Goal: Task Accomplishment & Management: Manage account settings

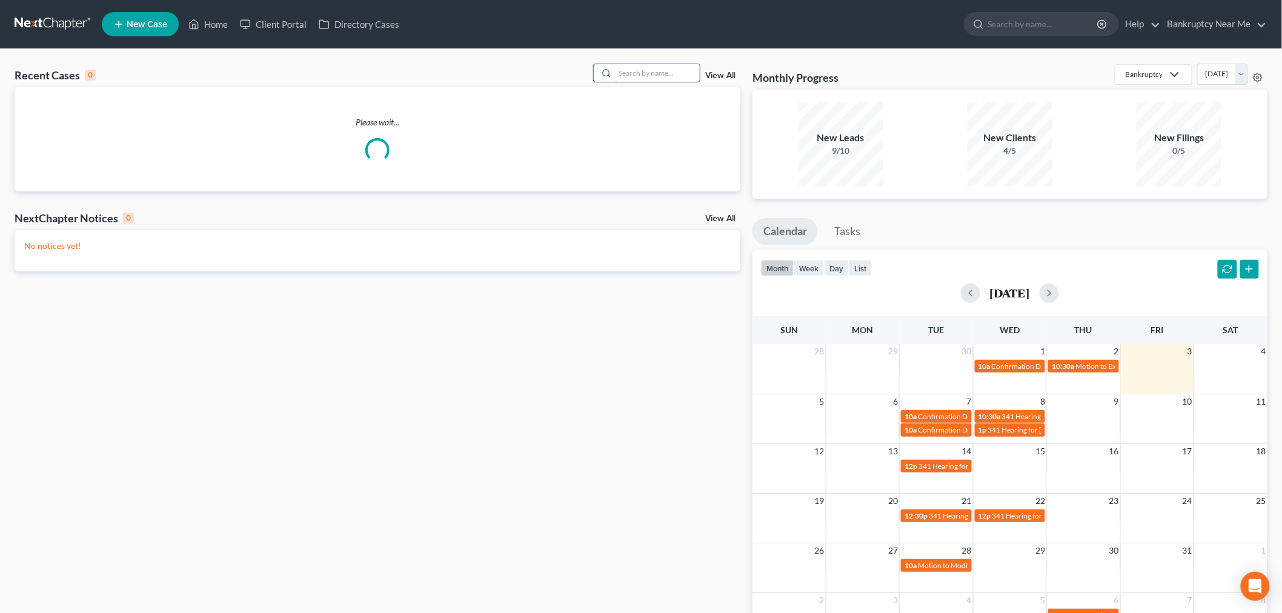
click at [630, 76] on input "search" at bounding box center [657, 73] width 85 height 18
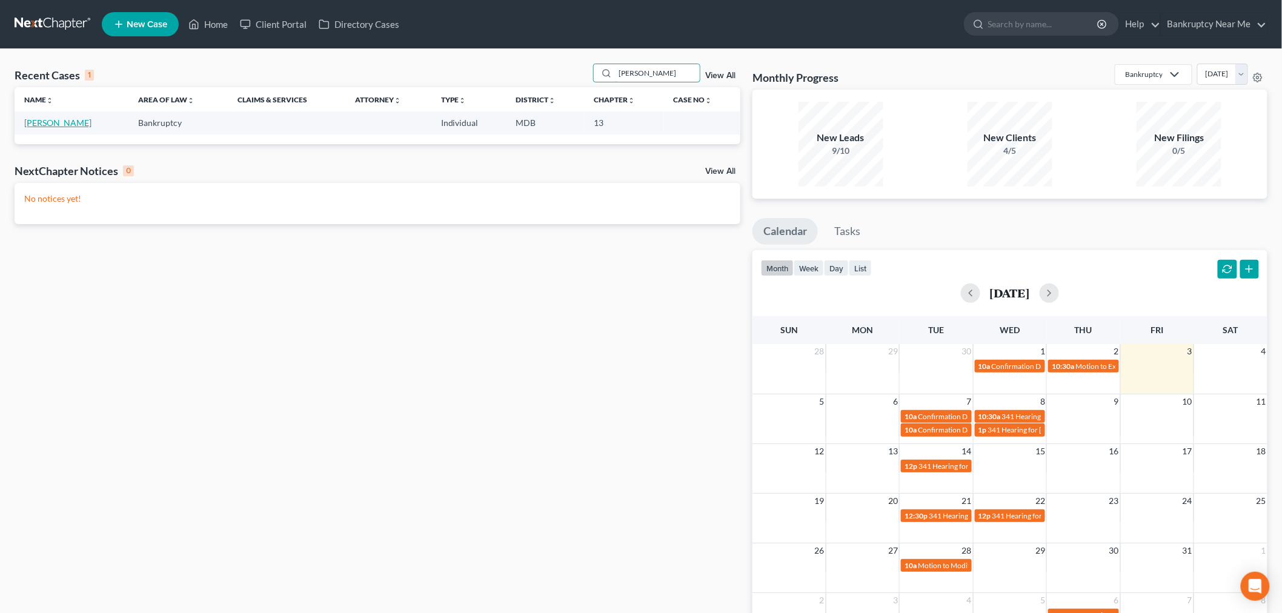
type input "beard"
click at [47, 122] on link "[PERSON_NAME]" at bounding box center [57, 122] width 67 height 10
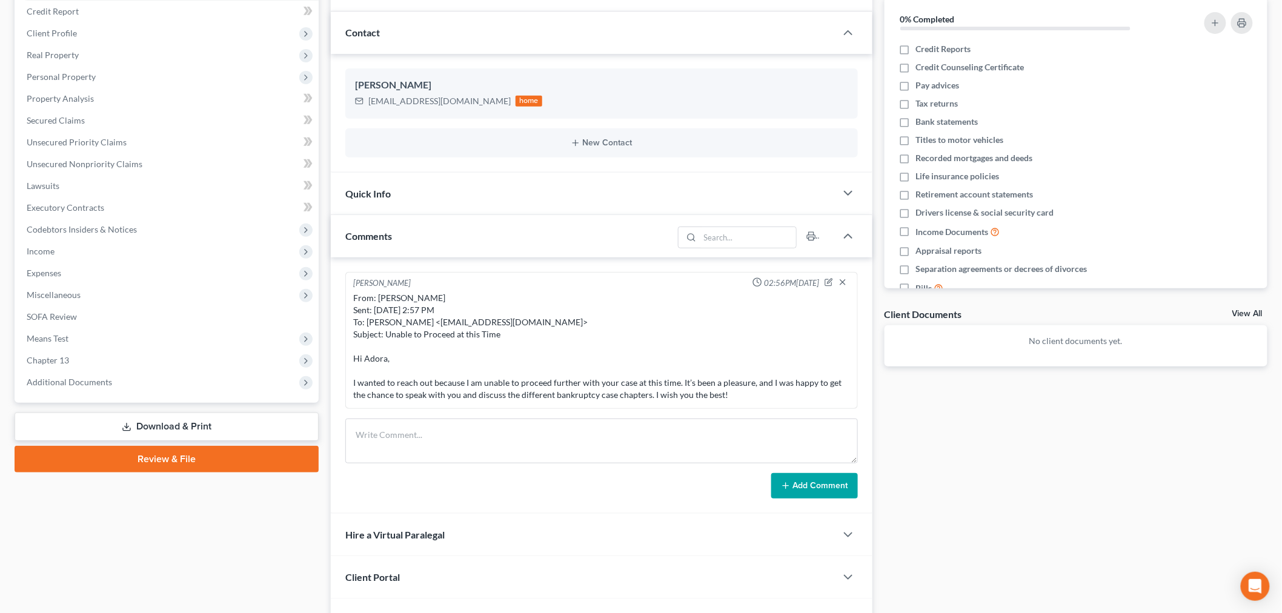
scroll to position [67, 0]
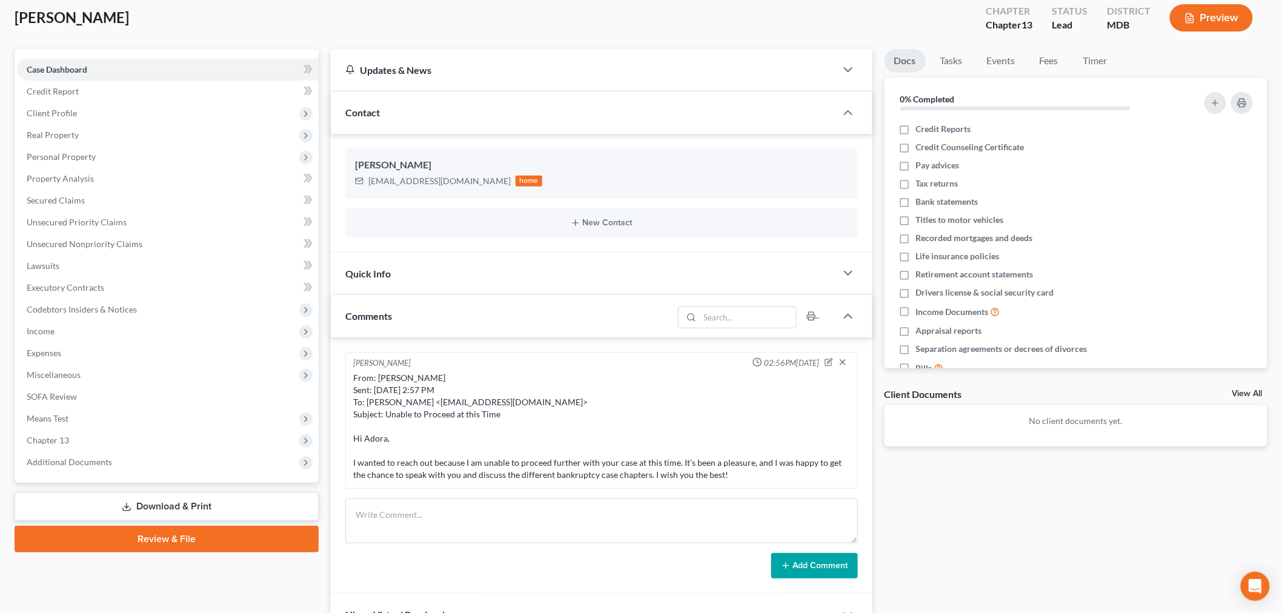
drag, startPoint x: 531, startPoint y: 555, endPoint x: 541, endPoint y: 536, distance: 21.1
click at [531, 554] on div "Add Comment" at bounding box center [601, 565] width 512 height 25
click at [546, 528] on textarea at bounding box center [601, 520] width 512 height 45
paste textarea "8-1-2024 202-306-0761 Called about bankruptcy Called on 8-2-2024 telephonic cal…"
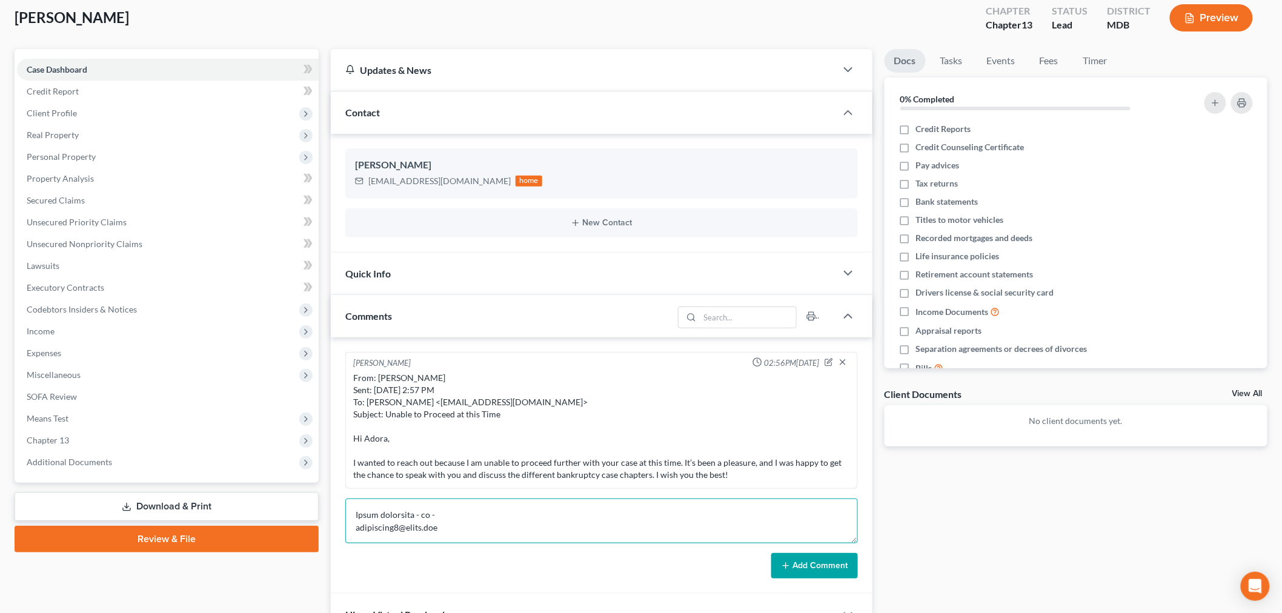
type textarea "8-1-2024 202-306-0761 Called about bankruptcy Called on 8-2-2024 telephonic cal…"
drag, startPoint x: 809, startPoint y: 547, endPoint x: 807, endPoint y: 558, distance: 10.4
click at [808, 549] on form "Add Comment" at bounding box center [601, 538] width 512 height 80
click at [807, 563] on button "Add Comment" at bounding box center [814, 565] width 87 height 25
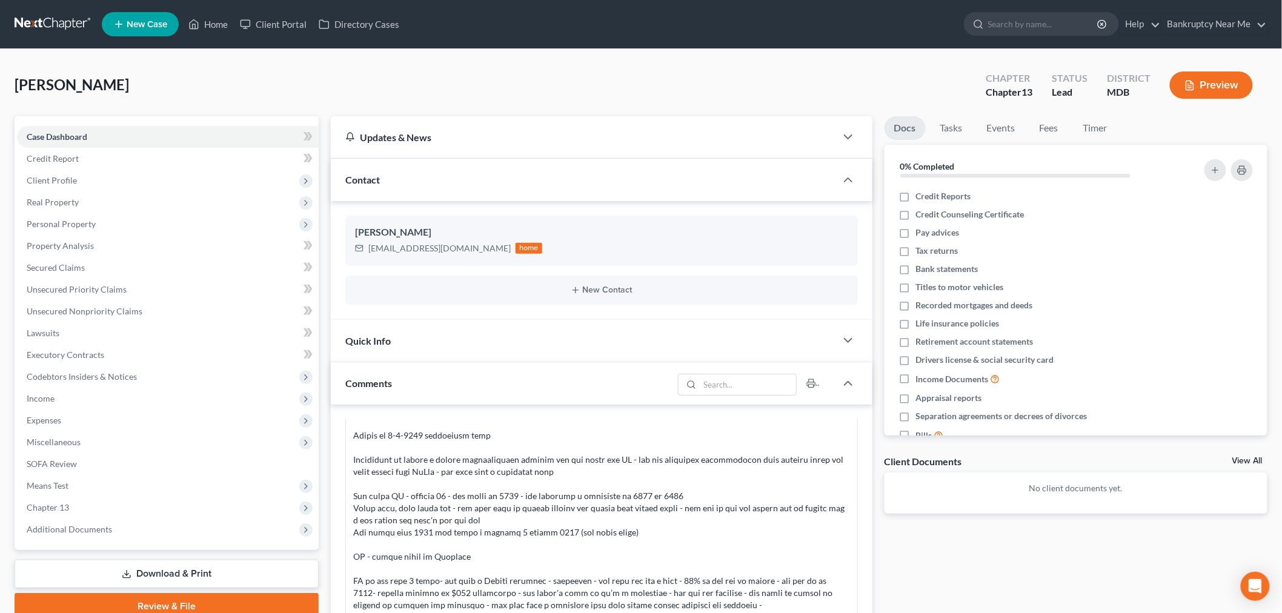
scroll to position [202, 0]
drag, startPoint x: 463, startPoint y: 247, endPoint x: 361, endPoint y: 256, distance: 102.8
click at [361, 256] on div "Adora Beard adoradodie5@gmail.com home" at bounding box center [601, 241] width 512 height 50
copy div "adoradodie5@gmail.com"
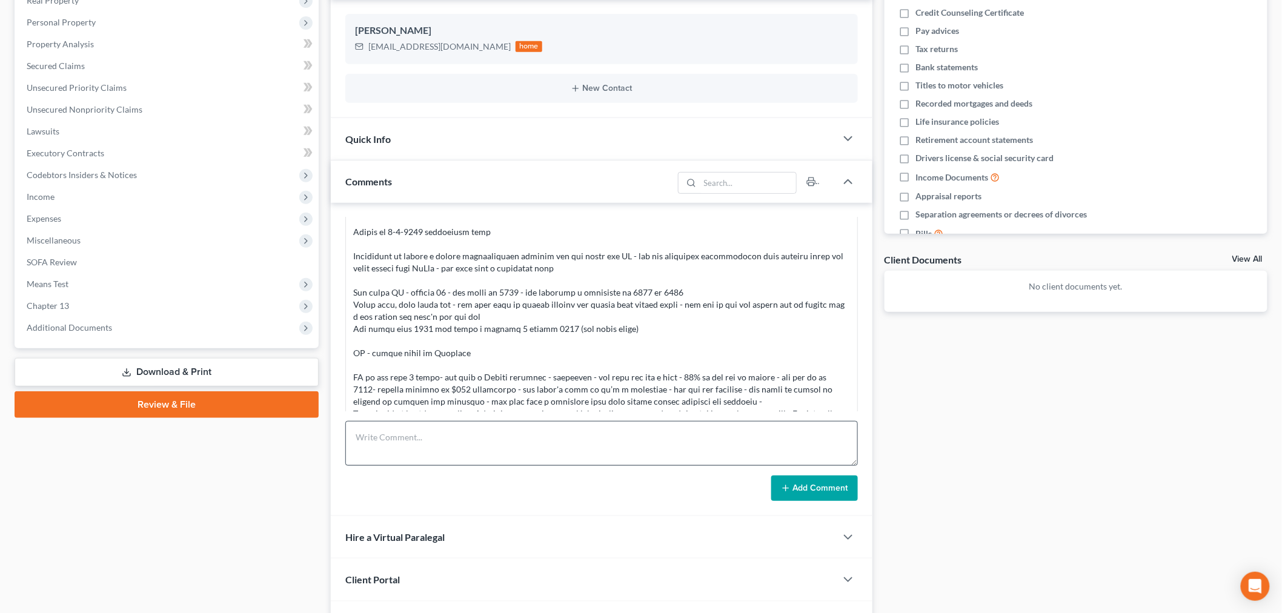
drag, startPoint x: 421, startPoint y: 467, endPoint x: 423, endPoint y: 428, distance: 39.4
click at [423, 464] on form "Add Comment" at bounding box center [601, 461] width 512 height 80
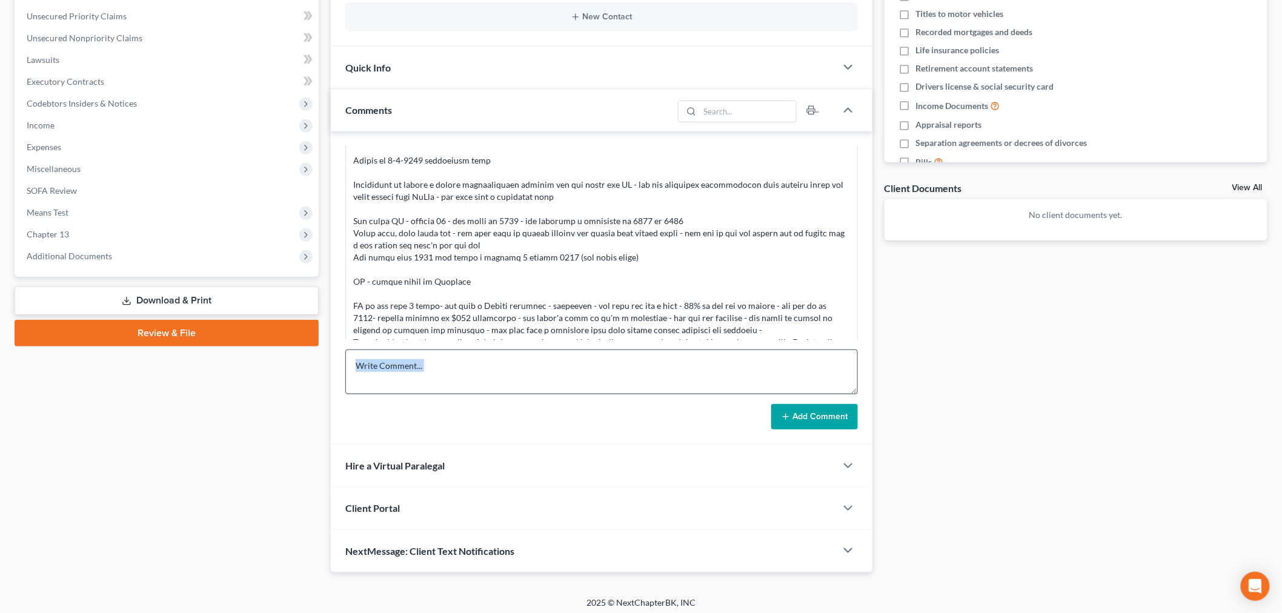
scroll to position [279, 0]
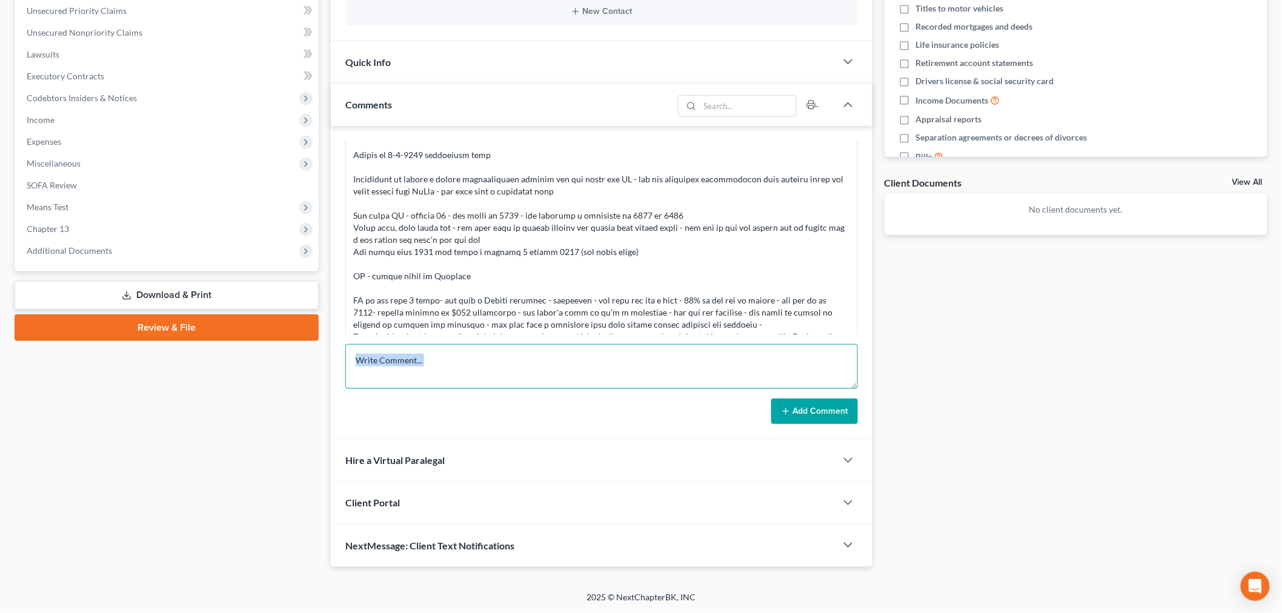
click at [469, 377] on textarea at bounding box center [601, 366] width 512 height 45
type textarea "Payment link for $500 re-open and consultation schedule sent"
click at [813, 415] on button "Add Comment" at bounding box center [814, 411] width 87 height 25
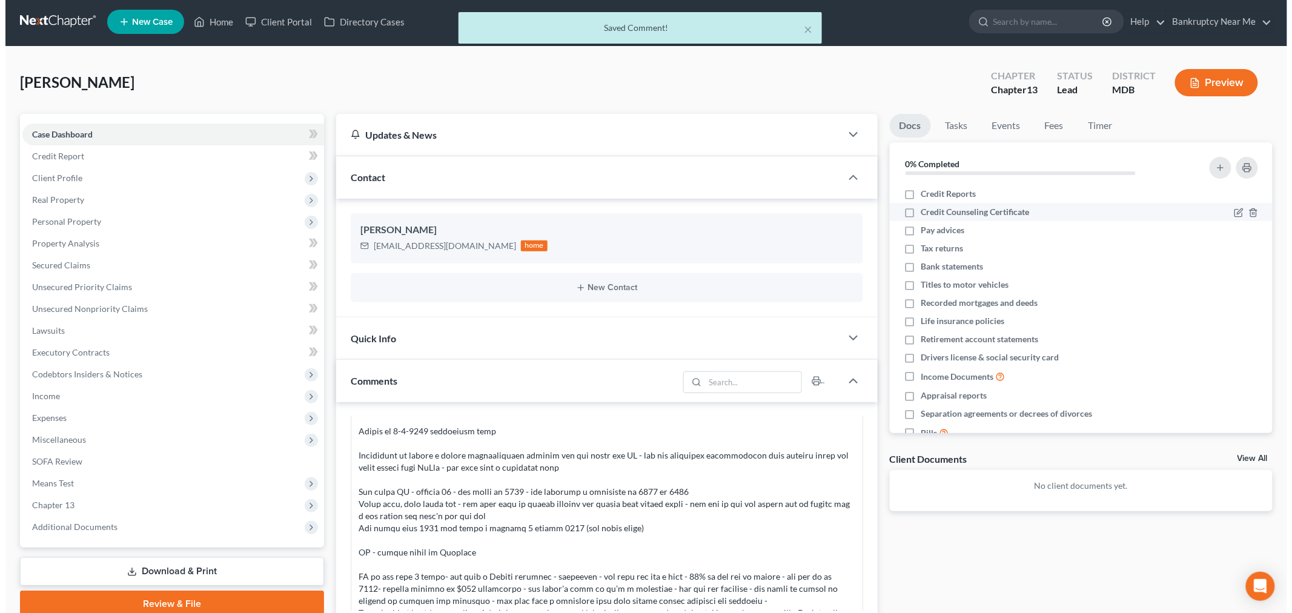
scroll to position [856, 0]
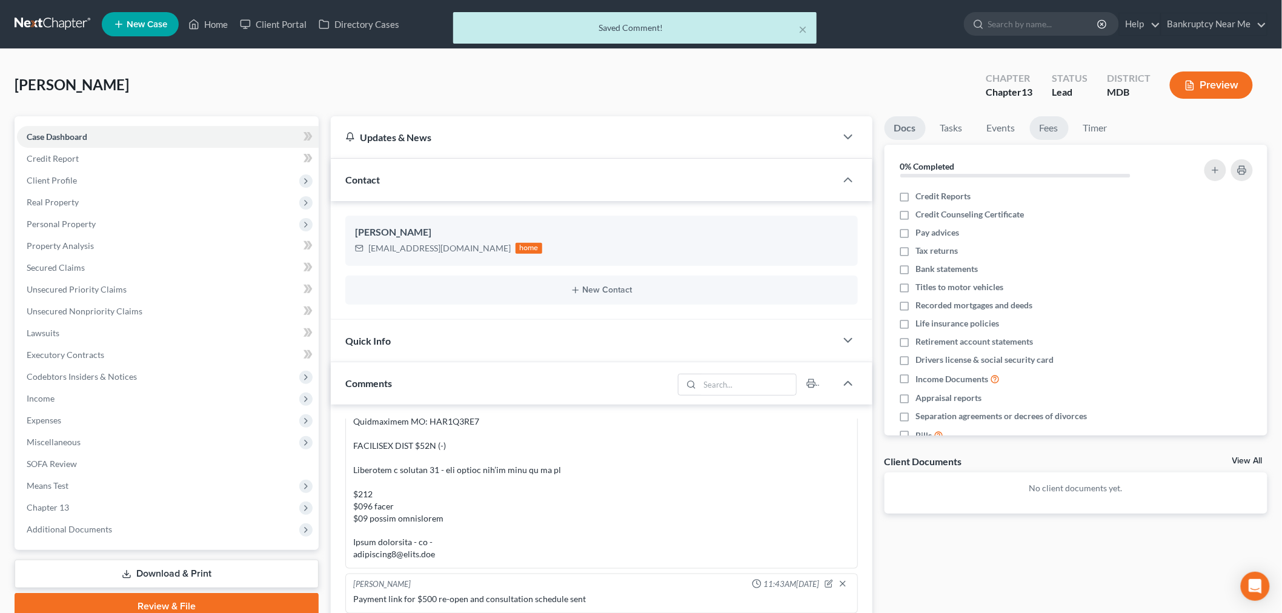
drag, startPoint x: 1054, startPoint y: 123, endPoint x: 1060, endPoint y: 121, distance: 6.9
click at [1054, 123] on link "Fees" at bounding box center [1049, 128] width 39 height 24
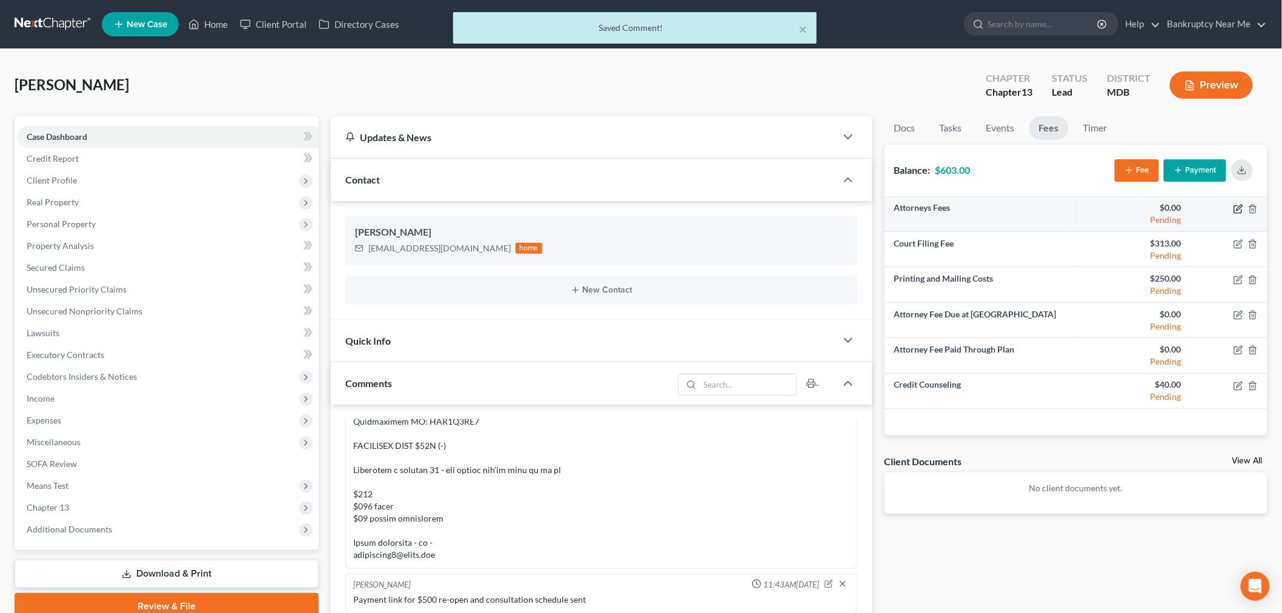
click at [1235, 207] on icon "button" at bounding box center [1238, 209] width 10 height 10
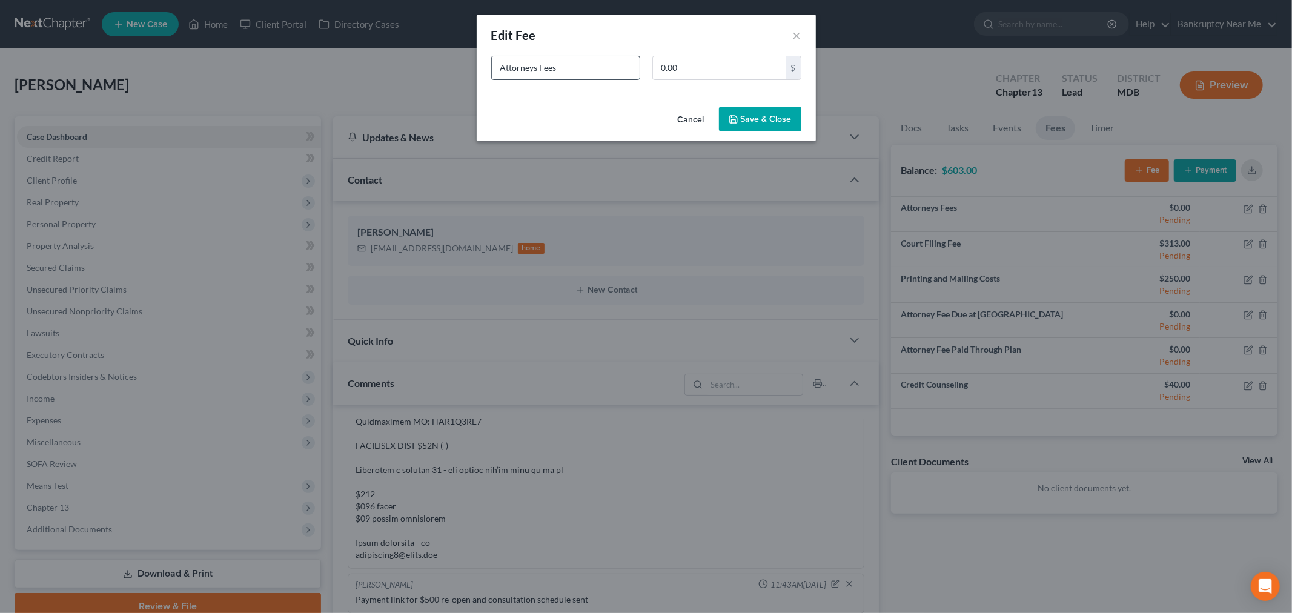
click at [600, 70] on input "Attorneys Fees" at bounding box center [566, 67] width 148 height 23
type input "Attorneys Fees ($500 reopen Fee 10-3-25)"
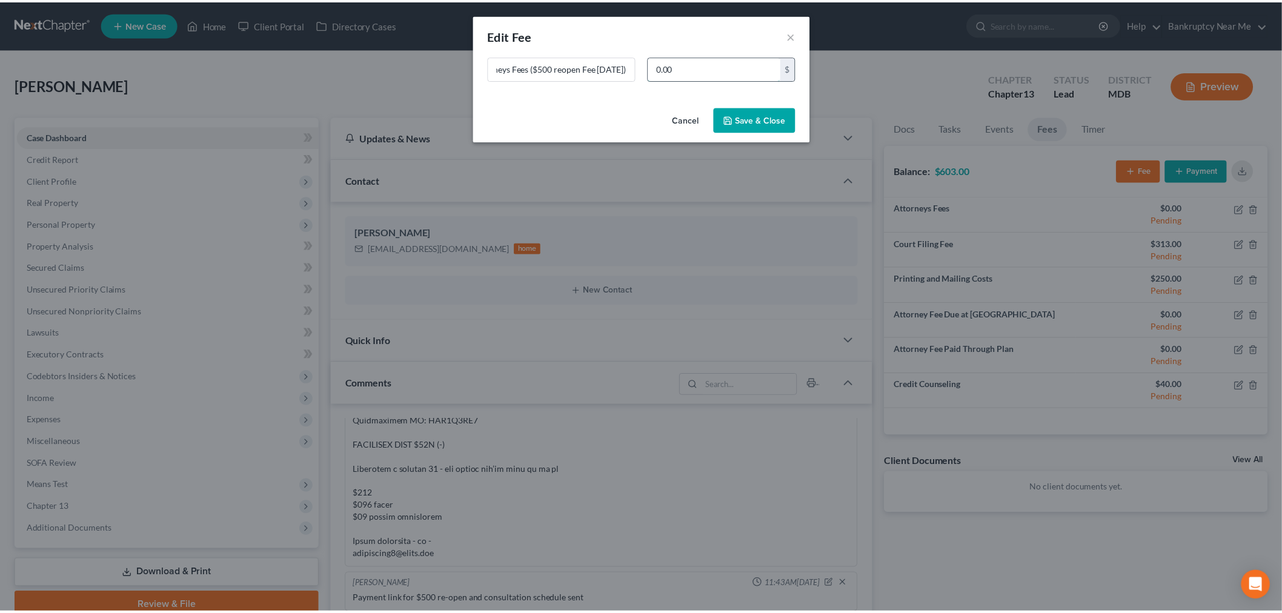
scroll to position [0, 0]
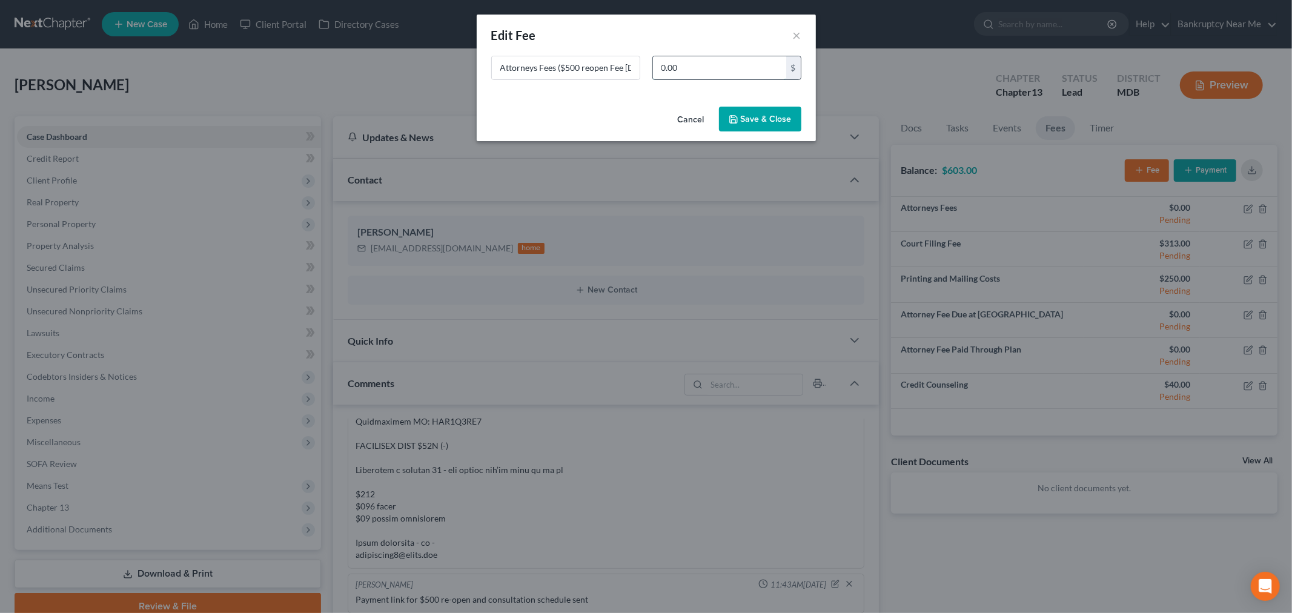
click at [706, 62] on input "0.00" at bounding box center [719, 67] width 133 height 23
type input "500"
click at [750, 115] on button "Save & Close" at bounding box center [760, 119] width 82 height 25
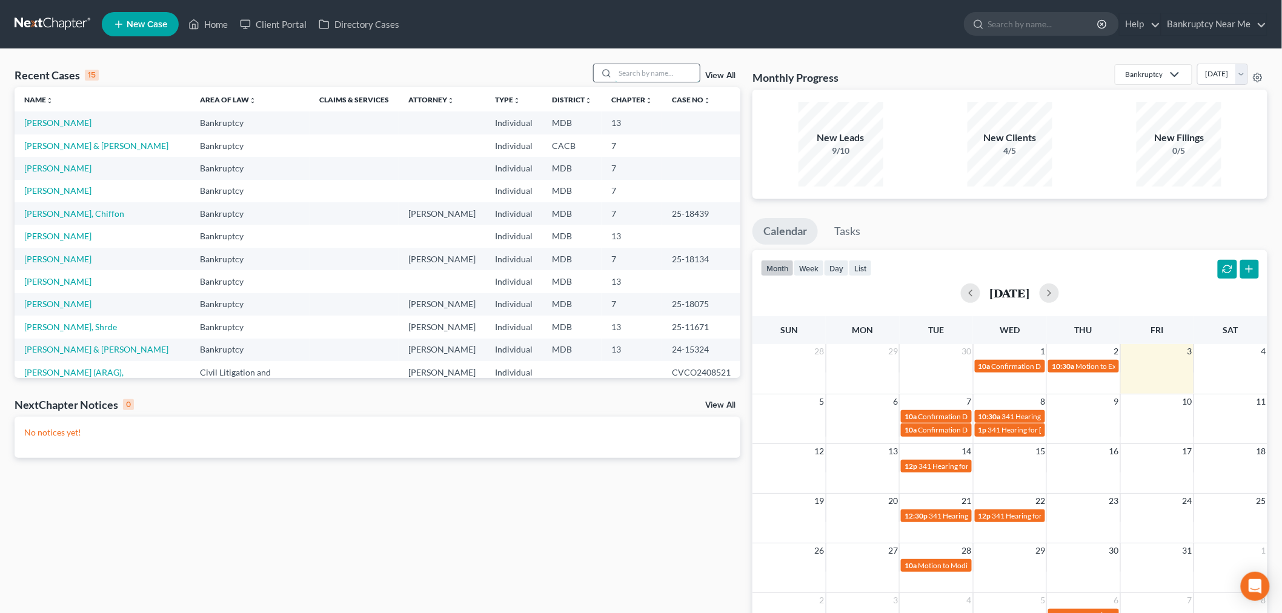
click at [632, 76] on input "search" at bounding box center [657, 73] width 85 height 18
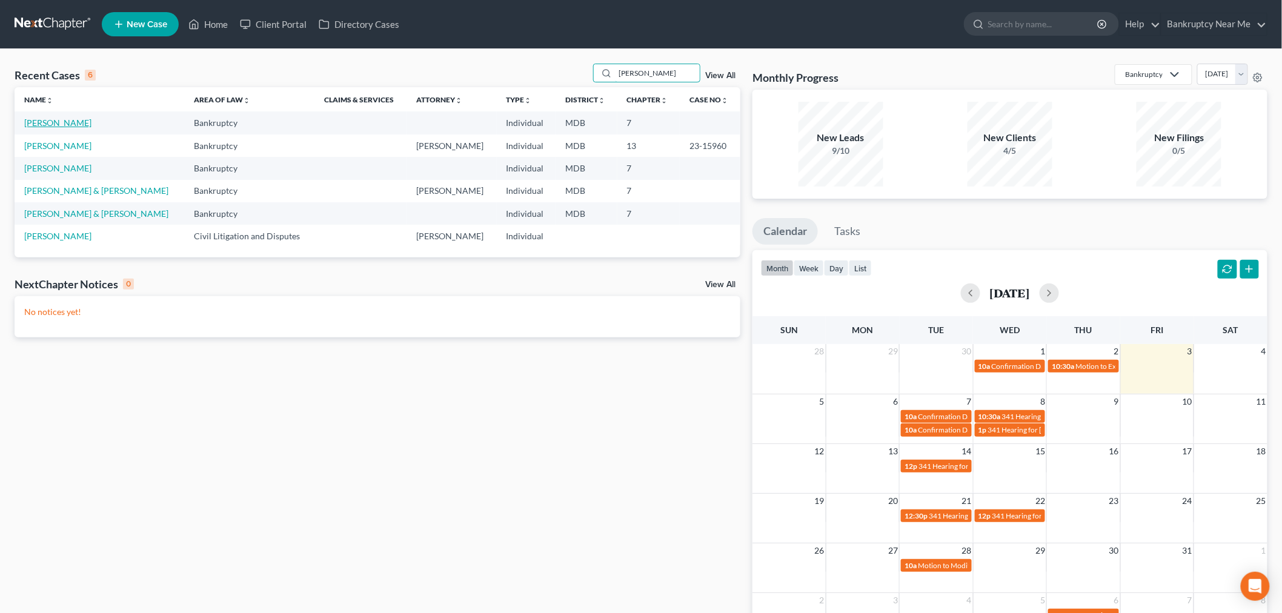
type input "[PERSON_NAME]"
click at [61, 123] on link "Silveira, Anna" at bounding box center [57, 122] width 67 height 10
select select "6"
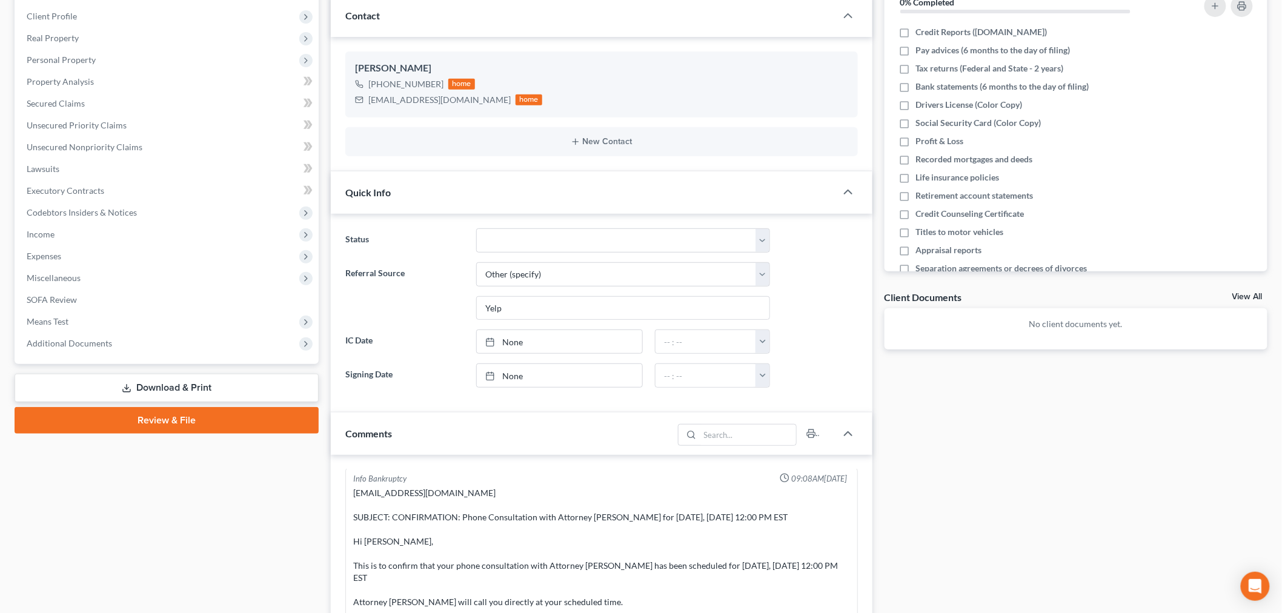
scroll to position [336, 0]
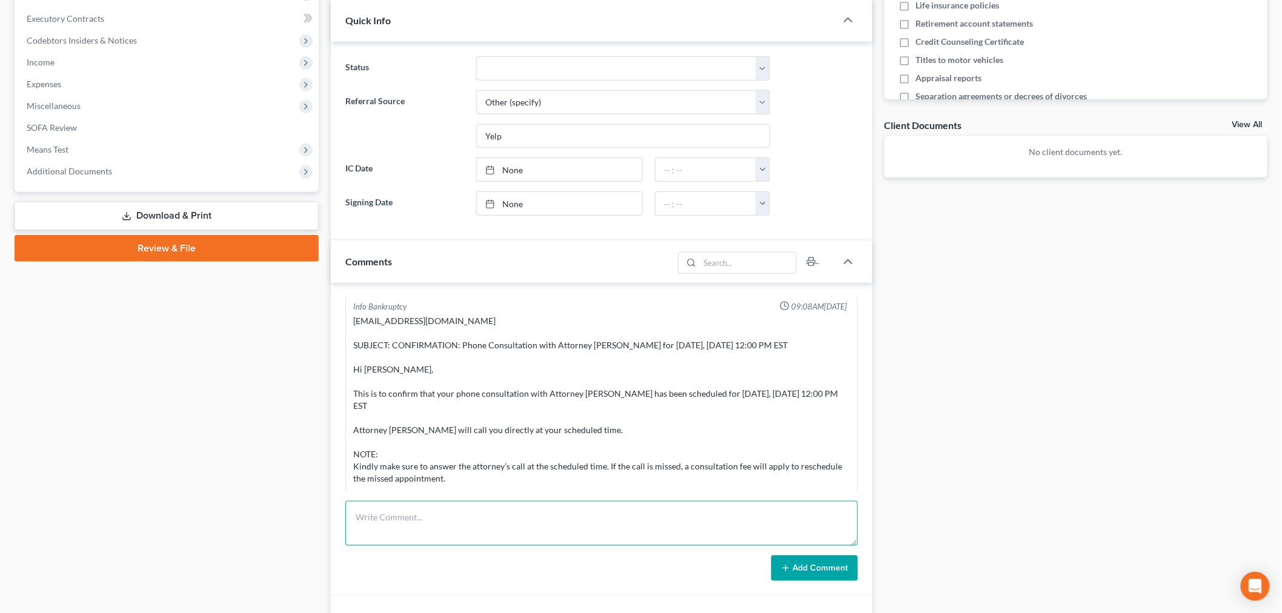
drag, startPoint x: 580, startPoint y: 504, endPoint x: 624, endPoint y: 458, distance: 63.8
click at [581, 503] on textarea at bounding box center [601, 523] width 512 height 45
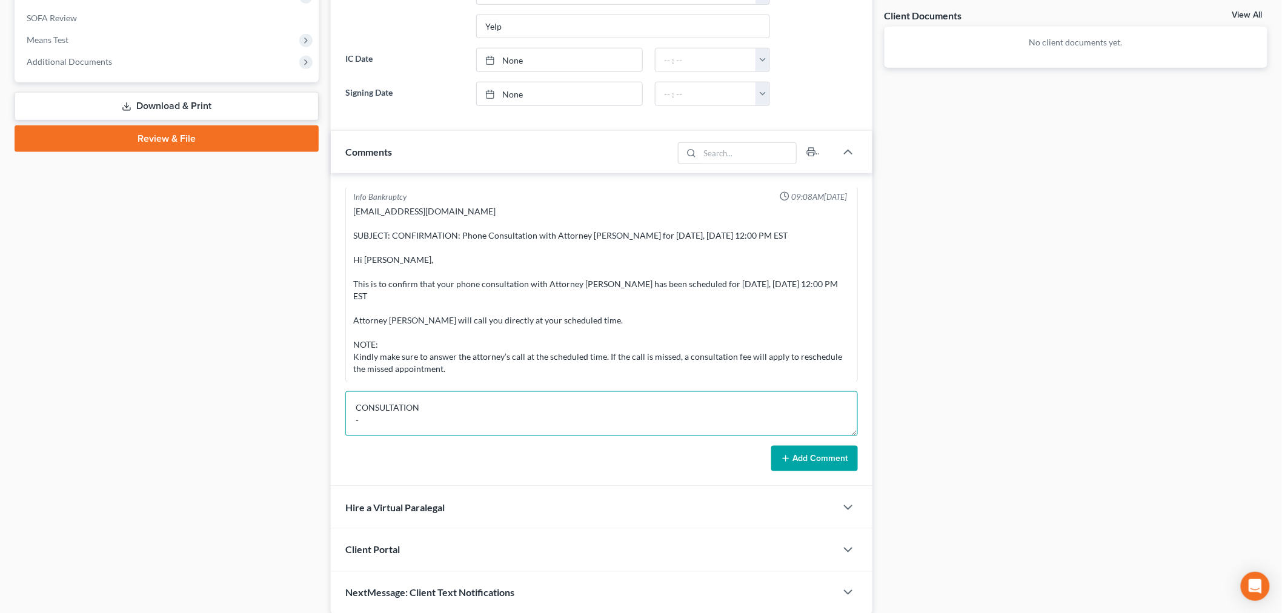
scroll to position [494, 0]
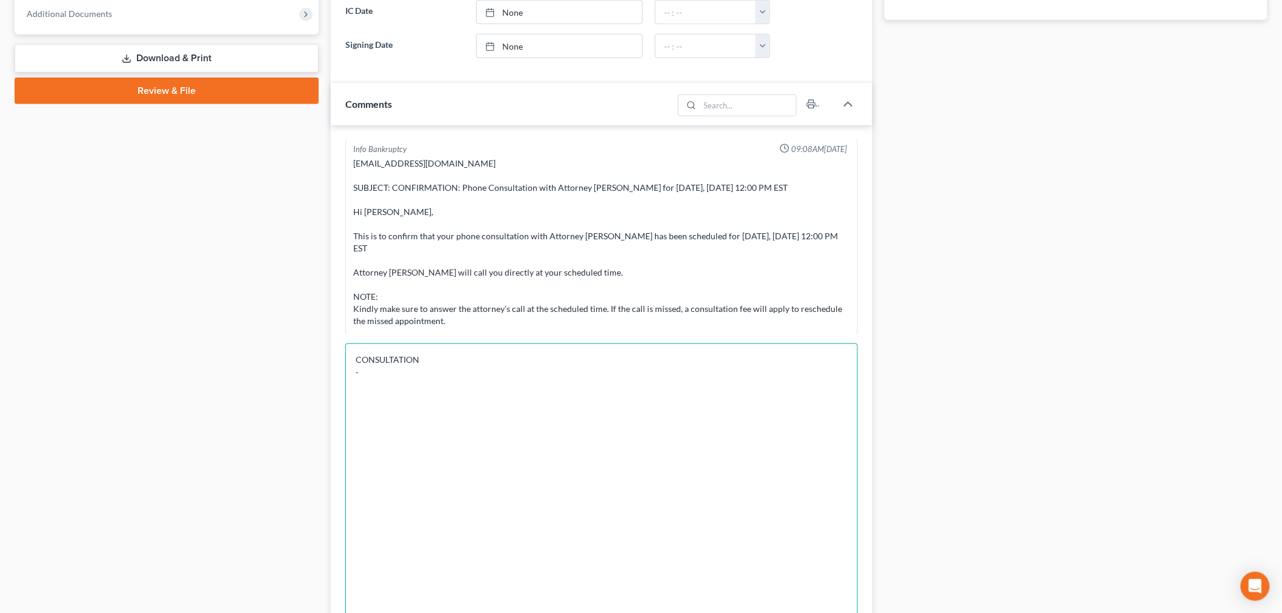
drag, startPoint x: 850, startPoint y: 385, endPoint x: 893, endPoint y: 644, distance: 263.4
click at [893, 612] on html "Home New Case Client Portal Directory Cases Bankruptcy Near Me iris@bankruptcyn…" at bounding box center [641, 189] width 1282 height 1366
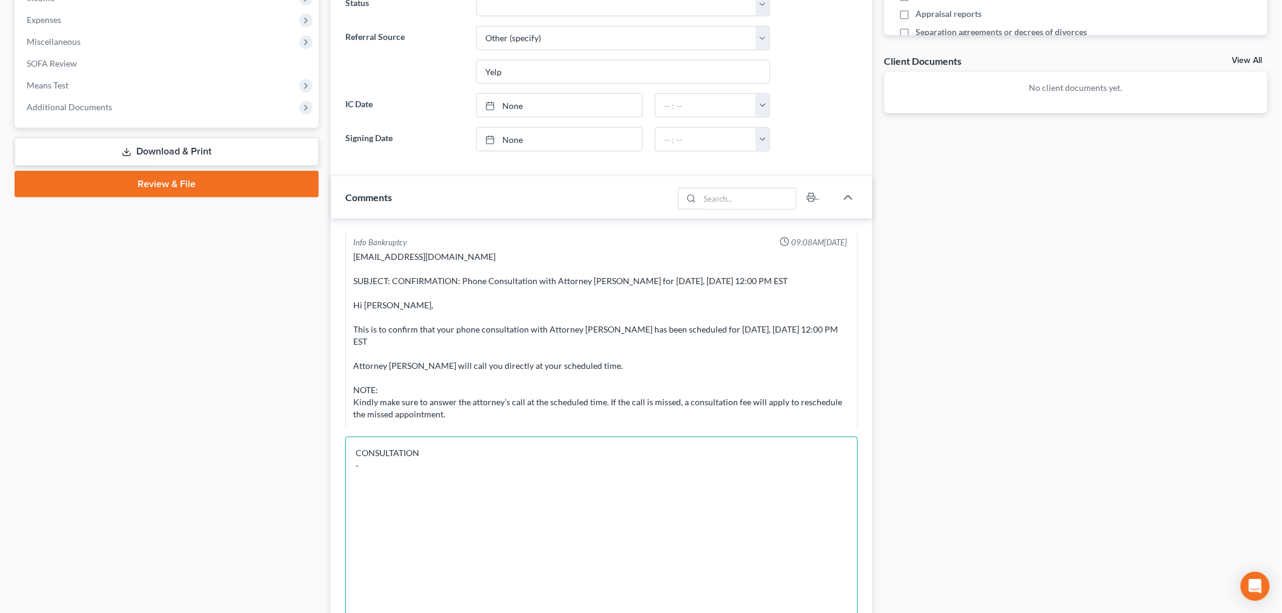
scroll to position [628, 0]
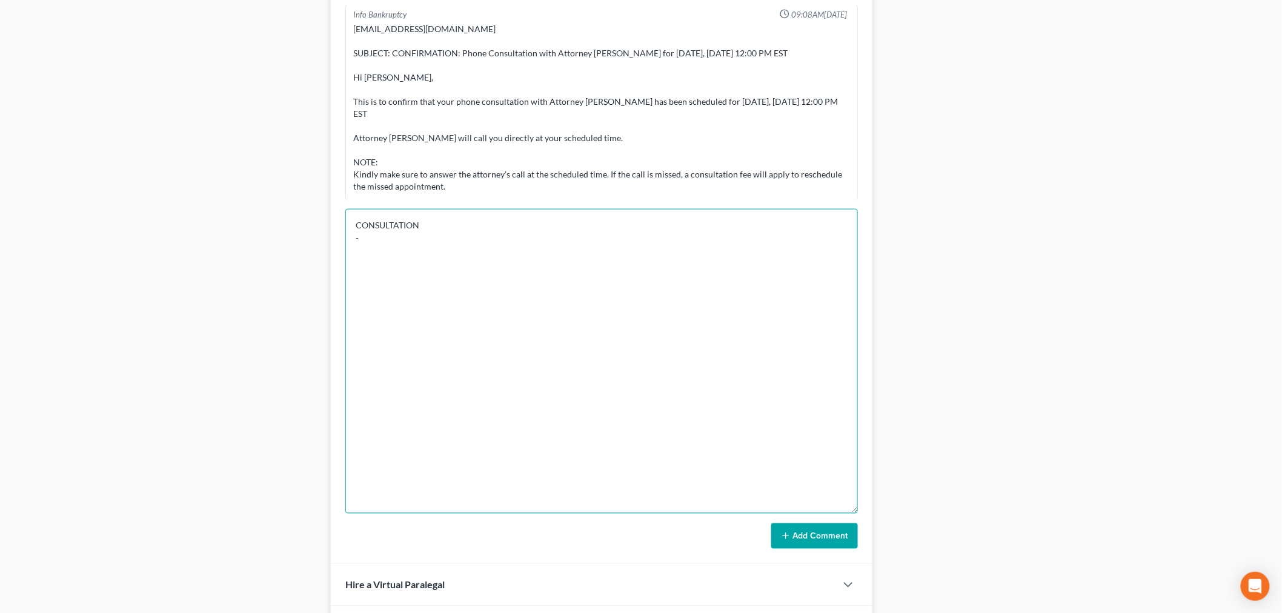
click at [564, 280] on textarea "CONSULTATION -" at bounding box center [601, 361] width 512 height 305
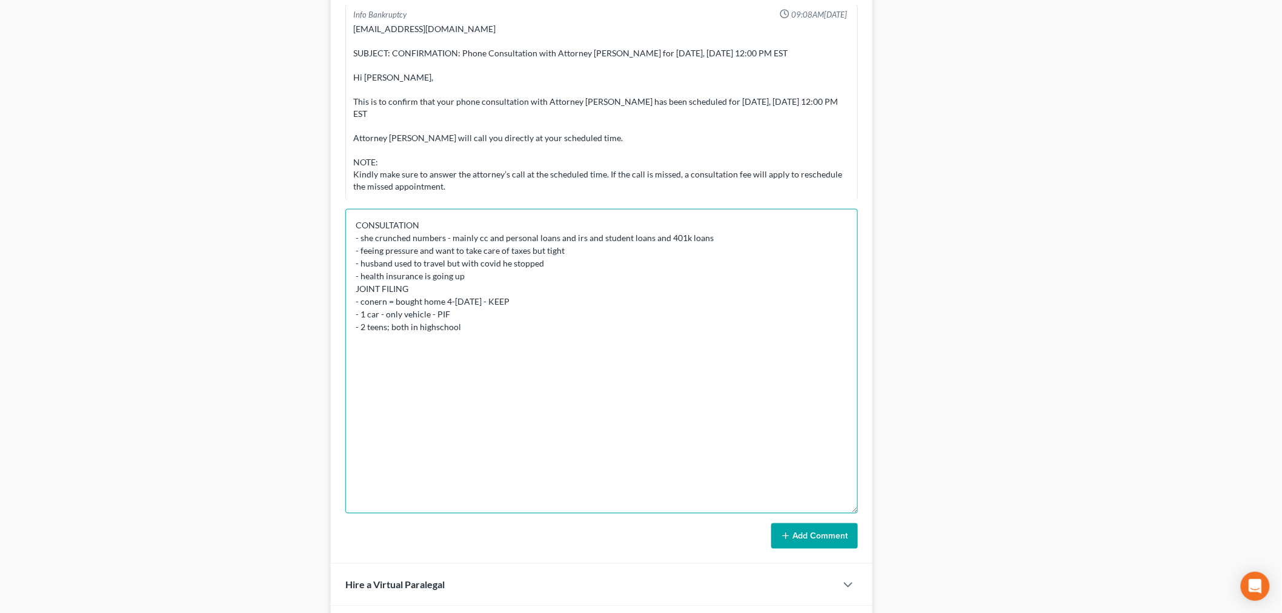
click at [372, 304] on textarea "CONSULTATION - she crunched numbers - mainly cc and personal loans and irs and …" at bounding box center [601, 361] width 512 height 305
click at [432, 324] on textarea "CONSULTATION - she crunched numbers - mainly cc and personal loans and irs and …" at bounding box center [601, 361] width 512 height 305
click at [434, 328] on textarea "CONSULTATION - she crunched numbers - mainly cc and personal loans and irs and …" at bounding box center [601, 361] width 512 height 305
click at [495, 328] on textarea "CONSULTATION - she crunched numbers - mainly cc and personal loans and irs and …" at bounding box center [601, 361] width 512 height 305
click at [500, 288] on textarea "CONSULTATION - she crunched numbers - mainly cc and personal loans and irs and …" at bounding box center [601, 361] width 512 height 305
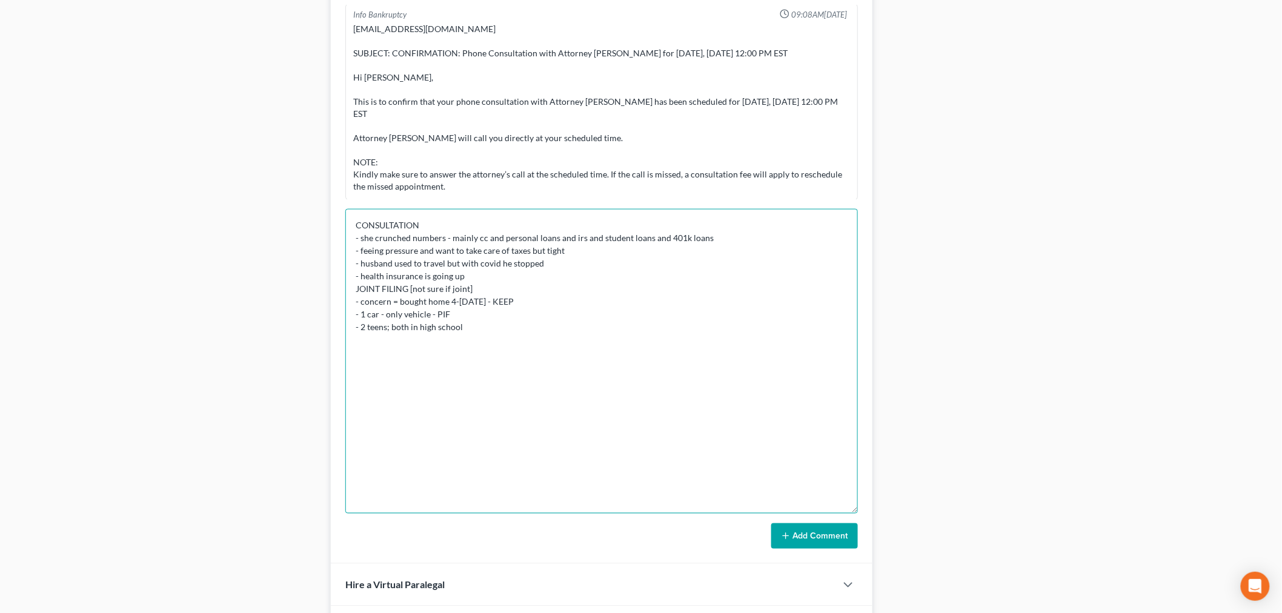
click at [477, 371] on textarea "CONSULTATION - she crunched numbers - mainly cc and personal loans and irs and …" at bounding box center [601, 361] width 512 height 305
click at [428, 354] on textarea "CONSULTATION - she crunched numbers - mainly cc and personal loans and irs and …" at bounding box center [601, 361] width 512 height 305
click at [511, 349] on textarea "CONSULTATION - she crunched numbers - mainly cc and personal loans and irs and …" at bounding box center [601, 361] width 512 height 305
type textarea "CONSULTATION - she crunched numbers - mainly cc and personal loans and irs and …"
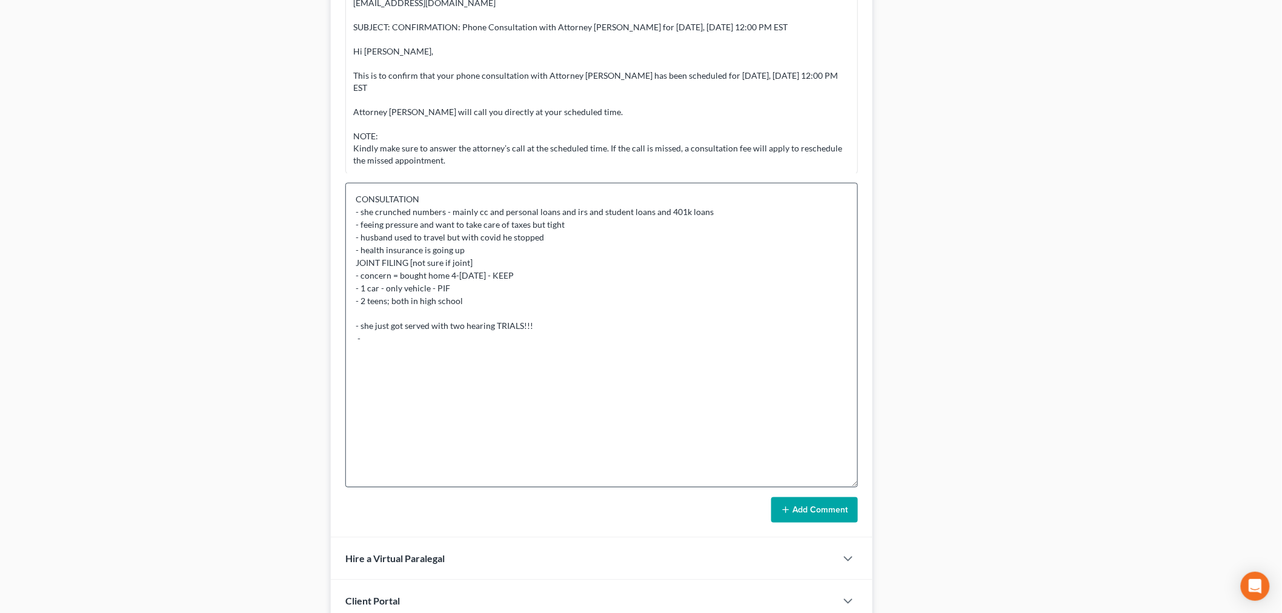
scroll to position [655, 0]
click at [506, 344] on textarea "CONSULTATION - she crunched numbers - mainly cc and personal loans and irs and …" at bounding box center [601, 334] width 512 height 305
click at [407, 375] on textarea "CONSULTATION - she crunched numbers - mainly cc and personal loans and irs and …" at bounding box center [601, 334] width 512 height 305
click at [447, 376] on textarea "CONSULTATION - she crunched numbers - mainly cc and personal loans and irs and …" at bounding box center [601, 334] width 512 height 305
click at [498, 377] on textarea "CONSULTATION - she crunched numbers - mainly cc and personal loans and irs and …" at bounding box center [601, 334] width 512 height 305
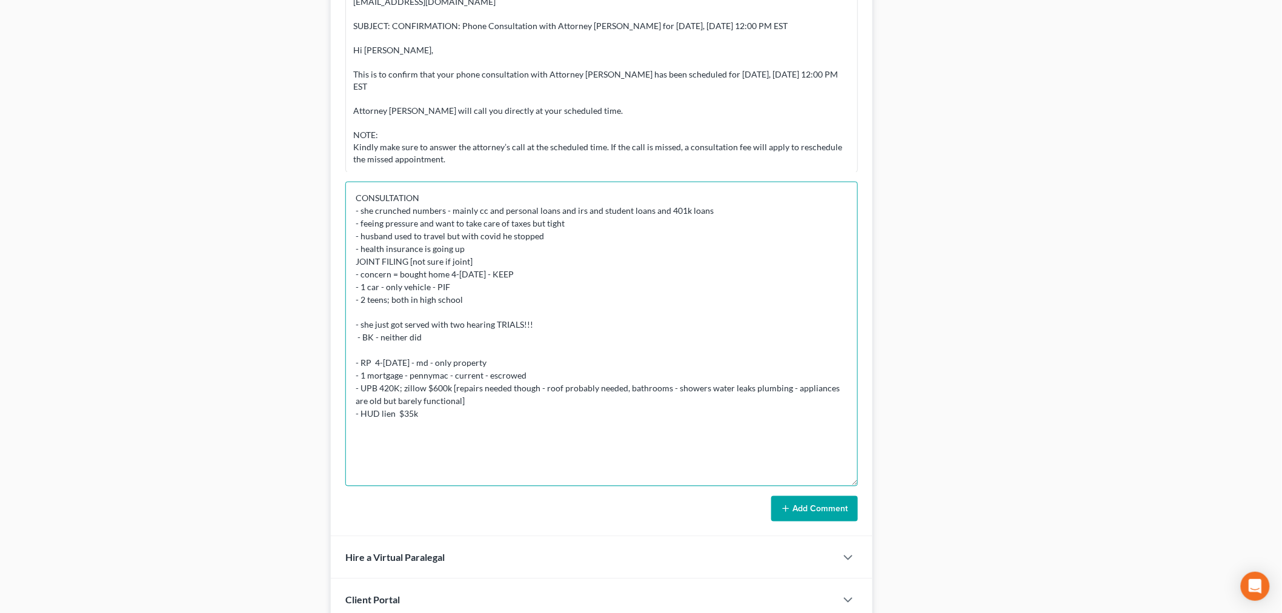
click at [516, 363] on textarea "CONSULTATION - she crunched numbers - mainly cc and personal loans and irs and …" at bounding box center [601, 334] width 512 height 305
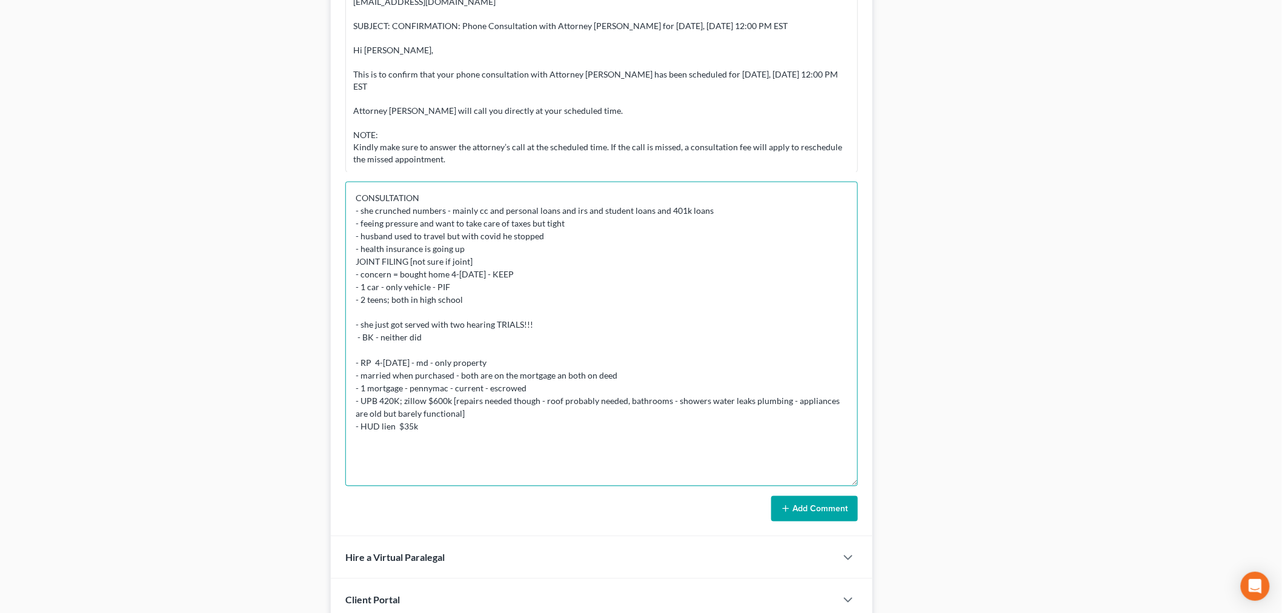
click at [561, 375] on textarea "CONSULTATION - she crunched numbers - mainly cc and personal loans and irs and …" at bounding box center [601, 334] width 512 height 305
click at [630, 409] on textarea "CONSULTATION - she crunched numbers - mainly cc and personal loans and irs and …" at bounding box center [601, 334] width 512 height 305
click at [480, 428] on textarea "CONSULTATION - she crunched numbers - mainly cc and personal loans and irs and …" at bounding box center [601, 334] width 512 height 305
click at [561, 427] on textarea "CONSULTATION - she crunched numbers - mainly cc and personal loans and irs and …" at bounding box center [601, 334] width 512 height 305
click at [530, 449] on textarea "CONSULTATION - she crunched numbers - mainly cc and personal loans and irs and …" at bounding box center [601, 334] width 512 height 305
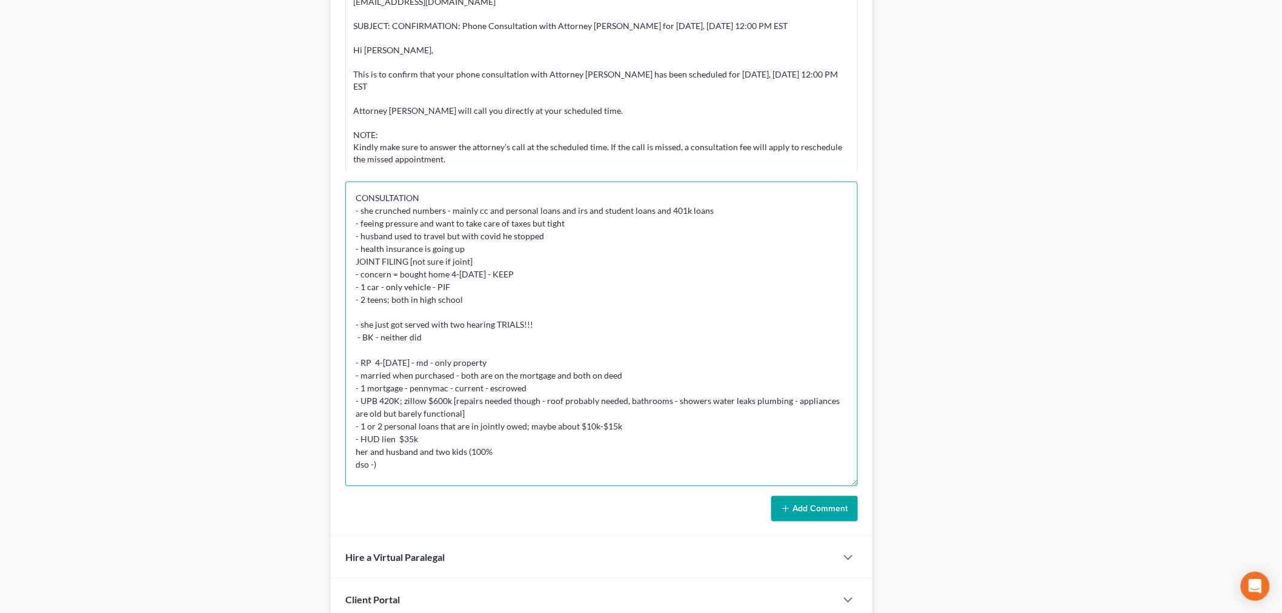
click at [529, 453] on textarea "CONSULTATION - she crunched numbers - mainly cc and personal loans and irs and …" at bounding box center [601, 334] width 512 height 305
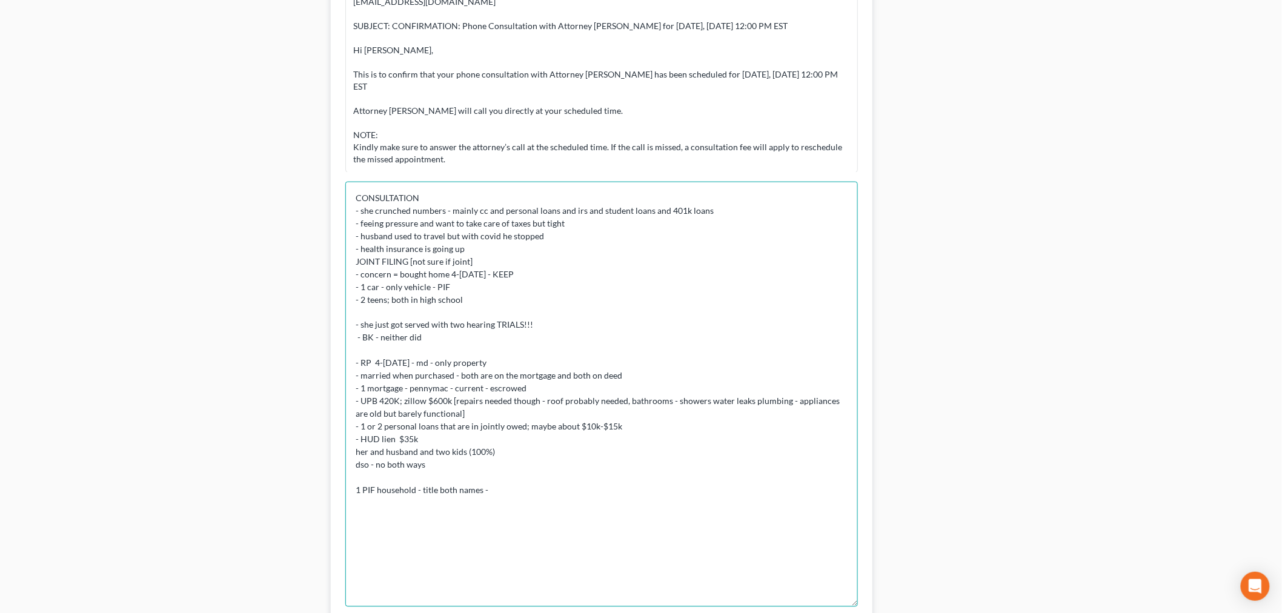
scroll to position [0, 0]
drag, startPoint x: 851, startPoint y: 483, endPoint x: 888, endPoint y: 644, distance: 166.0
click at [888, 612] on html "Home New Case Client Portal Directory Cases Bankruptcy Near Me iris@bankruptcyn…" at bounding box center [641, 88] width 1282 height 1486
click at [418, 489] on textarea "CONSULTATION - she crunched numbers - mainly cc and personal loans and irs and …" at bounding box center [601, 415] width 512 height 466
drag, startPoint x: 362, startPoint y: 489, endPoint x: 376, endPoint y: 489, distance: 13.9
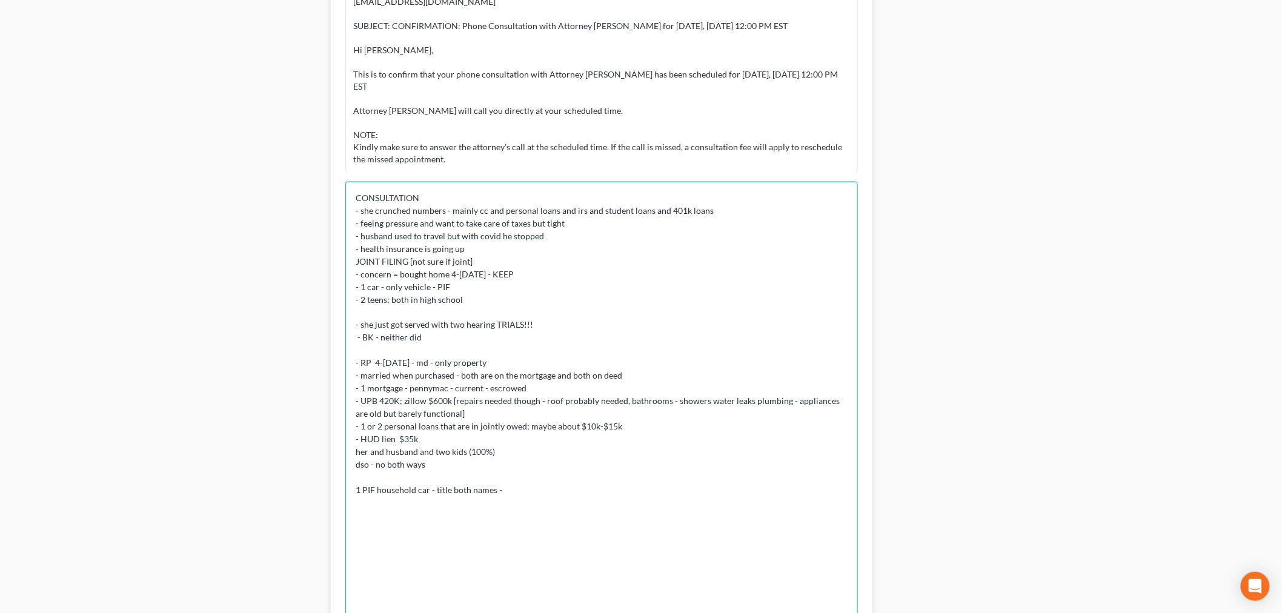
click at [376, 489] on textarea "CONSULTATION - she crunched numbers - mainly cc and personal loans and irs and …" at bounding box center [601, 415] width 512 height 466
click at [590, 492] on textarea "CONSULTATION - she crunched numbers - mainly cc and personal loans and irs and …" at bounding box center [601, 415] width 512 height 466
click at [449, 530] on textarea at bounding box center [601, 415] width 512 height 466
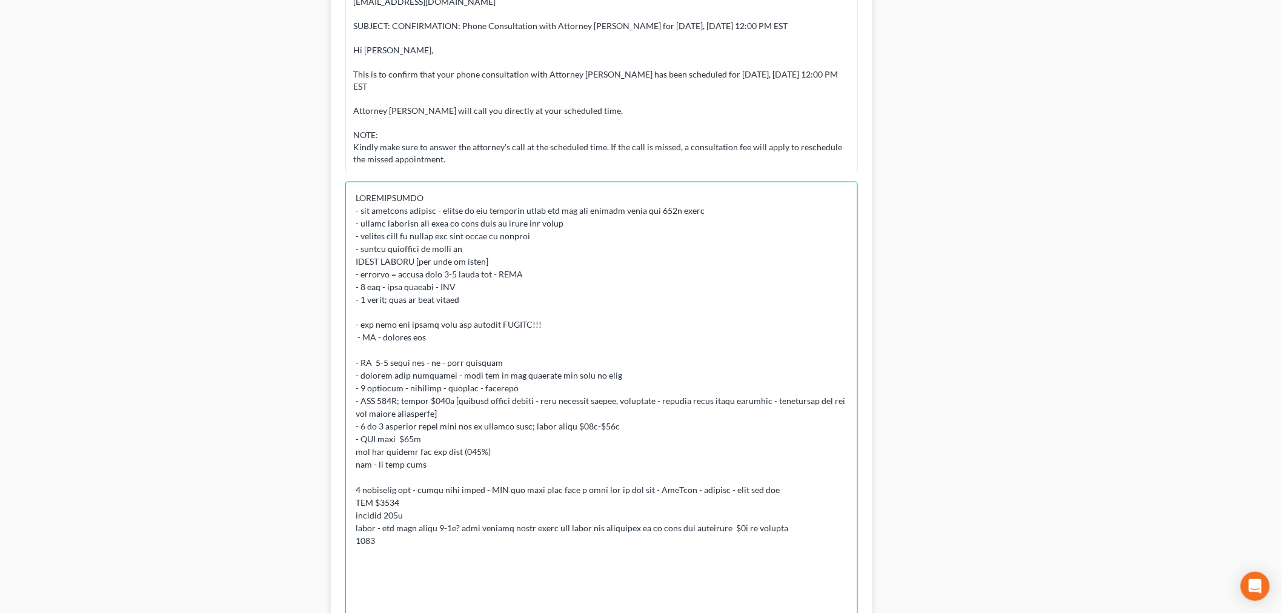
click at [454, 543] on textarea at bounding box center [601, 415] width 512 height 466
click at [687, 567] on textarea at bounding box center [601, 415] width 512 height 466
click at [809, 572] on textarea at bounding box center [601, 415] width 512 height 466
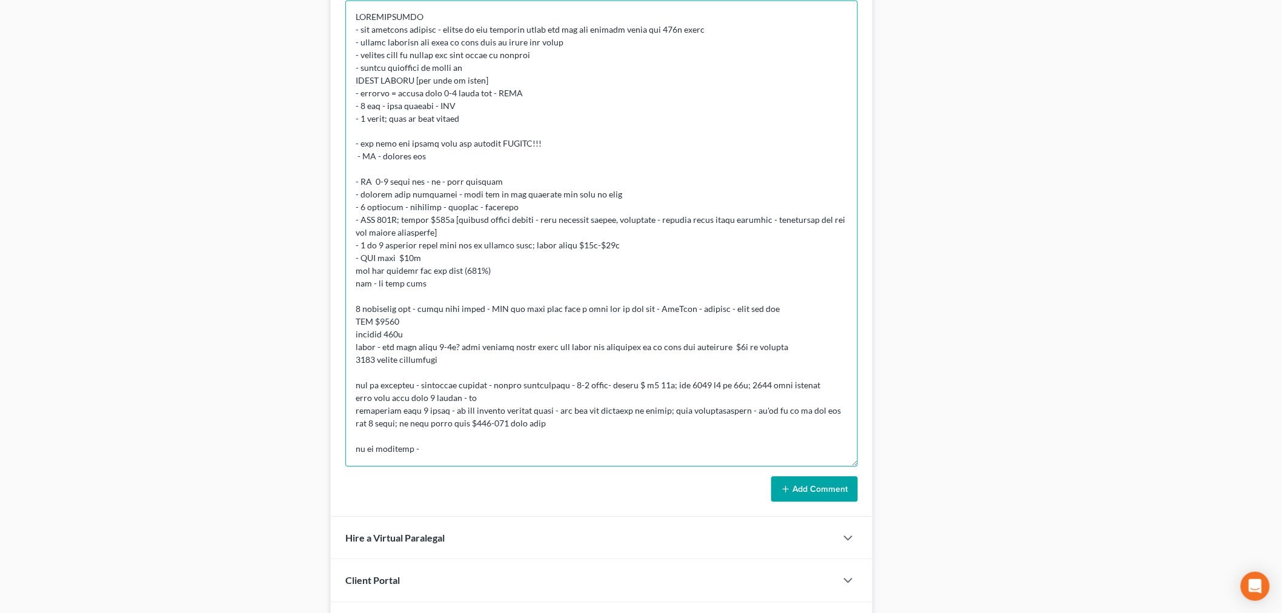
scroll to position [812, 0]
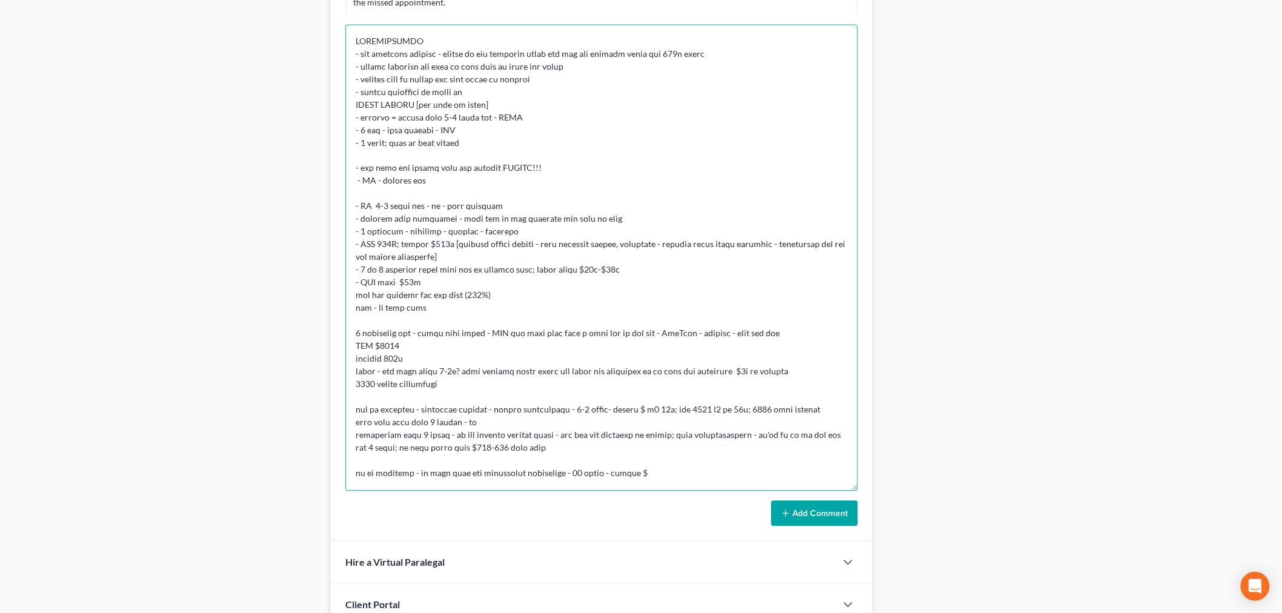
click at [749, 476] on textarea at bounding box center [601, 258] width 512 height 466
click at [798, 471] on textarea at bounding box center [601, 258] width 512 height 466
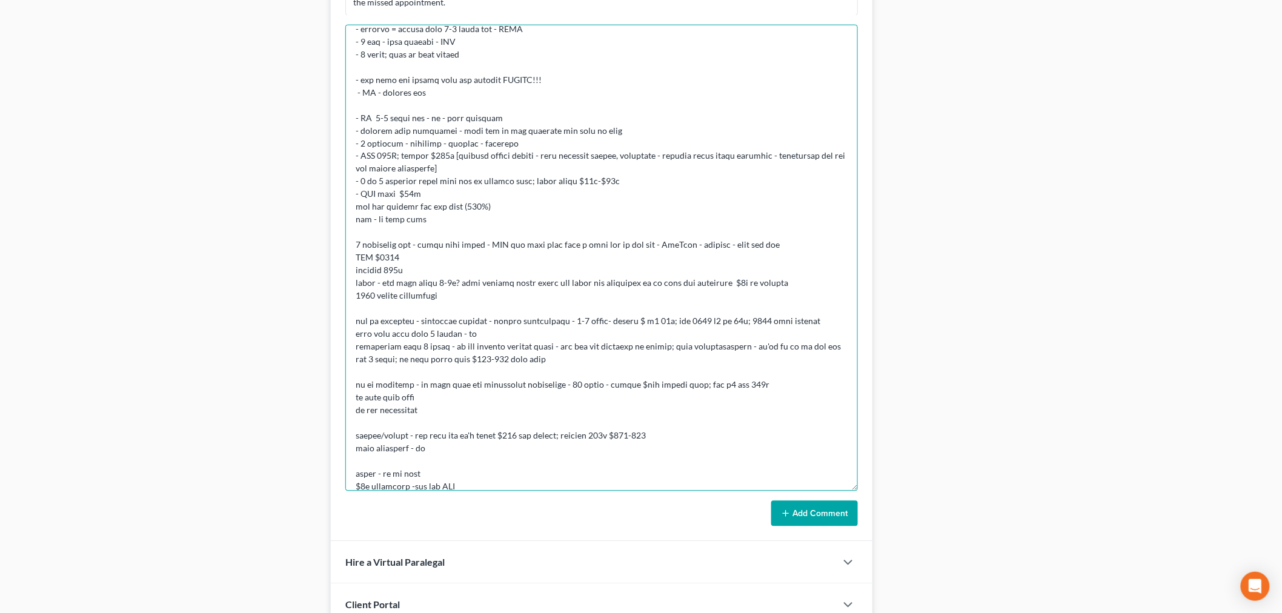
scroll to position [101, 0]
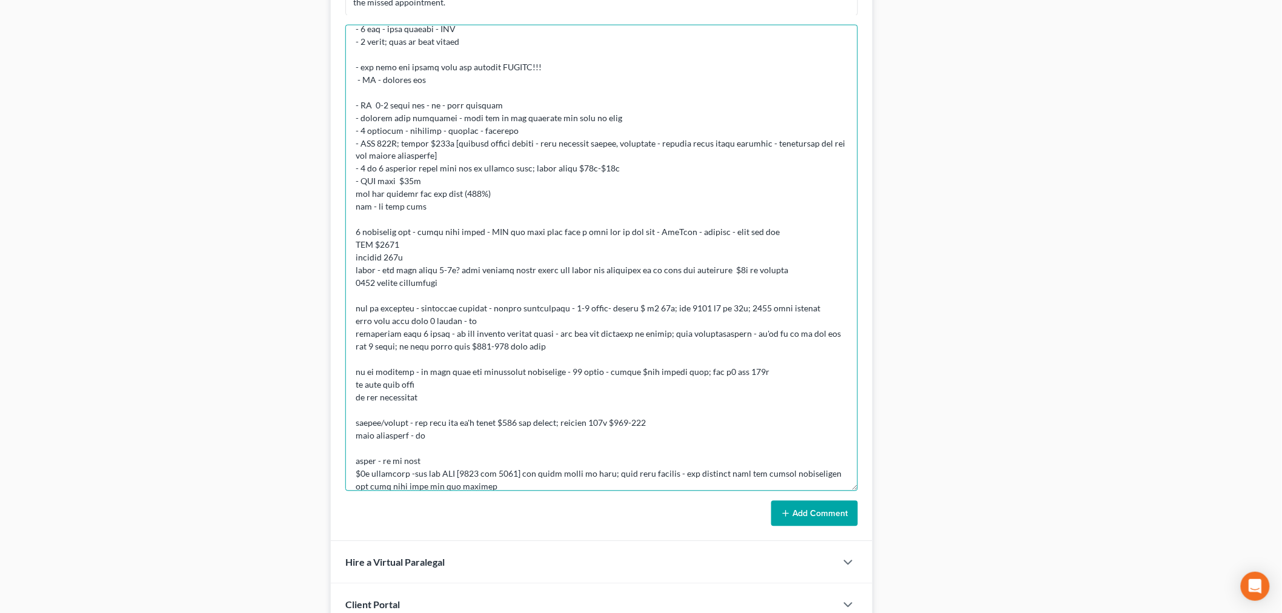
click at [554, 347] on textarea at bounding box center [601, 258] width 512 height 466
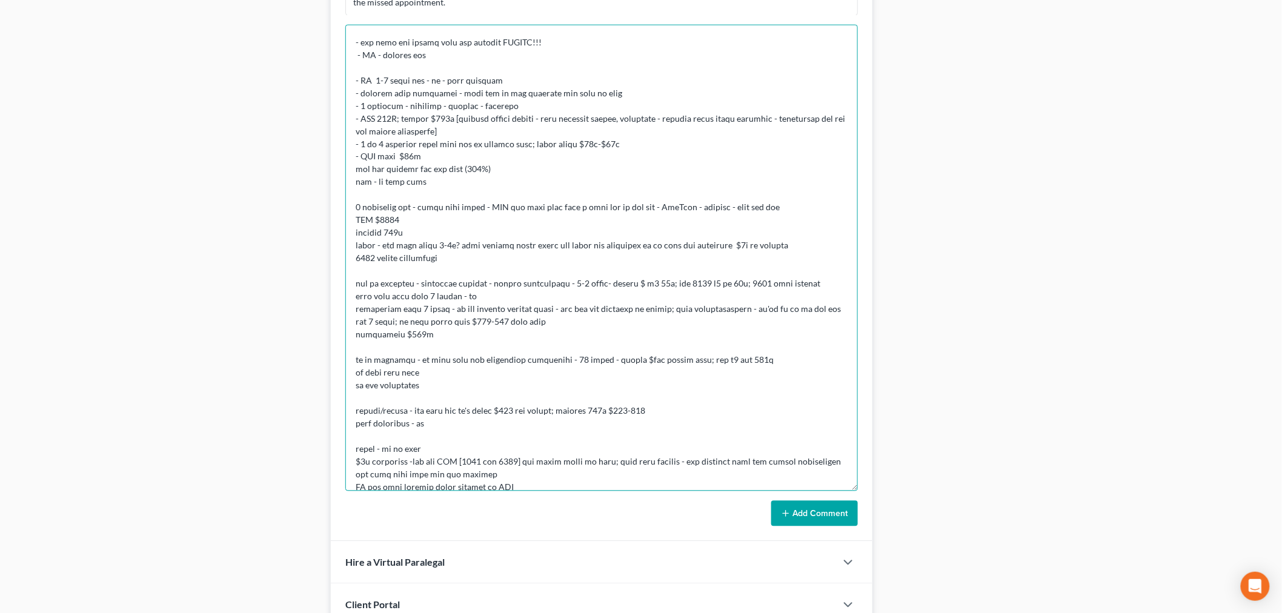
scroll to position [150, 0]
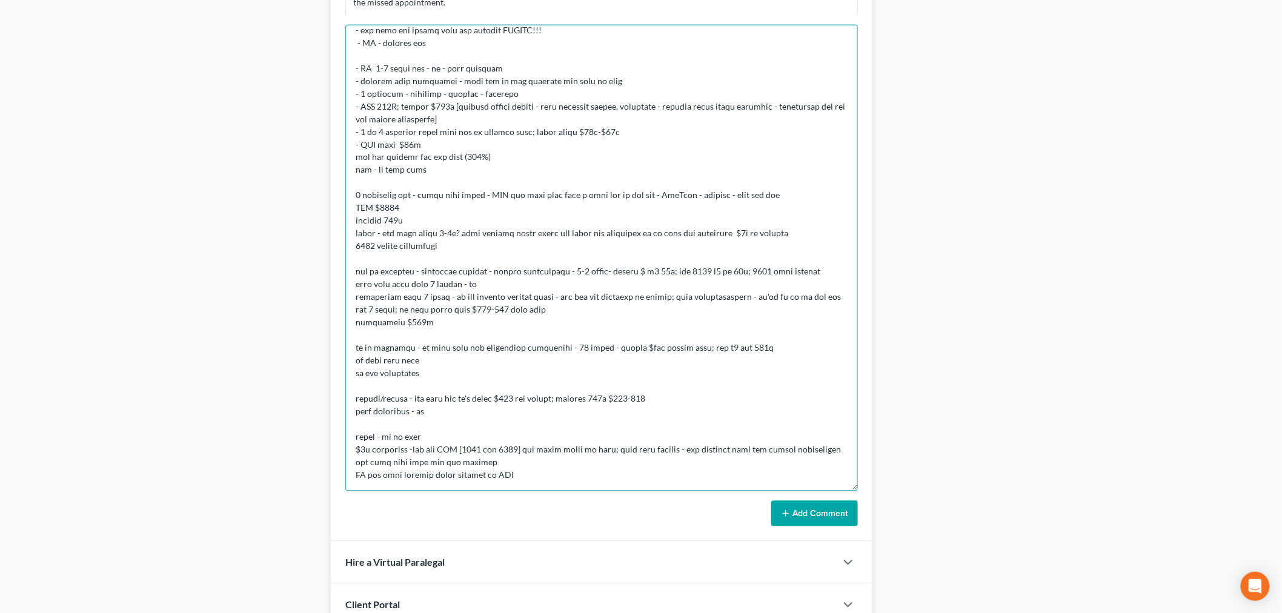
click at [792, 474] on textarea at bounding box center [601, 258] width 512 height 466
click at [780, 431] on textarea at bounding box center [601, 258] width 512 height 466
click at [777, 437] on textarea at bounding box center [601, 258] width 512 height 466
click at [681, 469] on textarea at bounding box center [601, 258] width 512 height 466
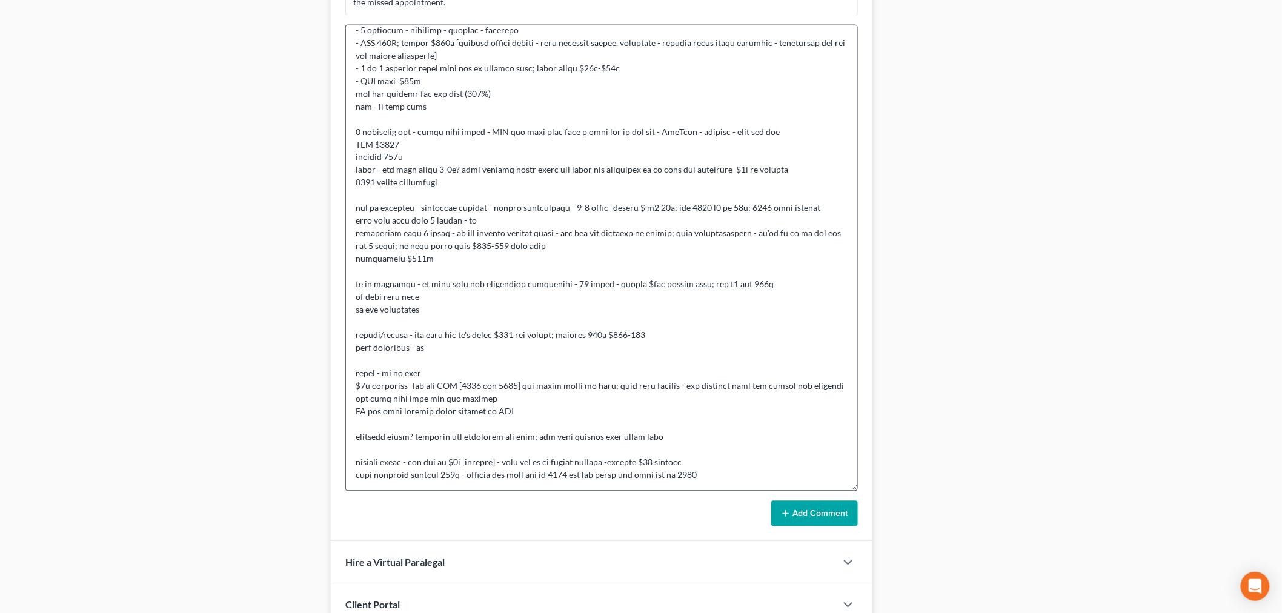
scroll to position [214, 0]
drag, startPoint x: 705, startPoint y: 468, endPoint x: 715, endPoint y: 454, distance: 17.0
click at [705, 468] on textarea at bounding box center [601, 258] width 512 height 466
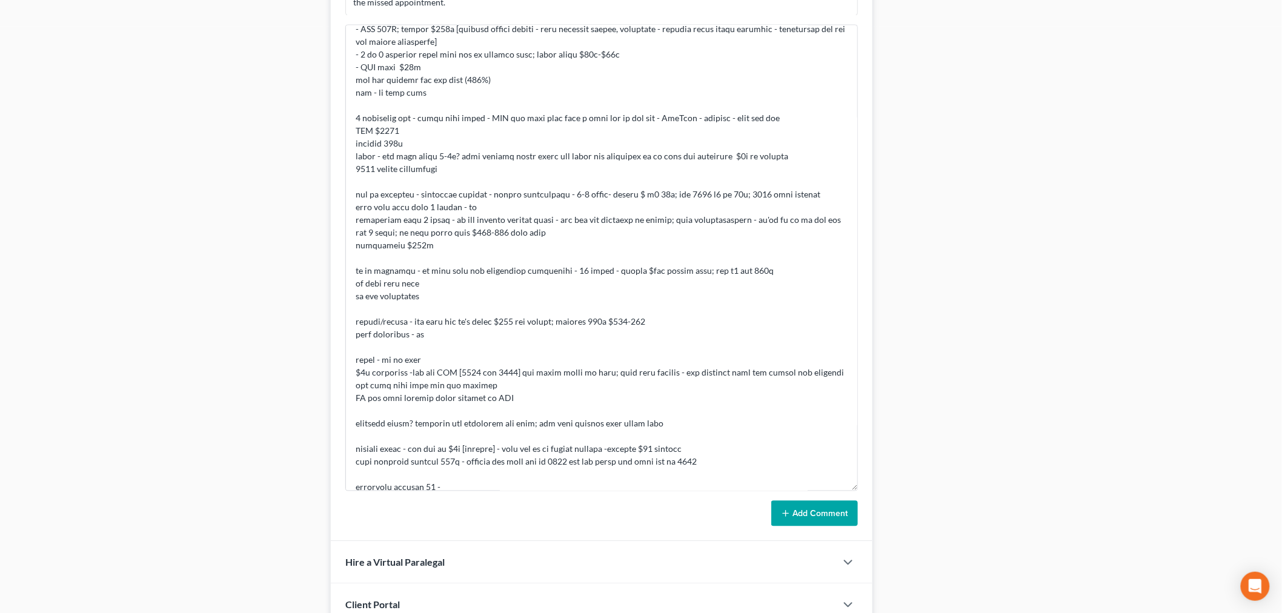
drag, startPoint x: 1060, startPoint y: 84, endPoint x: 1154, endPoint y: 38, distance: 104.0
click at [727, 468] on textarea at bounding box center [601, 258] width 512 height 466
click at [712, 488] on textarea at bounding box center [601, 258] width 512 height 466
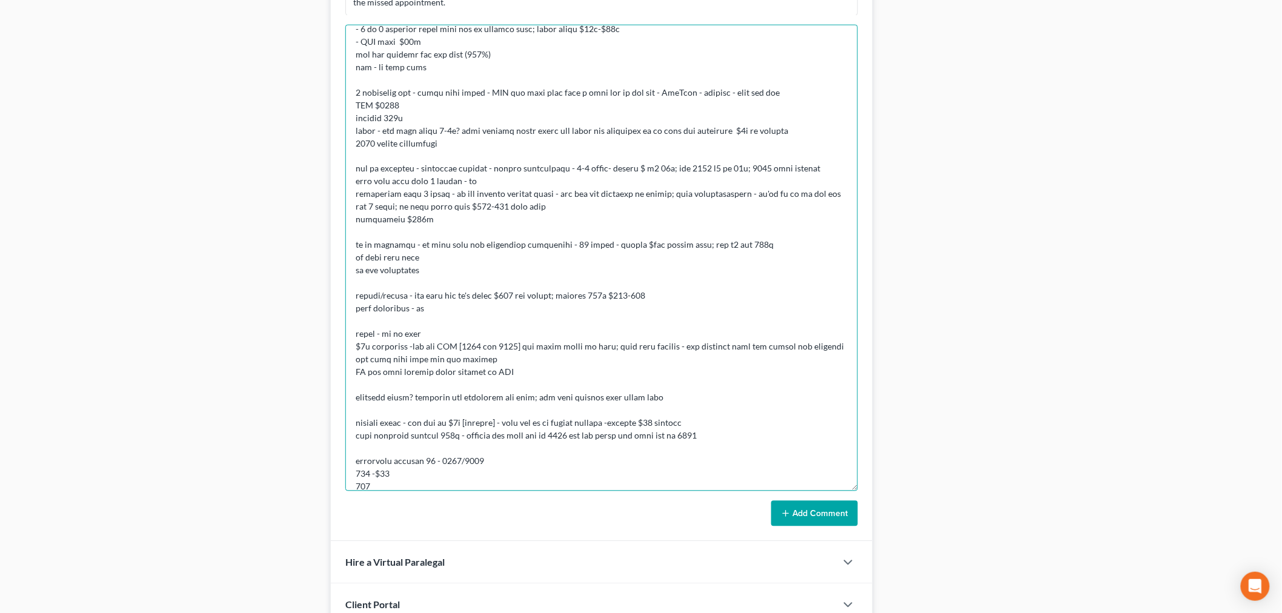
scroll to position [254, 0]
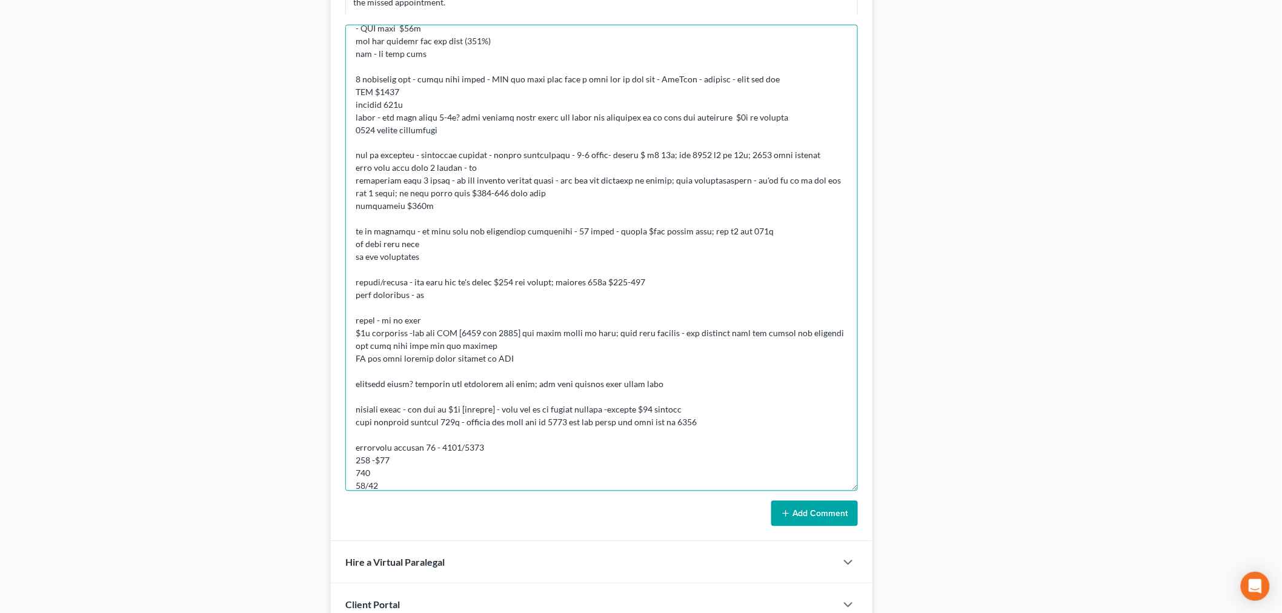
type textarea "CONSULTATION - she crunched numbers - mainly cc and personal loans and irs and …"
click at [833, 521] on button "Add Comment" at bounding box center [814, 513] width 87 height 25
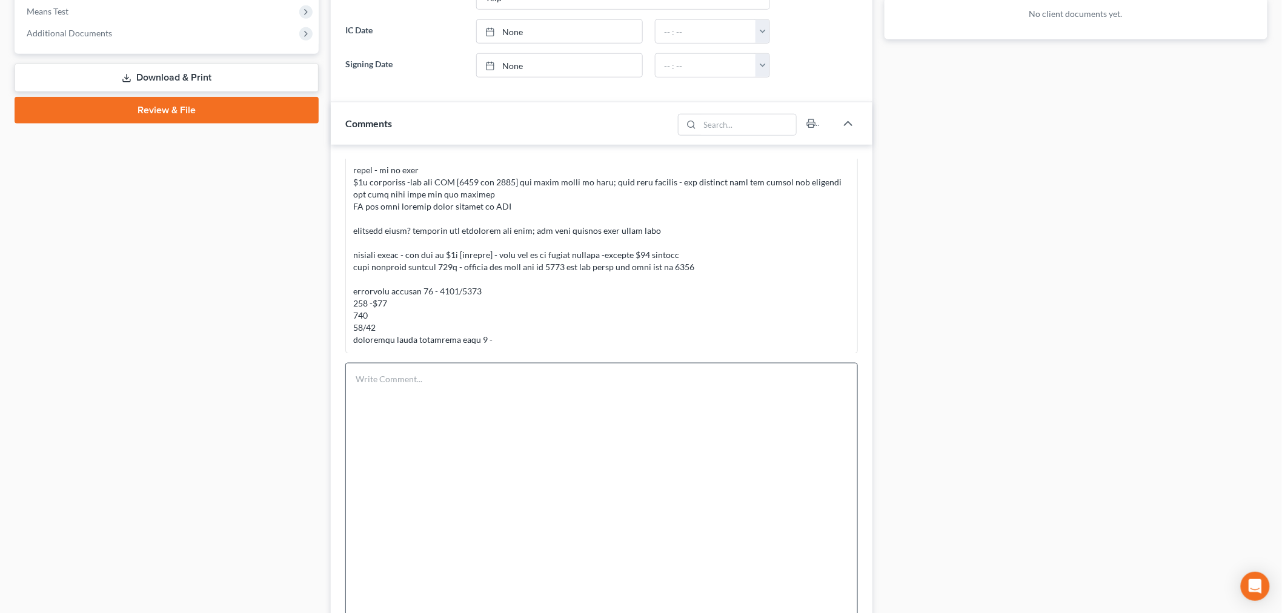
scroll to position [610, 0]
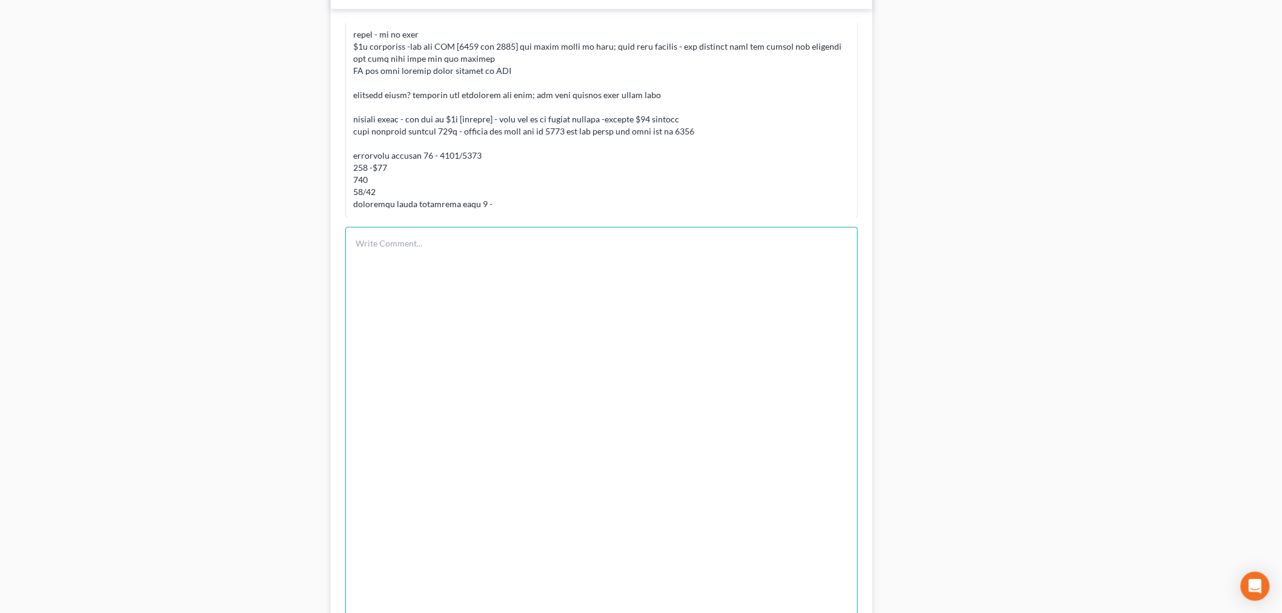
click at [727, 313] on textarea at bounding box center [601, 460] width 512 height 466
type textarea "s"
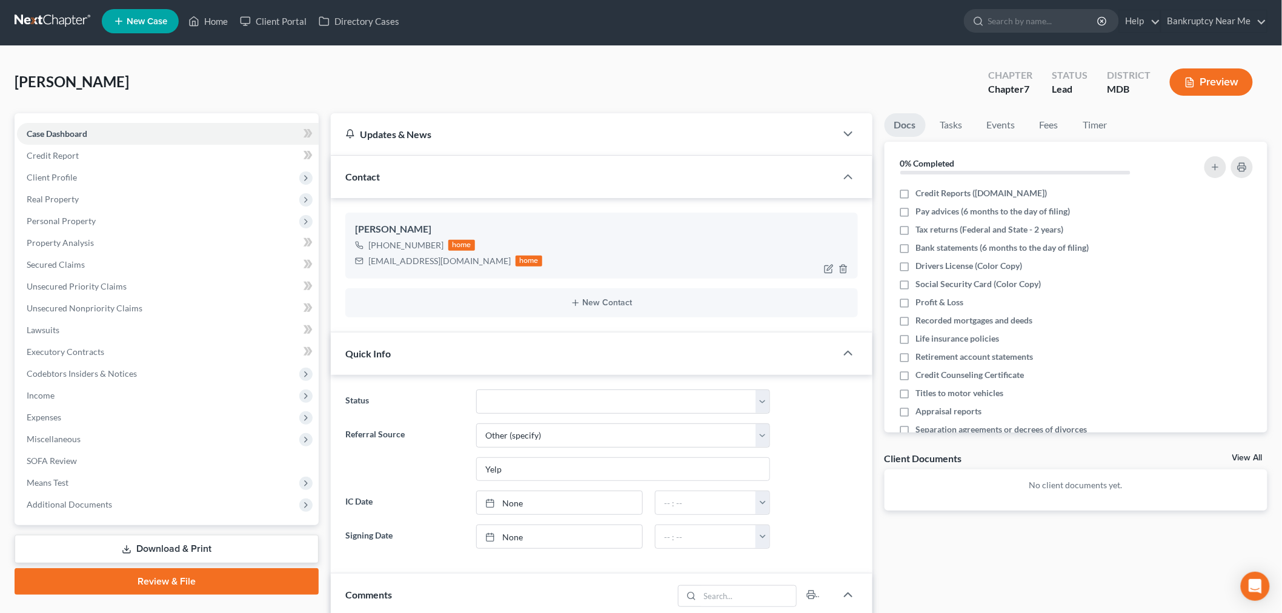
scroll to position [0, 0]
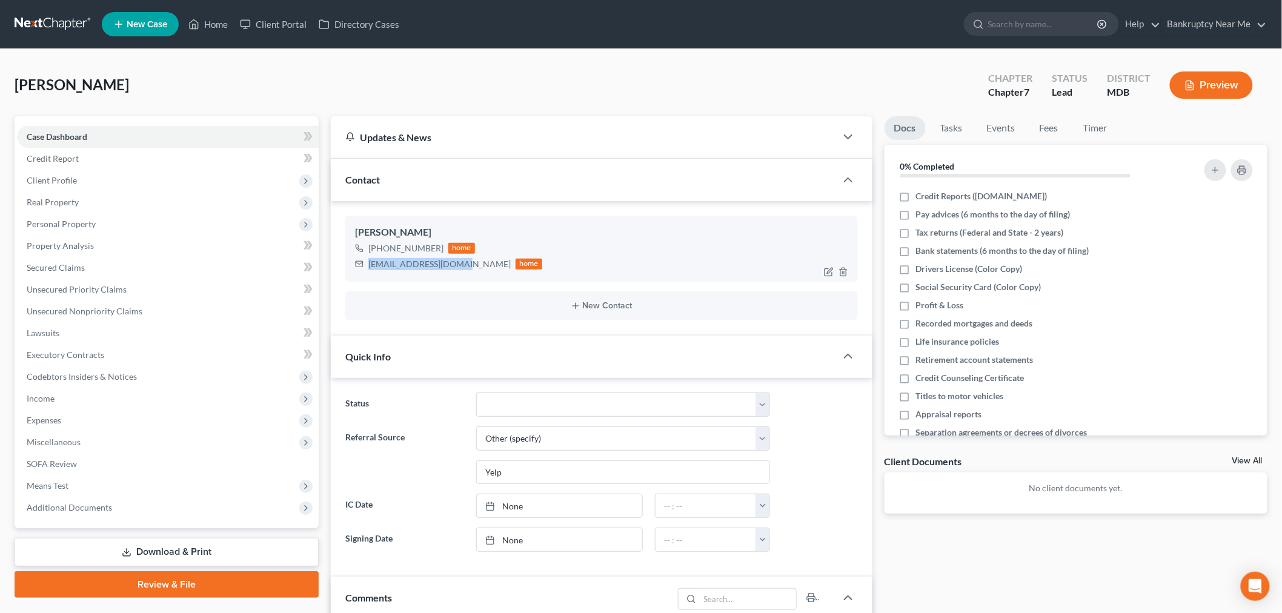
drag, startPoint x: 451, startPoint y: 265, endPoint x: 347, endPoint y: 264, distance: 104.2
click at [347, 264] on div "Anna Silveira +1 (301) 437-8657 home asilveira08@gmail.com home" at bounding box center [601, 248] width 512 height 65
copy div "asilveira08@gmail.com"
drag, startPoint x: 110, startPoint y: 91, endPoint x: 8, endPoint y: 99, distance: 102.7
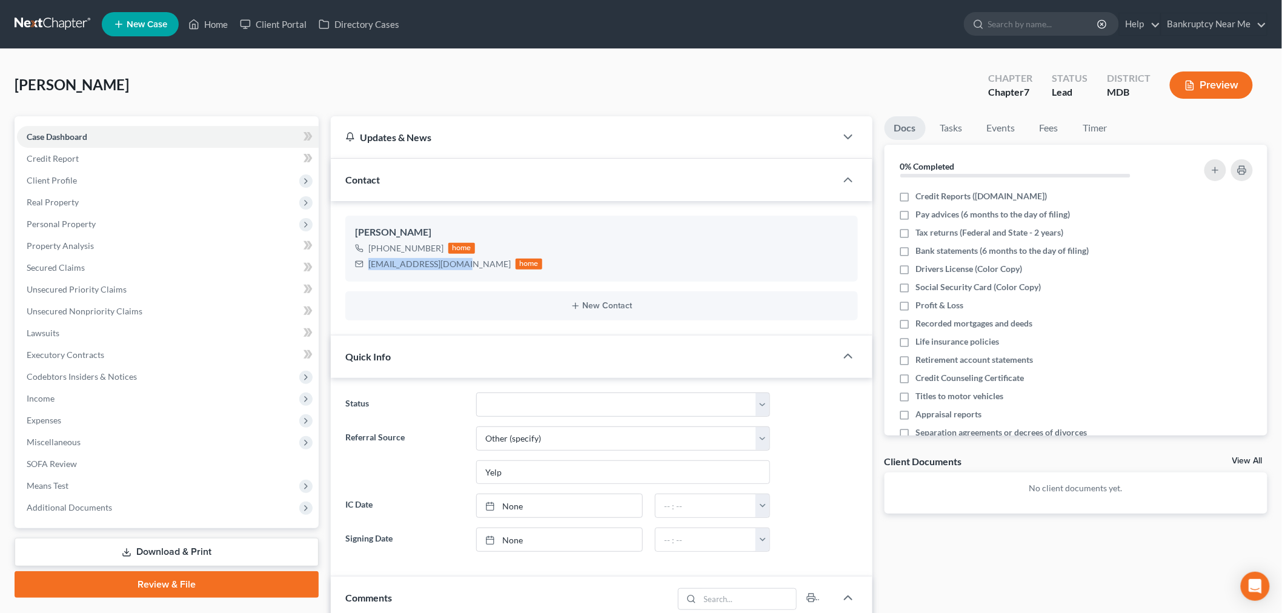
copy span "Silveira, Anna"
click at [824, 270] on icon "button" at bounding box center [829, 272] width 10 height 10
select select "1"
select select "0"
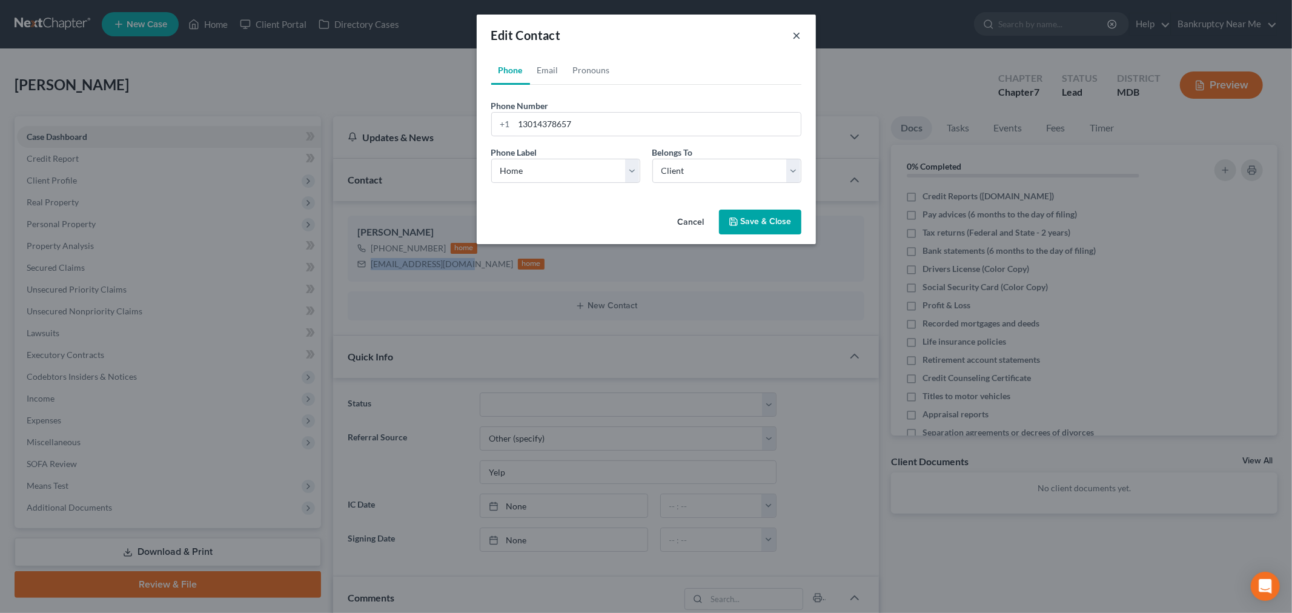
click at [796, 33] on button "×" at bounding box center [797, 35] width 8 height 15
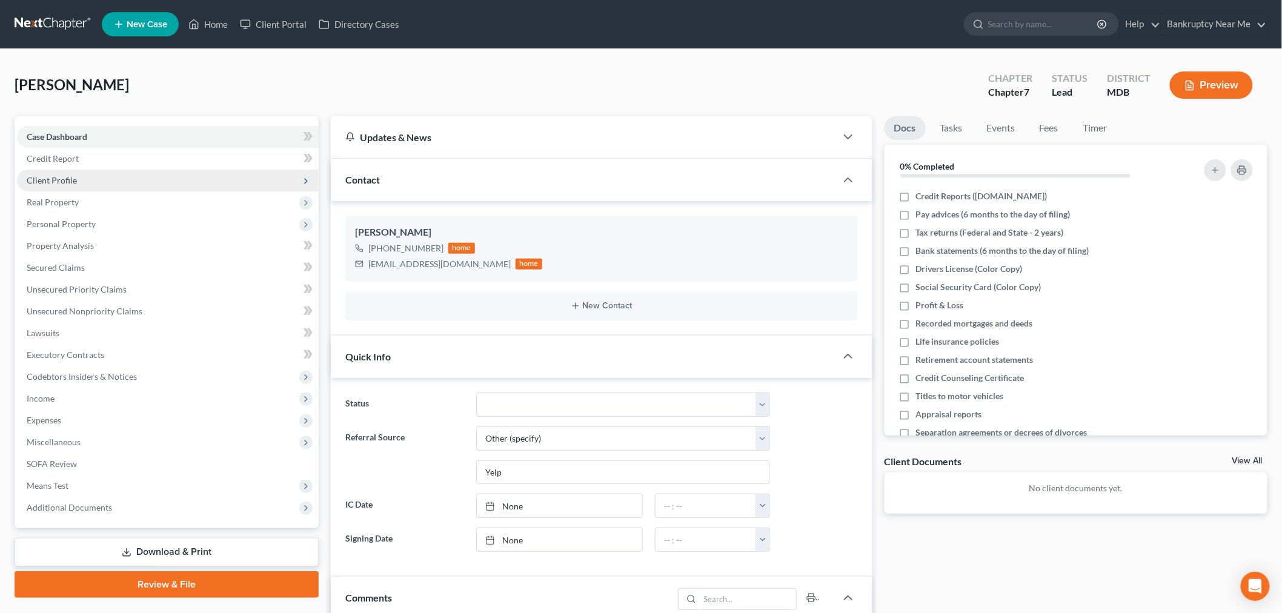
click at [82, 177] on span "Client Profile" at bounding box center [168, 181] width 302 height 22
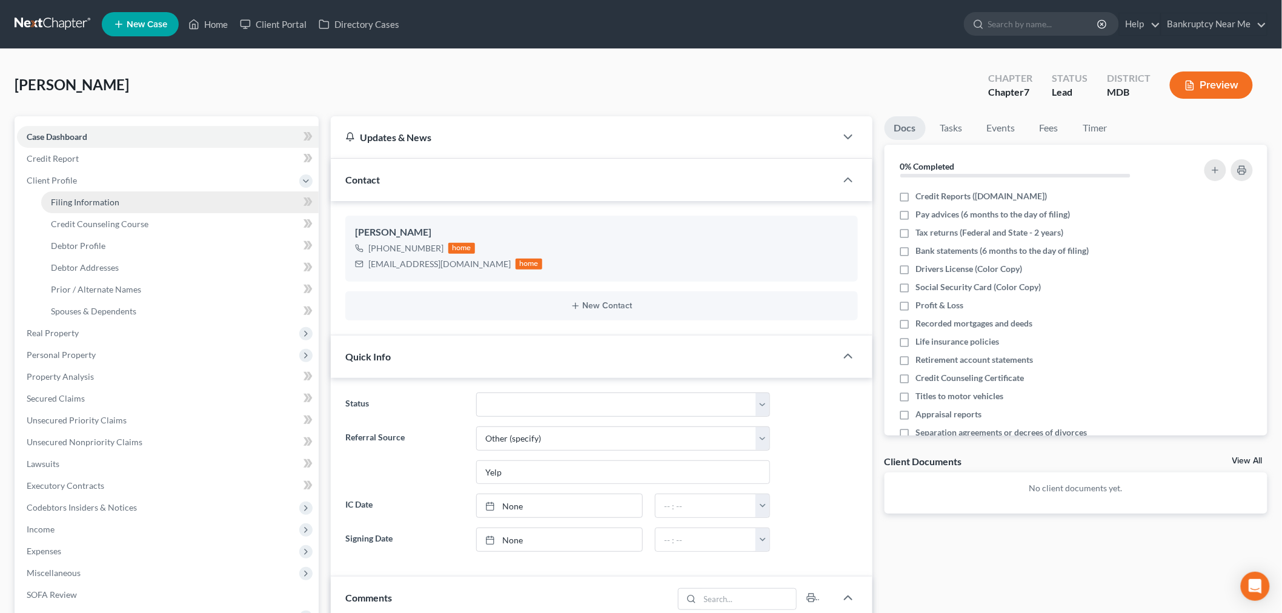
click at [133, 200] on link "Filing Information" at bounding box center [179, 202] width 277 height 22
select select "1"
select select "0"
select select "21"
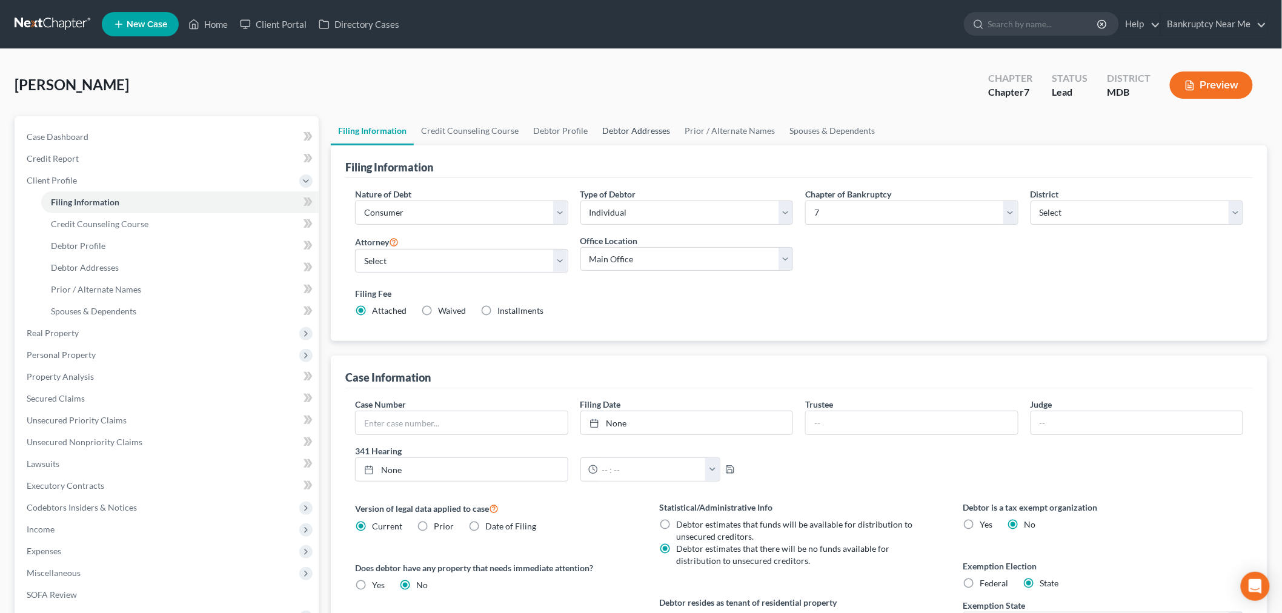
click at [634, 136] on link "Debtor Addresses" at bounding box center [636, 130] width 82 height 29
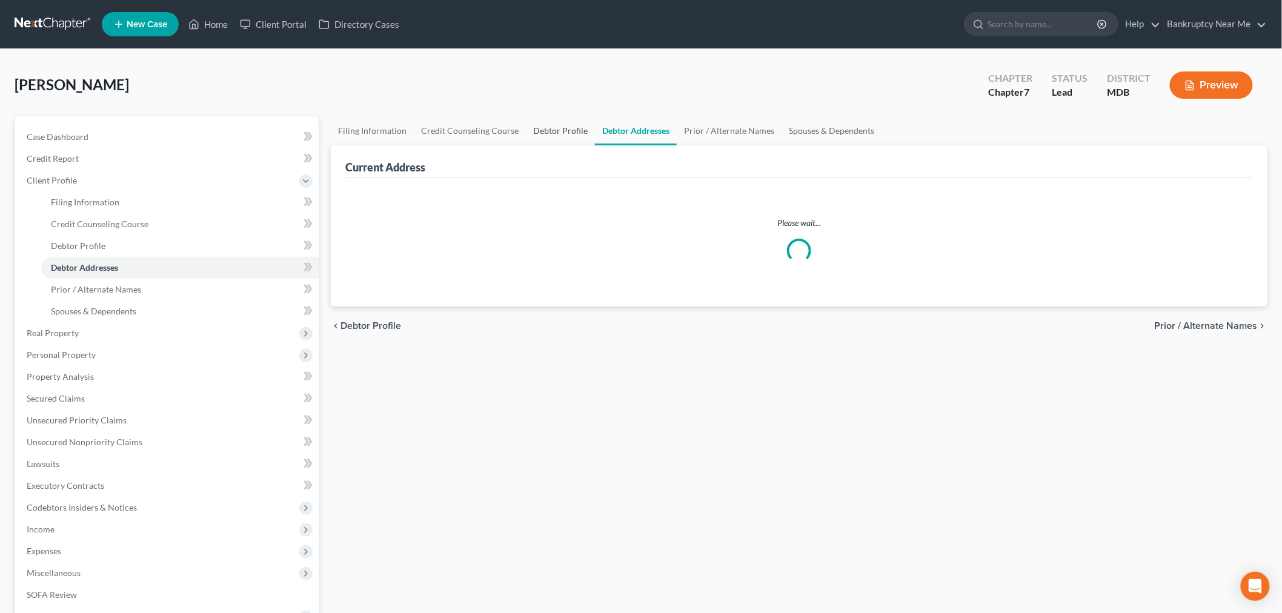
select select "0"
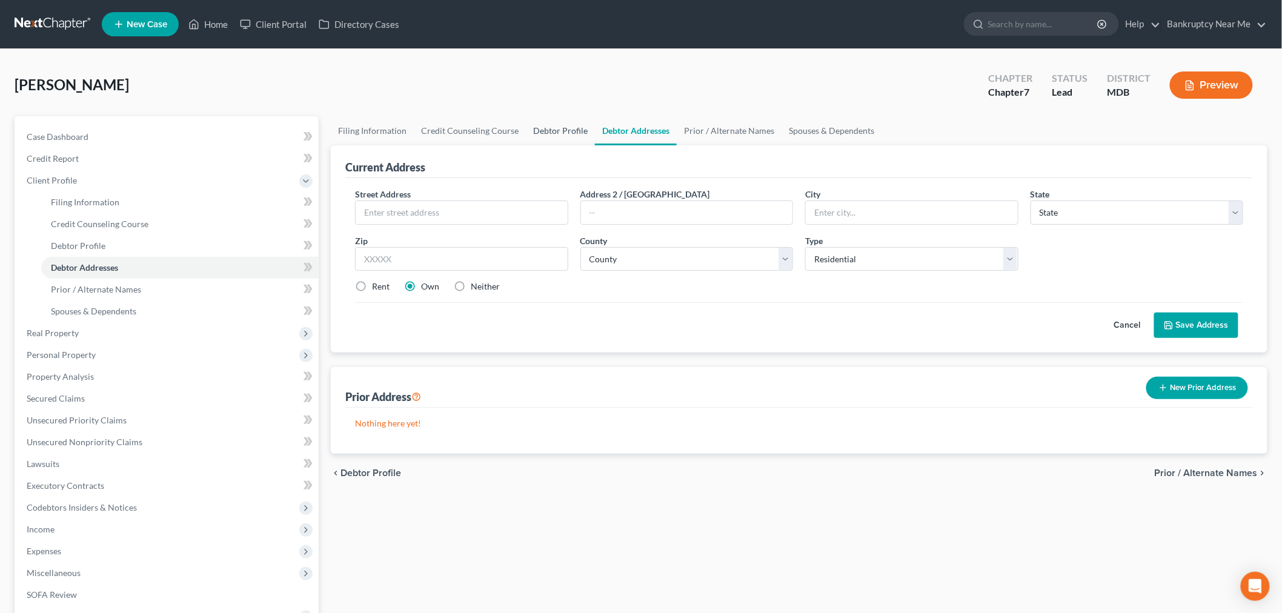
click at [548, 134] on link "Debtor Profile" at bounding box center [560, 130] width 69 height 29
select select "0"
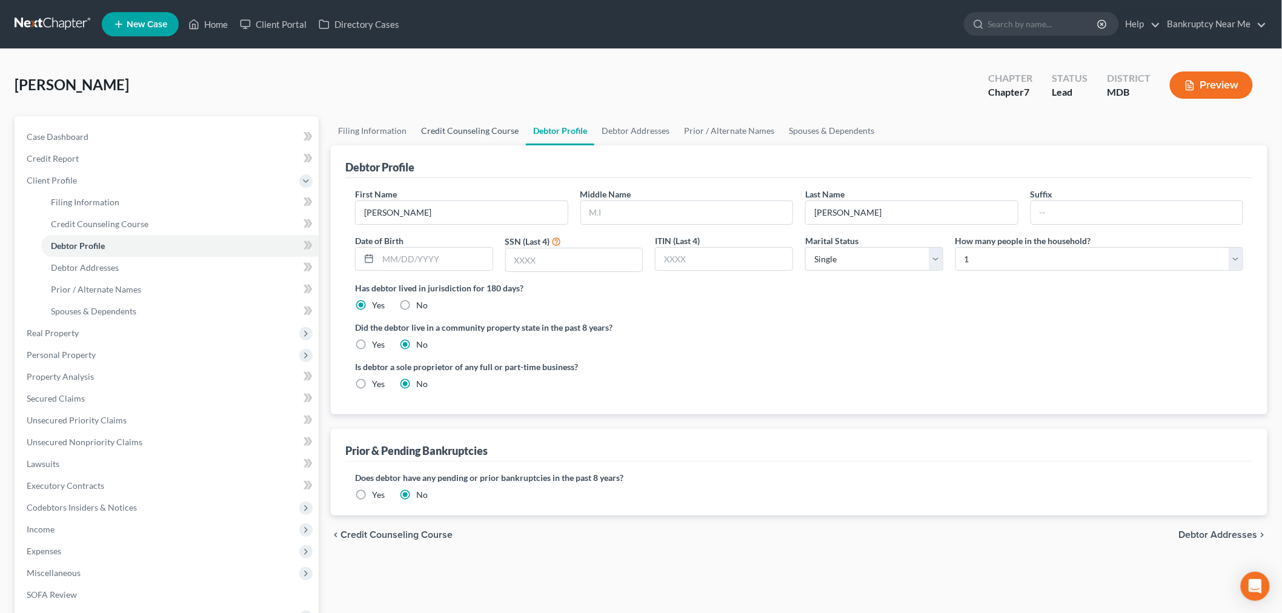
click at [495, 139] on link "Credit Counseling Course" at bounding box center [470, 130] width 112 height 29
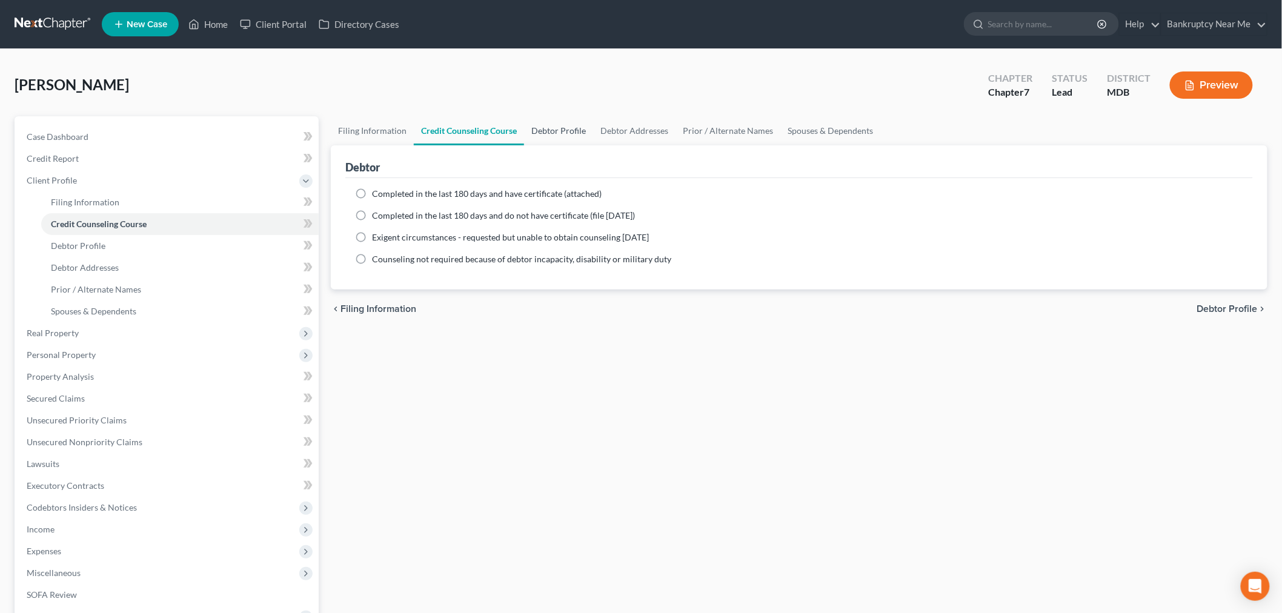
click at [565, 133] on link "Debtor Profile" at bounding box center [558, 130] width 69 height 29
select select "0"
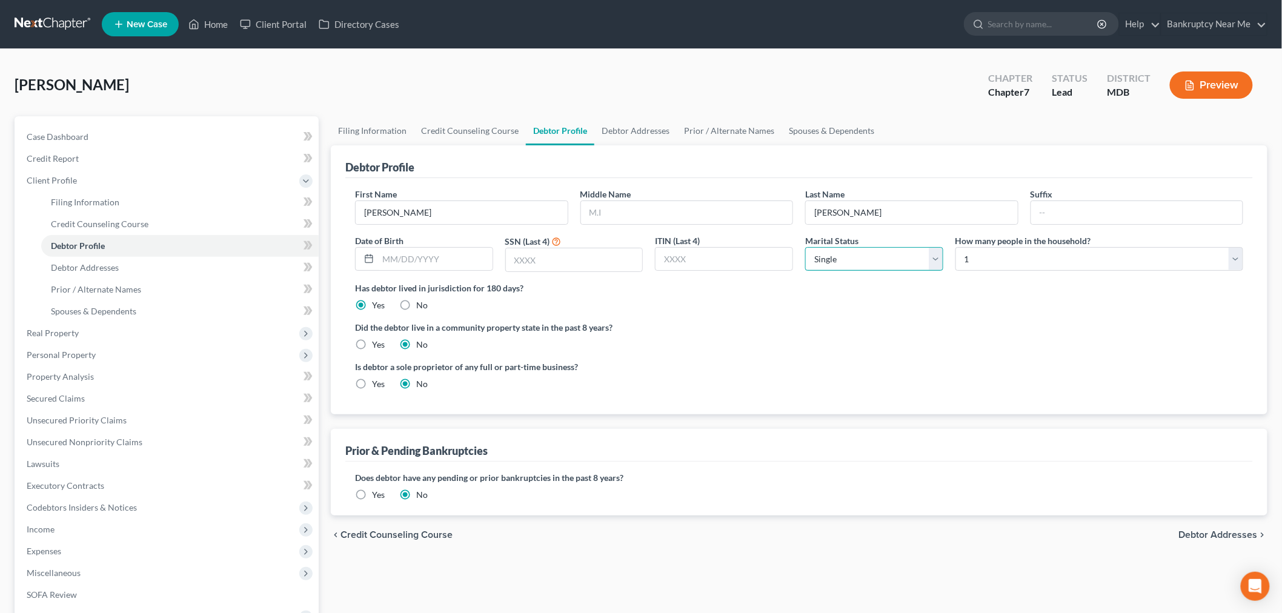
drag, startPoint x: 833, startPoint y: 257, endPoint x: 846, endPoint y: 270, distance: 18.0
click at [833, 257] on select "Select Single Married Separated Divorced Widowed" at bounding box center [874, 259] width 138 height 24
click at [468, 131] on link "Credit Counseling Course" at bounding box center [470, 130] width 112 height 29
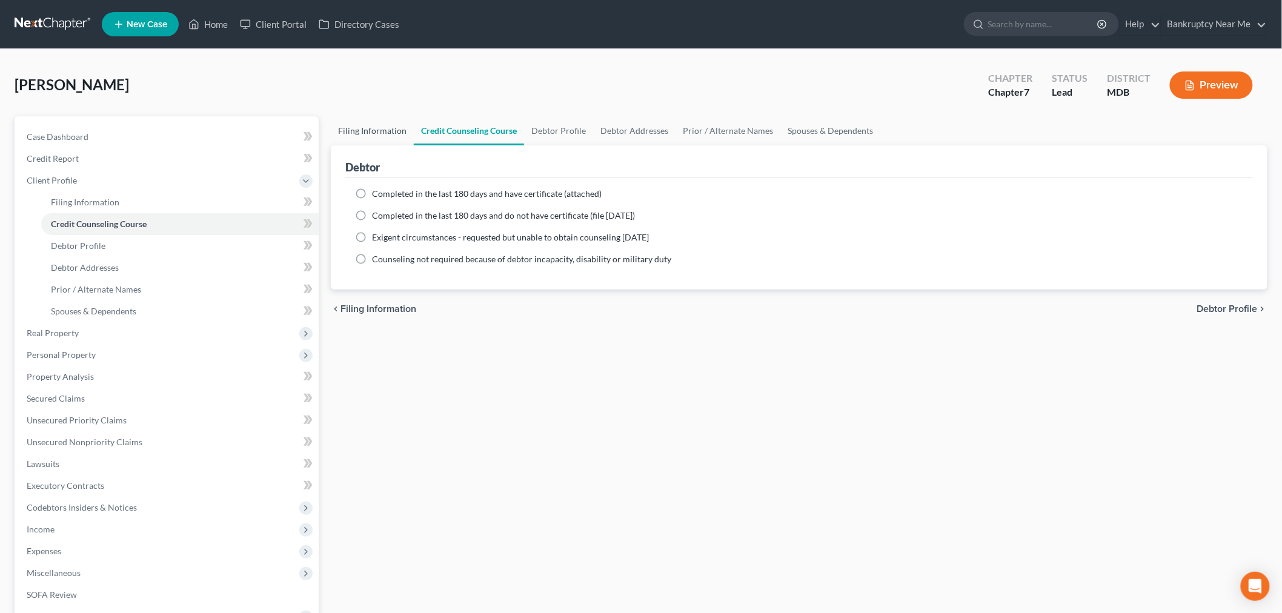
click at [374, 131] on link "Filing Information" at bounding box center [372, 130] width 83 height 29
select select "1"
select select "0"
select select "38"
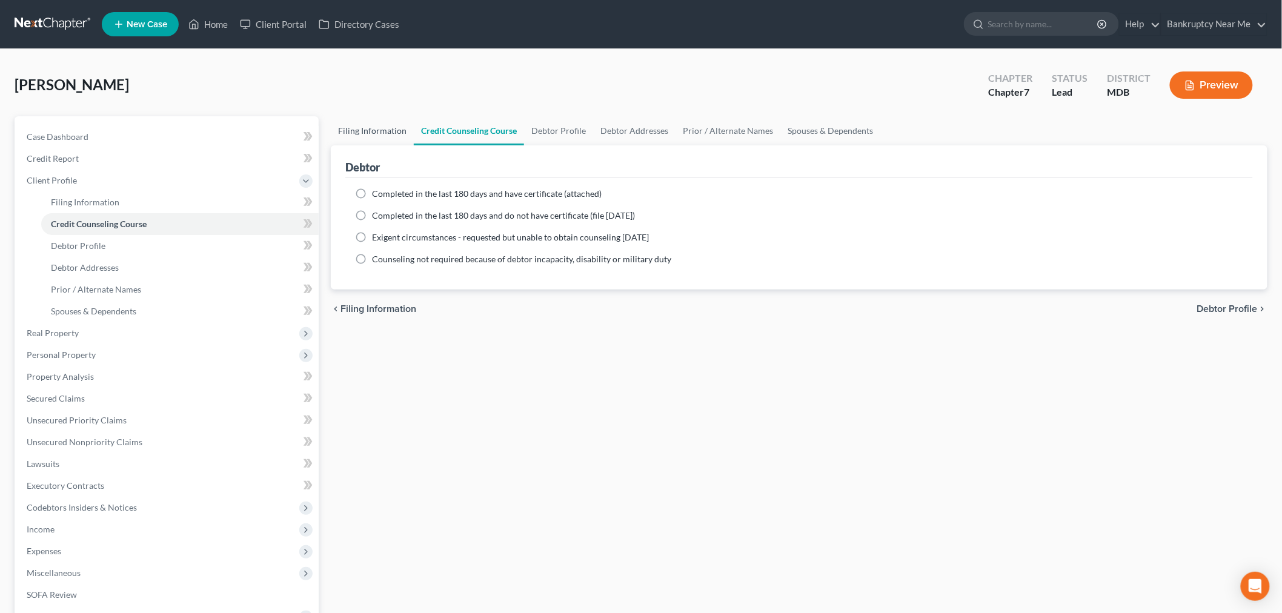
select select "21"
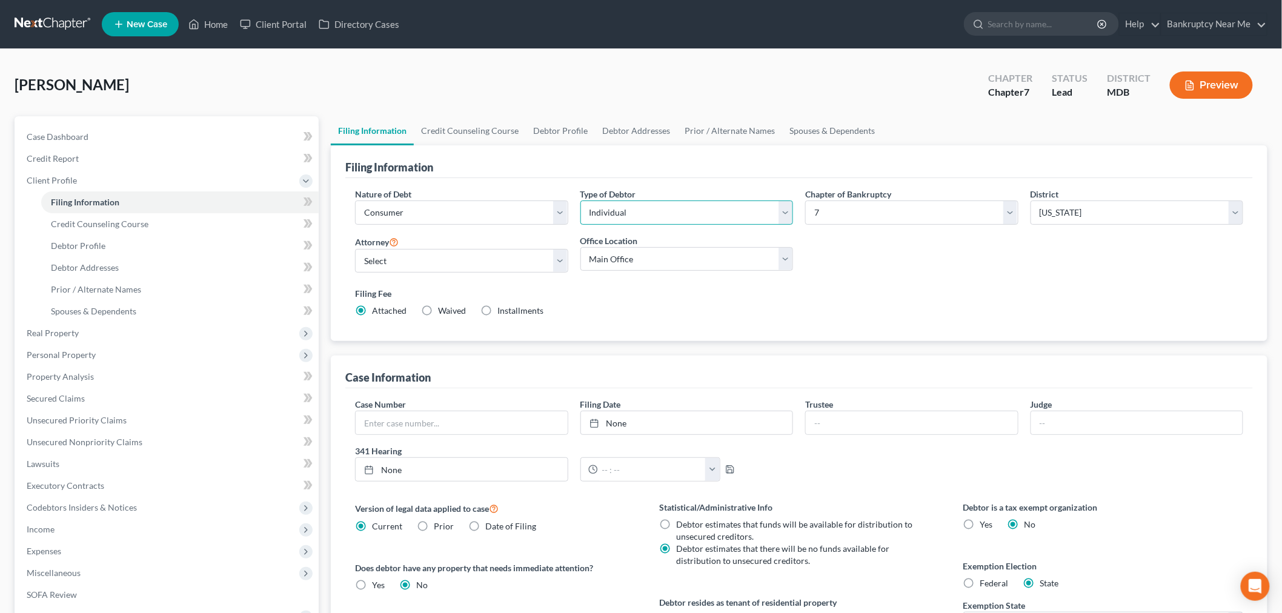
drag, startPoint x: 716, startPoint y: 212, endPoint x: 707, endPoint y: 223, distance: 14.2
click at [716, 212] on select "Select Individual Joint" at bounding box center [686, 212] width 213 height 24
select select "1"
click at [580, 200] on select "Select Individual Joint" at bounding box center [686, 212] width 213 height 24
click at [718, 133] on link "Joint Debtor Profile" at bounding box center [722, 130] width 90 height 29
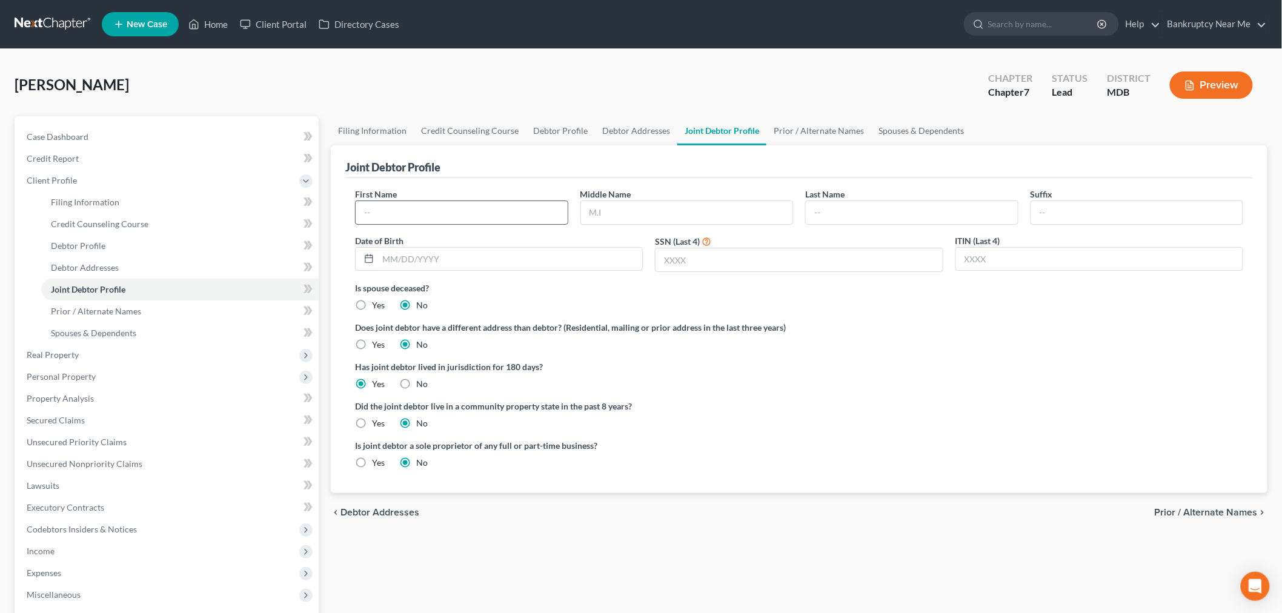
click at [501, 214] on input "text" at bounding box center [462, 212] width 212 height 23
type input "Jason"
type input "Silveira"
click at [99, 119] on div "Case Dashboard Payments Invoices Payments Payments Credit Report Client Profile…" at bounding box center [167, 398] width 304 height 564
click at [102, 127] on link "Case Dashboard" at bounding box center [168, 137] width 302 height 22
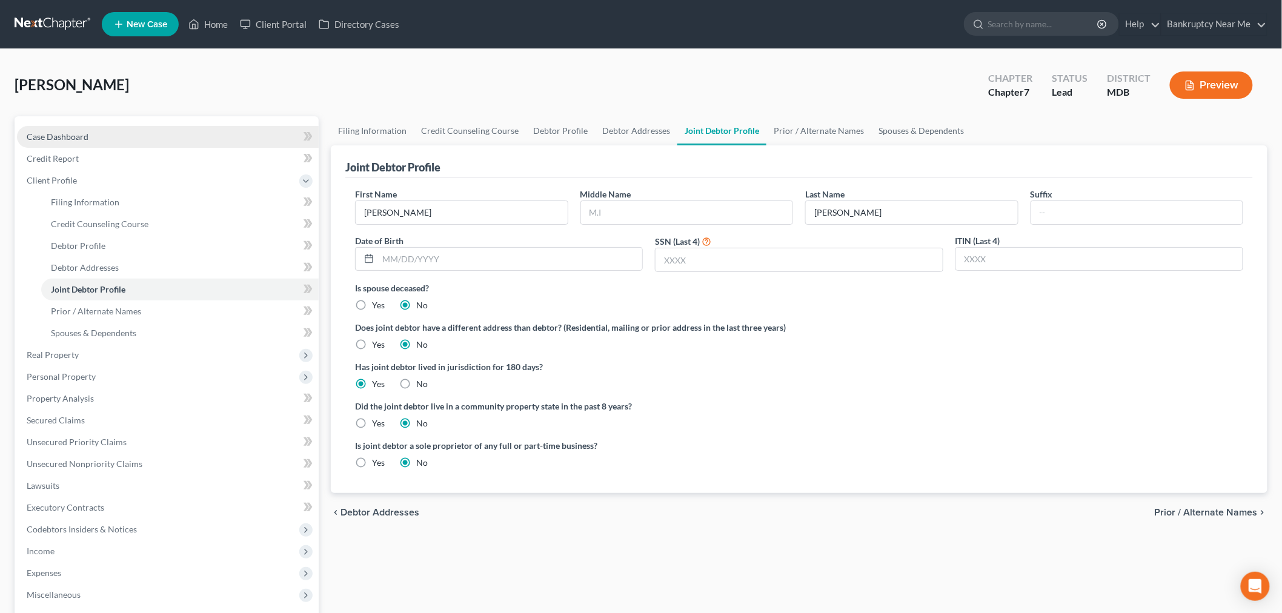
select select "6"
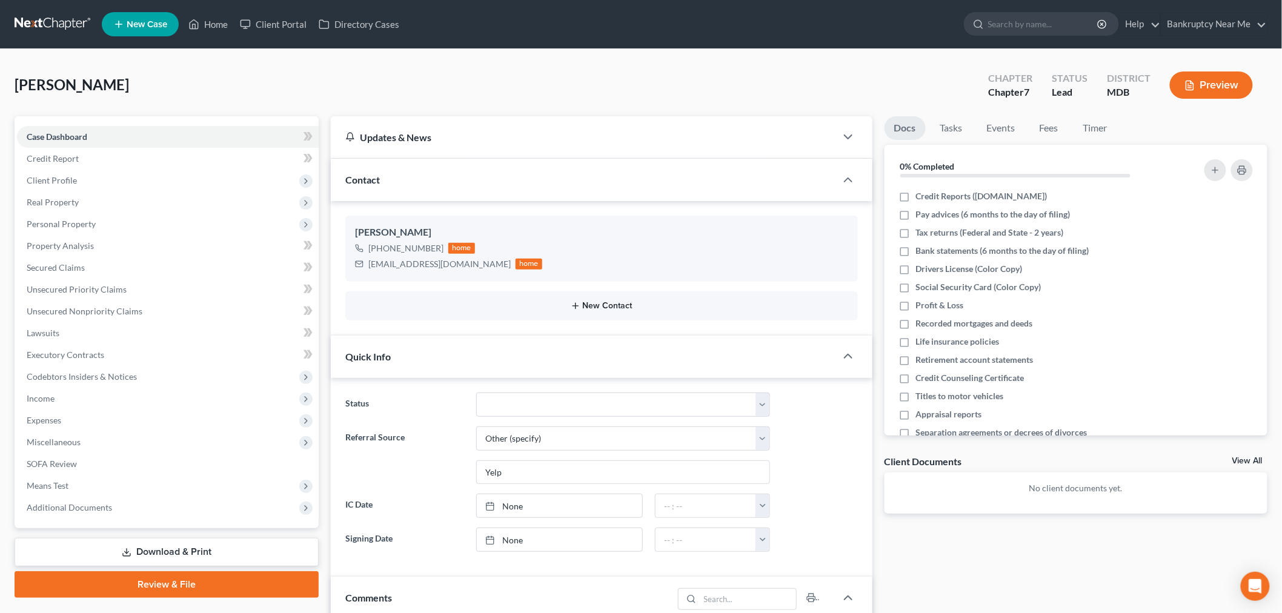
scroll to position [1188, 0]
click at [602, 304] on button "New Contact" at bounding box center [601, 306] width 493 height 10
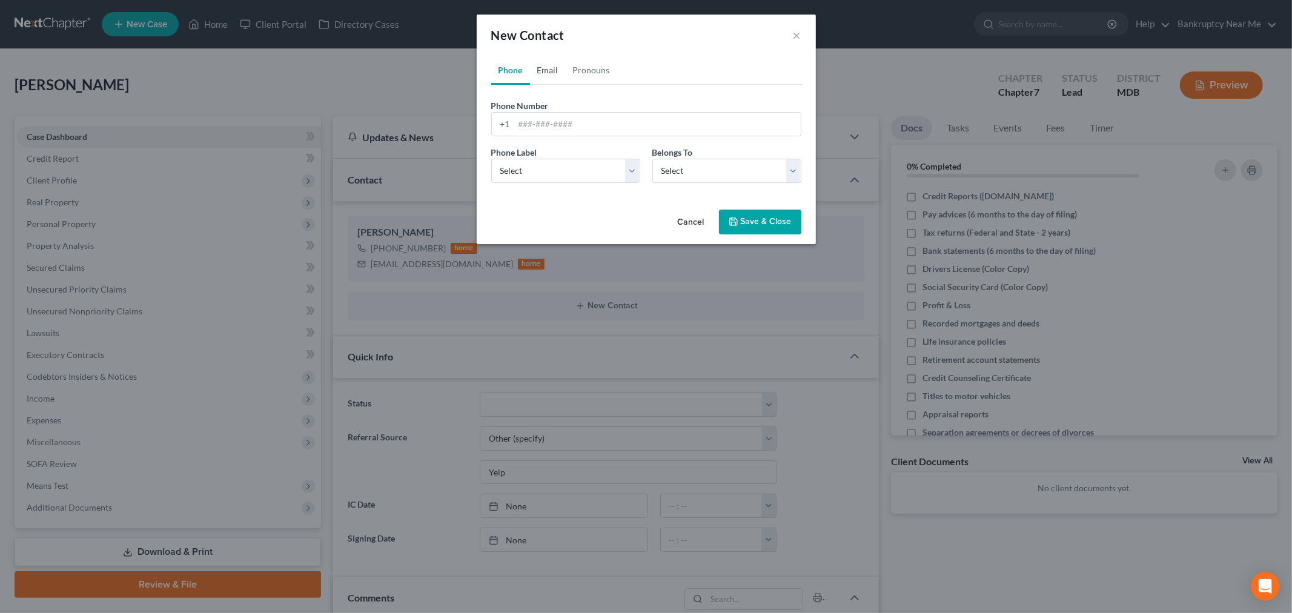
click at [542, 68] on link "Email" at bounding box center [548, 70] width 36 height 29
click at [552, 131] on input "email" at bounding box center [657, 124] width 286 height 23
type input "silveira2323@gmail.com"
click at [624, 177] on select "Select Home Work Other" at bounding box center [565, 171] width 149 height 24
select select "0"
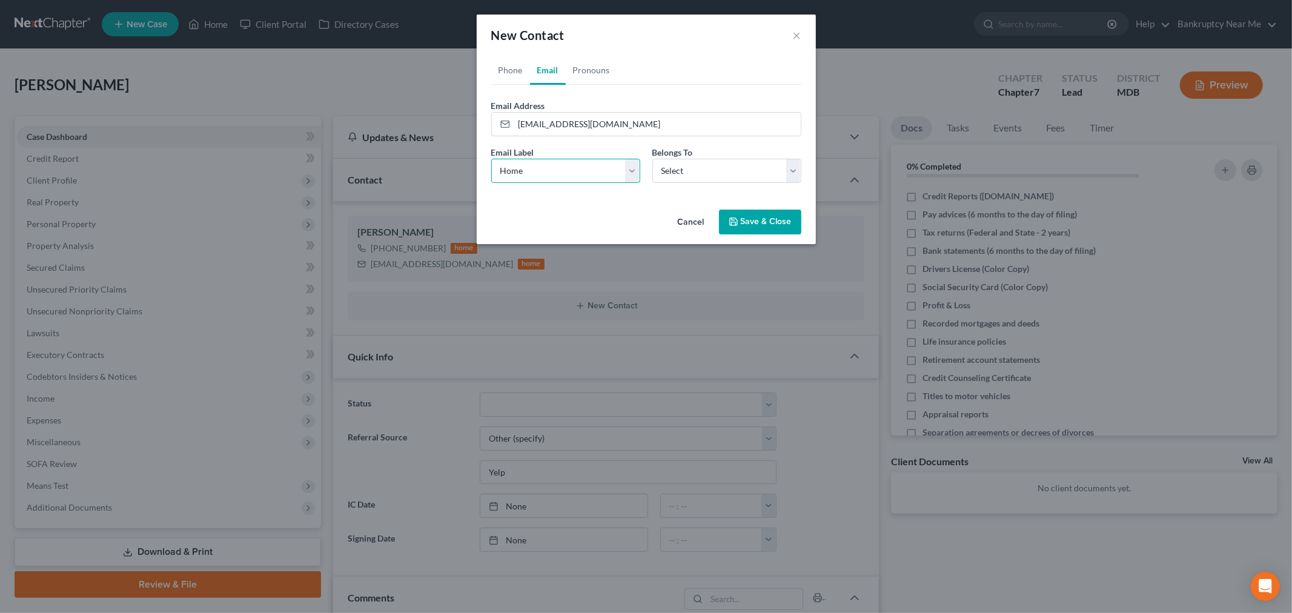
click at [491, 159] on select "Select Home Work Other" at bounding box center [565, 171] width 149 height 24
click at [699, 173] on select "Select Client Spouse Other" at bounding box center [726, 171] width 149 height 24
click at [652, 159] on select "Select Client Spouse Other" at bounding box center [726, 171] width 149 height 24
drag, startPoint x: 700, startPoint y: 173, endPoint x: 700, endPoint y: 180, distance: 7.9
click at [700, 173] on select "Select Client Spouse Other" at bounding box center [726, 171] width 149 height 24
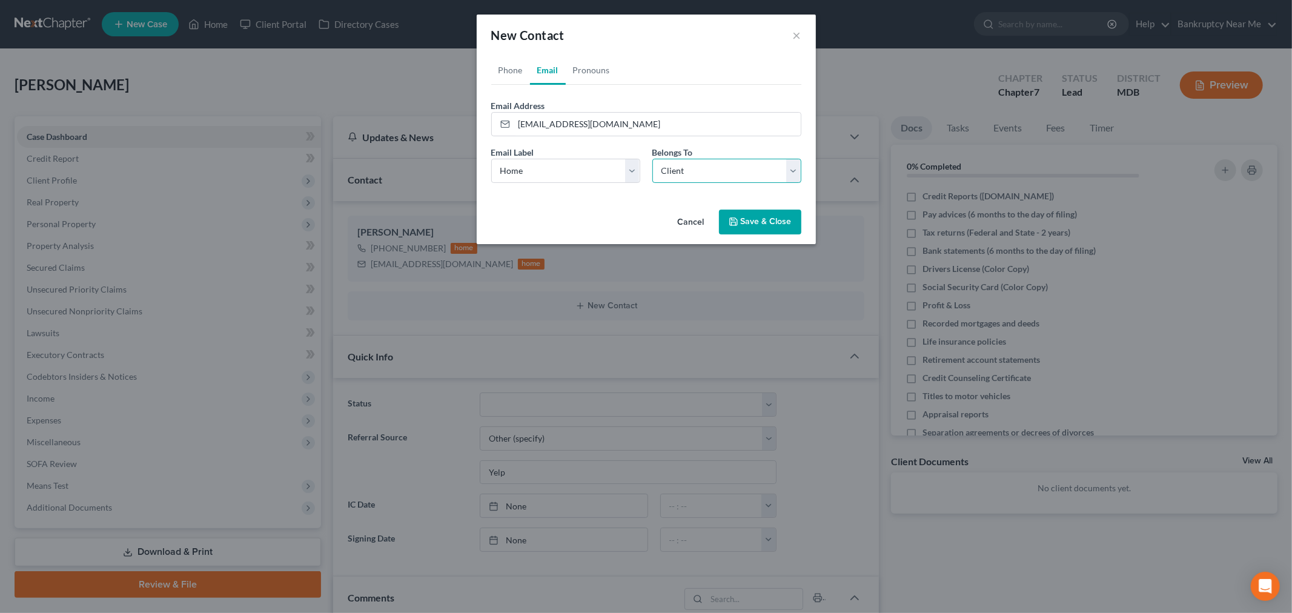
select select "1"
click at [652, 159] on select "Select Client Spouse Other" at bounding box center [726, 171] width 149 height 24
click at [764, 214] on button "Save & Close" at bounding box center [760, 222] width 82 height 25
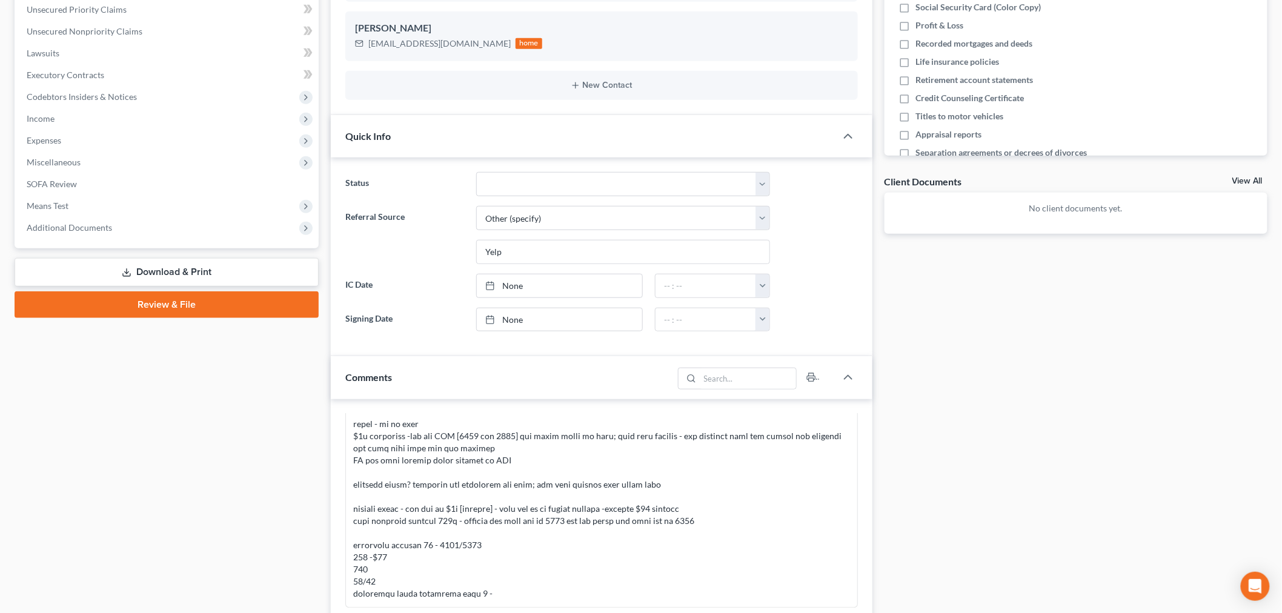
scroll to position [553, 0]
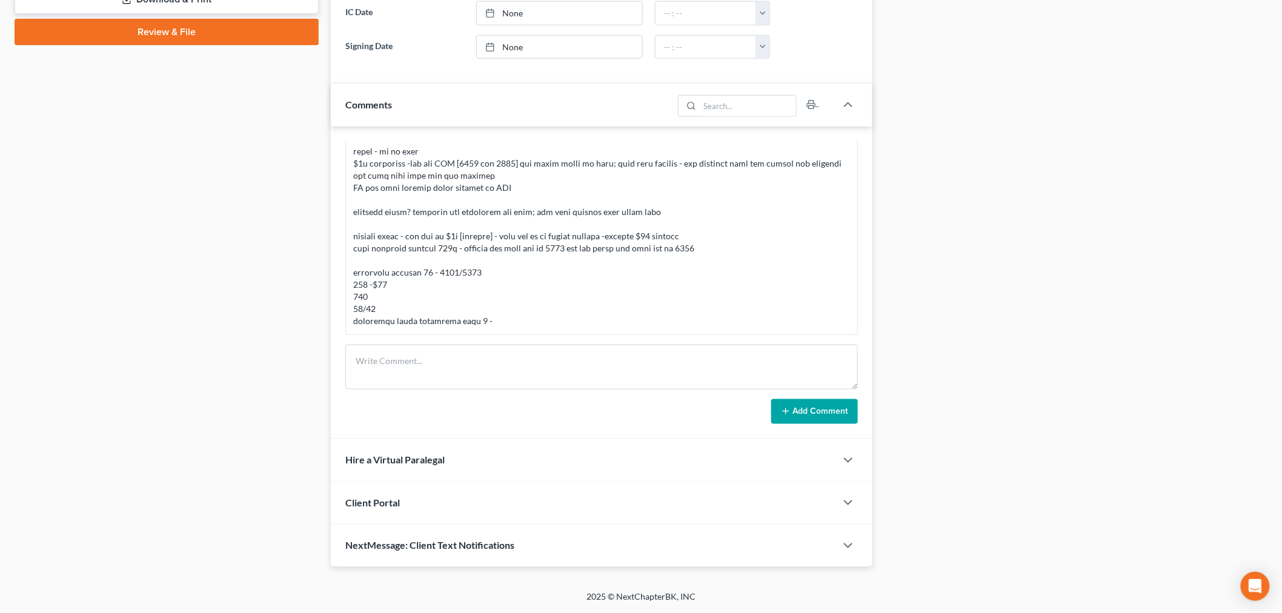
click at [578, 394] on form "Add Comment" at bounding box center [601, 385] width 512 height 80
drag, startPoint x: 577, startPoint y: 392, endPoint x: 576, endPoint y: 383, distance: 8.6
click at [576, 383] on form "Add Comment" at bounding box center [601, 385] width 512 height 80
click at [576, 383] on textarea at bounding box center [601, 367] width 512 height 45
type textarea "FIRST TRIAL 11/5"
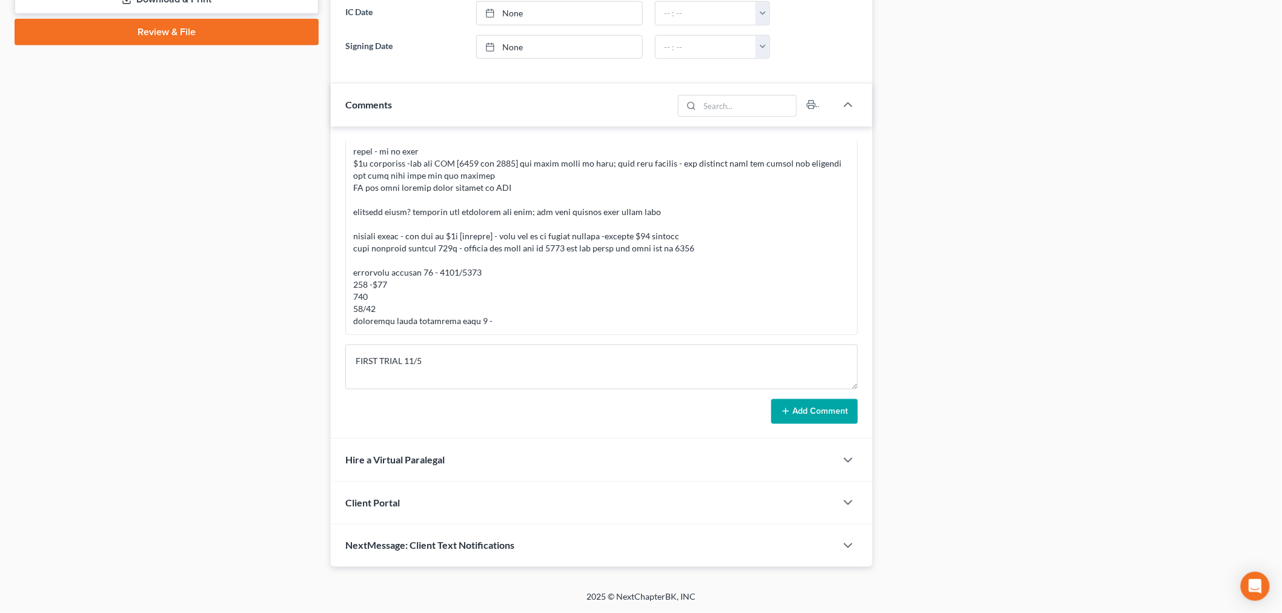
click at [815, 403] on button "Add Comment" at bounding box center [814, 411] width 87 height 25
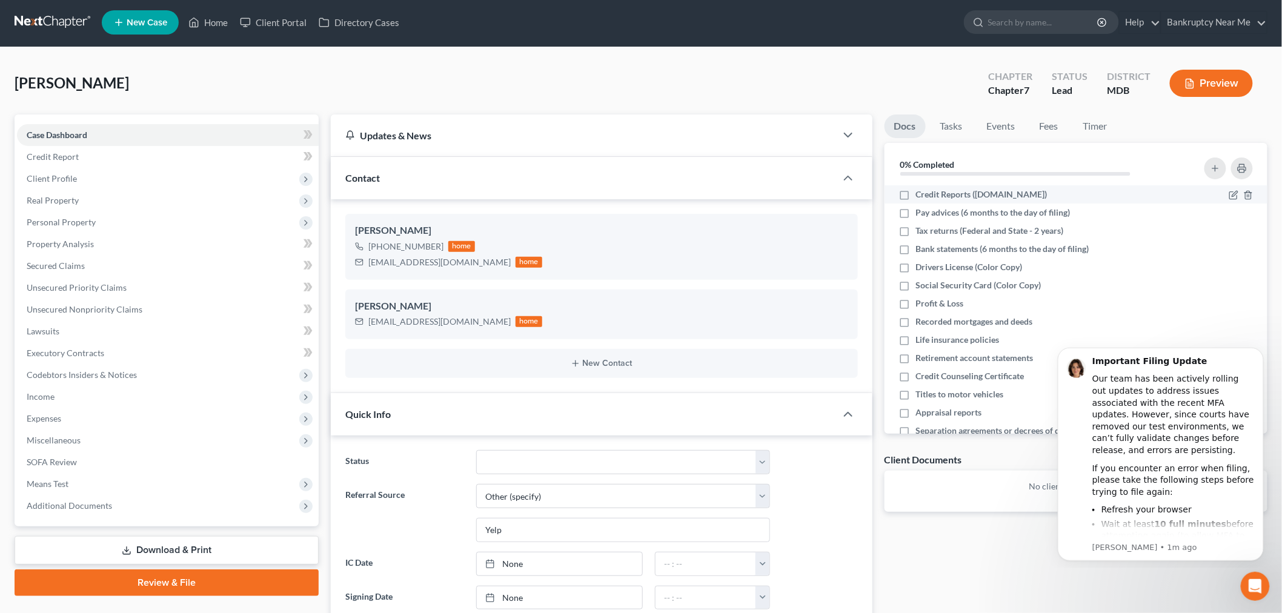
scroll to position [0, 0]
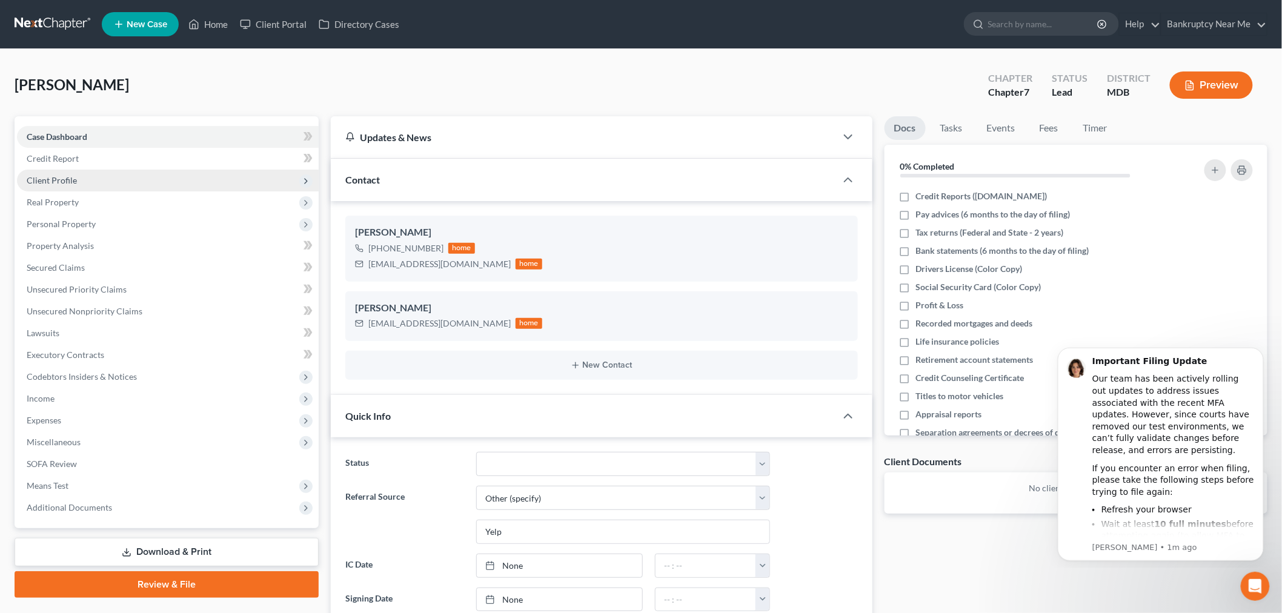
drag, startPoint x: 51, startPoint y: 177, endPoint x: 55, endPoint y: 171, distance: 7.1
click at [50, 176] on span "Client Profile" at bounding box center [52, 180] width 50 height 10
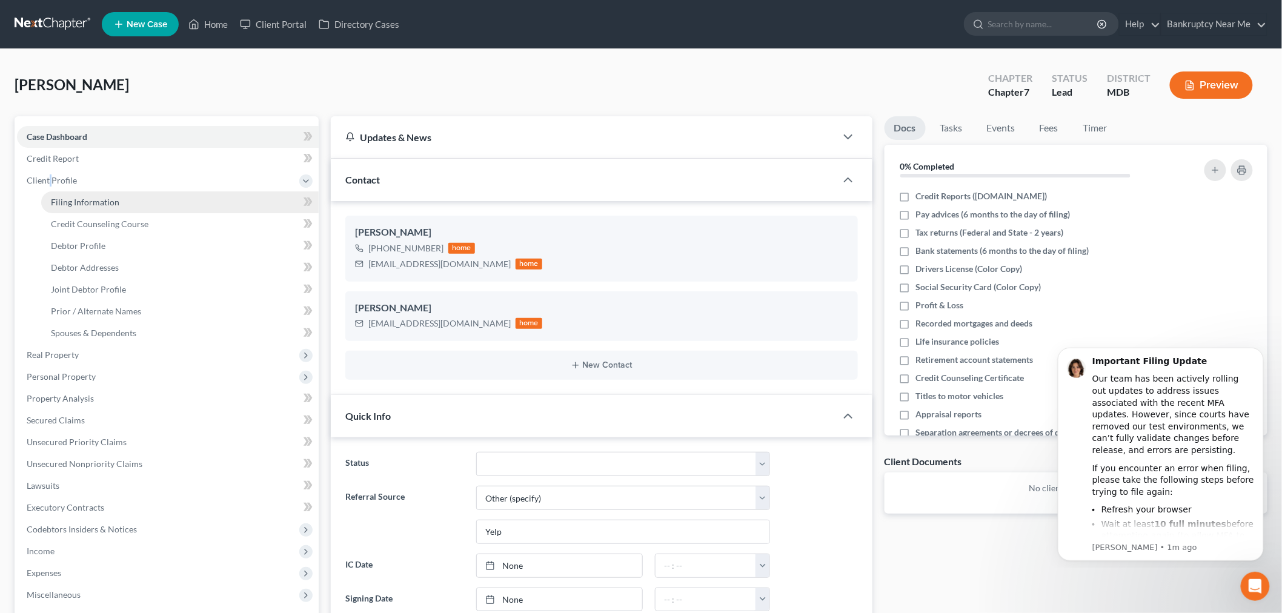
click at [94, 192] on link "Filing Information" at bounding box center [179, 202] width 277 height 22
select select "1"
select select "0"
select select "38"
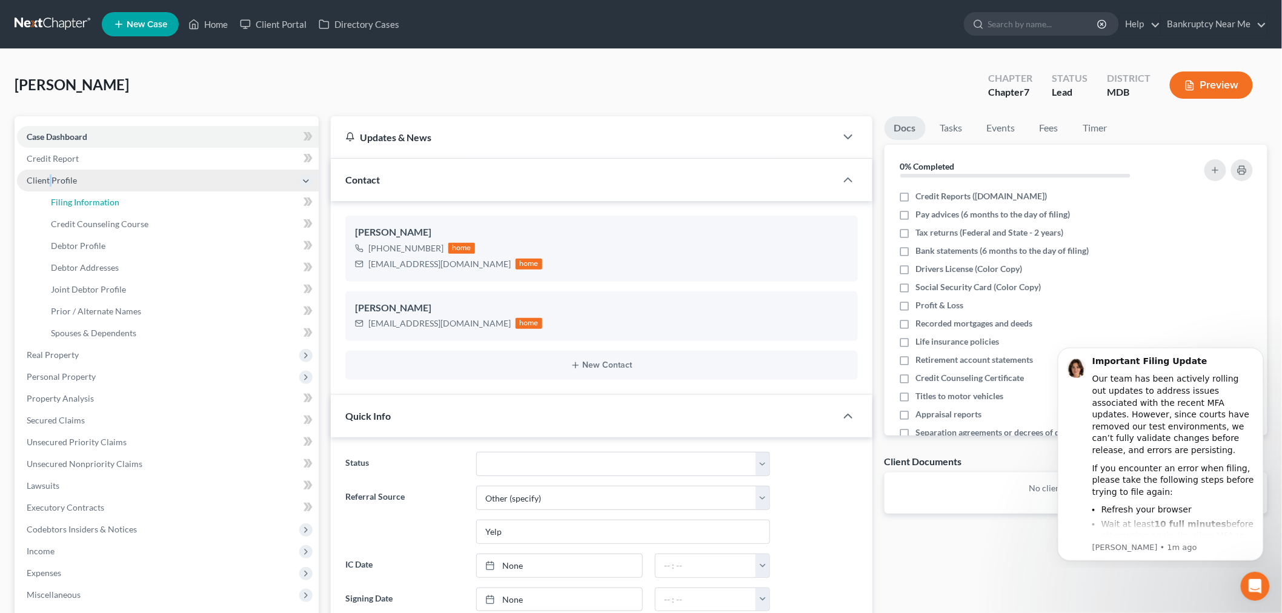
select select "21"
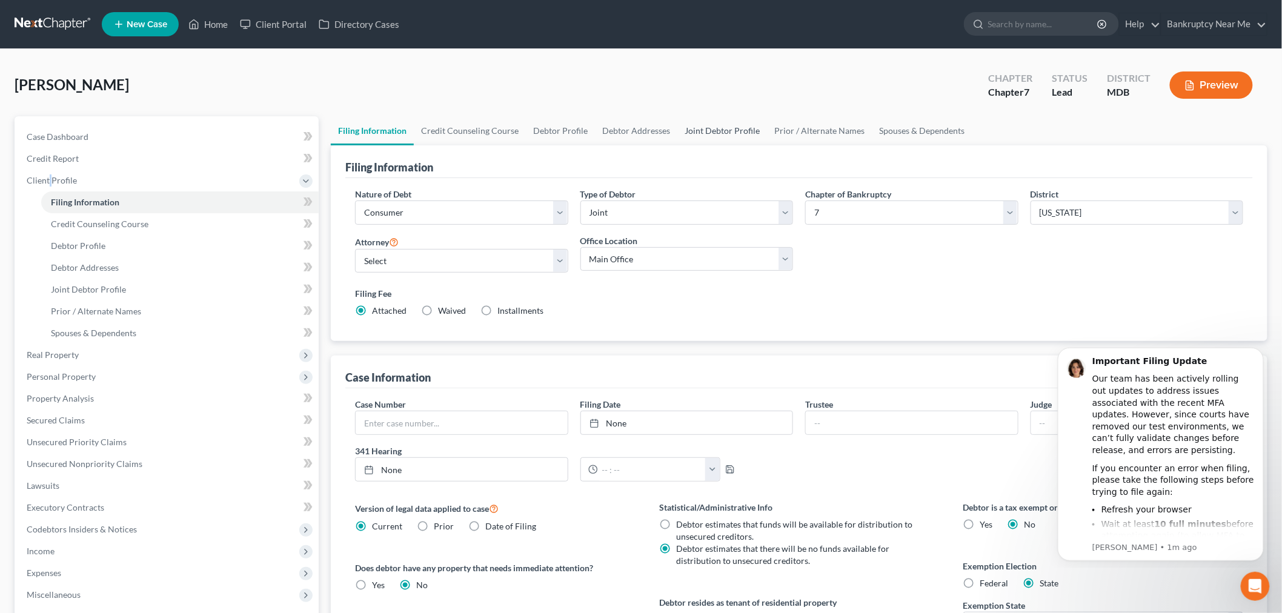
click at [705, 128] on link "Joint Debtor Profile" at bounding box center [722, 130] width 90 height 29
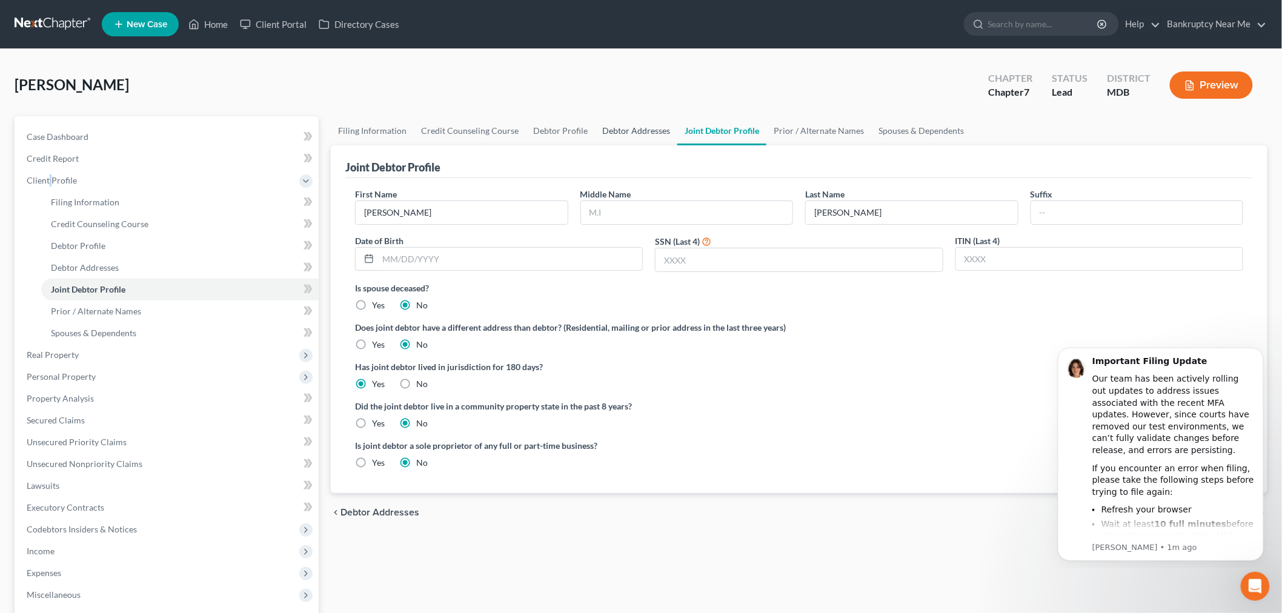
click at [624, 128] on link "Debtor Addresses" at bounding box center [636, 130] width 82 height 29
select select "0"
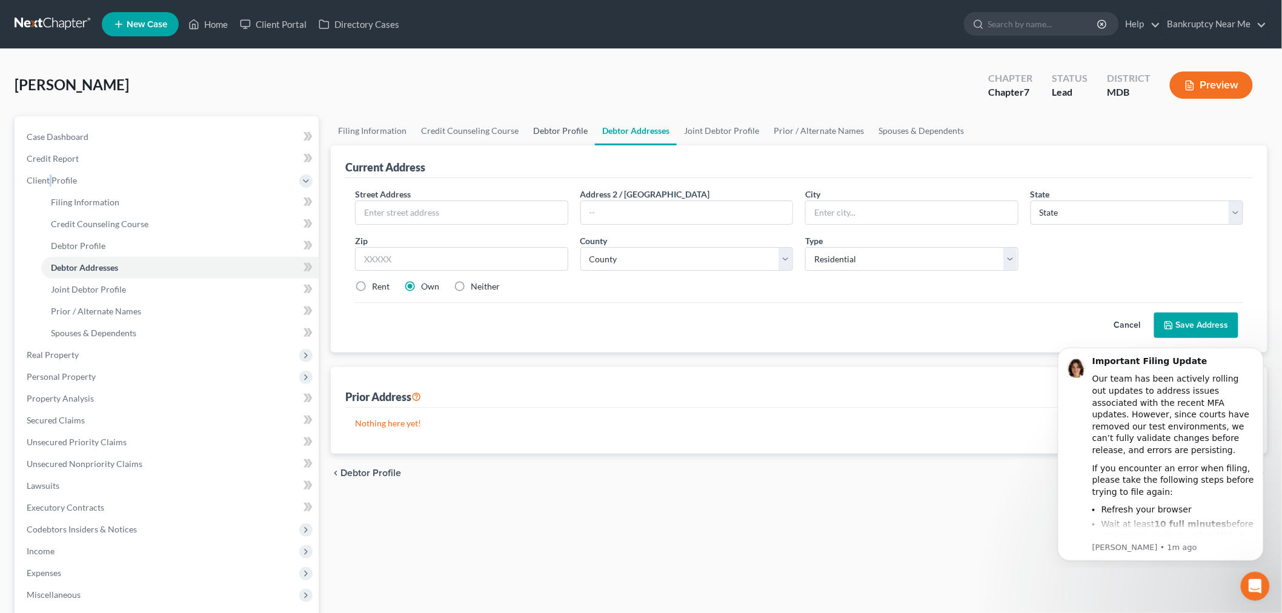
click at [527, 132] on link "Debtor Profile" at bounding box center [560, 130] width 69 height 29
select select "1"
select select "0"
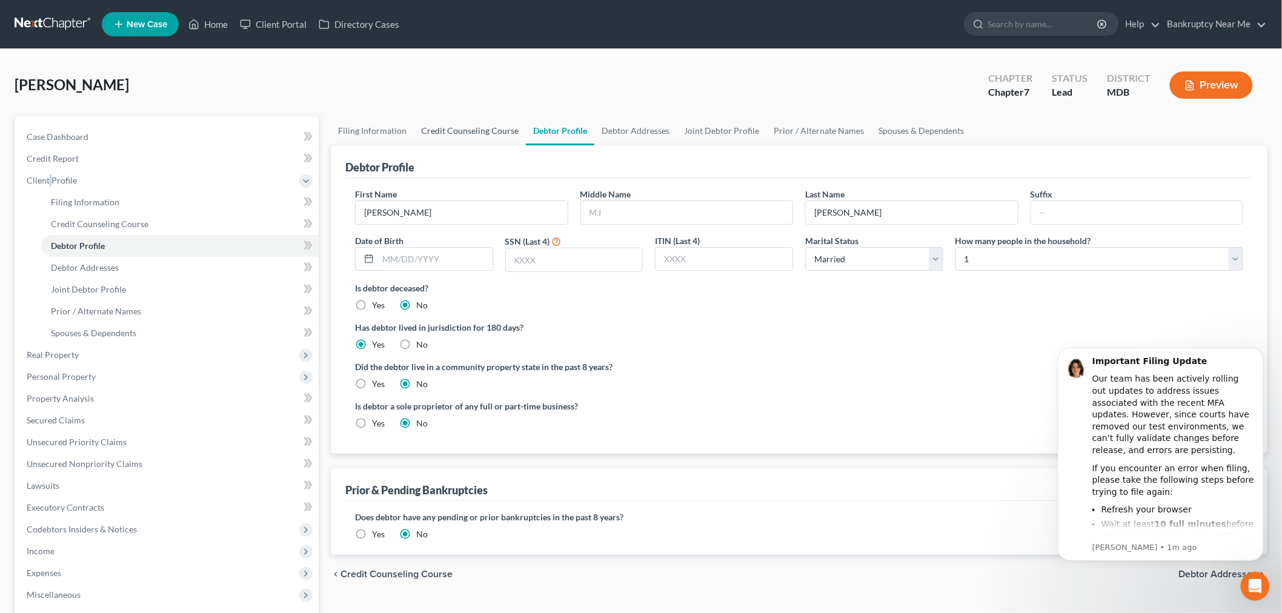
click at [489, 134] on link "Credit Counseling Course" at bounding box center [470, 130] width 112 height 29
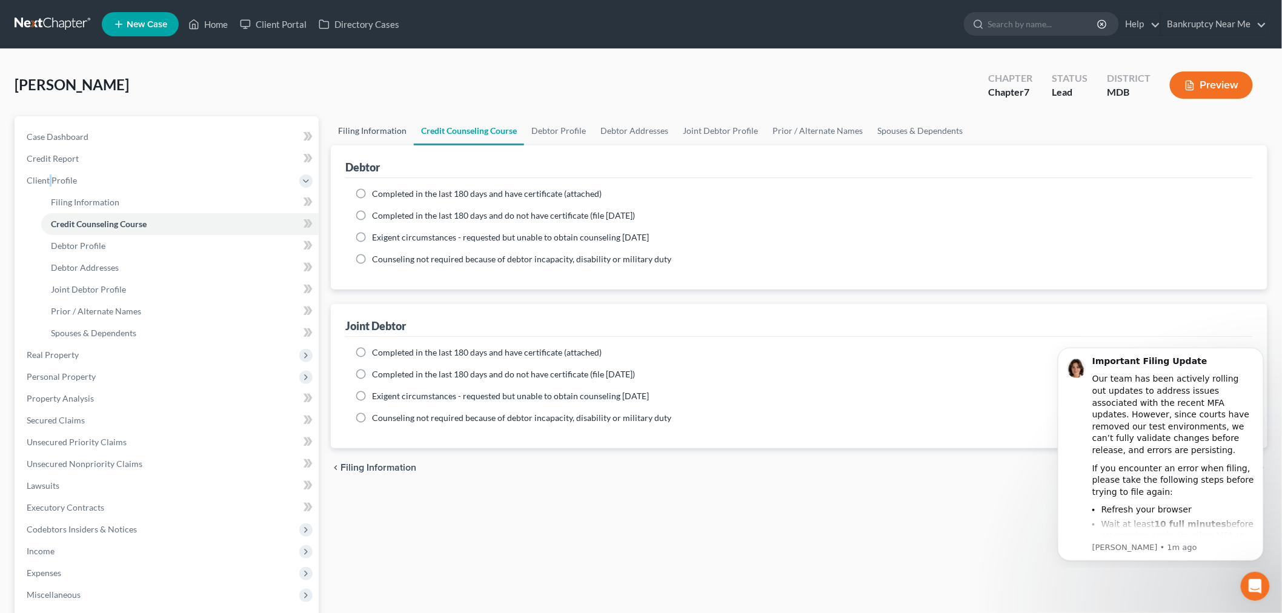
click at [341, 132] on link "Filing Information" at bounding box center [372, 130] width 83 height 29
select select "1"
select select "0"
select select "38"
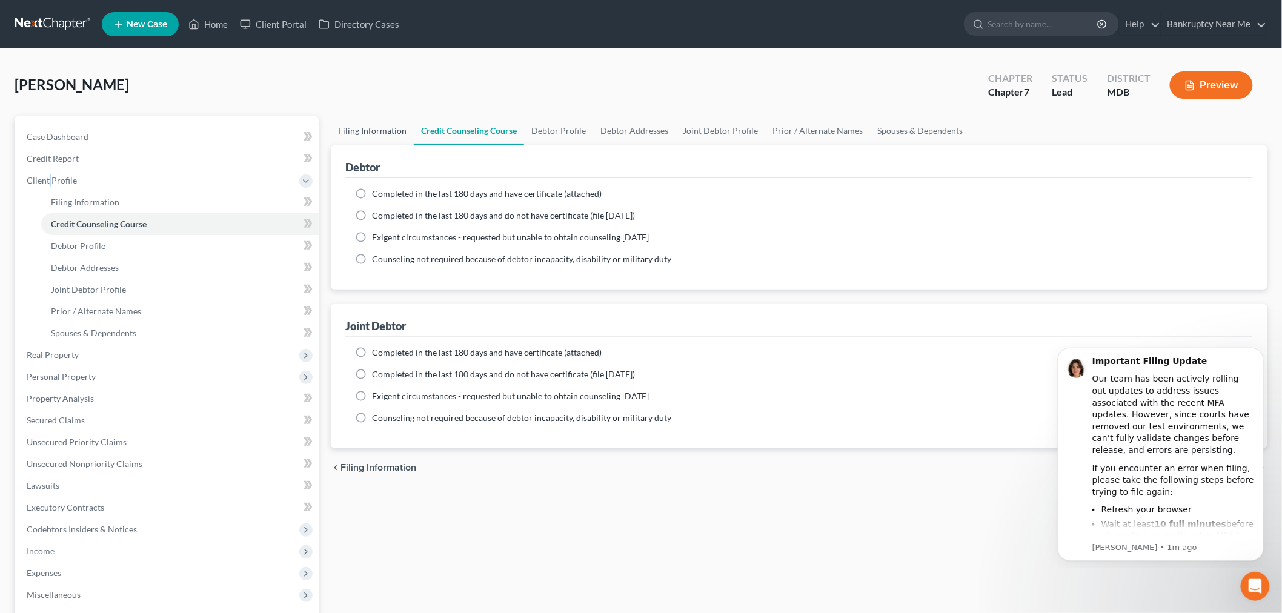
select select "21"
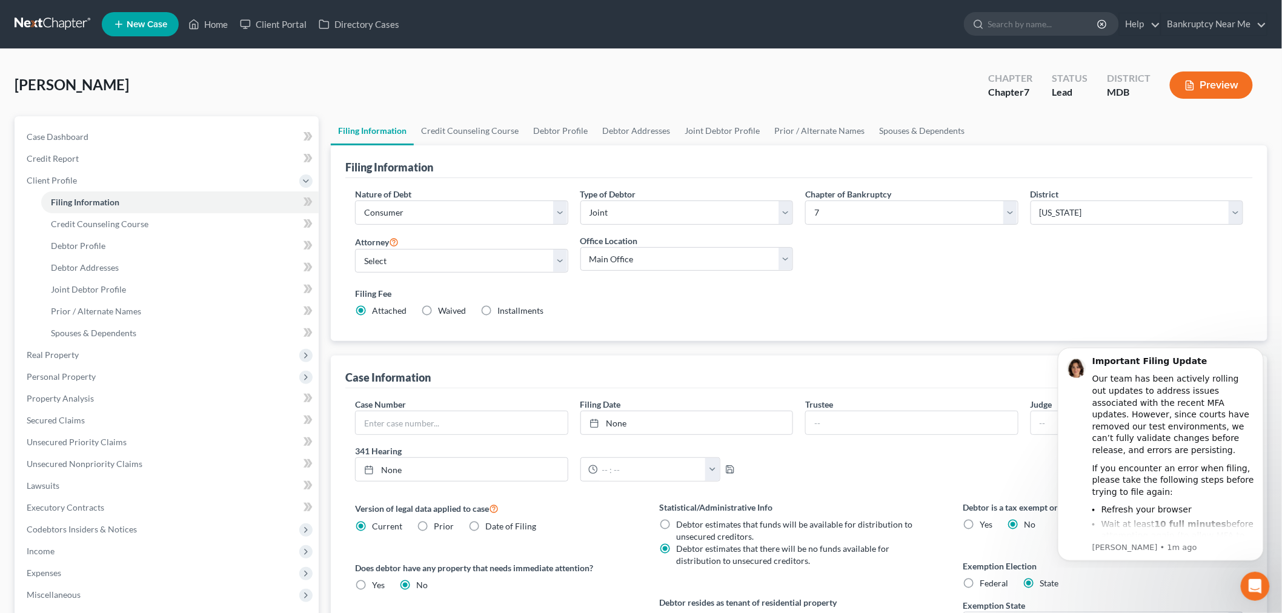
click at [842, 226] on div "Chapter of Bankruptcy Select 7 11 12 13" at bounding box center [911, 211] width 225 height 47
drag, startPoint x: 840, startPoint y: 215, endPoint x: 840, endPoint y: 222, distance: 7.3
click at [840, 215] on select "Select 7 11 12 13" at bounding box center [911, 212] width 213 height 24
select select "3"
click at [805, 200] on select "Select 7 11 12 13" at bounding box center [911, 212] width 213 height 24
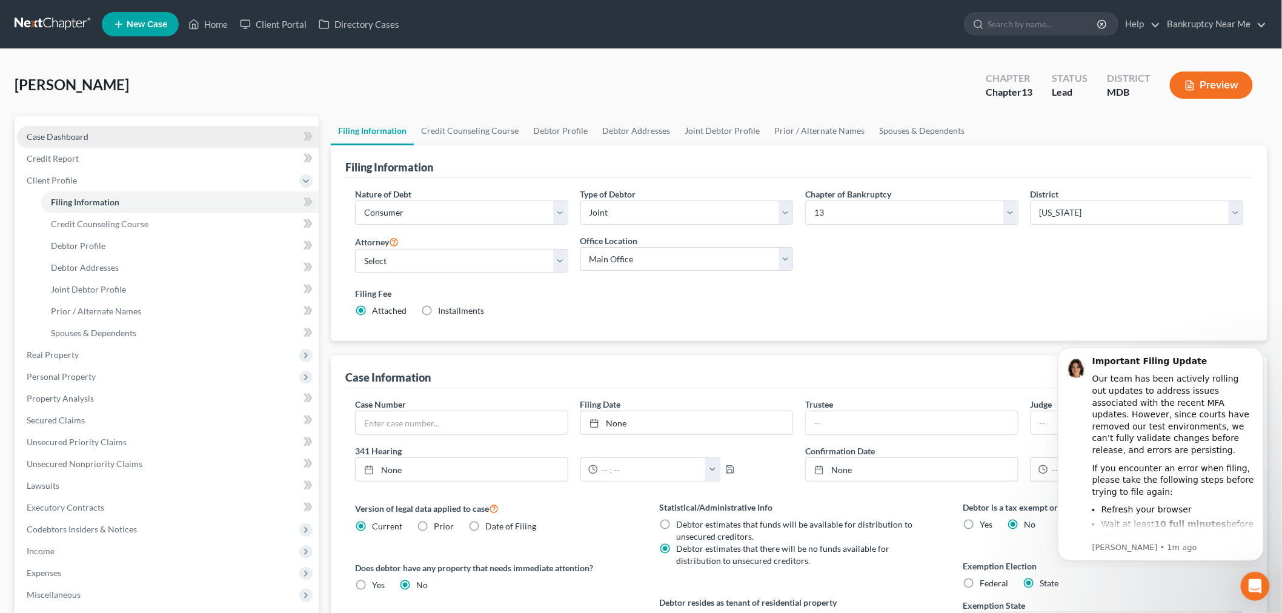
click at [113, 133] on link "Case Dashboard" at bounding box center [168, 137] width 302 height 22
select select "6"
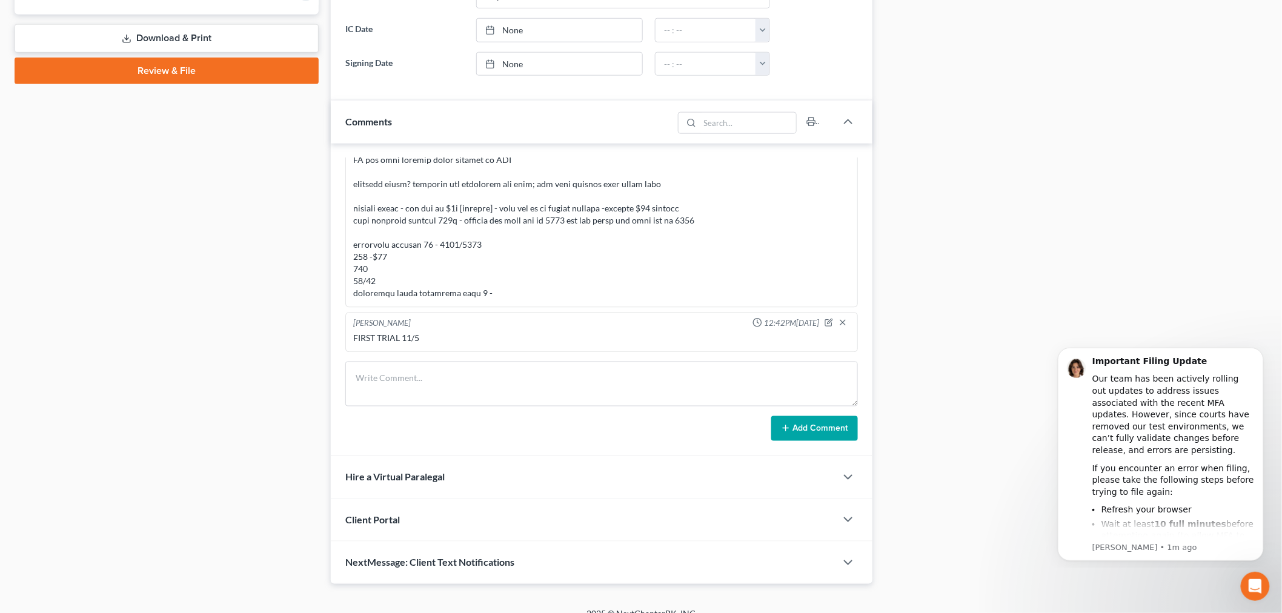
scroll to position [553, 0]
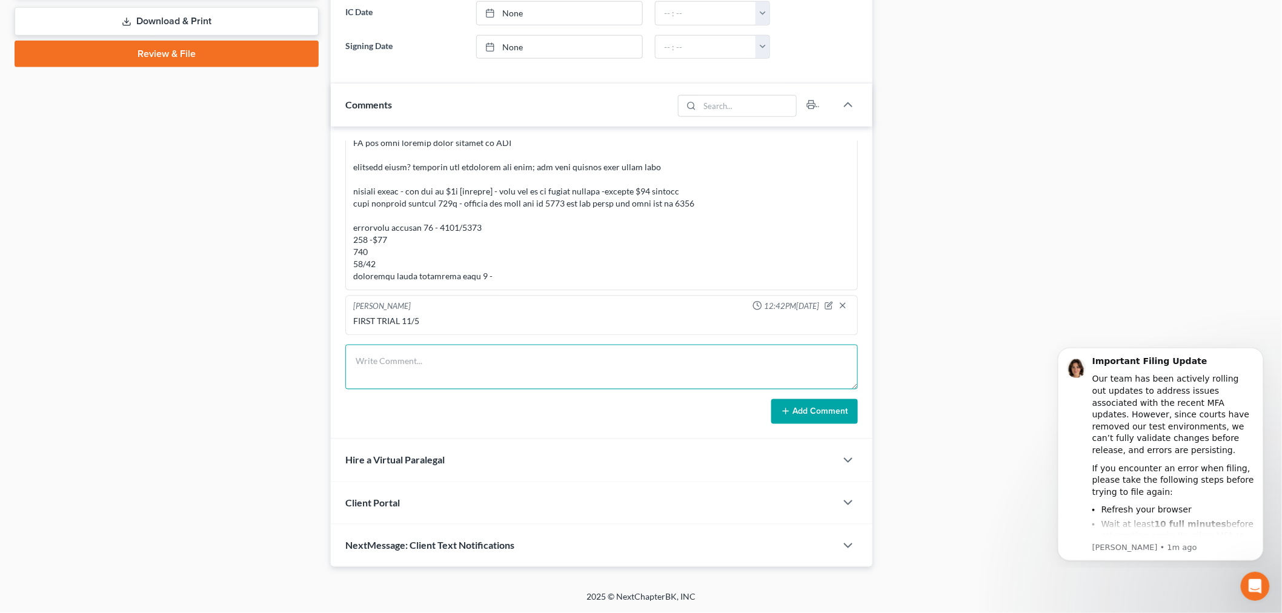
click at [535, 354] on textarea at bounding box center [601, 367] width 512 height 45
type textarea "okay to schedule another complementary meeting if husband has qs - told her i c…"
click at [798, 415] on button "Add Comment" at bounding box center [814, 411] width 87 height 25
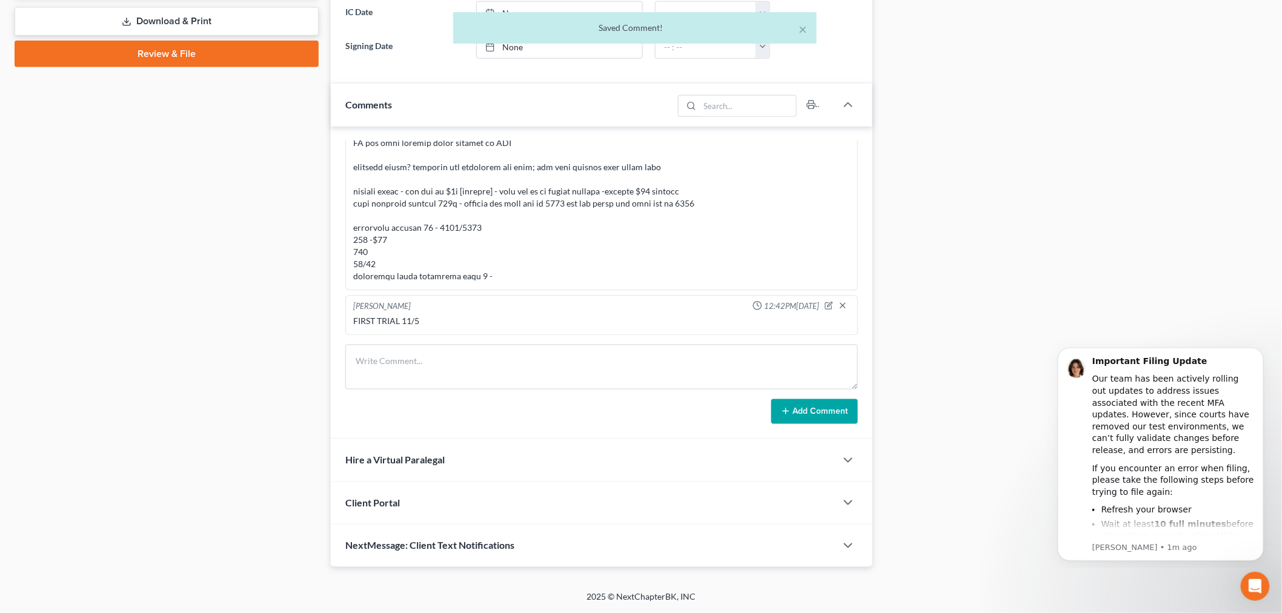
scroll to position [1278, 0]
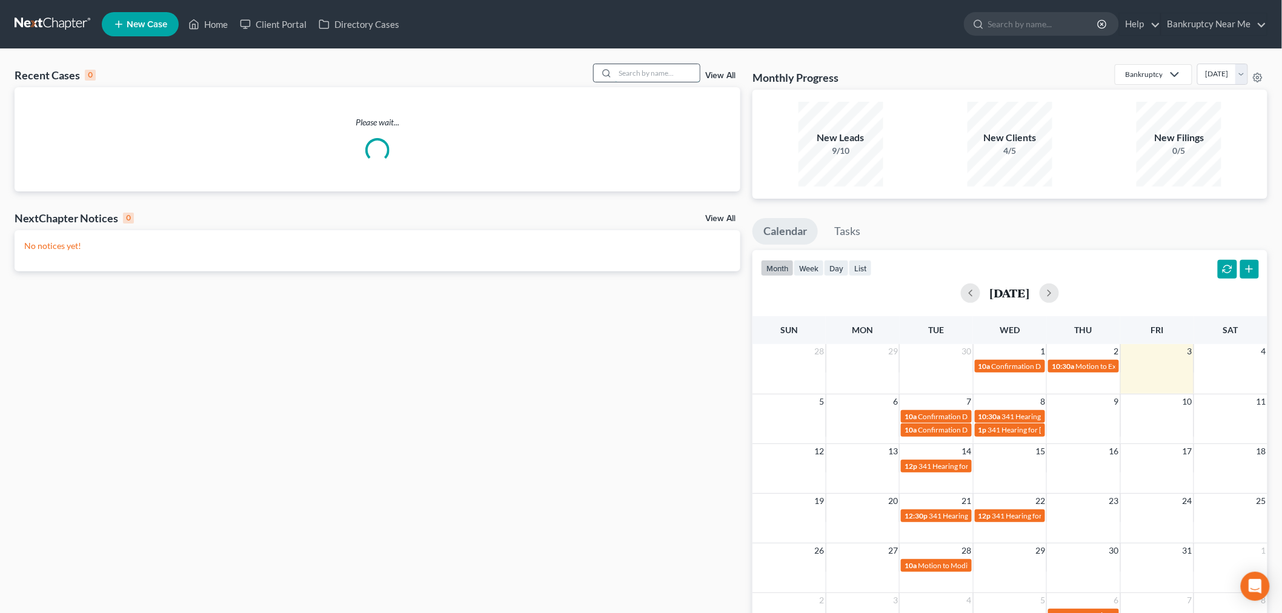
click at [636, 76] on input "search" at bounding box center [657, 73] width 85 height 18
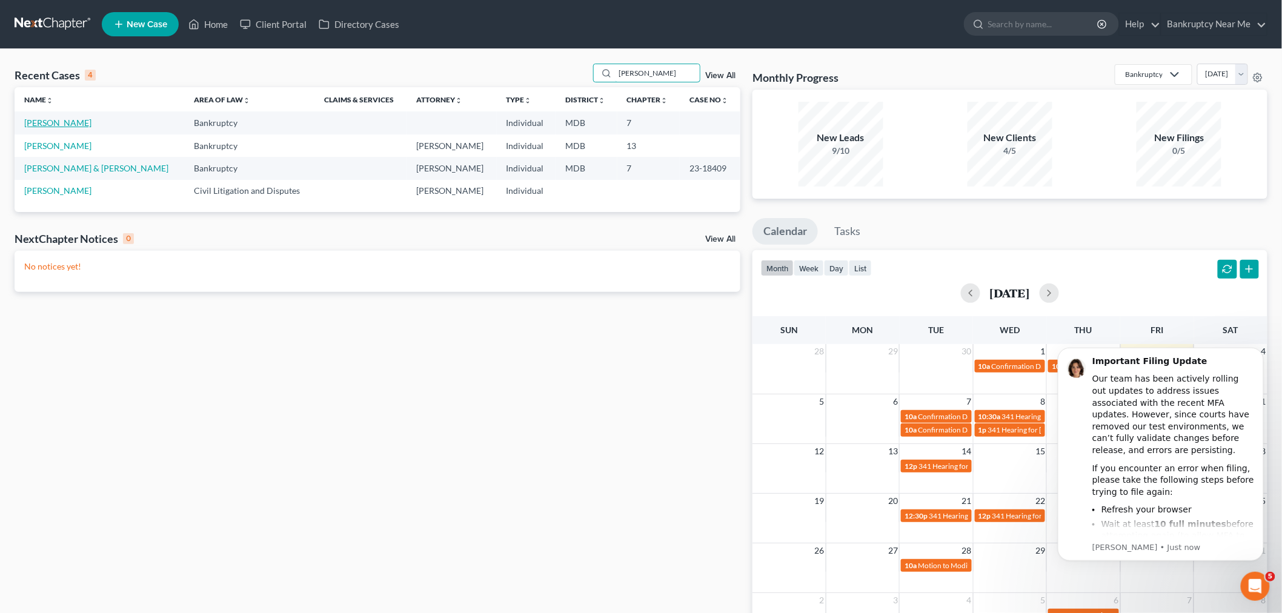
type input "anthony"
click at [50, 124] on link "Banks, Anthony" at bounding box center [57, 122] width 67 height 10
select select "6"
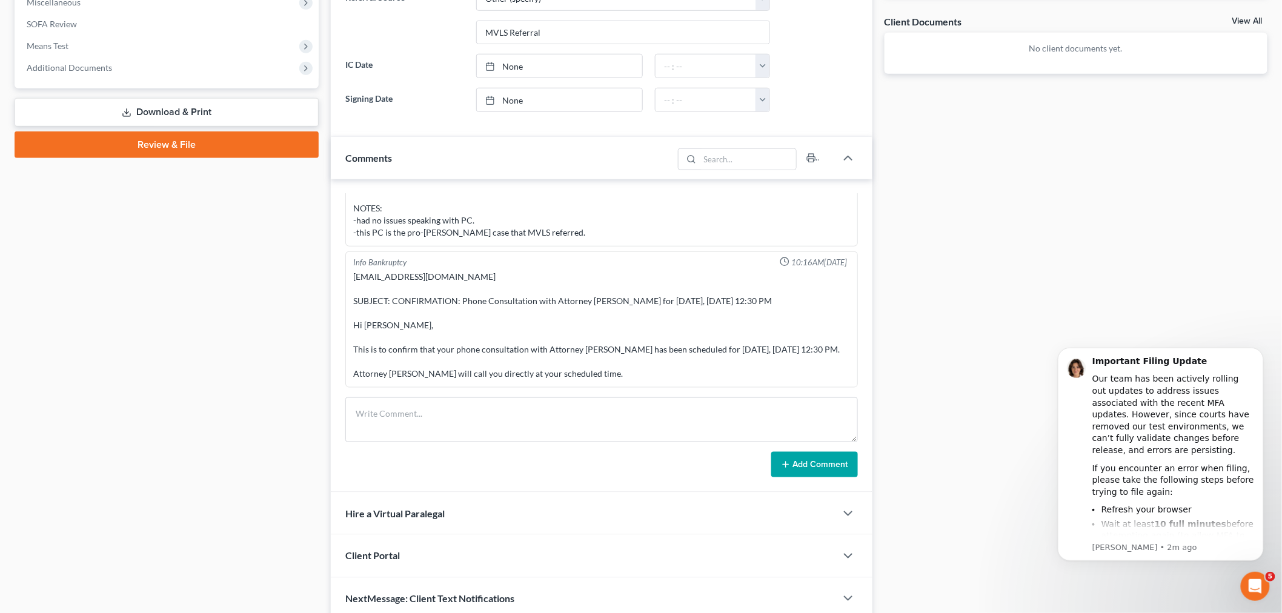
scroll to position [494, 0]
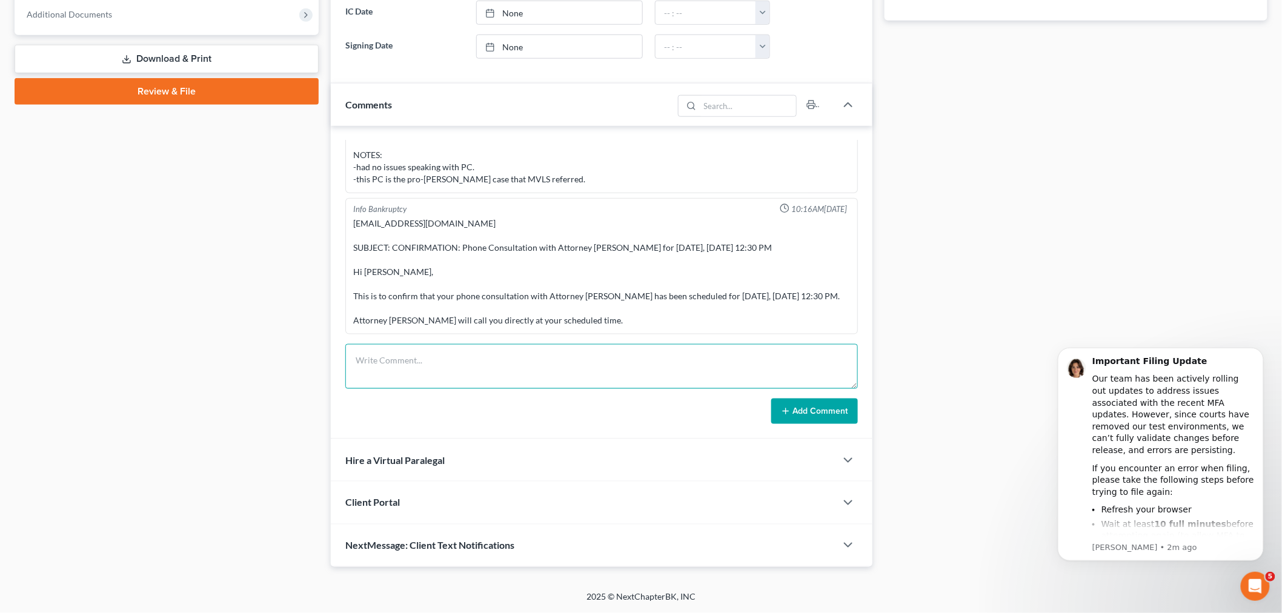
click at [687, 366] on textarea at bounding box center [601, 366] width 512 height 45
type textarea "A"
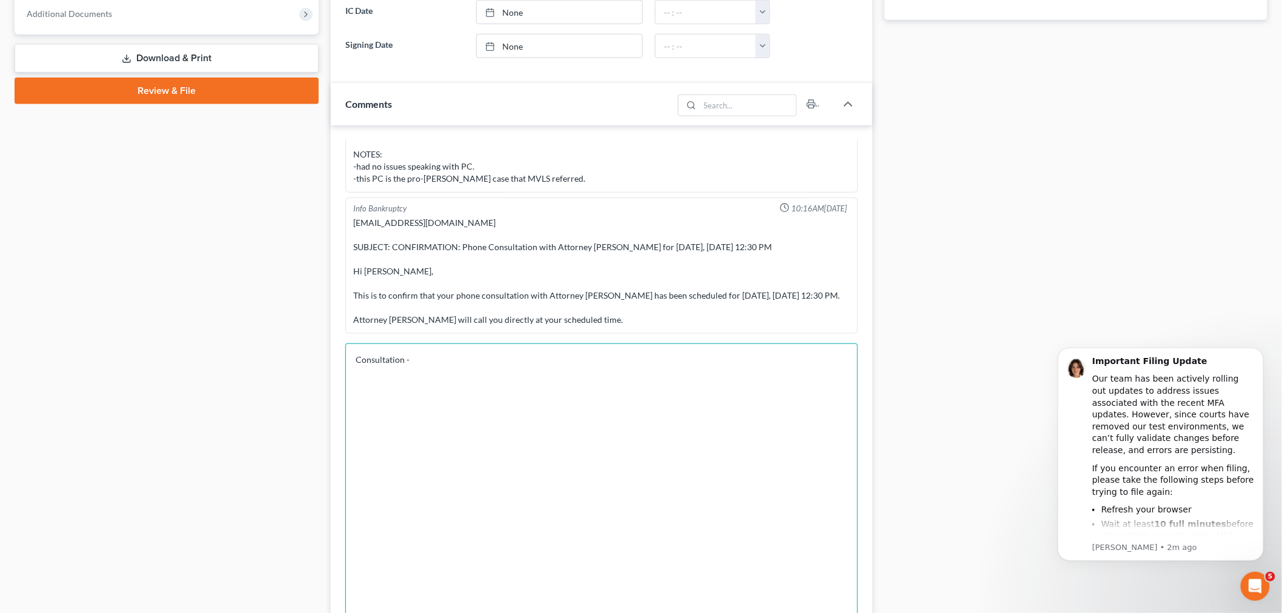
drag, startPoint x: 852, startPoint y: 384, endPoint x: 891, endPoint y: 643, distance: 262.3
click at [891, 612] on html "Home New Case Client Portal Directory Cases Bankruptcy Near Me iris@bankruptcyn…" at bounding box center [641, 187] width 1282 height 1362
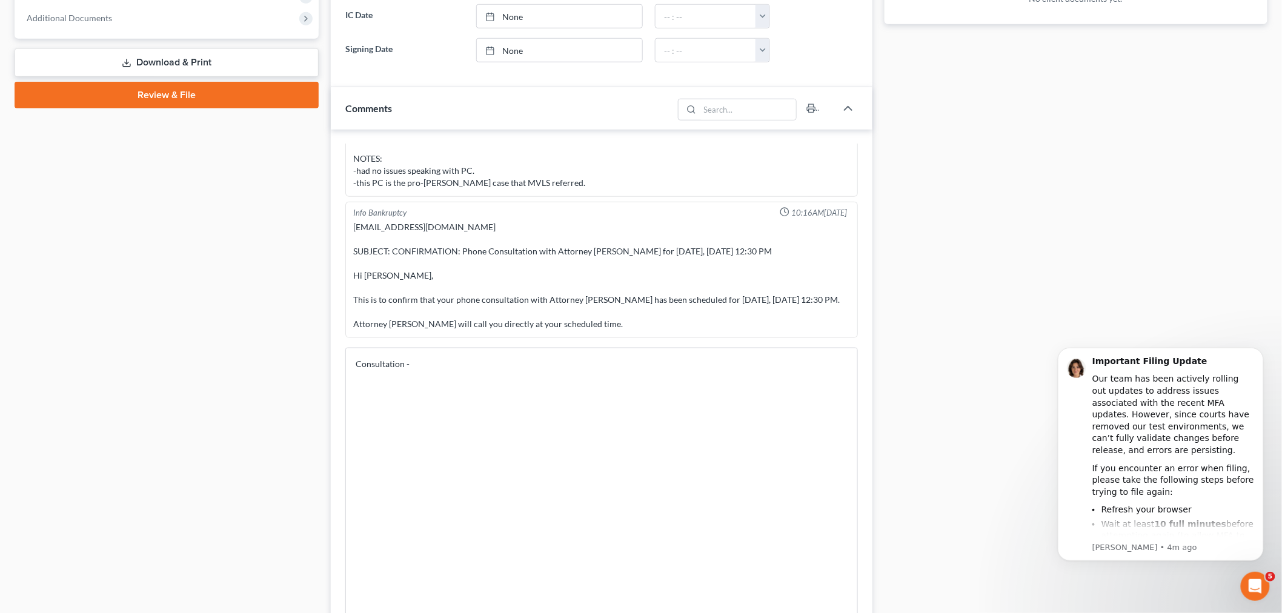
scroll to position [673, 0]
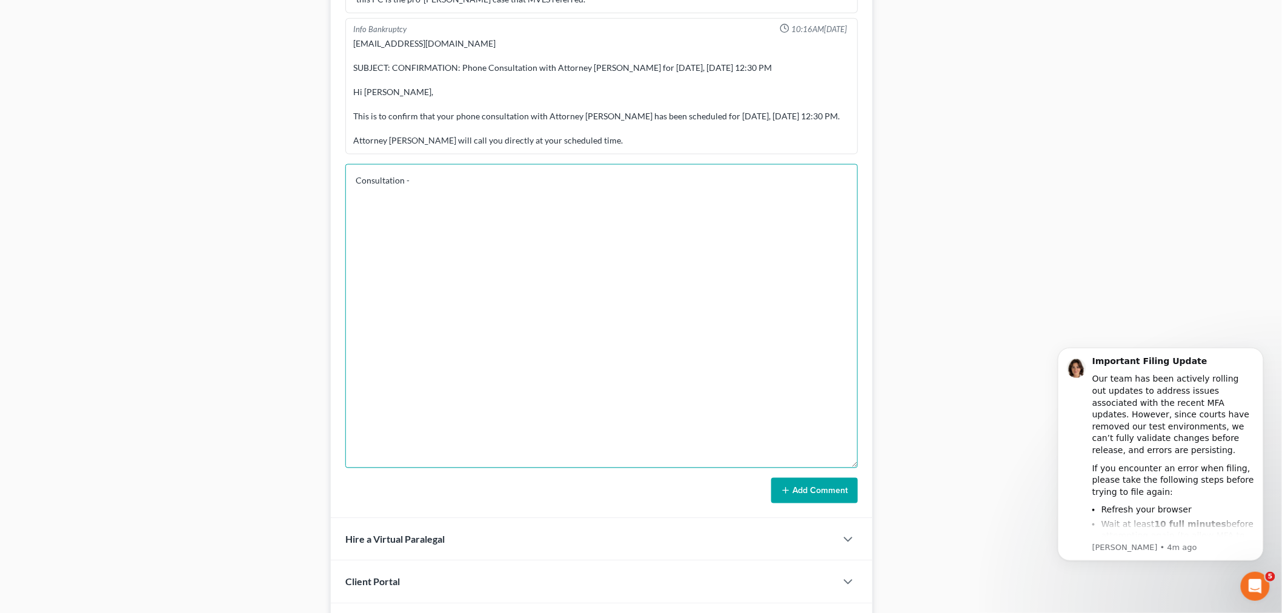
click at [616, 207] on textarea "Consultation -" at bounding box center [601, 316] width 512 height 304
drag, startPoint x: 471, startPoint y: 240, endPoint x: 401, endPoint y: 241, distance: 70.3
click at [401, 241] on textarea "Consultation - MD - life BK - no RP 4 years - last time he owned" at bounding box center [601, 316] width 512 height 304
click at [816, 262] on textarea "Consultation - MD - life BK - no RP 4 years - never owned renting from his moth…" at bounding box center [601, 316] width 512 height 304
click at [531, 270] on textarea "Consultation - MD - life BK - no RP 4 years - never owned renting from his moth…" at bounding box center [601, 316] width 512 height 304
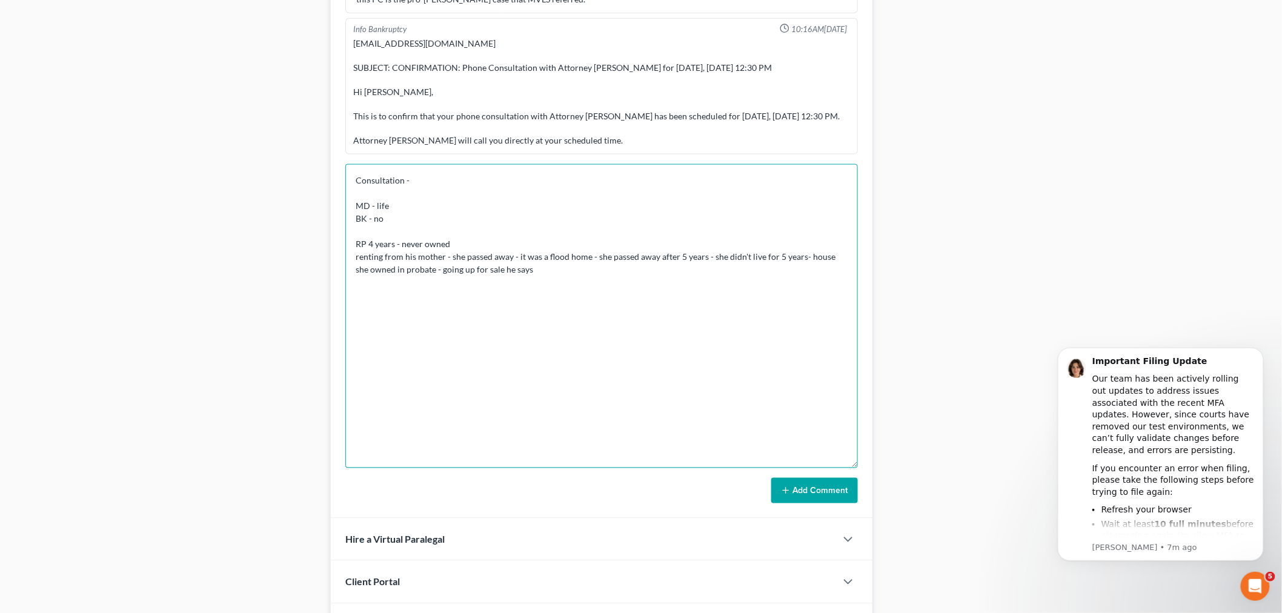
click at [572, 283] on textarea "Consultation - MD - life BK - no RP 4 years - never owned renting from his moth…" at bounding box center [601, 316] width 512 height 304
click at [576, 279] on textarea "Consultation - MD - life BK - no RP 4 years - never owned renting from his moth…" at bounding box center [601, 316] width 512 height 304
click at [428, 283] on textarea "Consultation - MD - life BK - no RP 4 years - never owned renting from his moth…" at bounding box center [601, 316] width 512 height 304
click at [507, 279] on textarea "Consultation - MD - life BK - no RP 4 years - never owned renting from his moth…" at bounding box center [601, 316] width 512 height 304
click at [385, 293] on textarea "Consultation - MD - life BK - no RP 4 years - never owned renting from his moth…" at bounding box center [601, 316] width 512 height 304
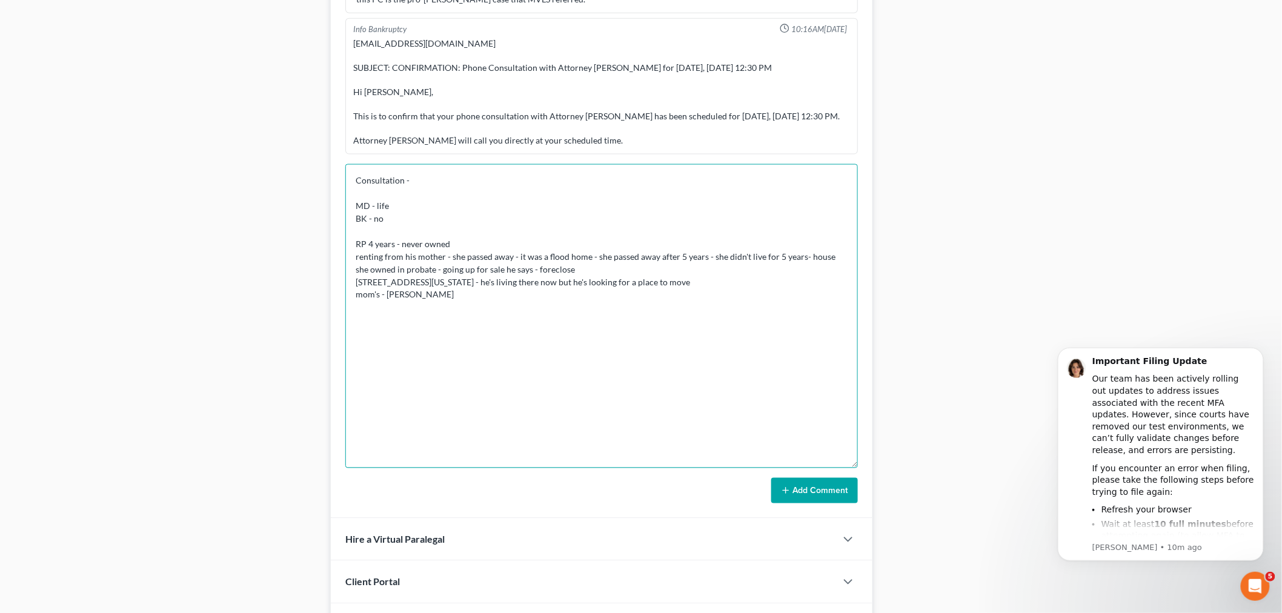
click at [614, 306] on textarea "Consultation - MD - life BK - no RP 4 years - never owned renting from his moth…" at bounding box center [601, 316] width 512 height 304
click at [580, 314] on textarea "Consultation - MD - life BK - no RP 4 years - never owned renting from his moth…" at bounding box center [601, 316] width 512 height 304
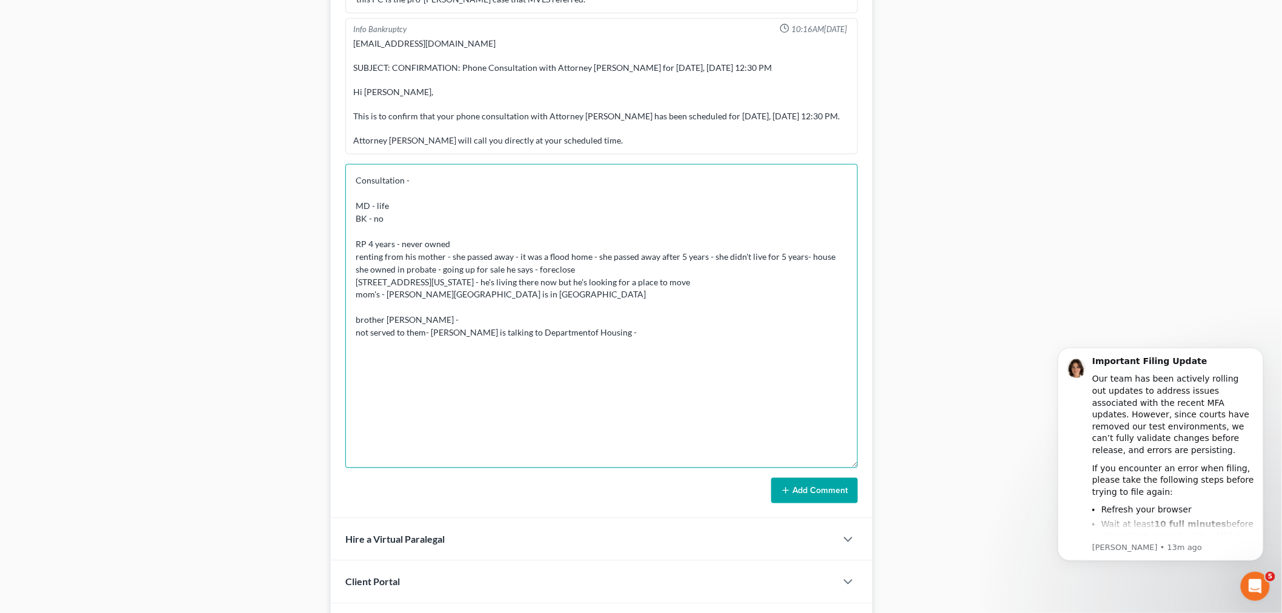
click at [535, 339] on textarea "Consultation - MD - life BK - no RP 4 years - never owned renting from his moth…" at bounding box center [601, 316] width 512 height 304
click at [535, 347] on textarea "Consultation - MD - life BK - no RP 4 years - never owned renting from his moth…" at bounding box center [601, 316] width 512 height 304
click at [616, 342] on textarea "Consultation - MD - life BK - no RP 4 years - never owned renting from his moth…" at bounding box center [601, 316] width 512 height 304
drag, startPoint x: 534, startPoint y: 349, endPoint x: 555, endPoint y: 344, distance: 22.3
click at [535, 349] on textarea "Consultation - MD - life BK - no RP 4 years - never owned renting from his moth…" at bounding box center [601, 316] width 512 height 304
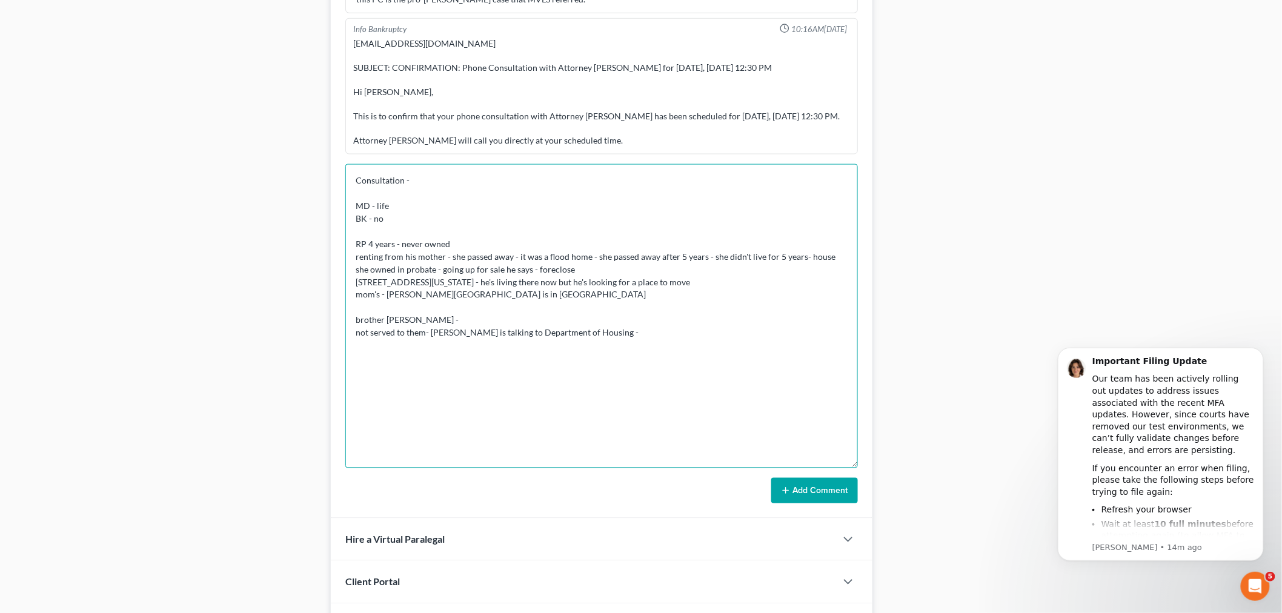
click at [587, 346] on textarea "Consultation - MD - life BK - no RP 4 years - never owned renting from his moth…" at bounding box center [601, 316] width 512 height 304
type textarea "Consultation - MD - life BK - no RP 4 years - never owned renting from his moth…"
click at [662, 339] on textarea "Consultation - MD - life BK - no RP 4 years - never owned renting from his moth…" at bounding box center [601, 316] width 512 height 304
click at [839, 489] on button "Add Comment" at bounding box center [814, 490] width 87 height 25
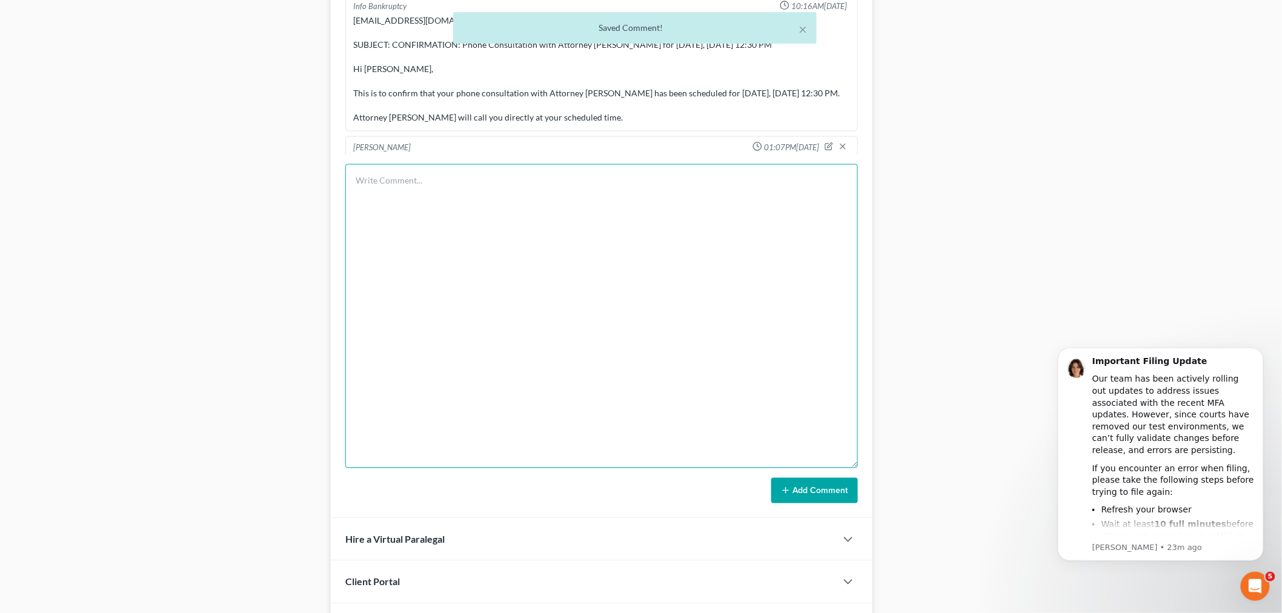
click at [572, 323] on textarea at bounding box center [601, 316] width 512 height 304
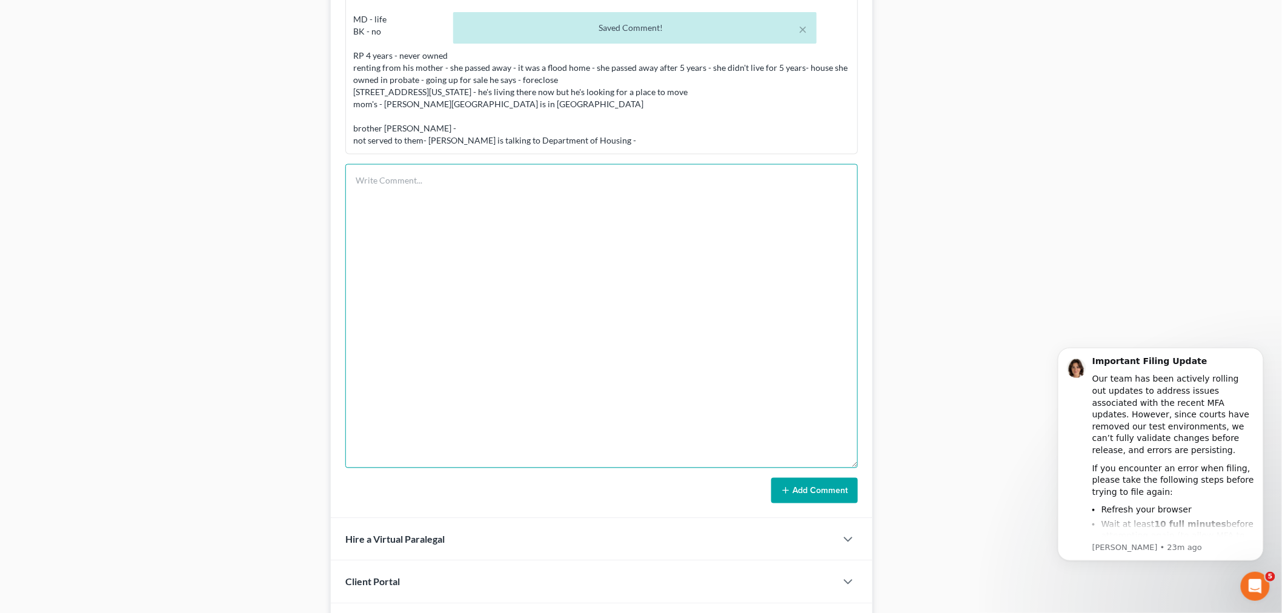
paste textarea "From: Iris Kwon <iris@bankruptcynearme.org> Sent: Friday, October 03, 2025 1:07…"
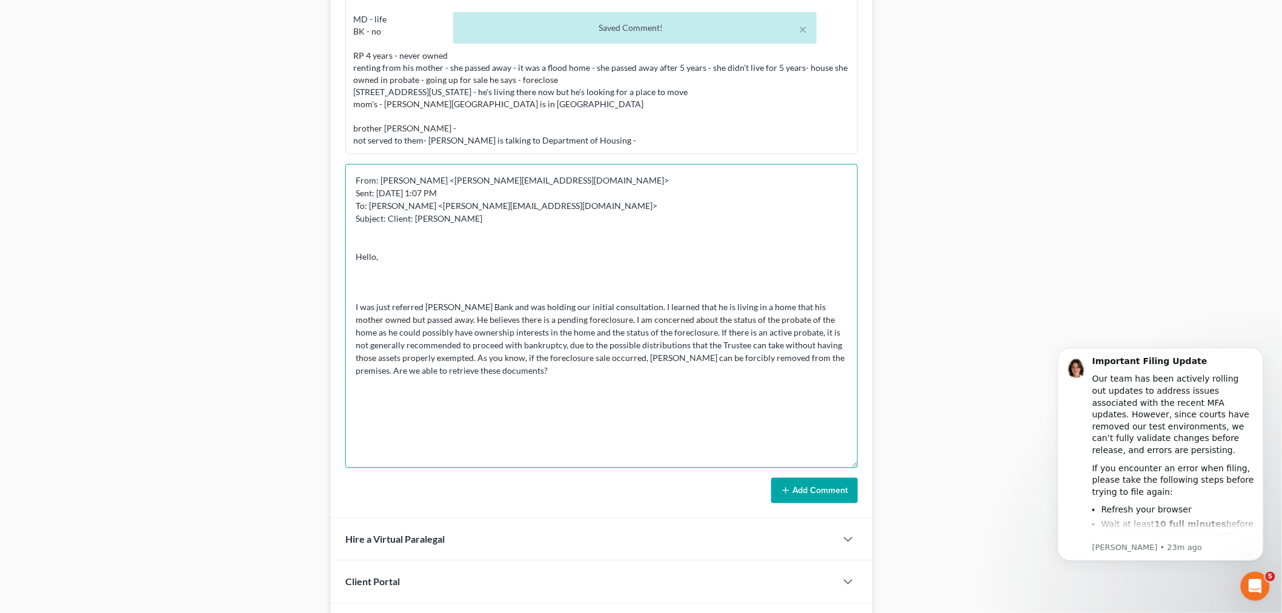
type textarea "From: Iris Kwon <iris@bankruptcynearme.org> Sent: Friday, October 03, 2025 1:07…"
click at [815, 492] on button "Add Comment" at bounding box center [814, 490] width 87 height 25
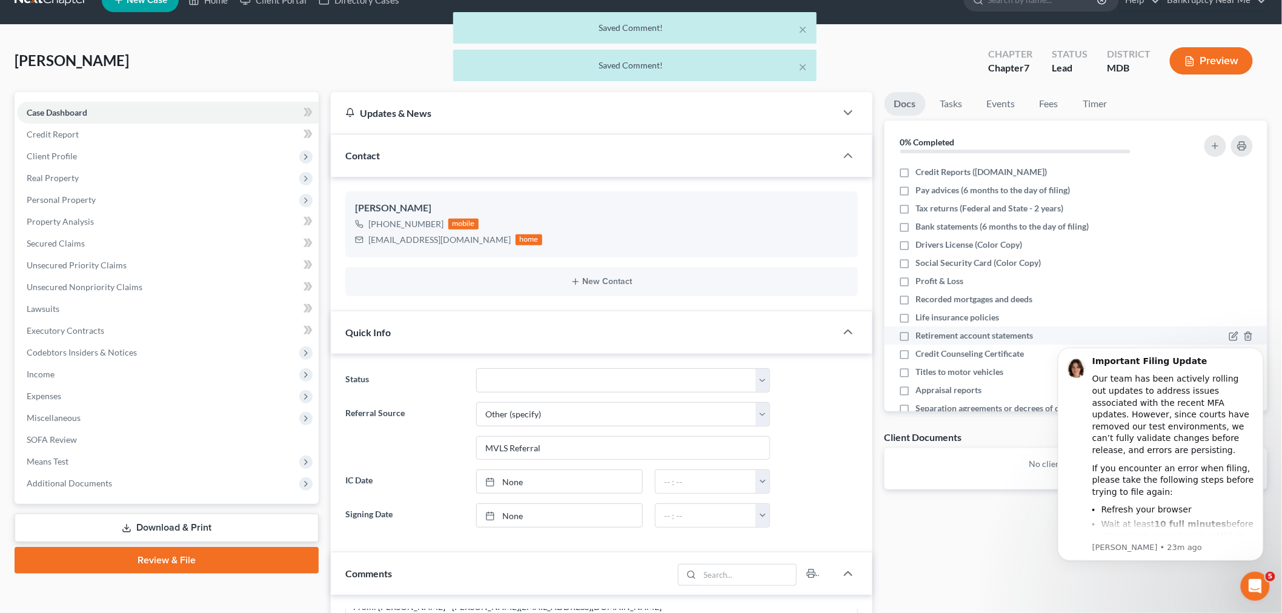
scroll to position [0, 0]
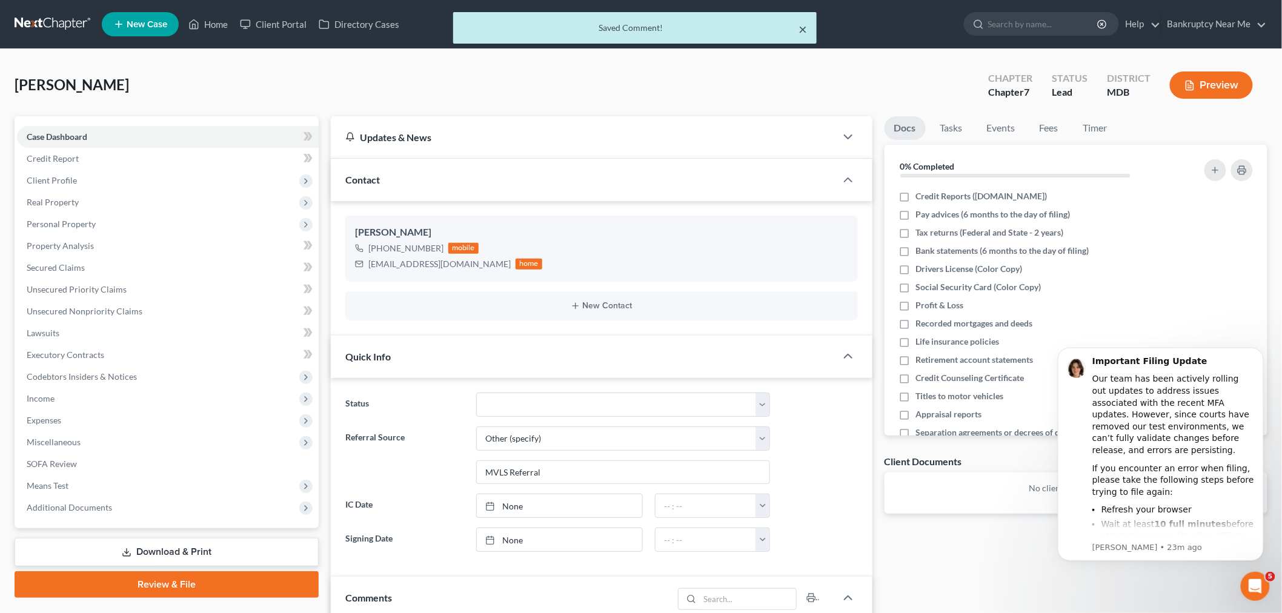
click at [803, 26] on button "×" at bounding box center [802, 29] width 8 height 15
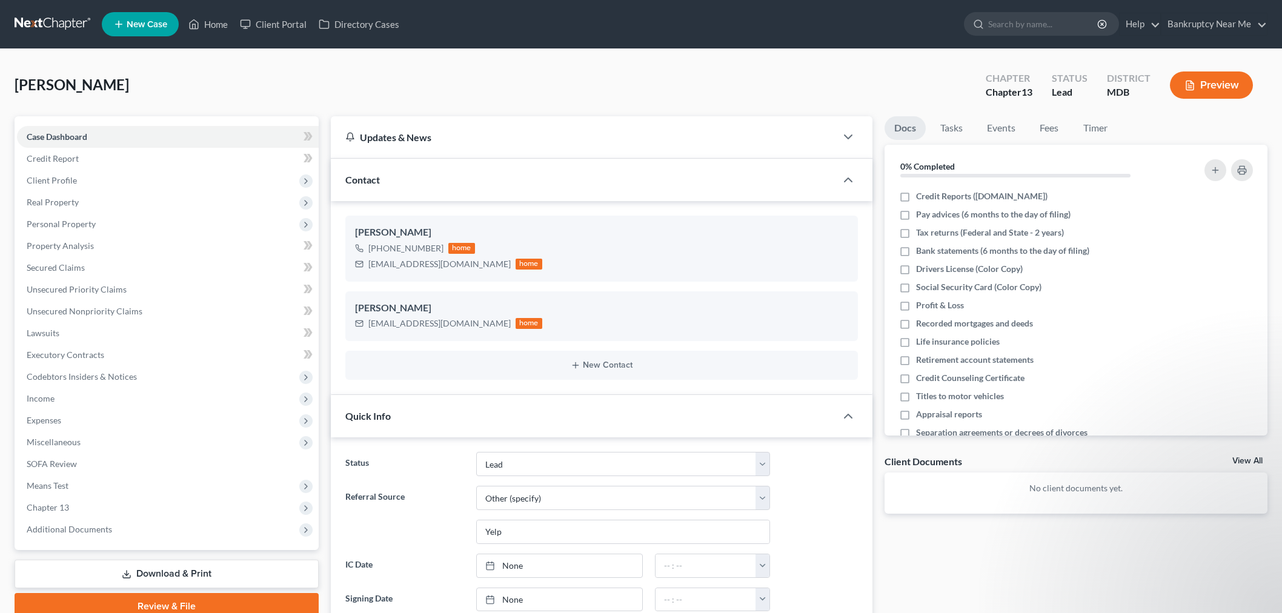
select select "10"
select select "6"
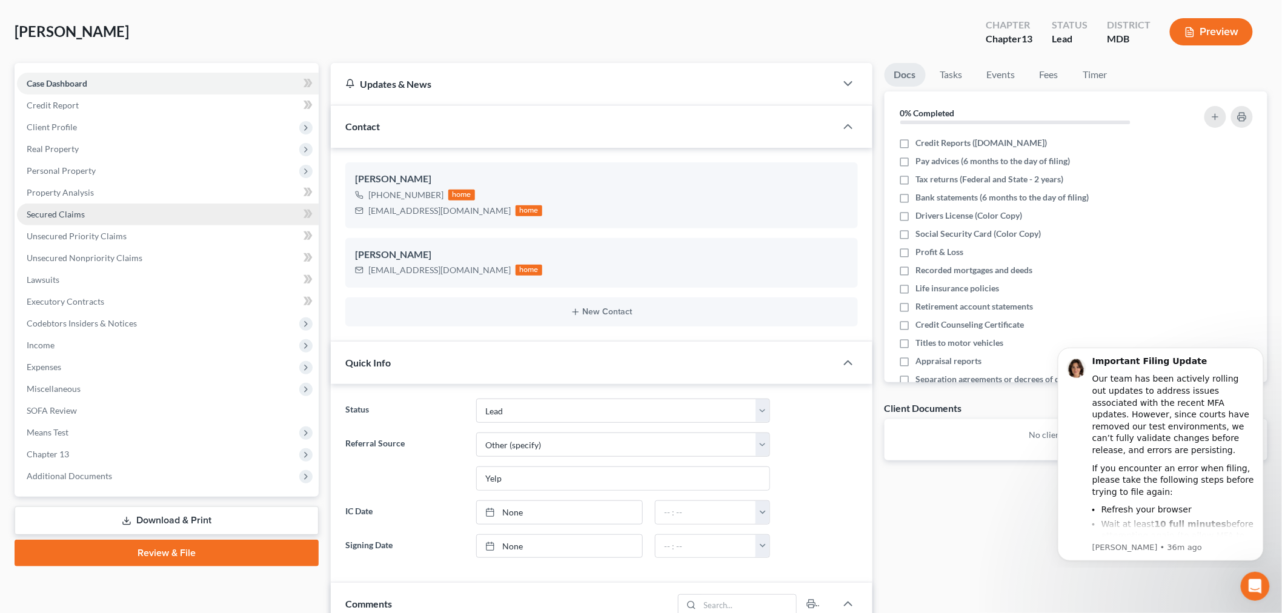
scroll to position [1278, 0]
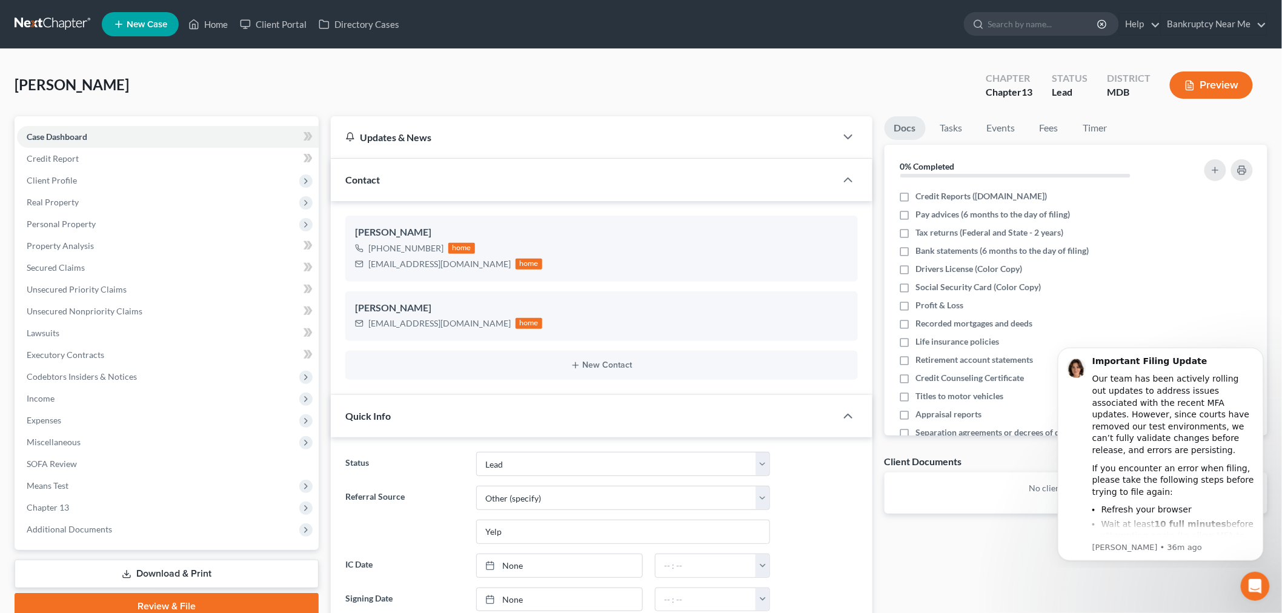
click at [58, 24] on link at bounding box center [54, 24] width 78 height 22
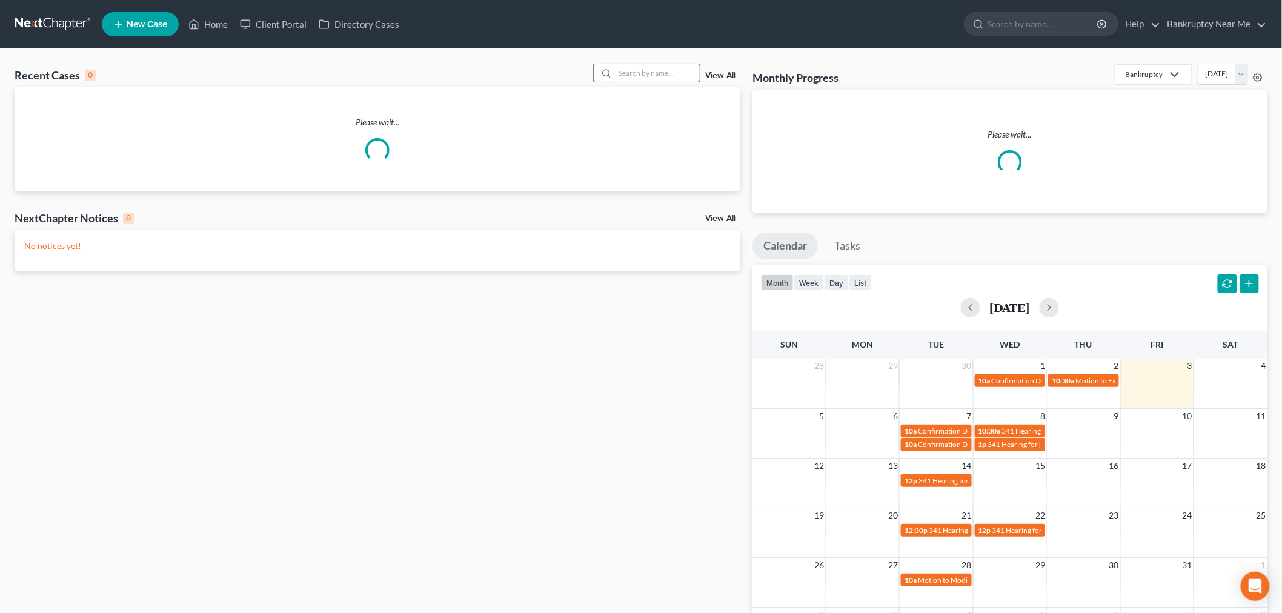
click at [670, 73] on input "search" at bounding box center [657, 73] width 85 height 18
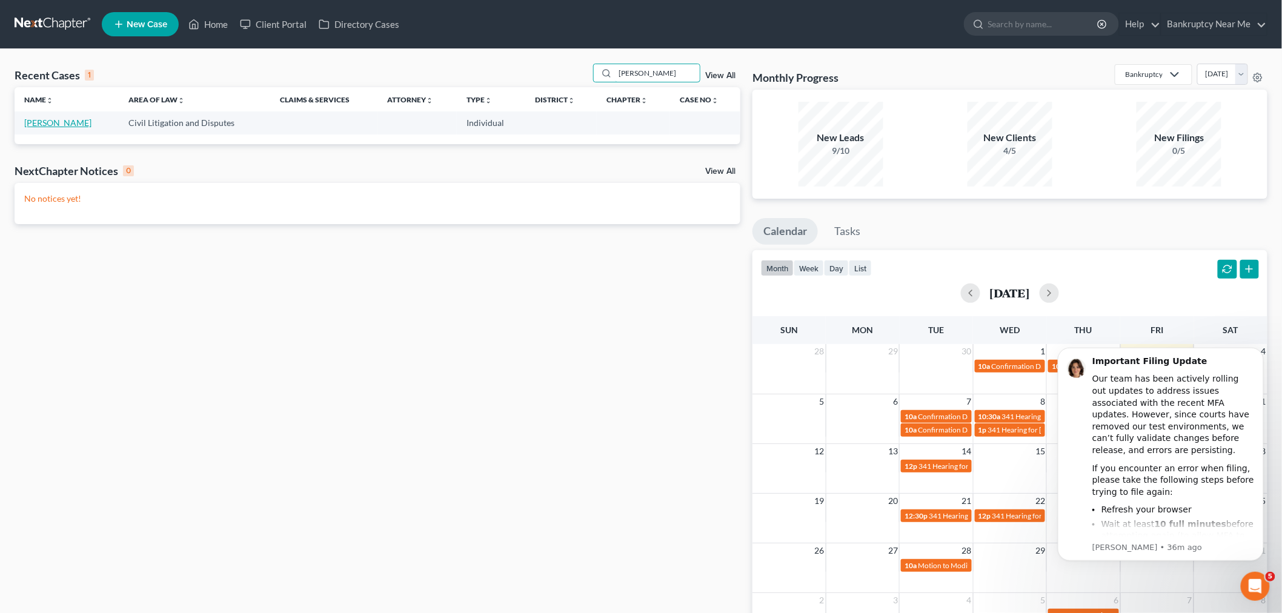
type input "[PERSON_NAME]"
click at [36, 122] on link "[PERSON_NAME]" at bounding box center [57, 122] width 67 height 10
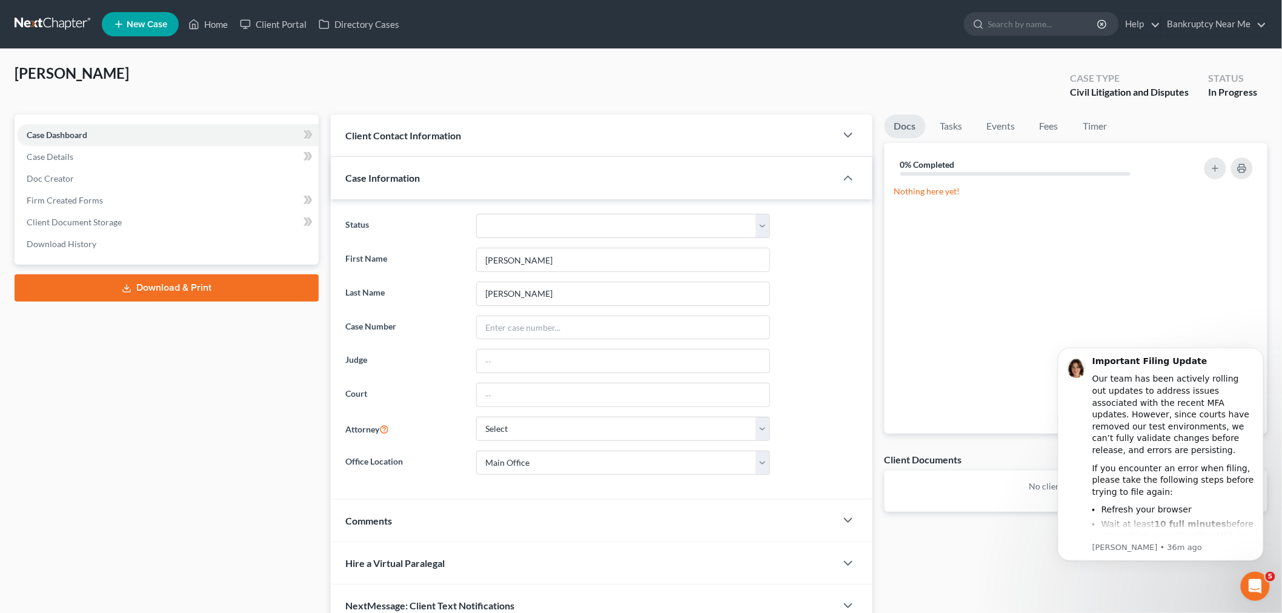
click at [44, 27] on link at bounding box center [54, 24] width 78 height 22
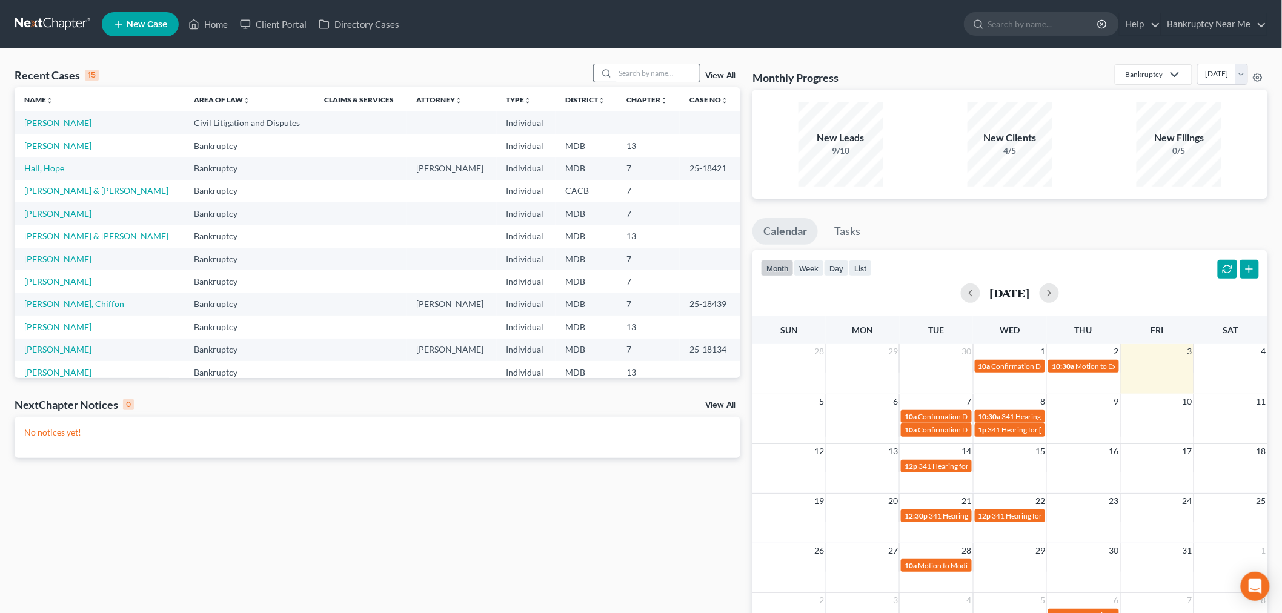
click at [607, 70] on circle at bounding box center [606, 73] width 7 height 7
click at [633, 64] on input "search" at bounding box center [657, 73] width 85 height 18
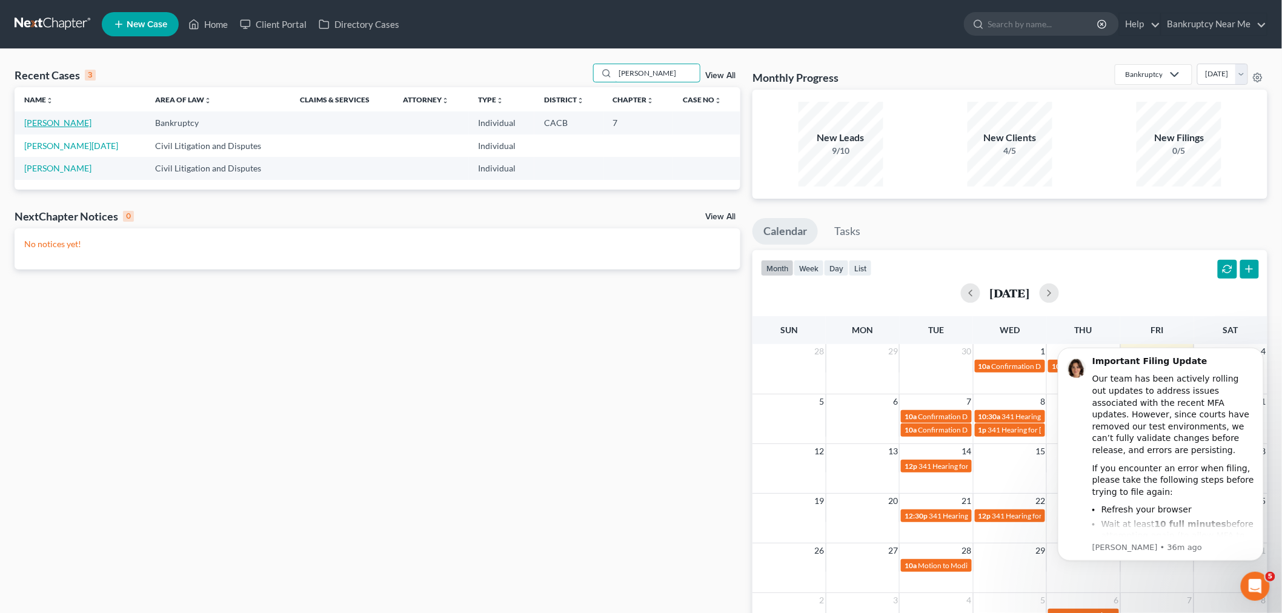
type input "[PERSON_NAME]"
click at [53, 128] on link "[PERSON_NAME]" at bounding box center [57, 122] width 67 height 10
select select "6"
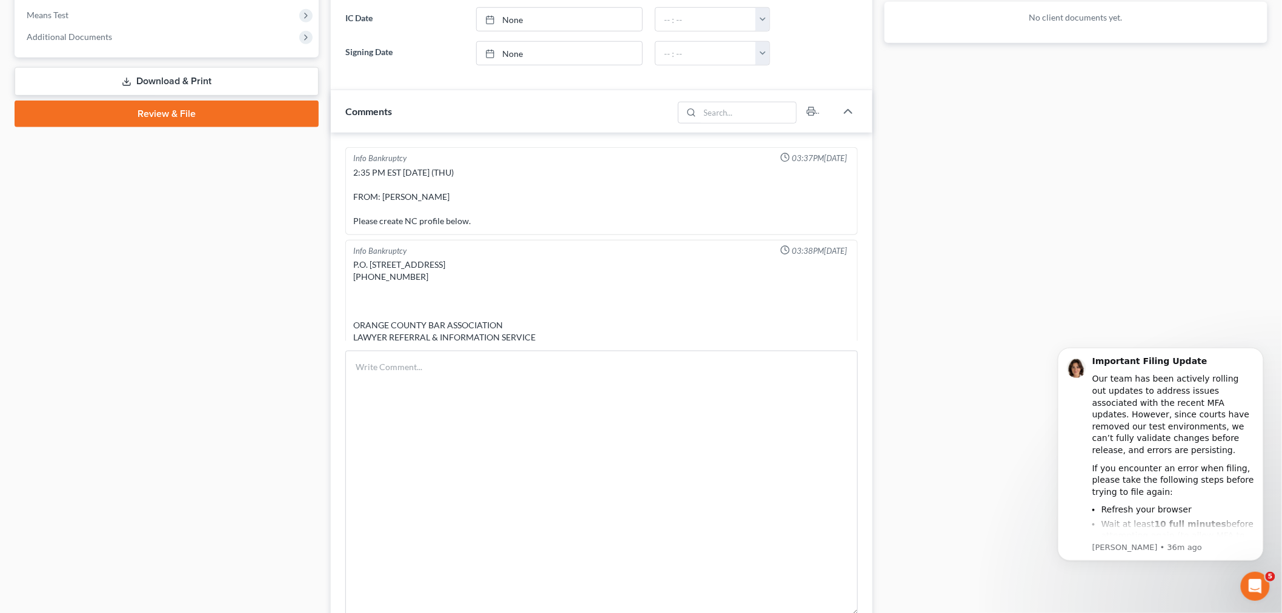
drag, startPoint x: 854, startPoint y: 388, endPoint x: 905, endPoint y: 644, distance: 261.8
click at [905, 612] on html "Home New Case Client Portal Directory Cases Bankruptcy Near Me iris@bankruptcyn…" at bounding box center [641, 184] width 1282 height 1311
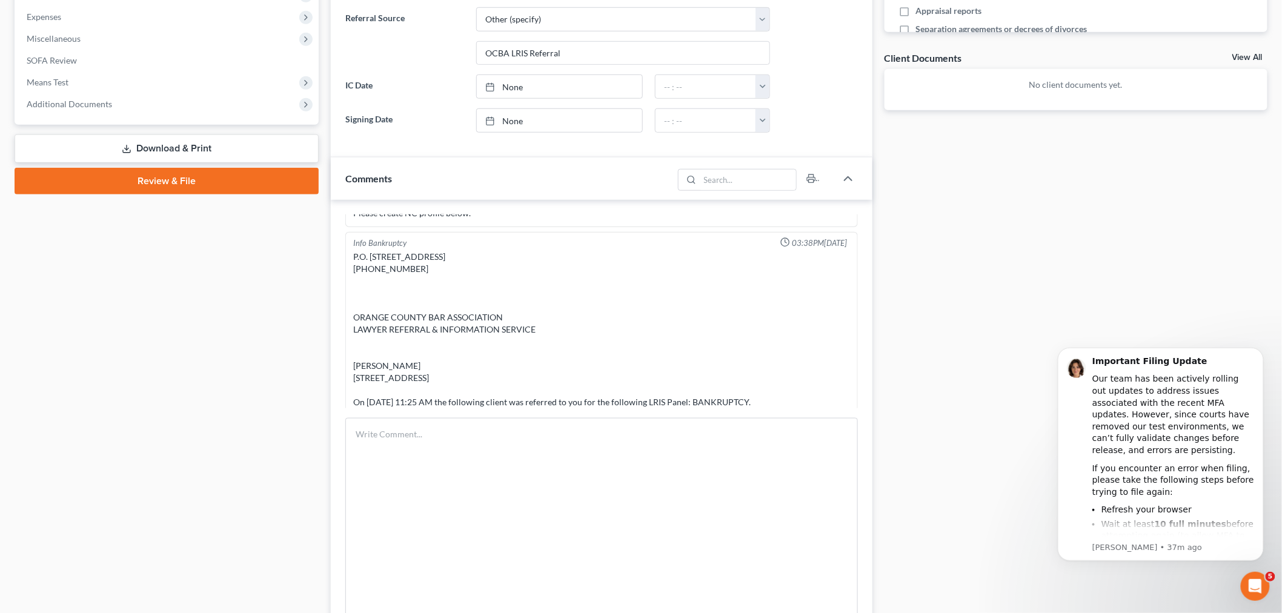
scroll to position [74, 0]
click at [632, 517] on textarea at bounding box center [601, 569] width 512 height 302
paste textarea "From: [EMAIL_ADDRESS][DOMAIN_NAME] <[EMAIL_ADDRESS][DOMAIN_NAME]> Sent: [DATE] …"
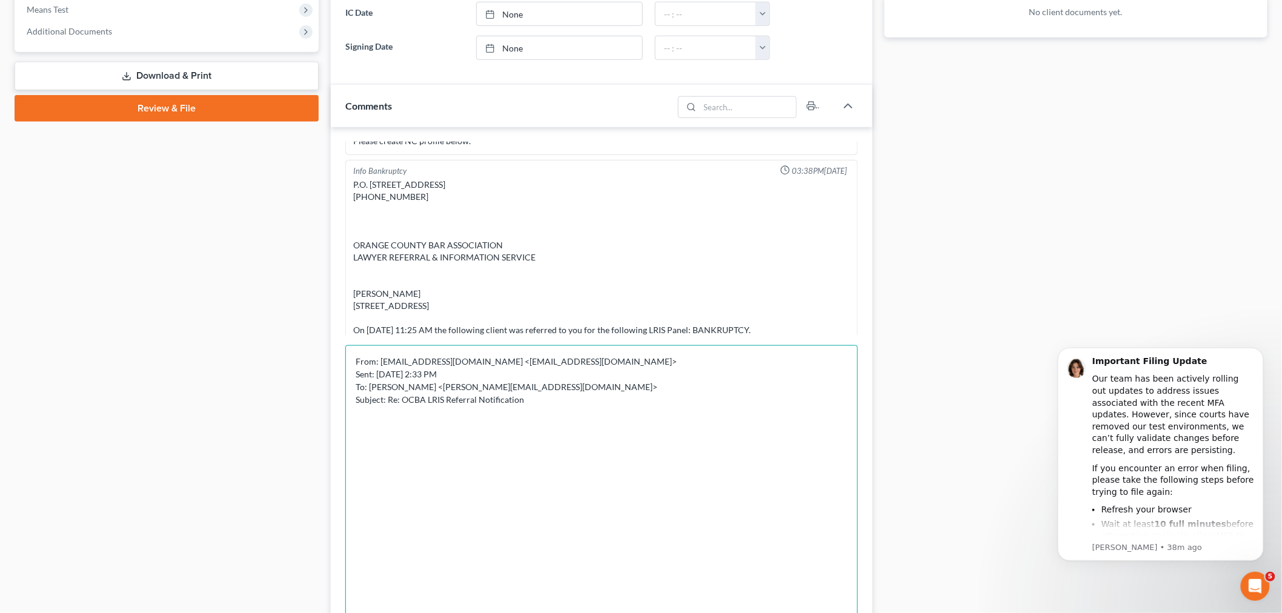
scroll to position [606, 0]
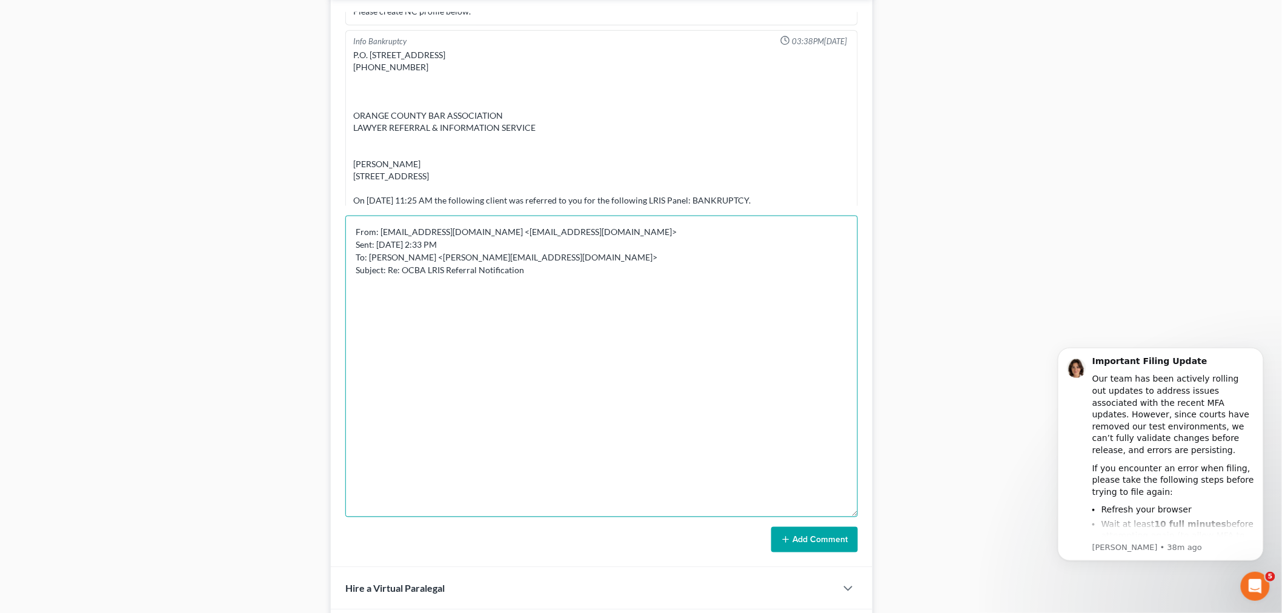
type textarea "From: [EMAIL_ADDRESS][DOMAIN_NAME] <[EMAIL_ADDRESS][DOMAIN_NAME]> Sent: [DATE] …"
click at [805, 538] on button "Add Comment" at bounding box center [814, 539] width 87 height 25
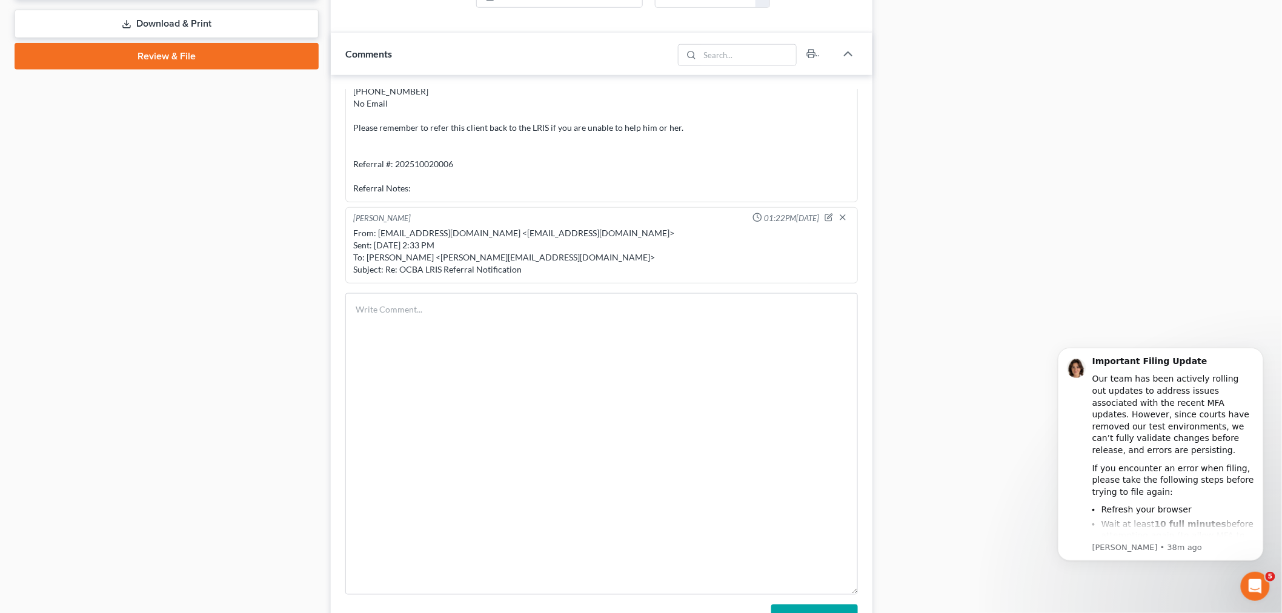
scroll to position [403, 0]
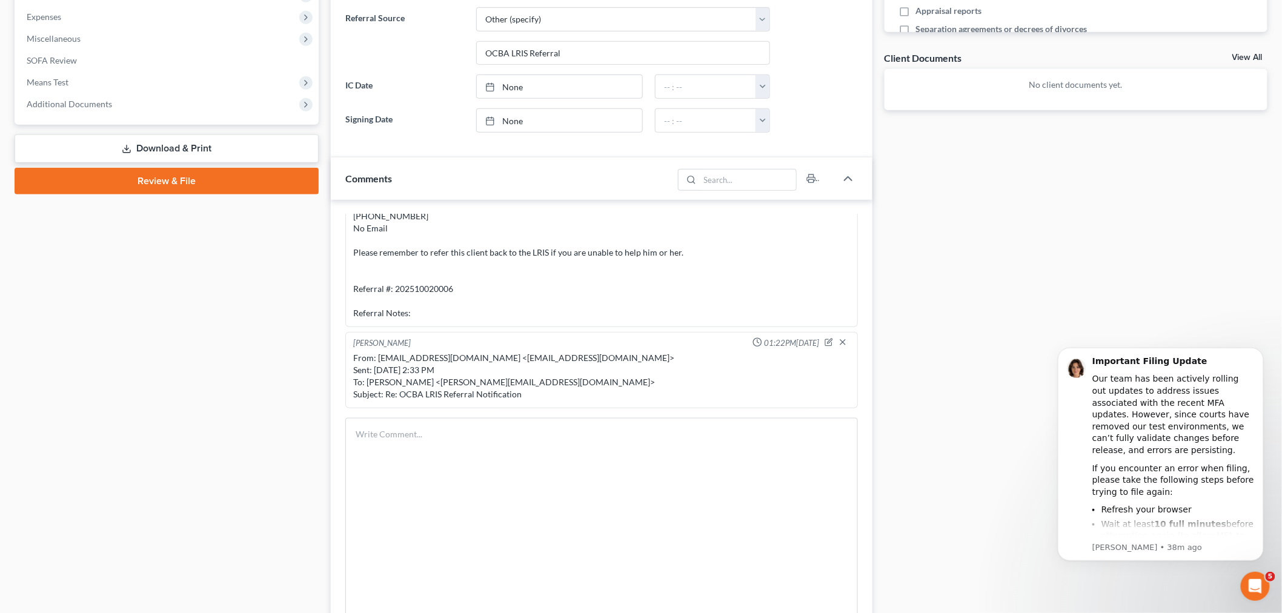
drag, startPoint x: 452, startPoint y: 291, endPoint x: 328, endPoint y: 291, distance: 124.2
click at [328, 291] on div "Updates & News × California Central District Notes: Take a look at NextChapter'…" at bounding box center [602, 305] width 554 height 1185
copy div "Referral #: 202510020006"
click at [633, 50] on input "OCBA LRIS Referral" at bounding box center [623, 53] width 293 height 23
drag, startPoint x: 452, startPoint y: 288, endPoint x: 385, endPoint y: 292, distance: 66.8
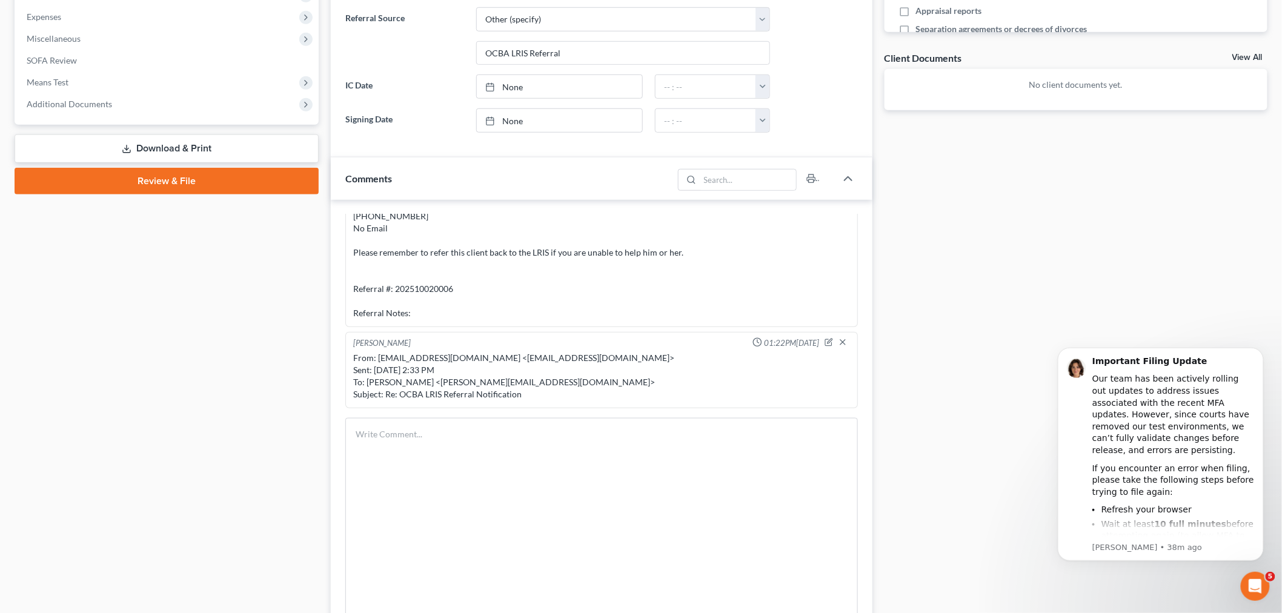
click at [385, 291] on div "P.O. [STREET_ADDRESS] [PHONE_NUMBER] ORANGE COUNTY BAR ASSOCIATION LAWYER REFER…" at bounding box center [601, 161] width 497 height 315
click at [620, 56] on input "OCBA LRIS Referral" at bounding box center [623, 53] width 293 height 23
paste input "Referral #: 202510020006"
click at [972, 231] on div "Docs Tasks Events Fees Timer 0% Completed Nothing here yet! Credit Reports (www…" at bounding box center [1075, 305] width 395 height 1185
drag, startPoint x: 562, startPoint y: 51, endPoint x: 595, endPoint y: 51, distance: 33.3
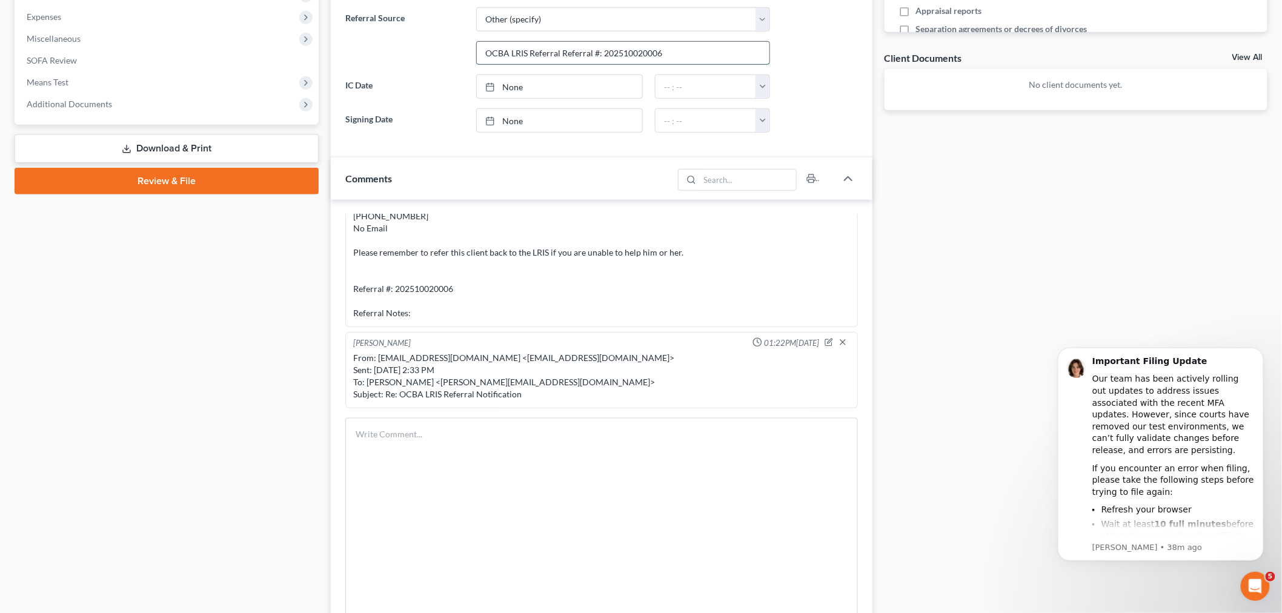
click at [595, 51] on input "OCBA LRIS Referral Referral #: 202510020006" at bounding box center [623, 53] width 293 height 23
type input "OCBA LRIS Referral #: 202510020006"
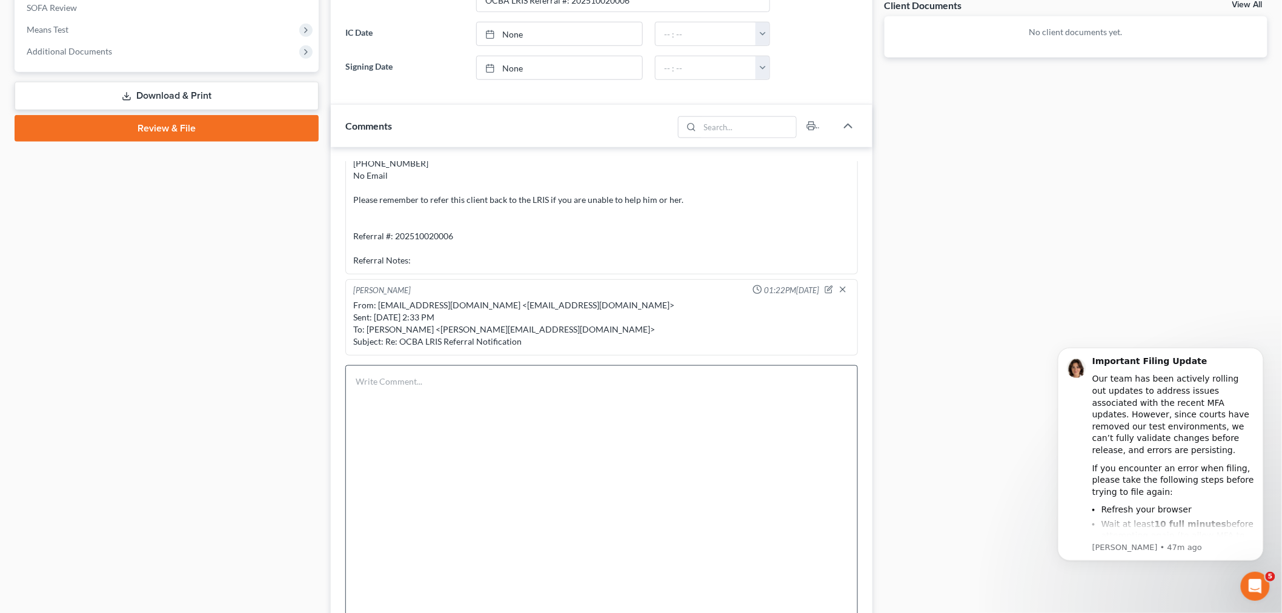
scroll to position [606, 0]
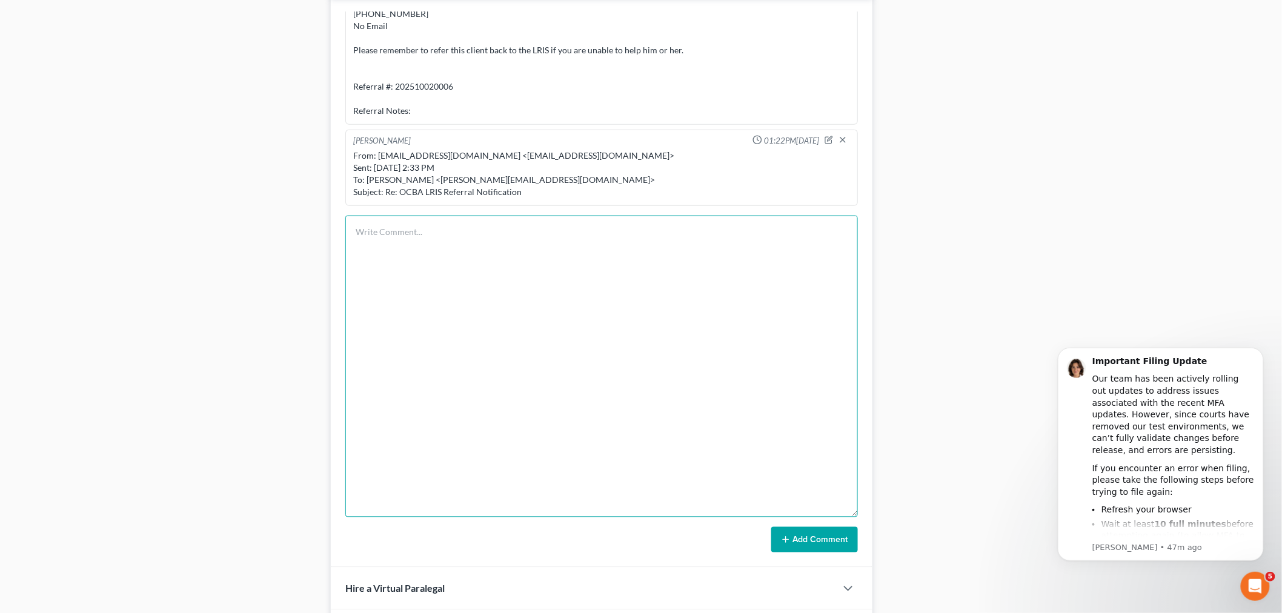
click at [500, 360] on textarea at bounding box center [601, 367] width 512 height 302
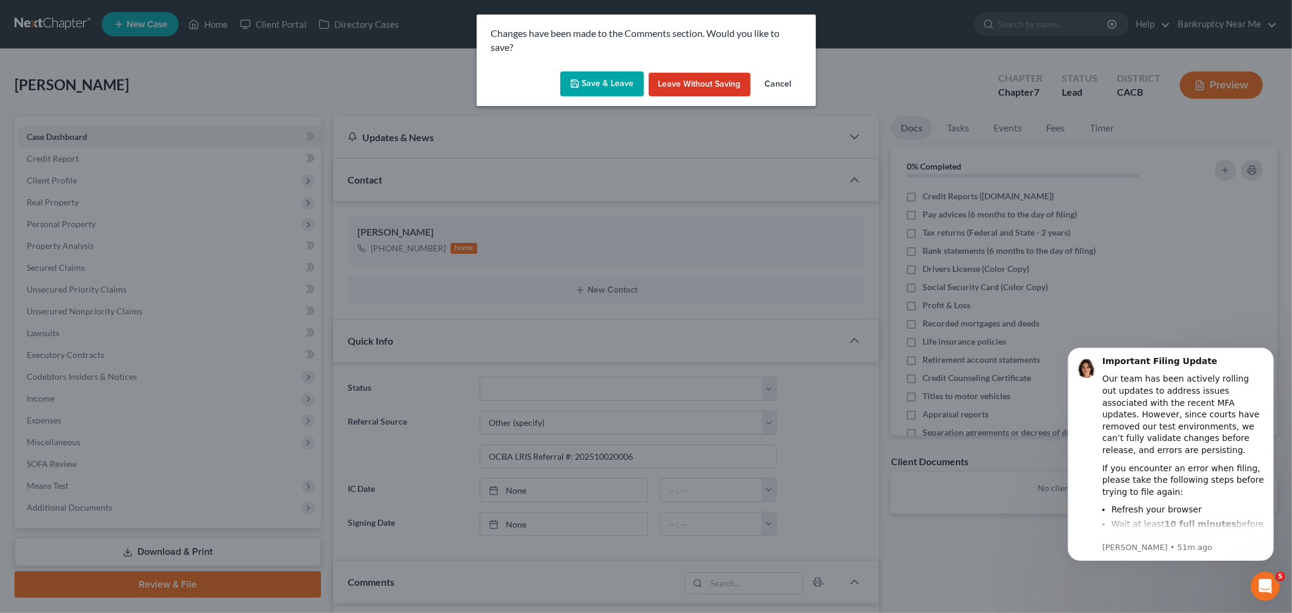
click at [769, 84] on button "Cancel" at bounding box center [778, 85] width 46 height 24
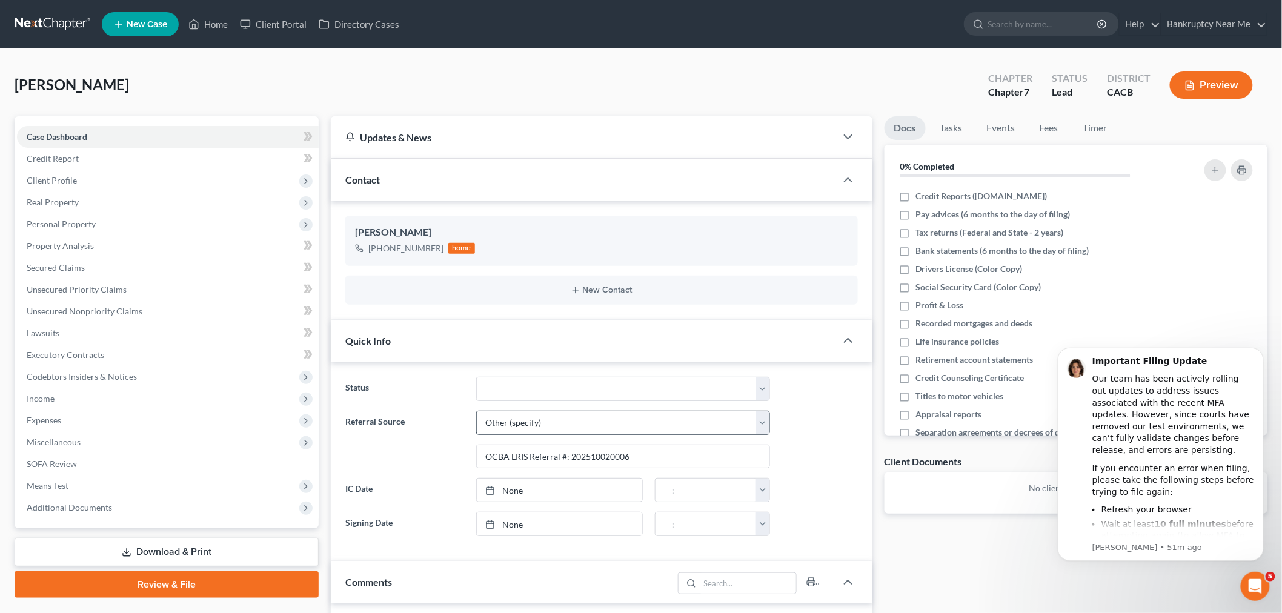
scroll to position [471, 0]
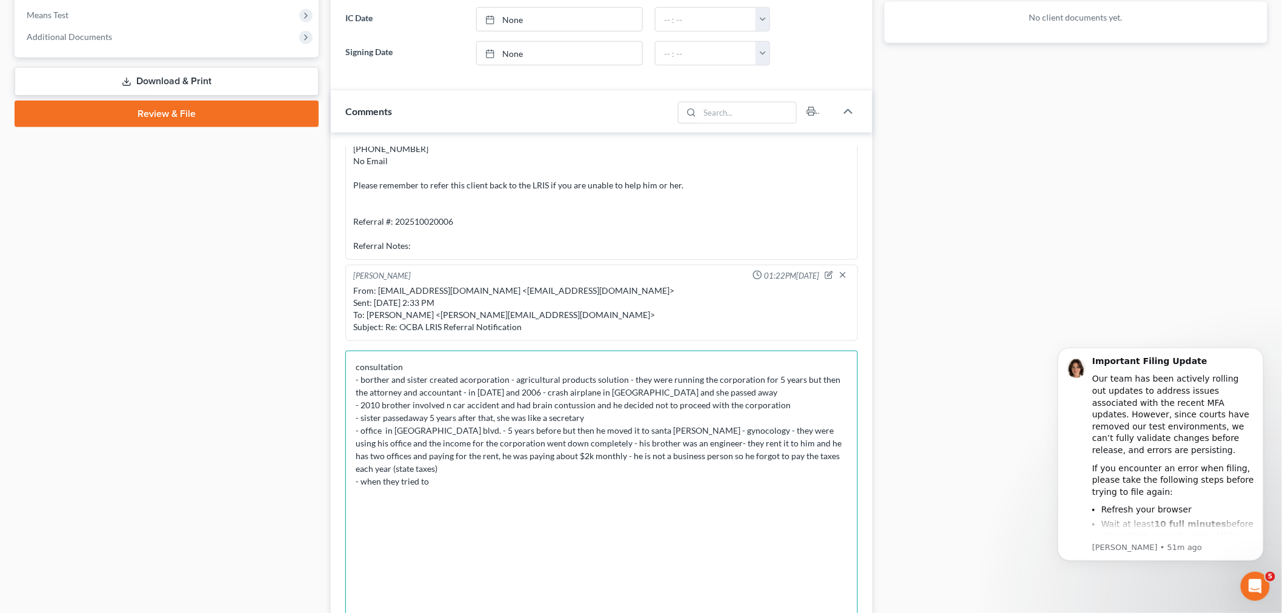
click at [461, 378] on textarea "consultation - borther and sister created acorporation - agricultural products …" at bounding box center [601, 502] width 512 height 302
click at [449, 464] on textarea "consultation - borther and sister created a corporation - agricultural products…" at bounding box center [601, 502] width 512 height 302
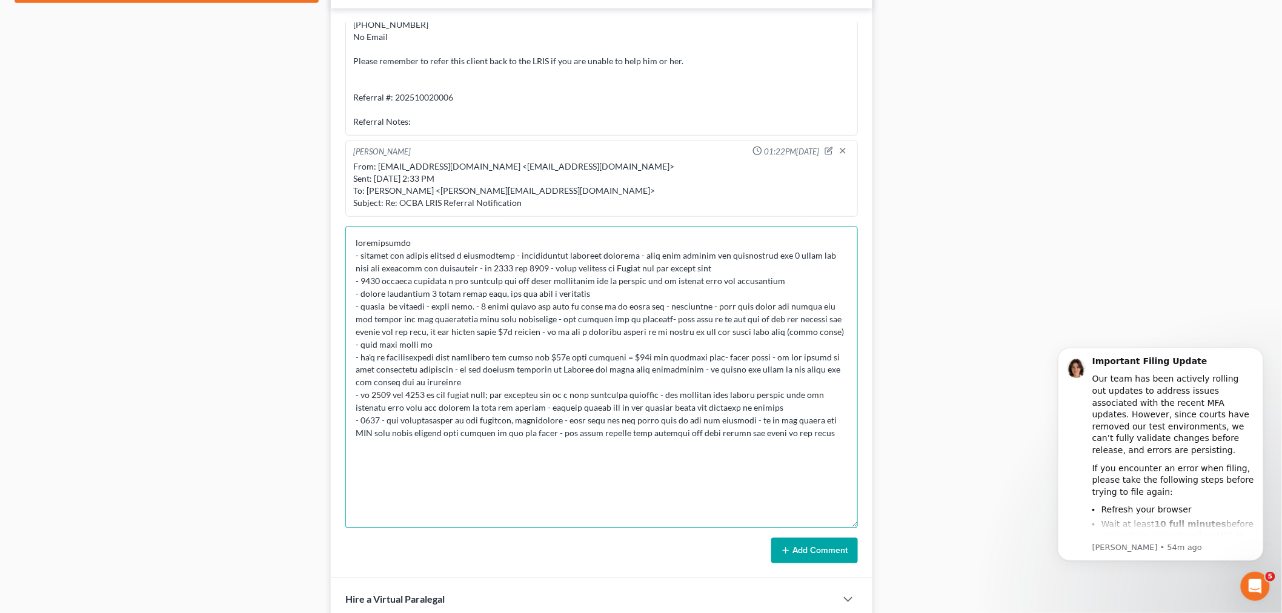
scroll to position [735, 0]
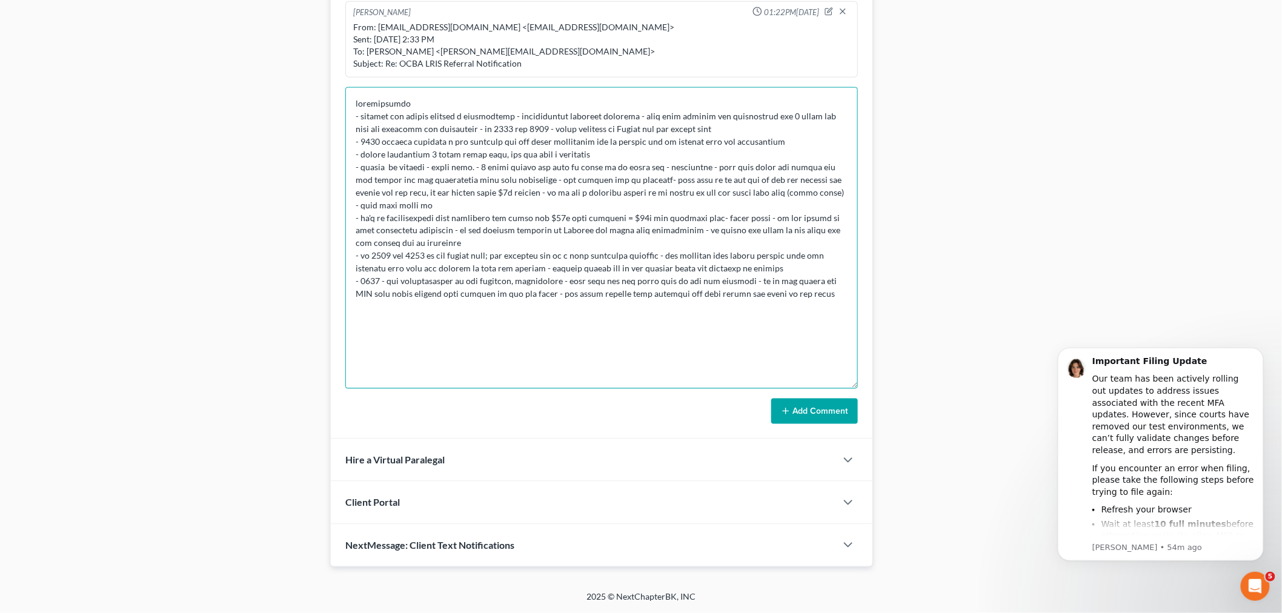
click at [739, 292] on textarea at bounding box center [601, 238] width 512 height 302
click at [830, 292] on textarea at bounding box center [601, 238] width 512 height 302
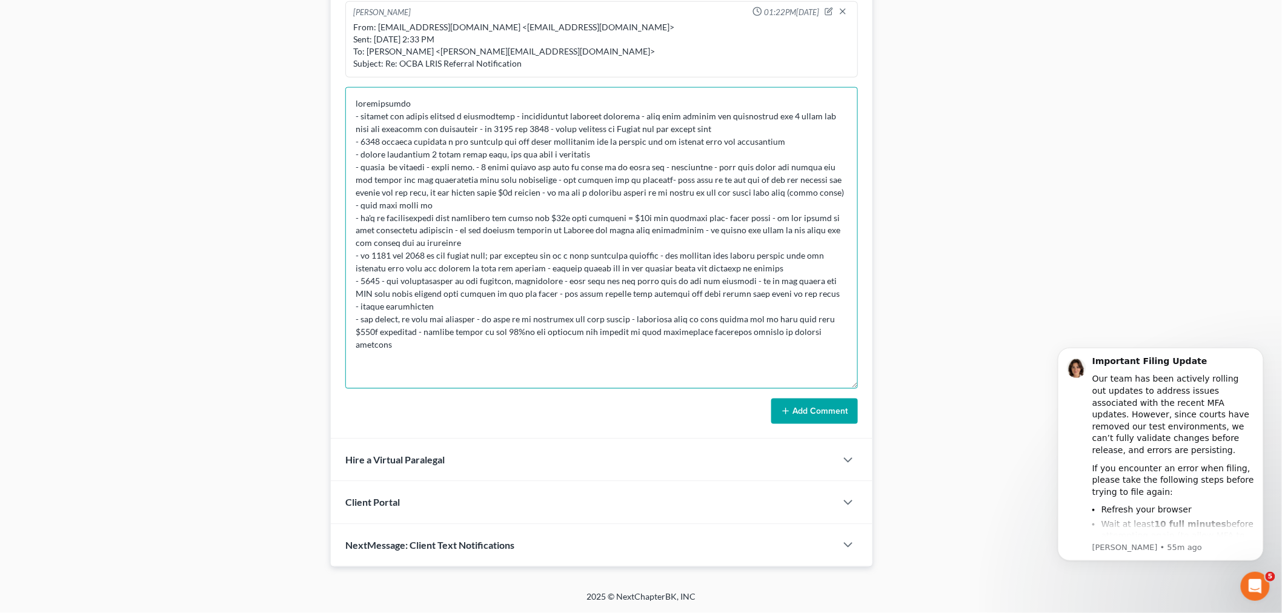
click at [692, 336] on textarea at bounding box center [601, 238] width 512 height 302
click at [836, 328] on textarea at bounding box center [601, 238] width 512 height 302
click at [503, 345] on textarea at bounding box center [601, 238] width 512 height 302
click at [595, 337] on textarea at bounding box center [601, 238] width 512 height 302
click at [614, 346] on textarea at bounding box center [601, 238] width 512 height 302
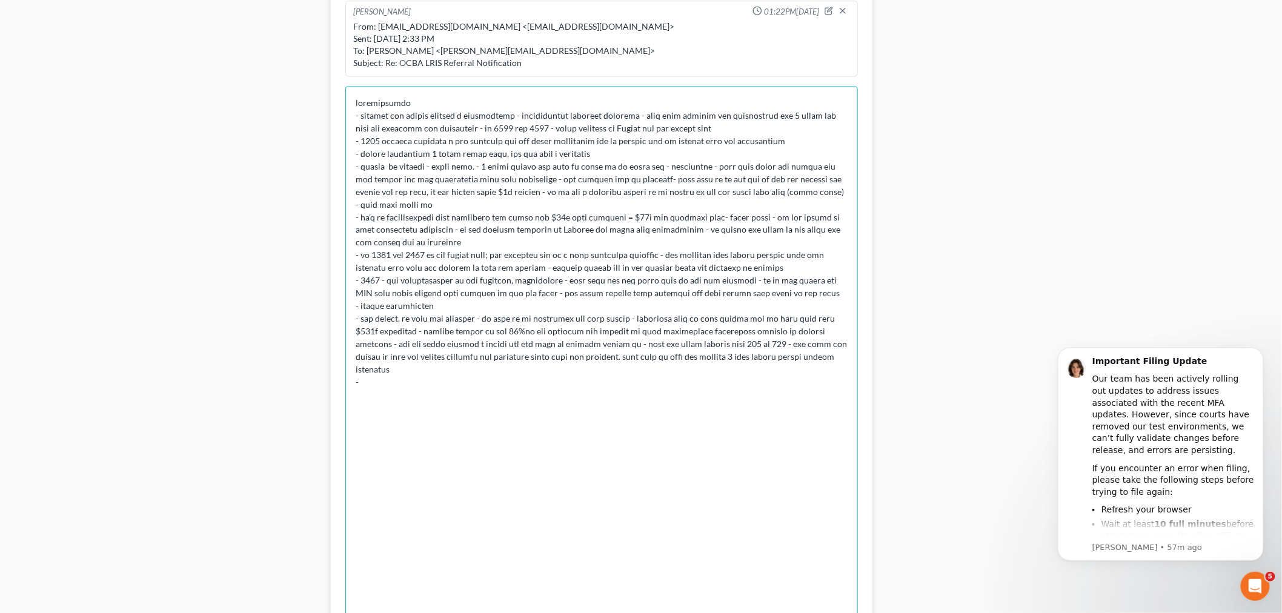
drag, startPoint x: 855, startPoint y: 379, endPoint x: 895, endPoint y: 574, distance: 199.1
click at [861, 612] on html "Home New Case Client Portal Directory Cases Bankruptcy Near Me iris@bankruptcyn…" at bounding box center [641, 71] width 1282 height 1613
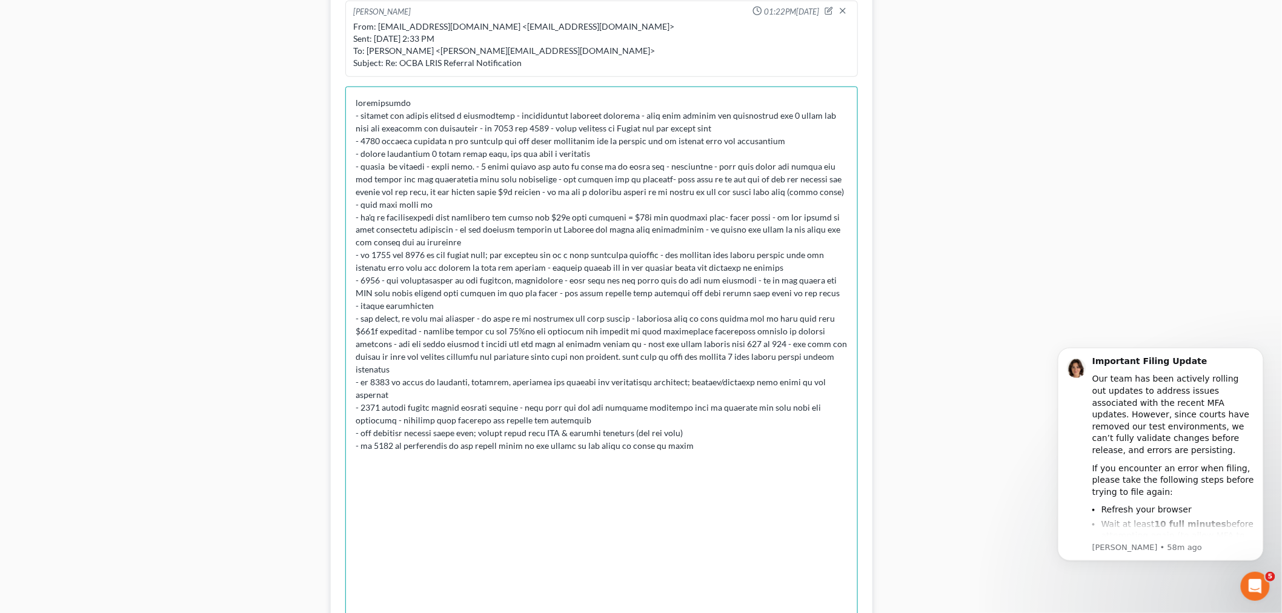
click at [423, 418] on textarea at bounding box center [601, 370] width 512 height 567
click at [417, 419] on textarea at bounding box center [601, 370] width 512 height 567
click at [723, 412] on textarea at bounding box center [601, 370] width 512 height 567
click at [721, 423] on textarea at bounding box center [601, 370] width 512 height 567
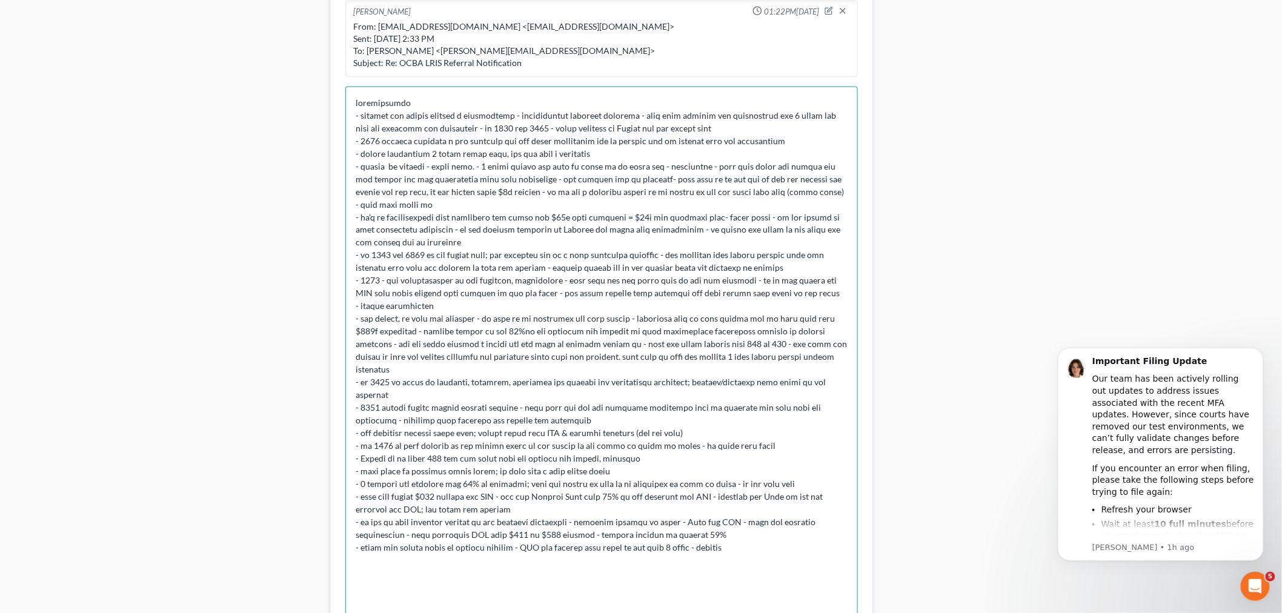
click at [497, 471] on textarea at bounding box center [601, 370] width 512 height 567
drag, startPoint x: 715, startPoint y: 467, endPoint x: 721, endPoint y: 468, distance: 6.7
click at [721, 468] on textarea at bounding box center [601, 370] width 512 height 567
click at [724, 494] on textarea at bounding box center [601, 370] width 512 height 567
click at [406, 486] on textarea at bounding box center [601, 370] width 512 height 567
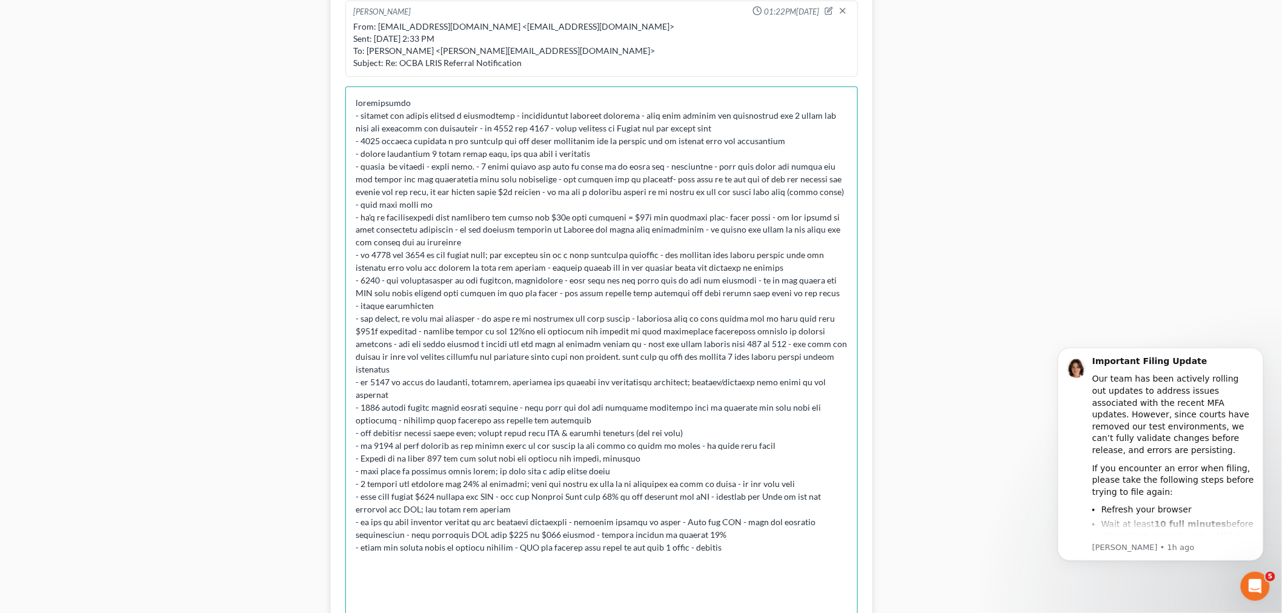
click at [470, 506] on textarea at bounding box center [601, 370] width 512 height 567
click at [786, 526] on textarea at bounding box center [601, 370] width 512 height 567
click at [827, 474] on textarea at bounding box center [601, 370] width 512 height 567
click at [787, 525] on textarea at bounding box center [601, 370] width 512 height 567
click at [741, 525] on textarea at bounding box center [601, 370] width 512 height 567
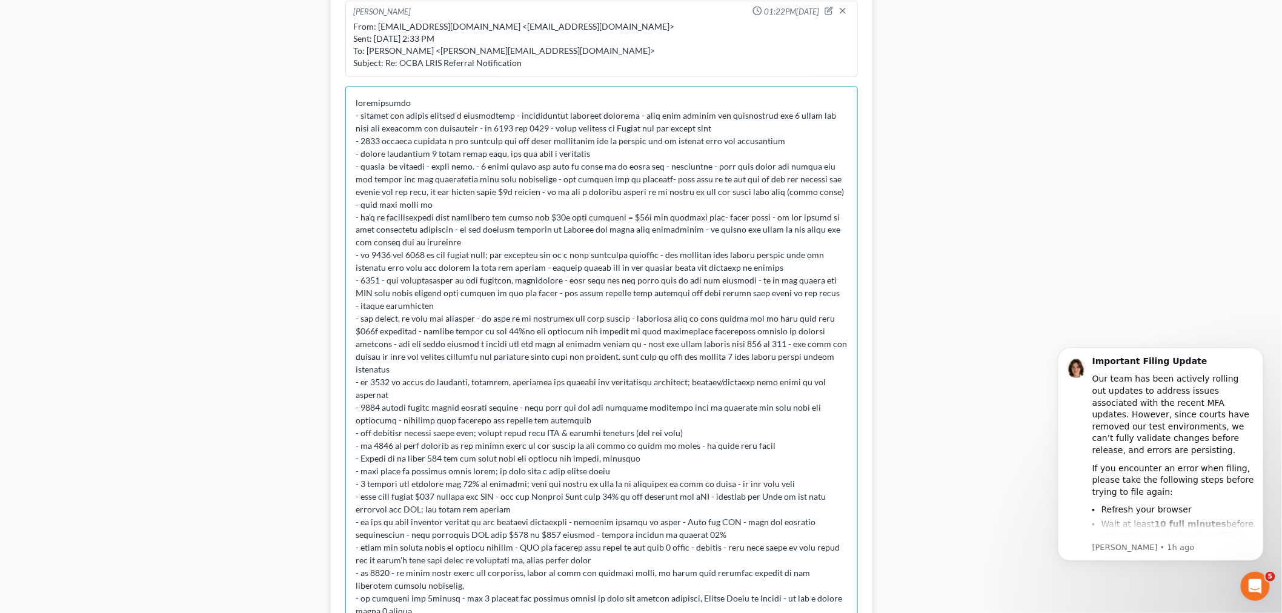
click at [412, 586] on textarea at bounding box center [601, 370] width 512 height 567
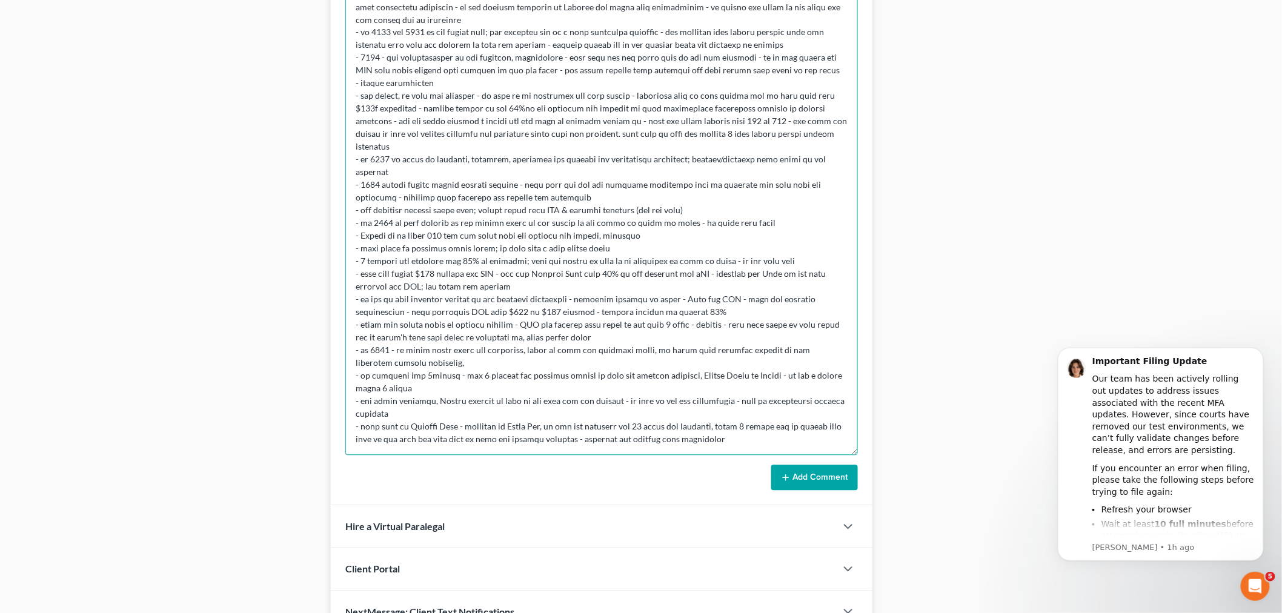
scroll to position [0, 0]
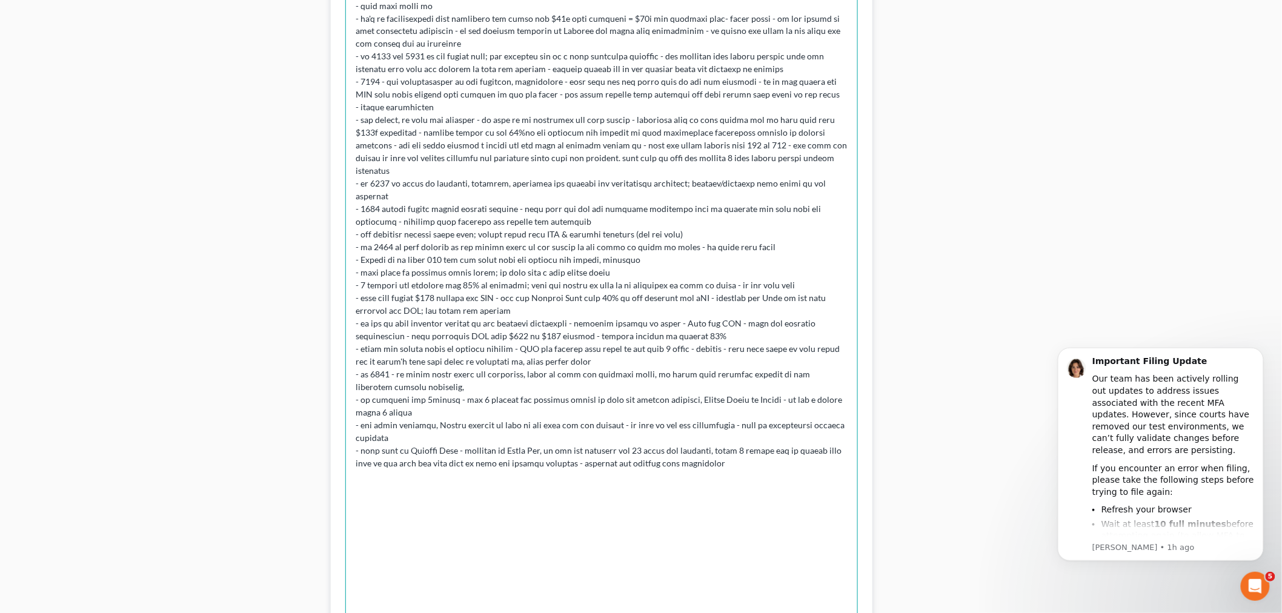
drag, startPoint x: 852, startPoint y: 451, endPoint x: 934, endPoint y: 628, distance: 195.3
click at [751, 446] on textarea at bounding box center [601, 260] width 512 height 745
click at [759, 456] on textarea at bounding box center [601, 260] width 512 height 745
click at [415, 465] on textarea at bounding box center [601, 260] width 512 height 745
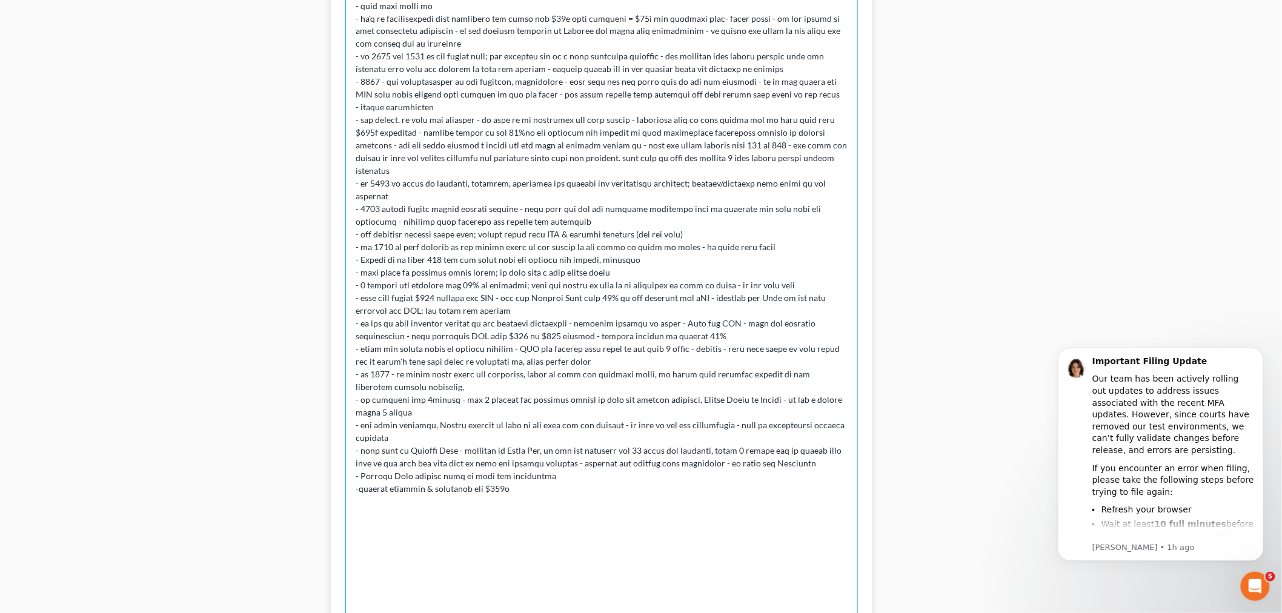
click at [554, 469] on textarea at bounding box center [601, 260] width 512 height 745
click at [596, 474] on textarea at bounding box center [601, 260] width 512 height 745
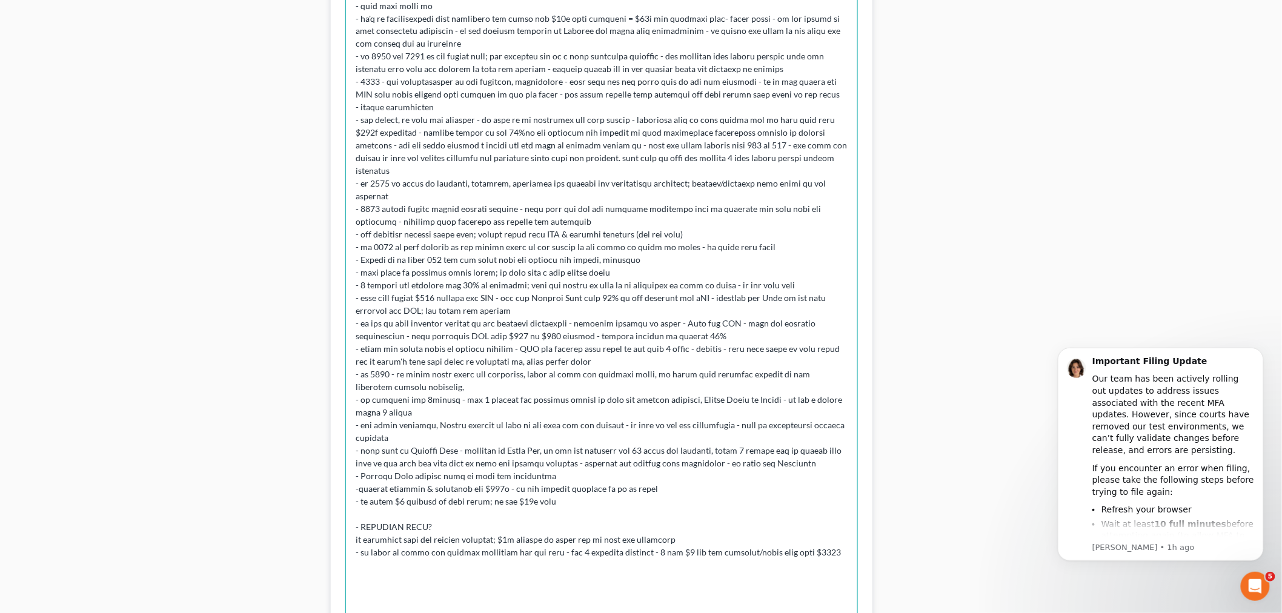
click at [752, 528] on textarea at bounding box center [601, 260] width 512 height 745
click at [850, 527] on textarea at bounding box center [601, 260] width 512 height 745
type textarea "consultation - borther and sister created a corporation - agricultural products…"
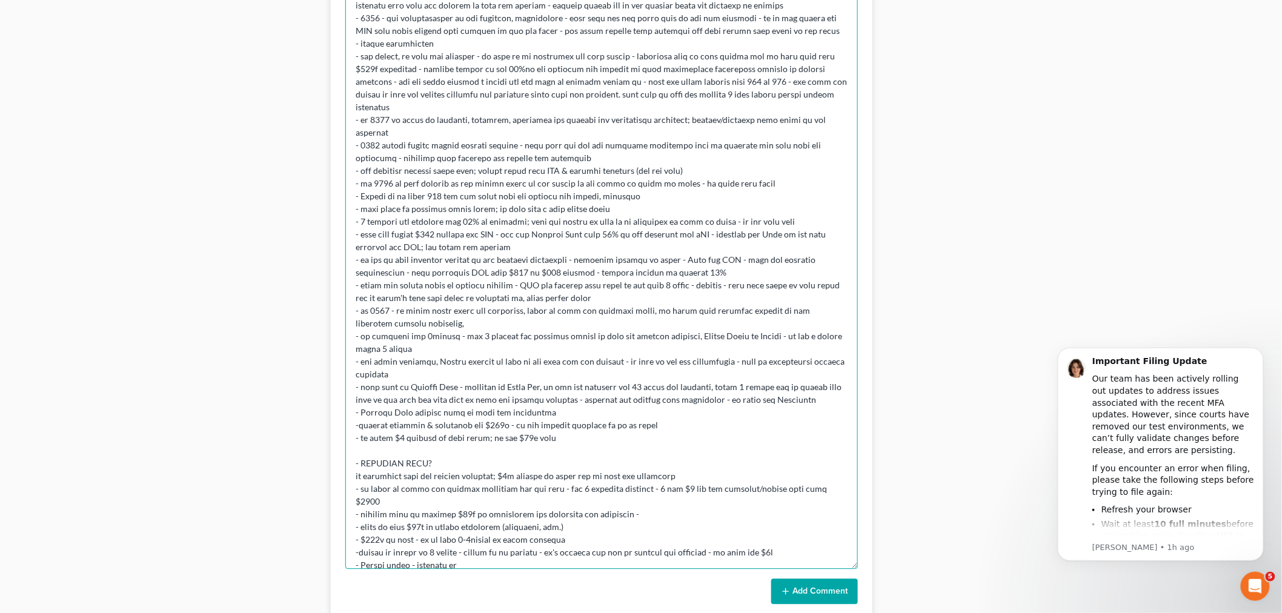
scroll to position [1083, 0]
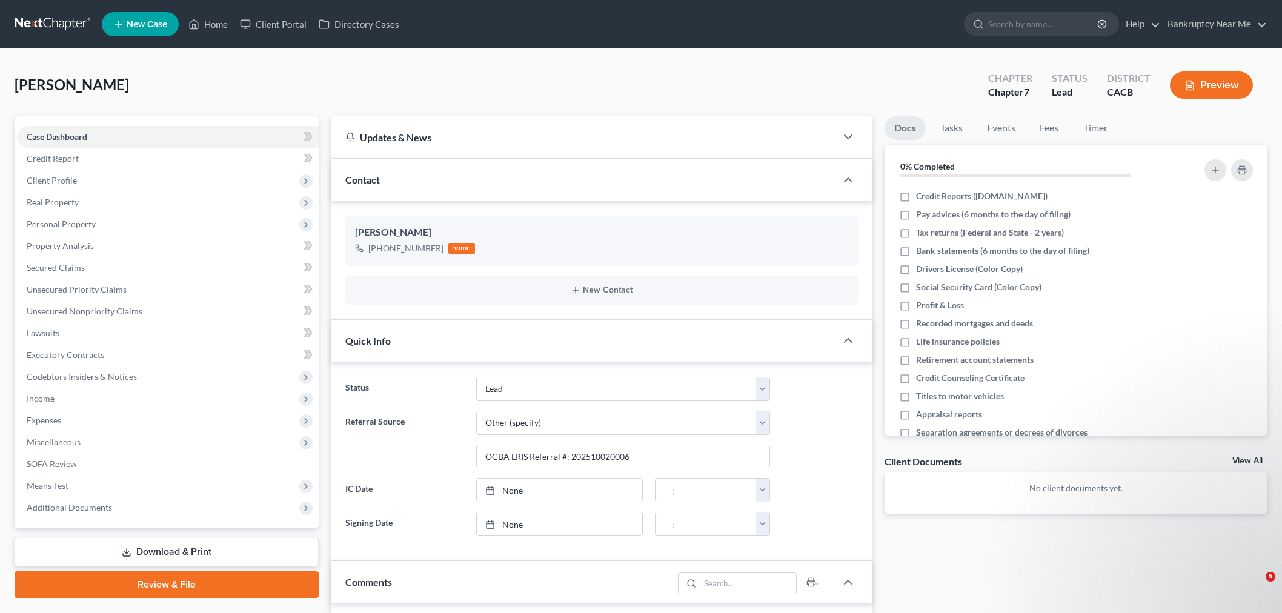
select select "10"
select select "6"
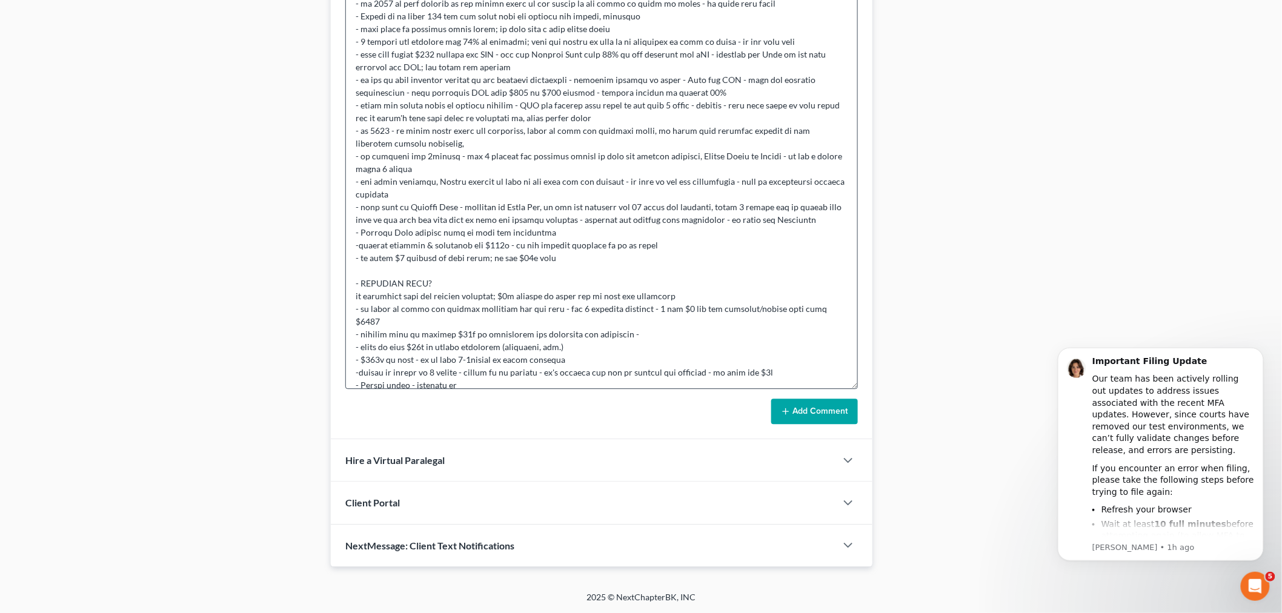
scroll to position [358, 0]
click at [610, 342] on textarea at bounding box center [601, 16] width 512 height 745
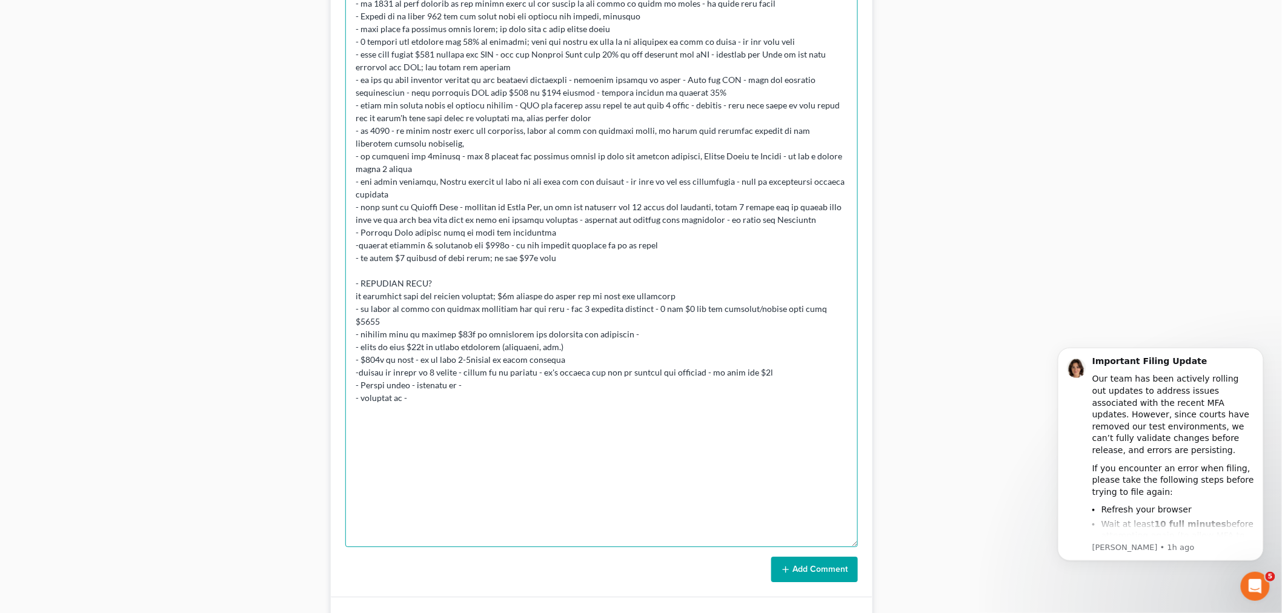
drag, startPoint x: 850, startPoint y: 385, endPoint x: 845, endPoint y: 560, distance: 175.7
click at [846, 547] on textarea at bounding box center [601, 95] width 512 height 903
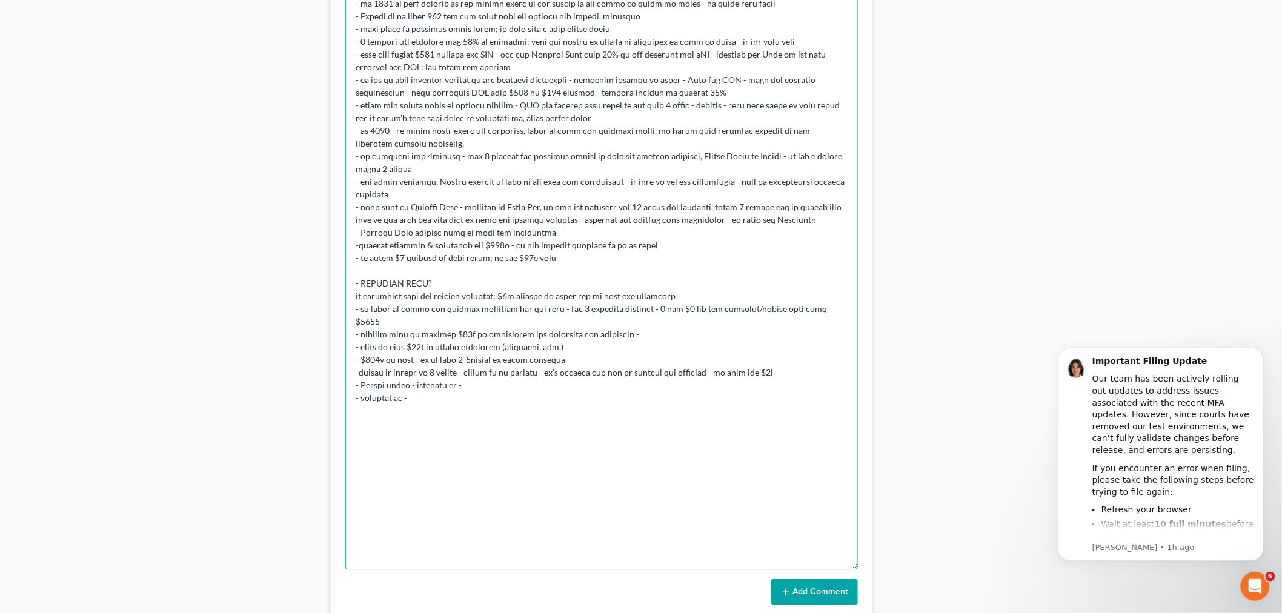
click at [474, 354] on textarea at bounding box center [601, 106] width 512 height 925
click at [480, 345] on textarea at bounding box center [601, 106] width 512 height 925
click at [463, 356] on textarea at bounding box center [601, 106] width 512 height 925
drag, startPoint x: 414, startPoint y: 375, endPoint x: 306, endPoint y: 361, distance: 109.4
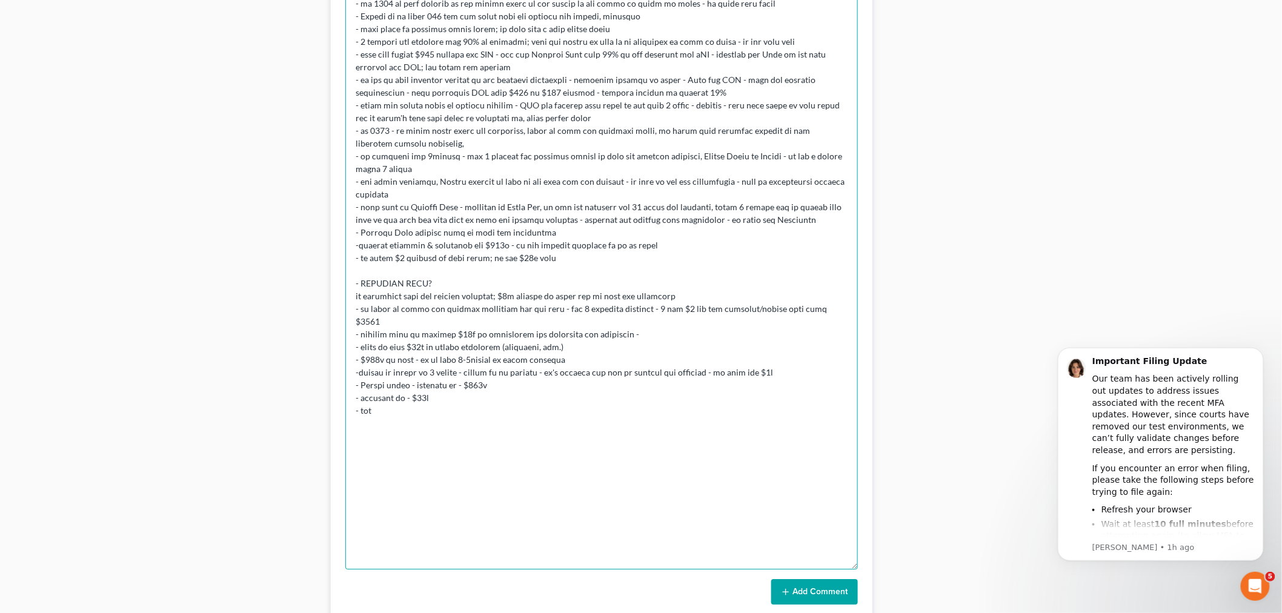
click at [391, 371] on textarea at bounding box center [601, 106] width 512 height 925
click at [382, 377] on textarea at bounding box center [601, 106] width 512 height 925
click at [390, 377] on textarea at bounding box center [601, 106] width 512 height 925
click at [713, 374] on textarea at bounding box center [601, 106] width 512 height 925
click at [730, 373] on textarea at bounding box center [601, 106] width 512 height 925
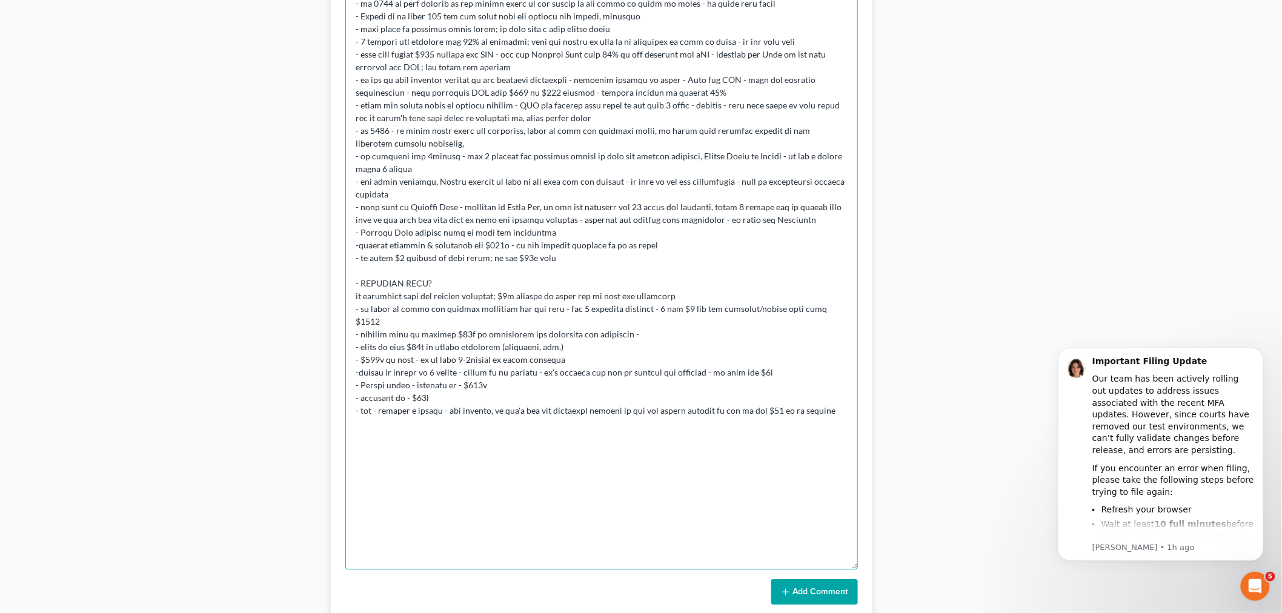
click at [440, 371] on textarea at bounding box center [601, 106] width 512 height 925
click at [828, 372] on textarea at bounding box center [601, 106] width 512 height 925
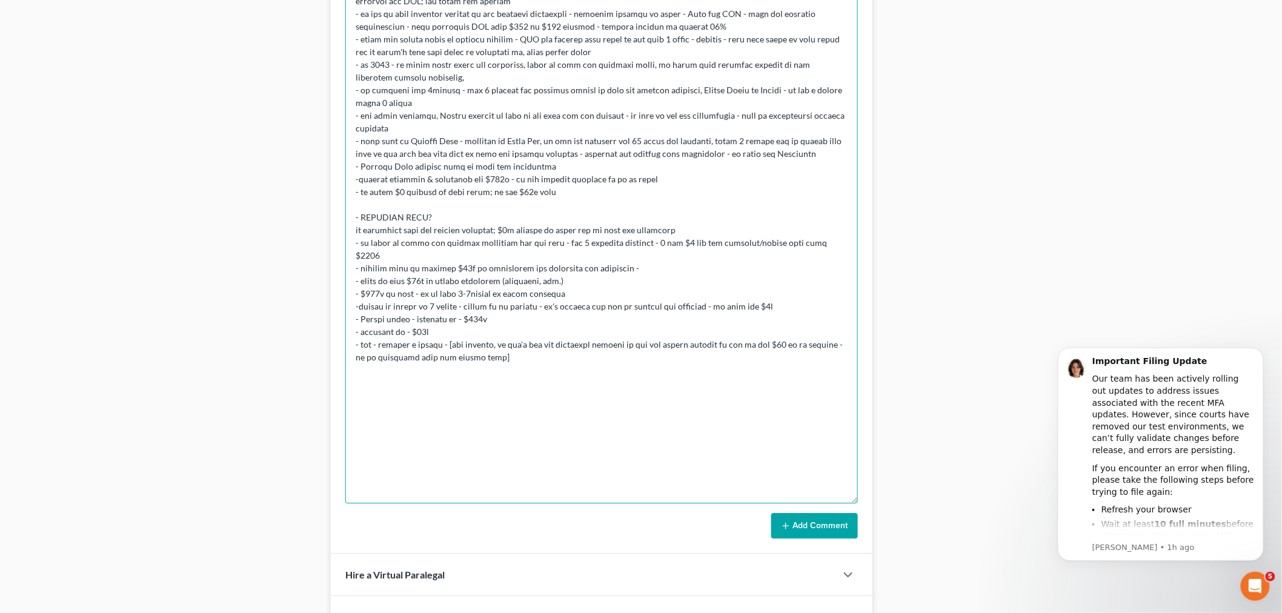
scroll to position [1358, 0]
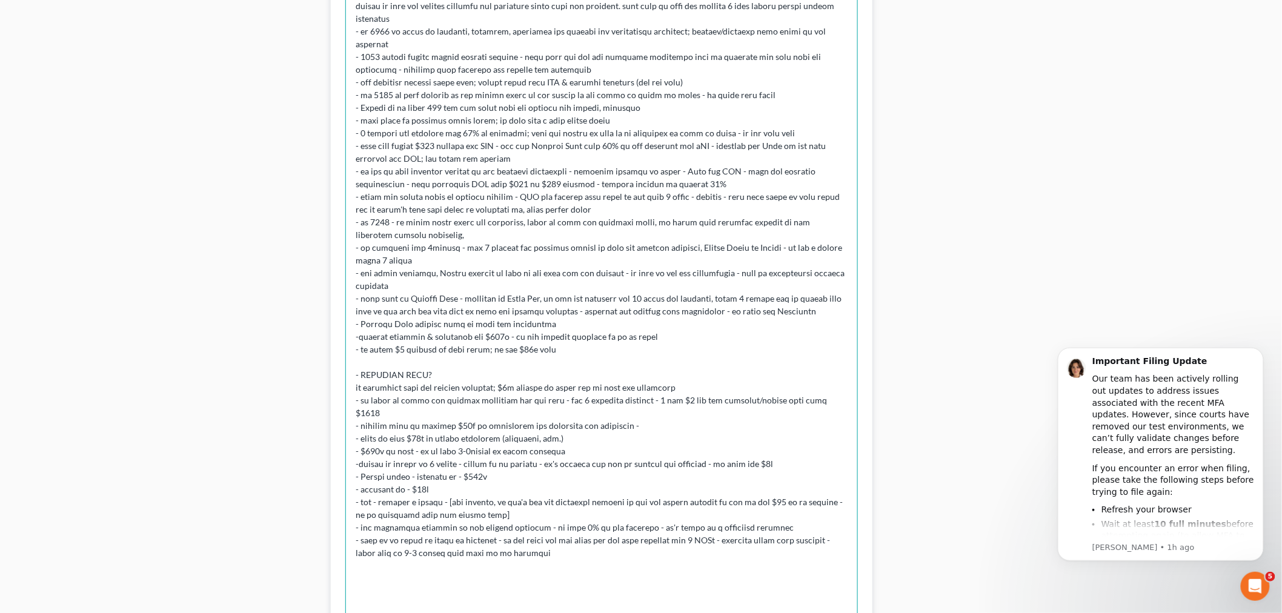
scroll to position [1157, 0]
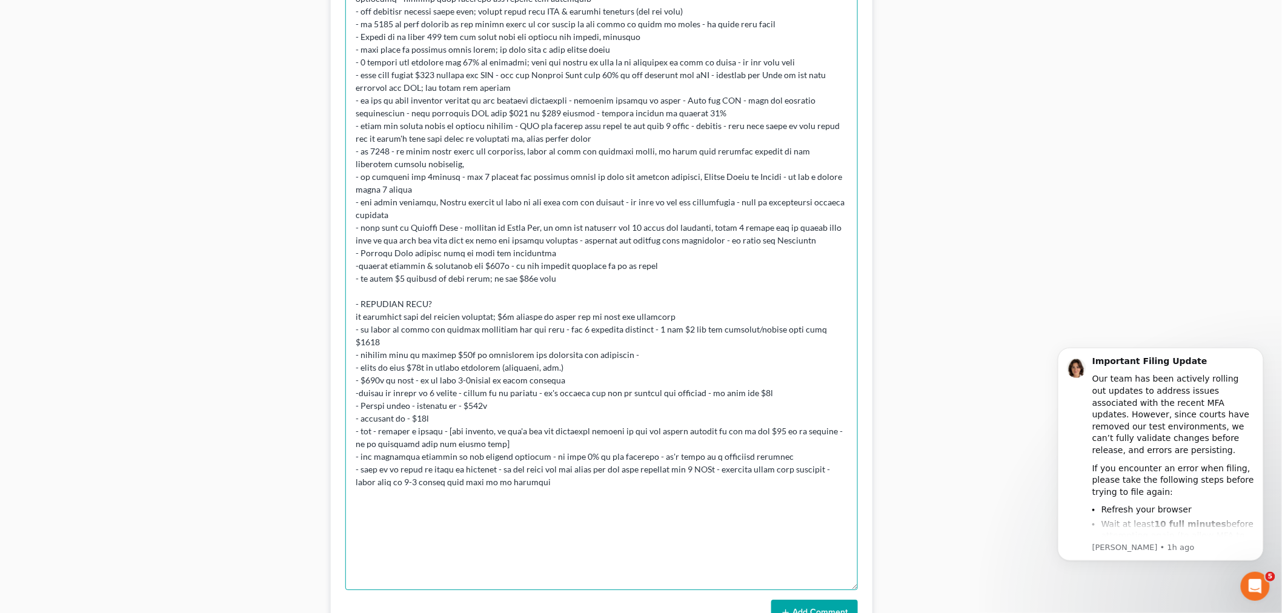
click at [681, 448] on textarea at bounding box center [601, 126] width 512 height 925
click at [374, 474] on textarea at bounding box center [601, 126] width 512 height 925
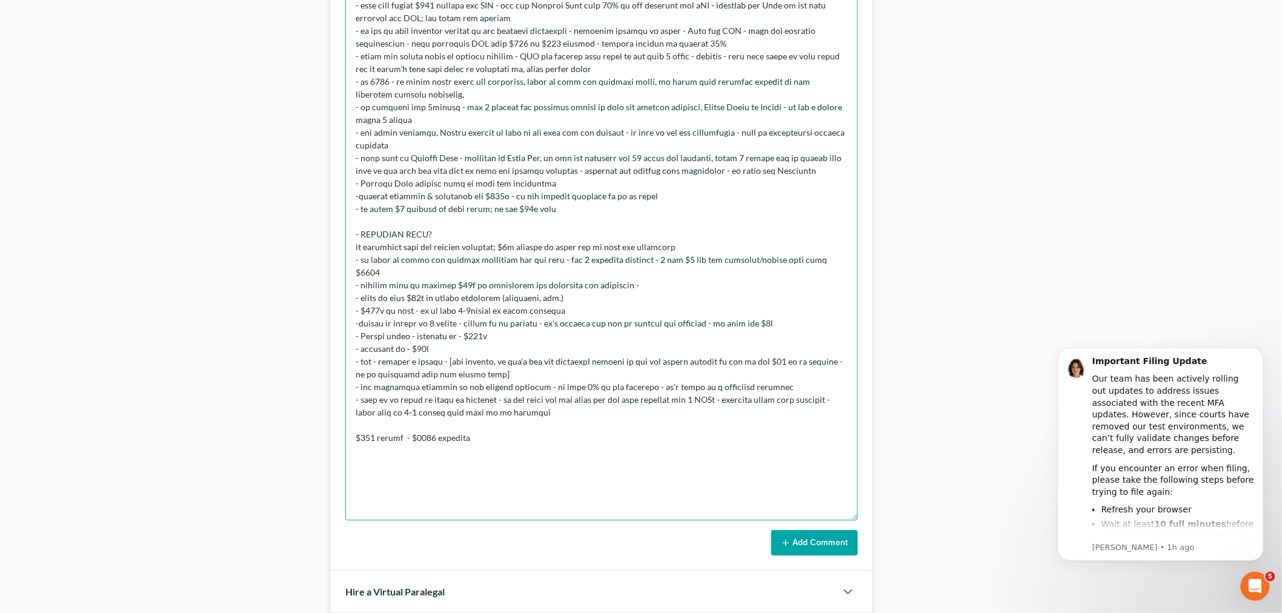
scroll to position [1291, 0]
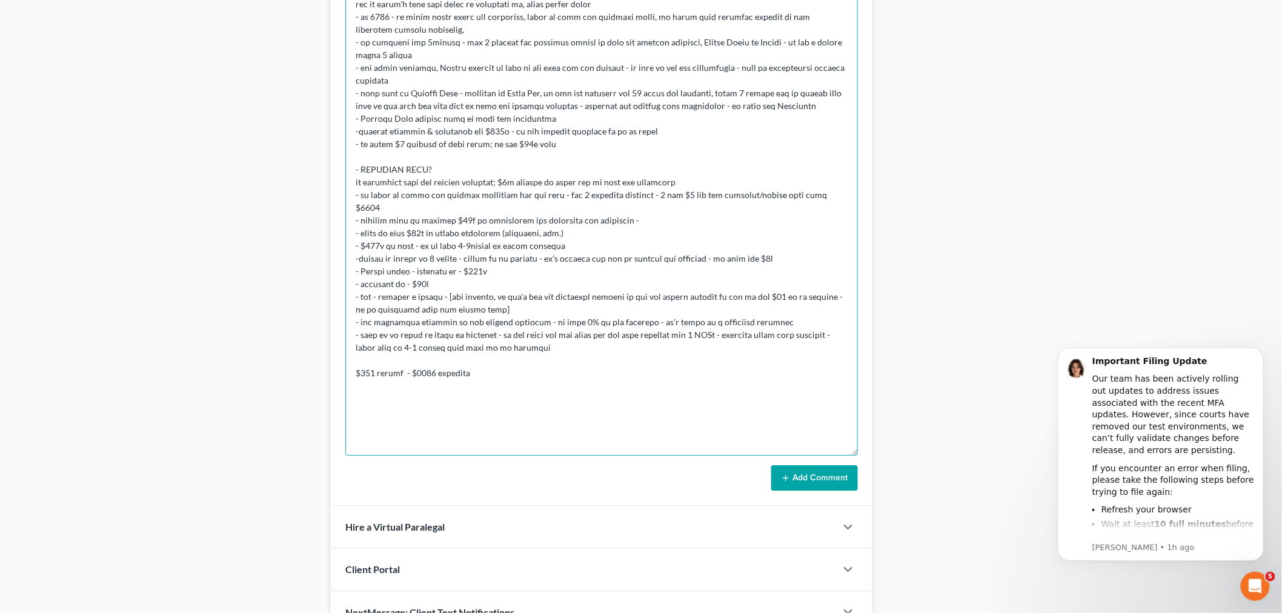
type textarea "consultation - borther and sister created a corporation - agricultural products…"
click at [837, 476] on button "Add Comment" at bounding box center [814, 477] width 87 height 25
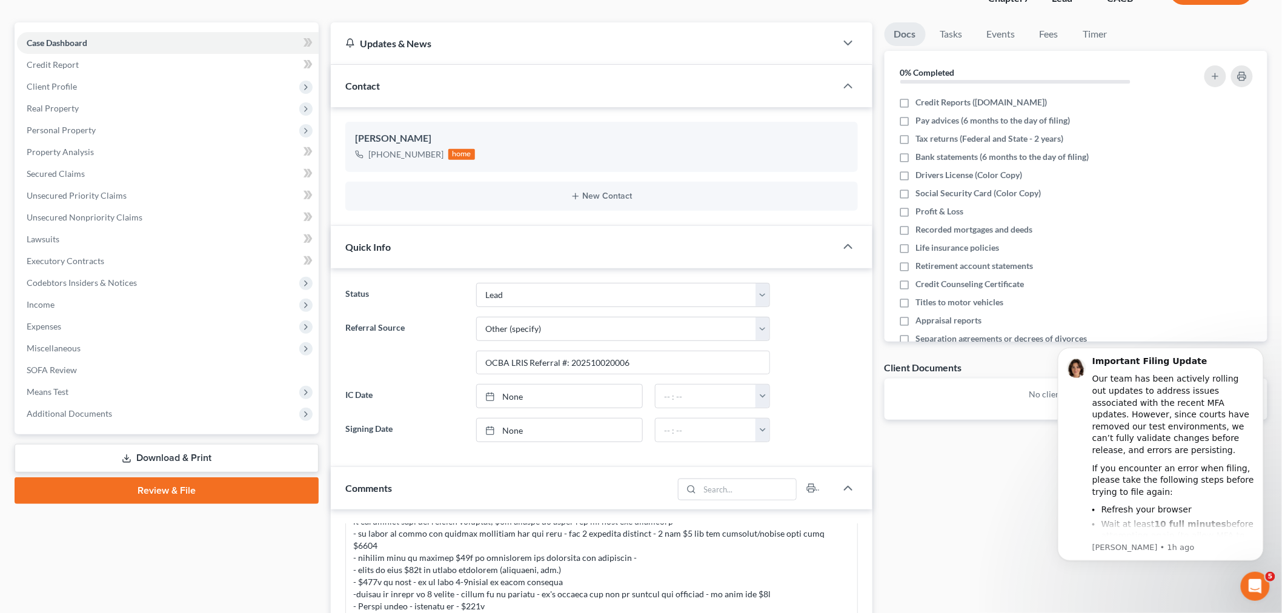
scroll to position [214, 0]
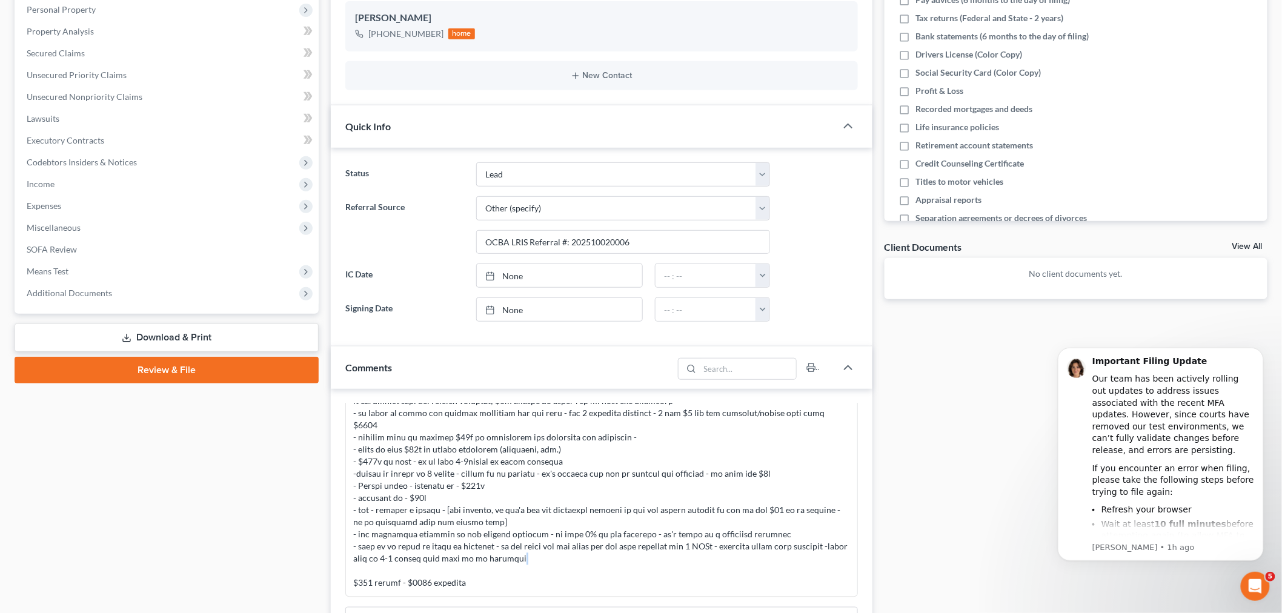
drag, startPoint x: 846, startPoint y: 574, endPoint x: 846, endPoint y: 561, distance: 13.3
click at [846, 561] on div "Iris Kwon 02:08PM, 10/03/2025" at bounding box center [601, 183] width 512 height 827
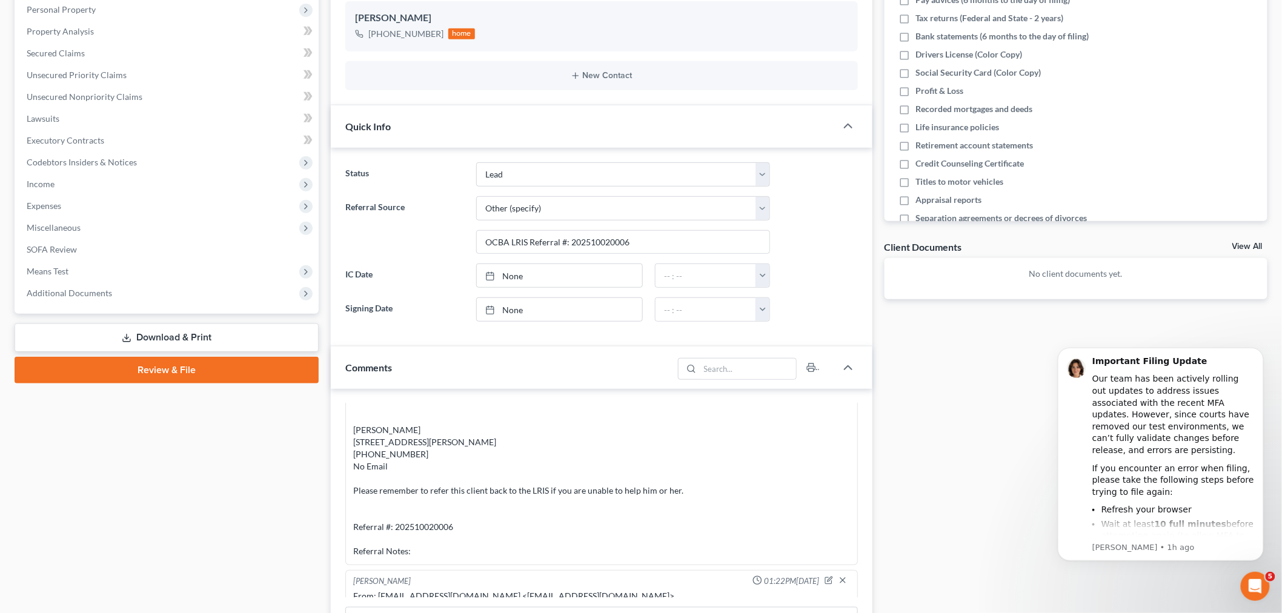
scroll to position [269, 0]
click at [828, 37] on icon "button" at bounding box center [829, 42] width 10 height 10
select select "1"
select select "0"
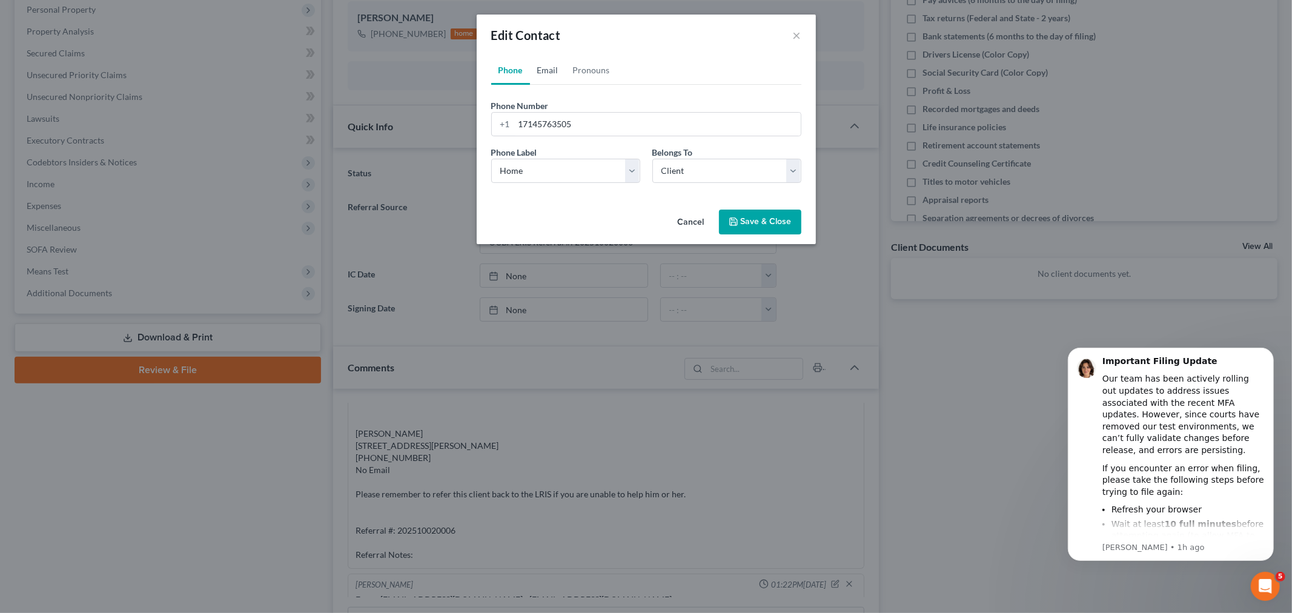
click at [550, 79] on link "Email" at bounding box center [548, 70] width 36 height 29
click at [567, 119] on input "email" at bounding box center [657, 124] width 286 height 23
drag, startPoint x: 657, startPoint y: 124, endPoint x: 512, endPoint y: 130, distance: 144.8
click at [512, 130] on div "garciamedicalclinic.inc@yahoo.com" at bounding box center [646, 124] width 310 height 24
type input "garciamedicalclinic.inc@yahoo.com"
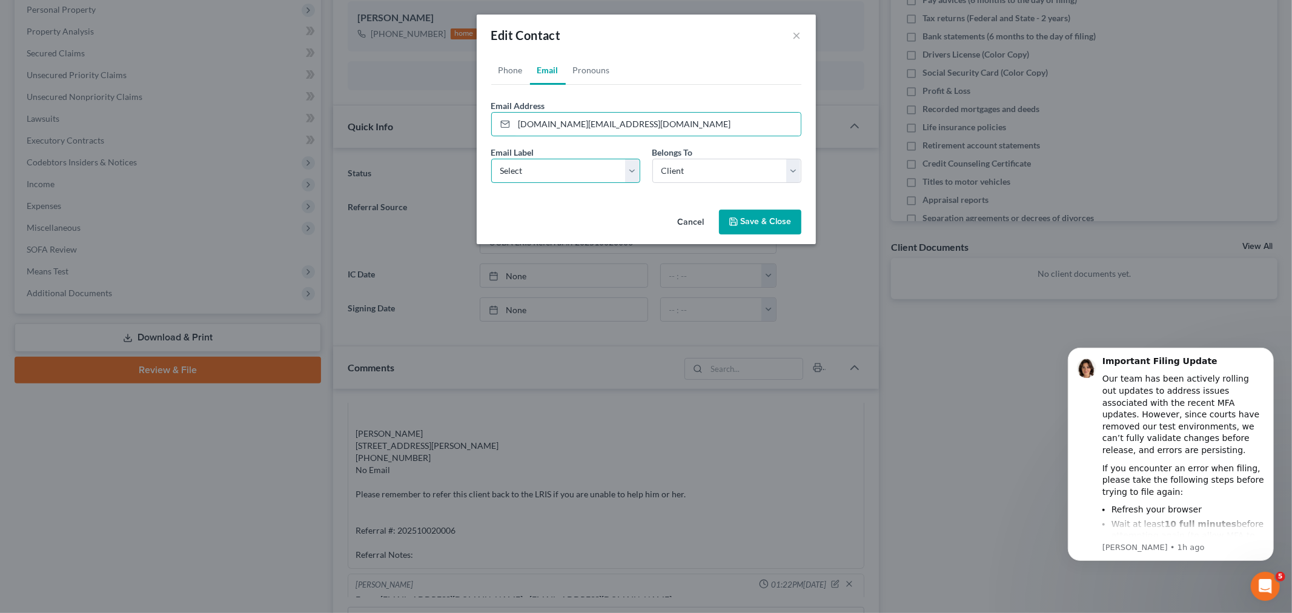
click at [610, 178] on select "Select Home Work Other" at bounding box center [565, 171] width 149 height 24
select select "0"
click at [491, 159] on select "Select Home Work Other" at bounding box center [565, 171] width 149 height 24
click at [753, 208] on div "Cancel Save & Close" at bounding box center [646, 225] width 339 height 40
click at [762, 220] on button "Save & Close" at bounding box center [760, 222] width 82 height 25
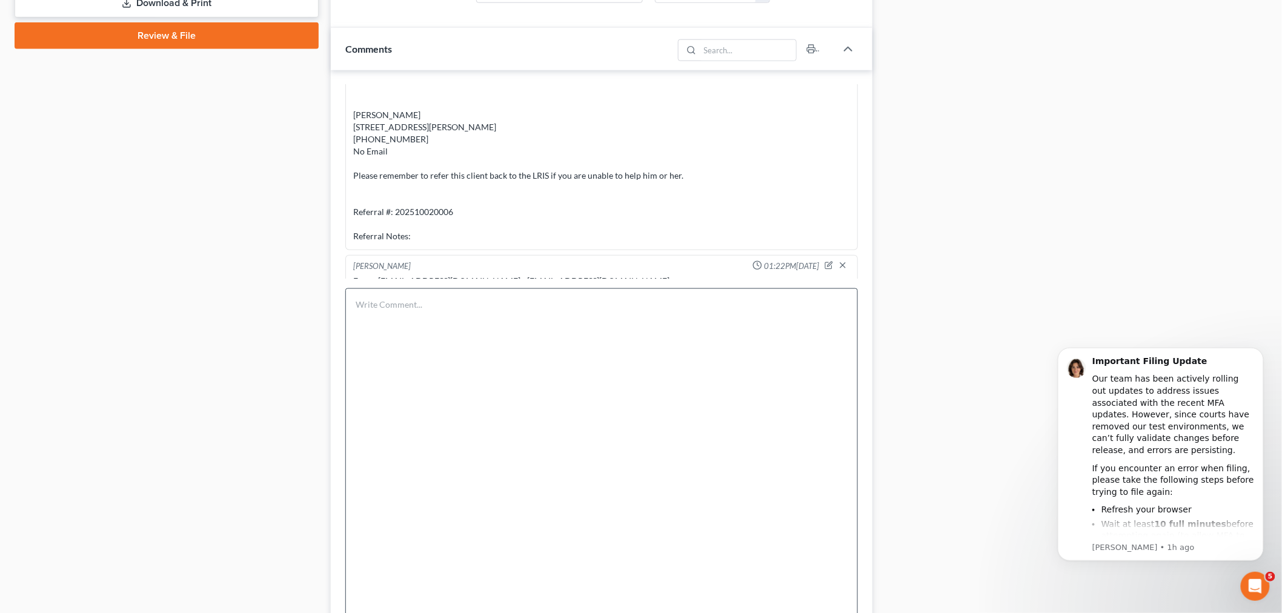
scroll to position [551, 0]
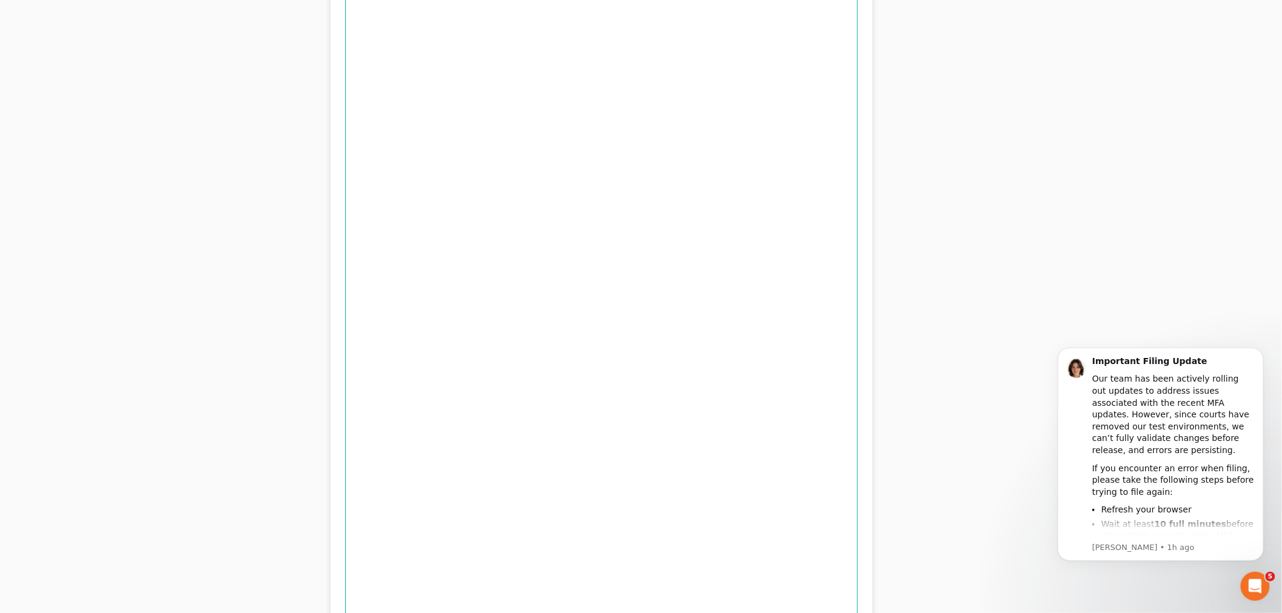
scroll to position [1224, 0]
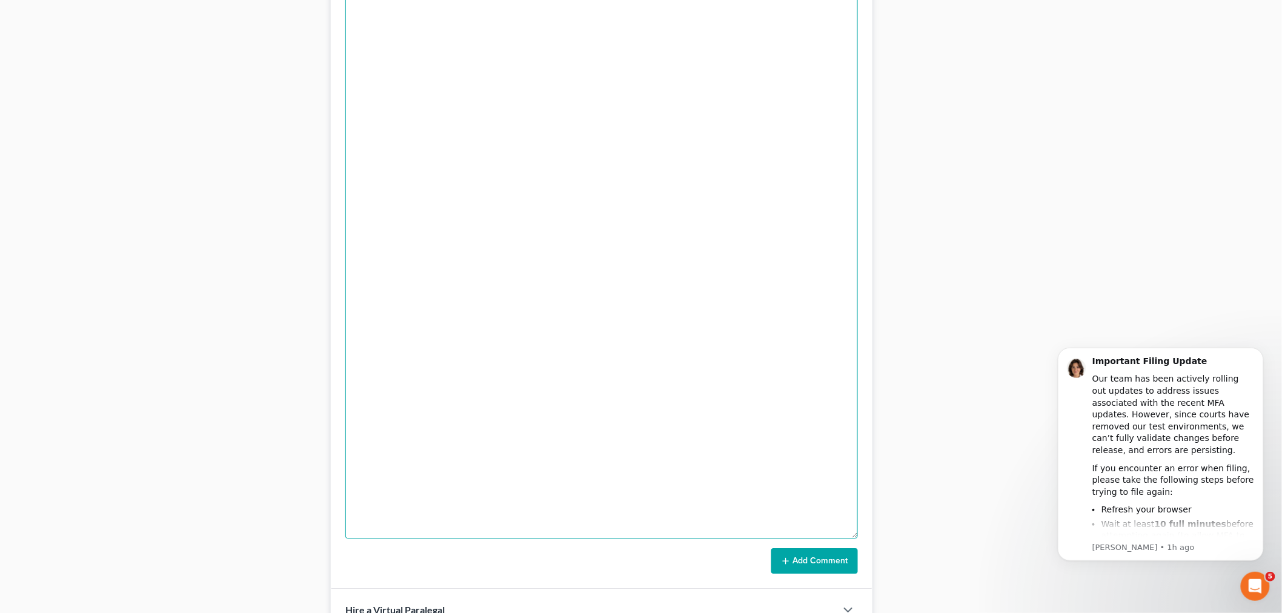
type textarea "Payment link - for $5000 retainer sent"
drag, startPoint x: 853, startPoint y: 556, endPoint x: 856, endPoint y: 540, distance: 16.6
click at [852, 556] on button "Add Comment" at bounding box center [814, 560] width 87 height 25
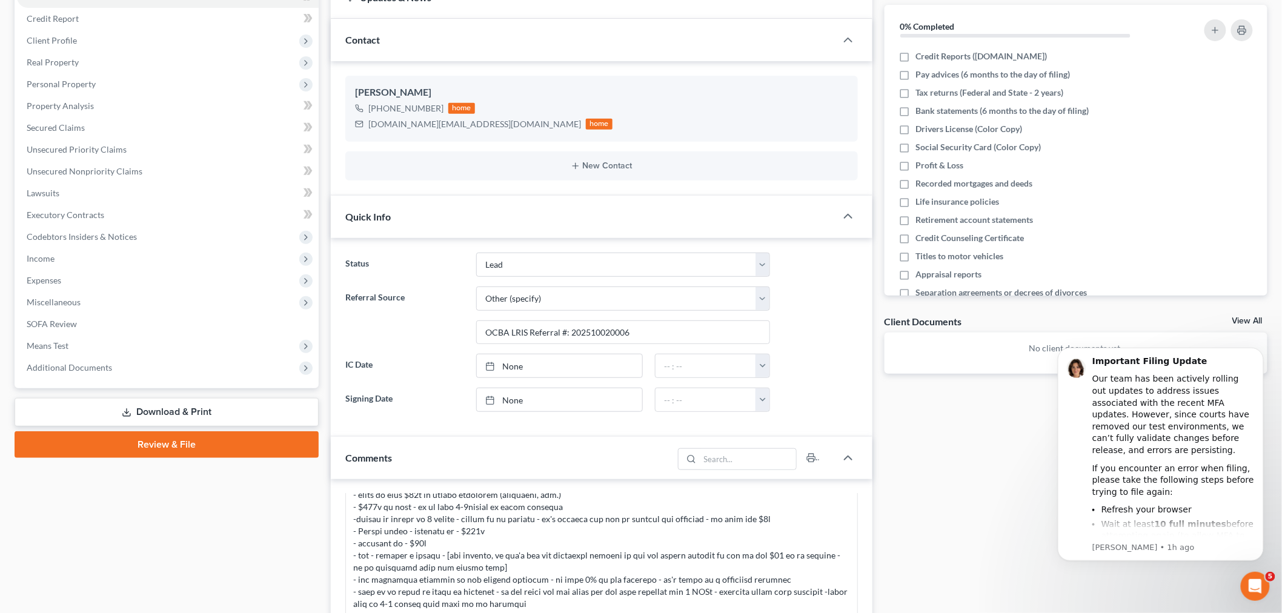
scroll to position [0, 0]
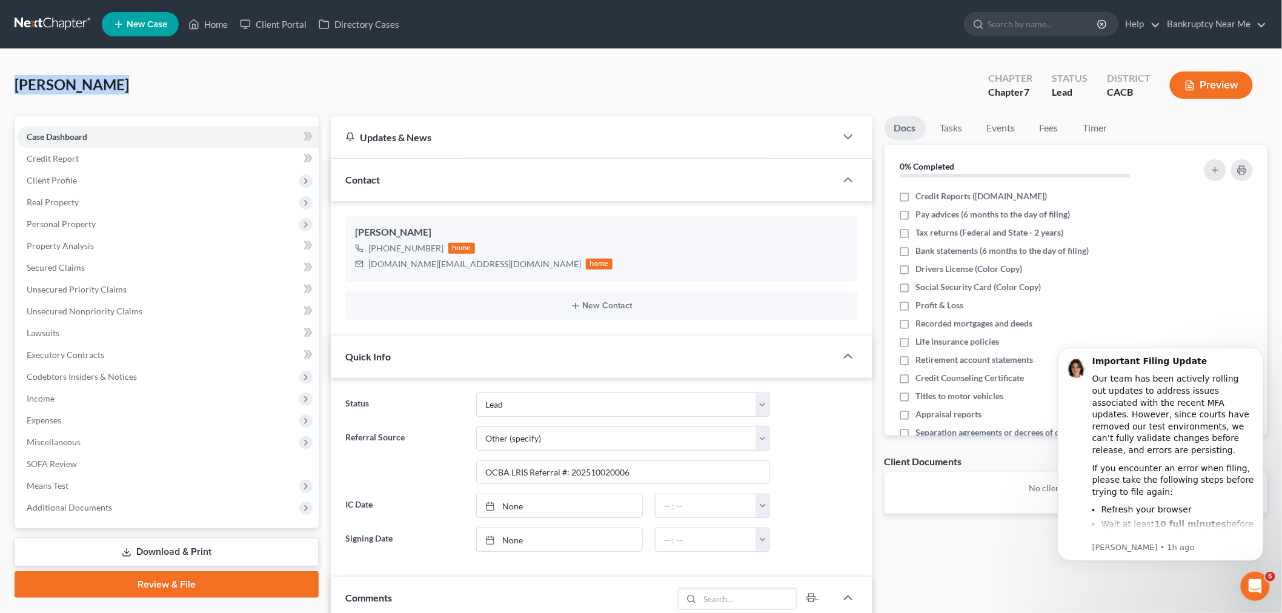
drag, startPoint x: 99, startPoint y: 89, endPoint x: 0, endPoint y: 94, distance: 99.4
copy span "[PERSON_NAME]"
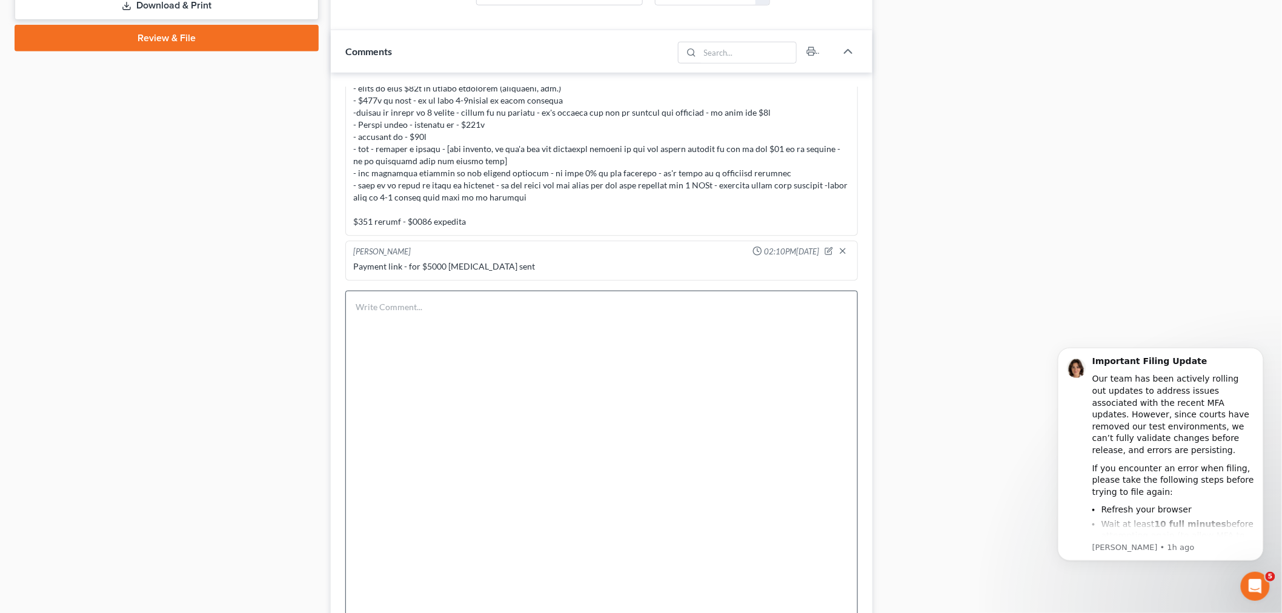
scroll to position [606, 0]
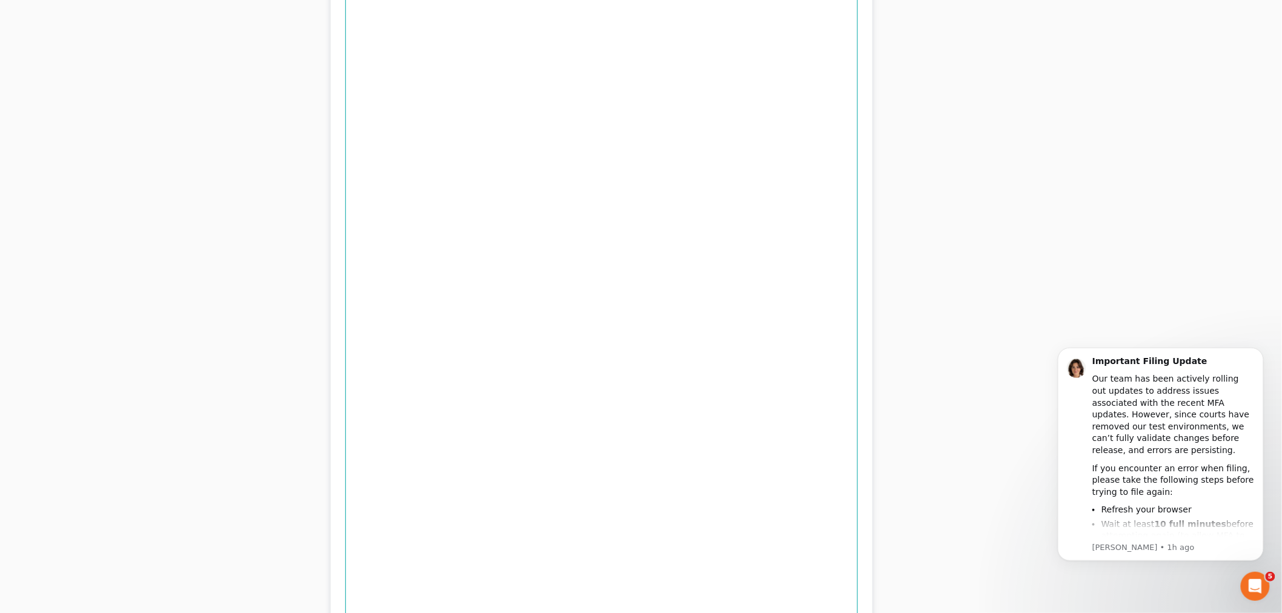
scroll to position [1211, 0]
type textarea "ATT owes internet is discontinued"
click at [821, 577] on button "Add Comment" at bounding box center [814, 573] width 87 height 25
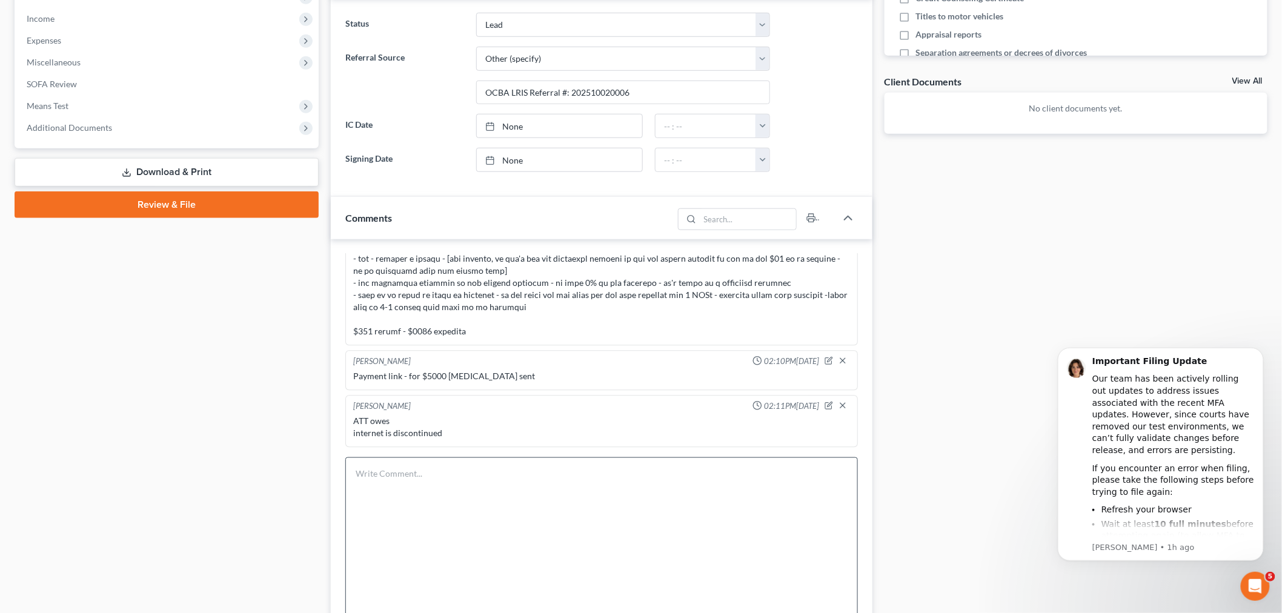
scroll to position [471, 0]
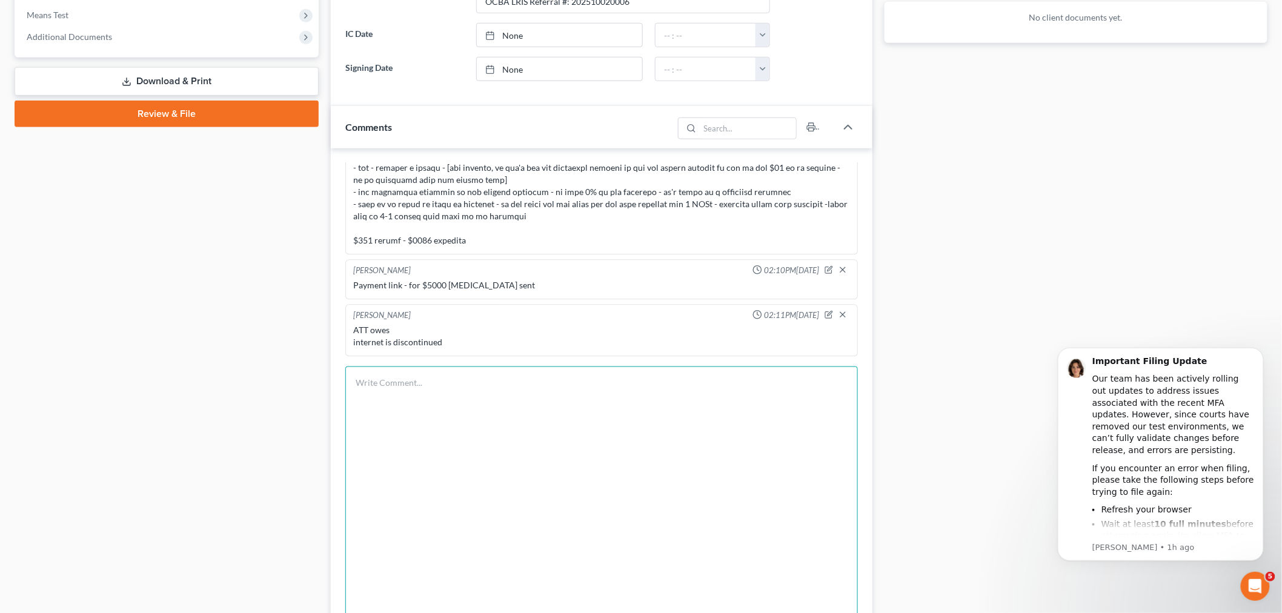
drag, startPoint x: 727, startPoint y: 500, endPoint x: 727, endPoint y: 487, distance: 13.3
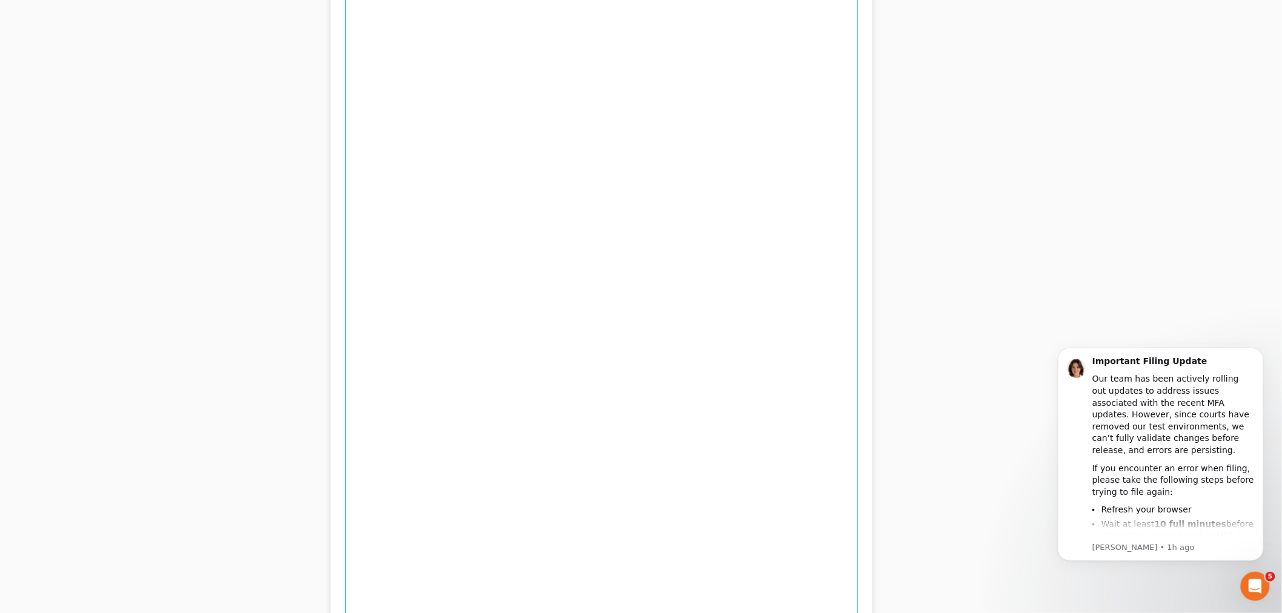
scroll to position [1211, 0]
type textarea "the attorney in yorba linda - he's been the new attorney for 3 months in the ci…"
drag, startPoint x: 815, startPoint y: 580, endPoint x: 816, endPoint y: 567, distance: 12.2
click at [815, 579] on button "Add Comment" at bounding box center [814, 573] width 87 height 25
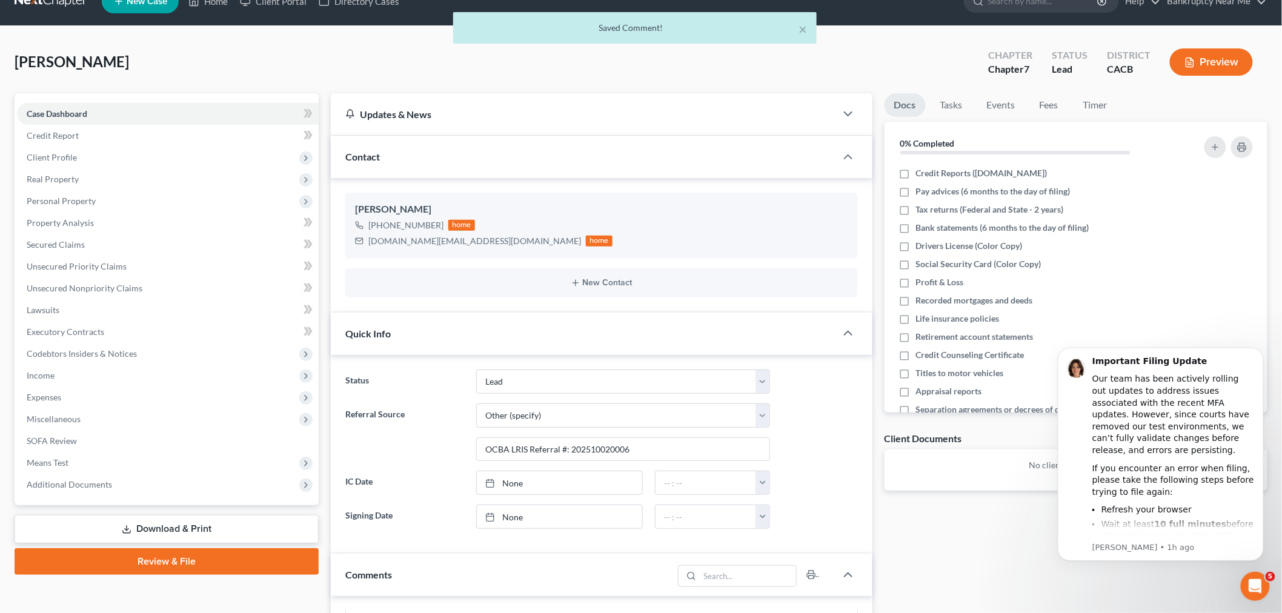
scroll to position [0, 0]
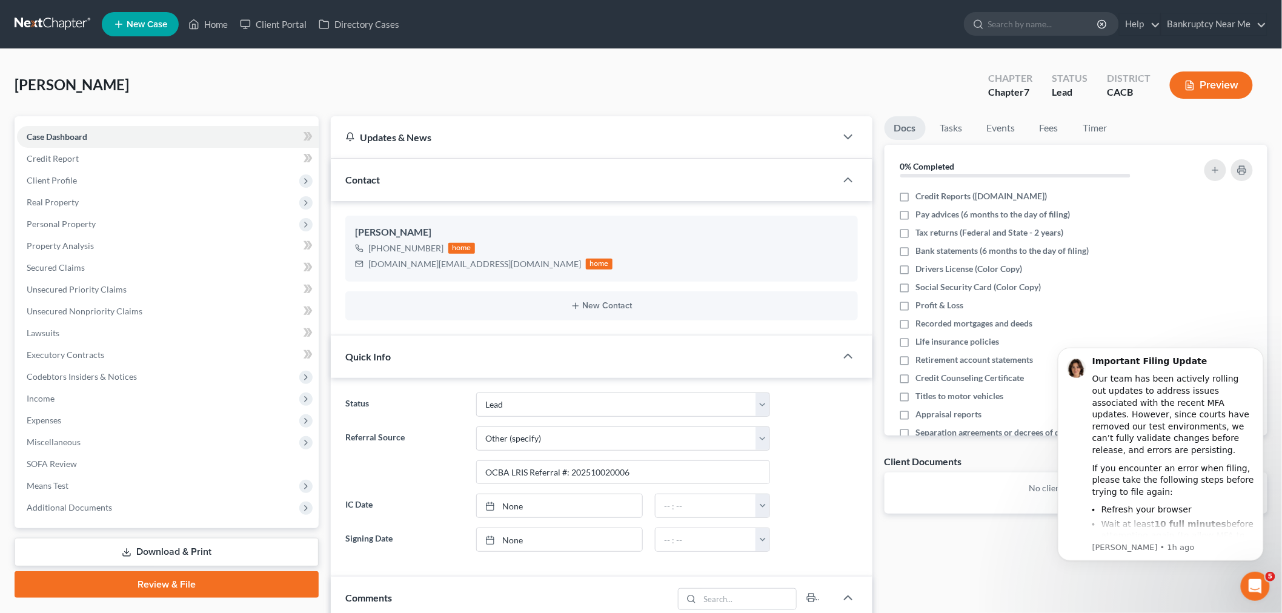
click at [35, 21] on link at bounding box center [54, 24] width 78 height 22
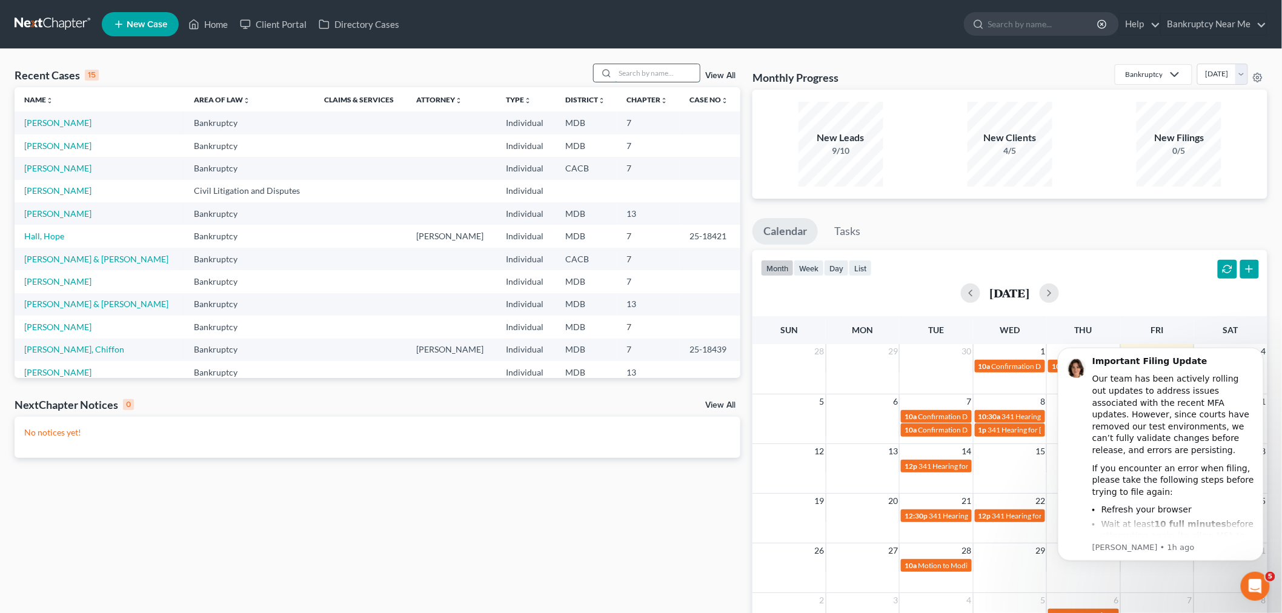
click at [683, 68] on input "search" at bounding box center [657, 73] width 85 height 18
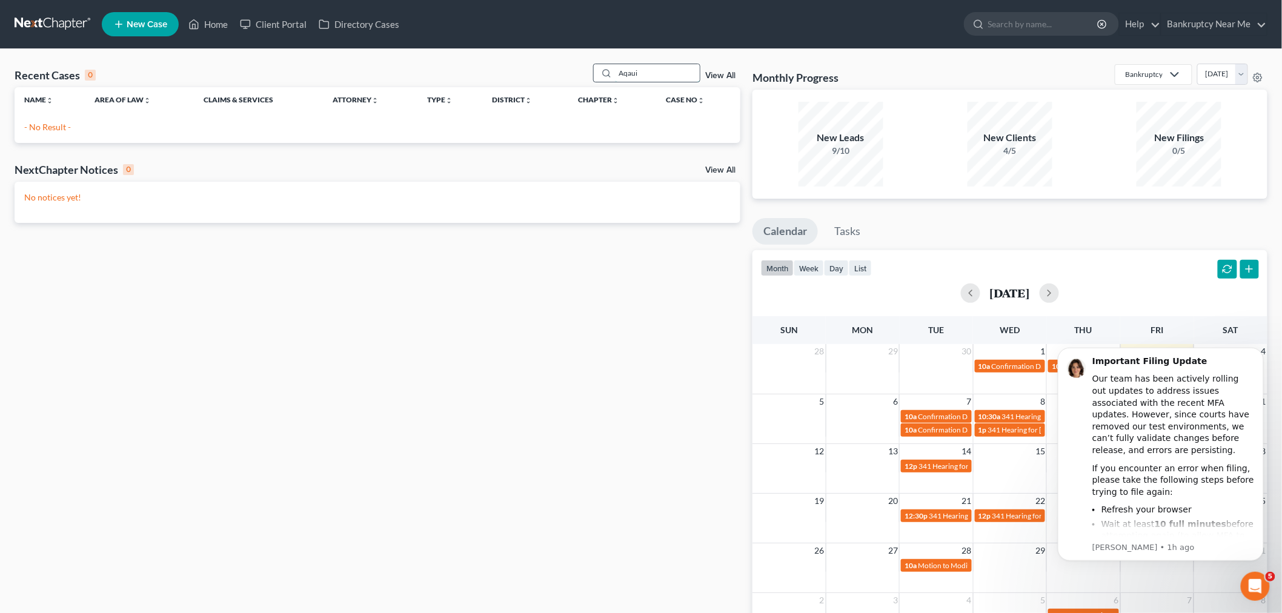
click at [628, 71] on input "Aqaui" at bounding box center [657, 73] width 85 height 18
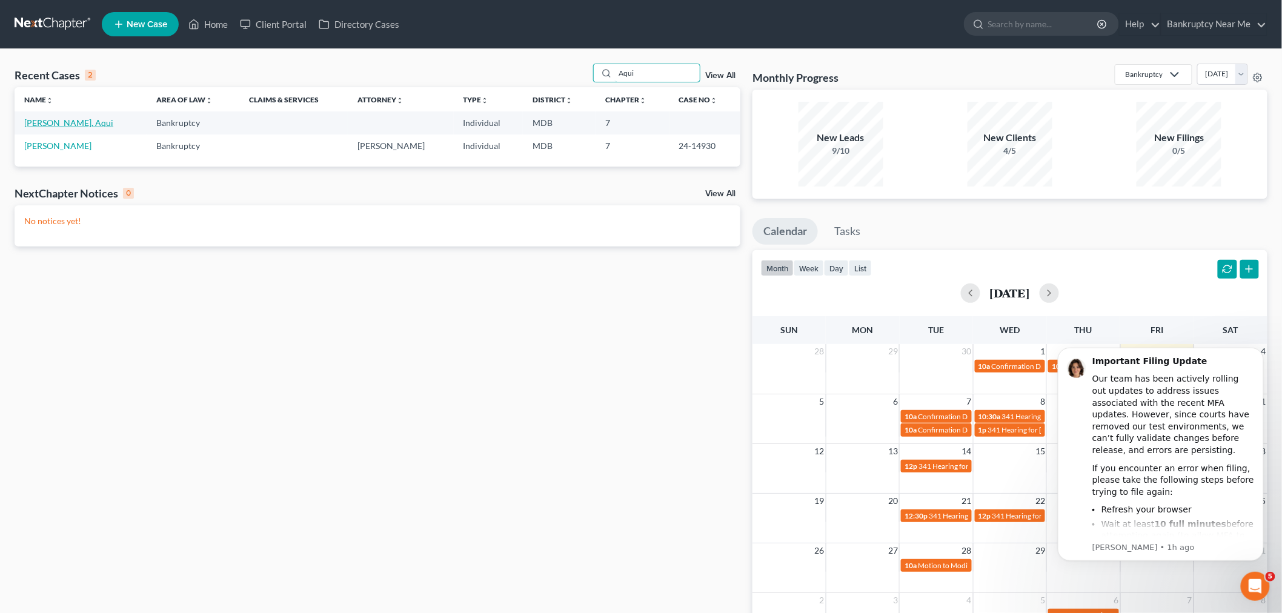
type input "Aqui"
click at [45, 118] on link "[PERSON_NAME], Aqui" at bounding box center [68, 122] width 89 height 10
select select "6"
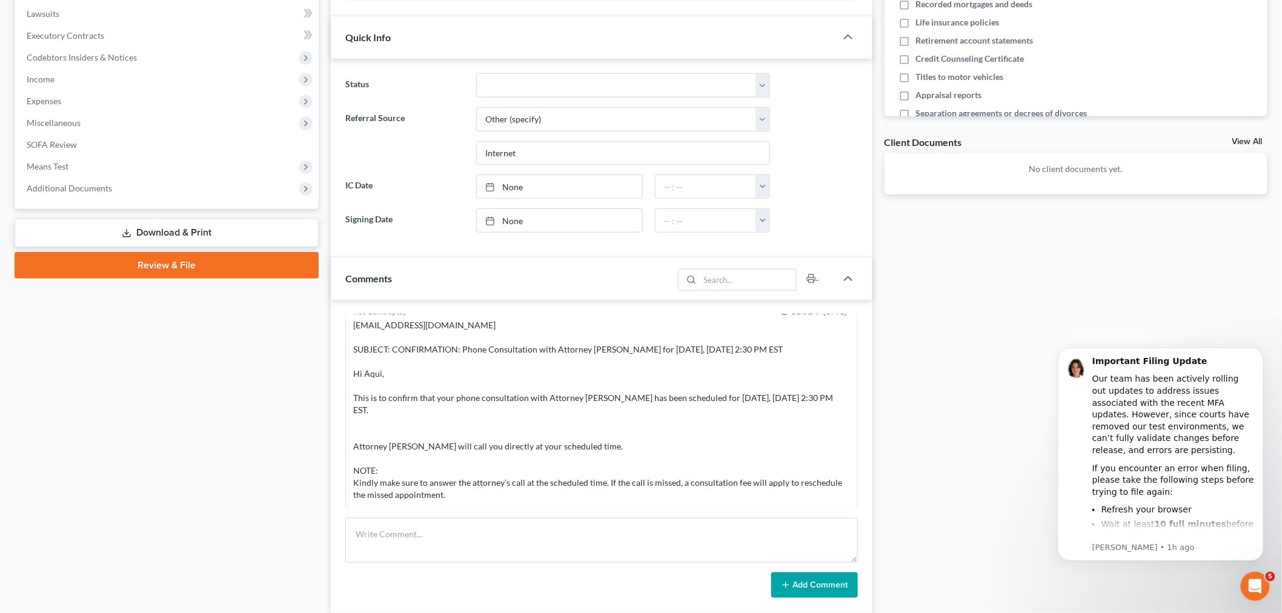
scroll to position [403, 0]
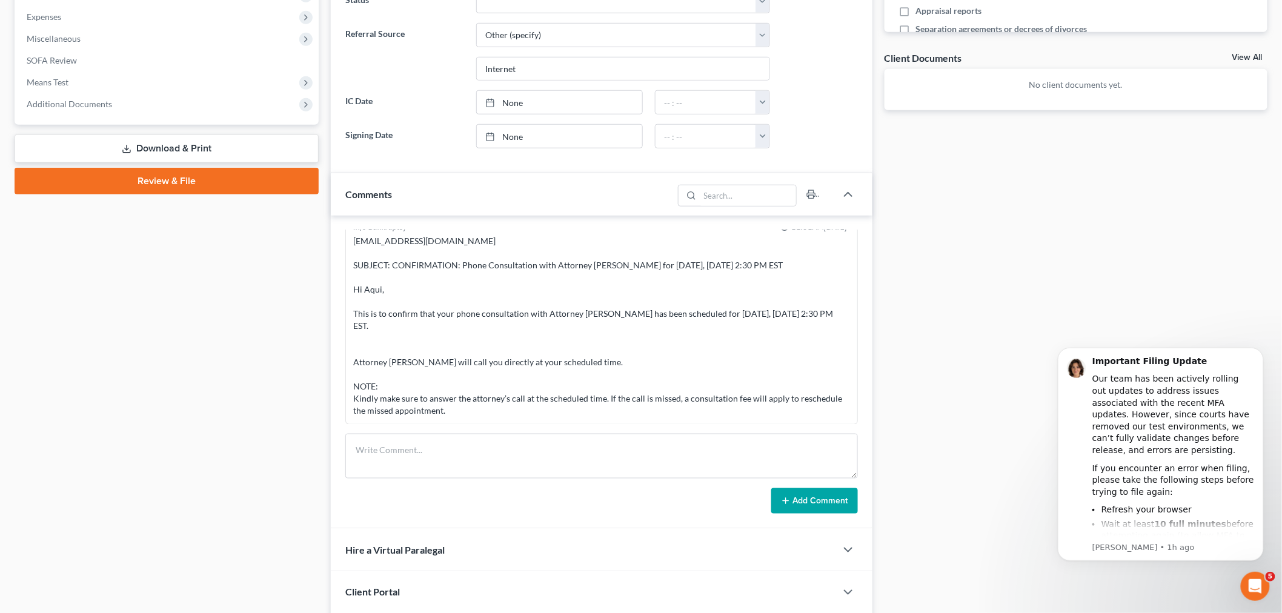
click at [474, 497] on div "Add Comment" at bounding box center [601, 500] width 512 height 25
click at [477, 475] on textarea at bounding box center [601, 456] width 512 height 45
drag, startPoint x: 849, startPoint y: 474, endPoint x: 850, endPoint y: 644, distance: 170.8
click at [850, 612] on html "Home New Case Client Portal Directory Cases Bankruptcy Near Me iris@bankruptcyn…" at bounding box center [641, 228] width 1282 height 1263
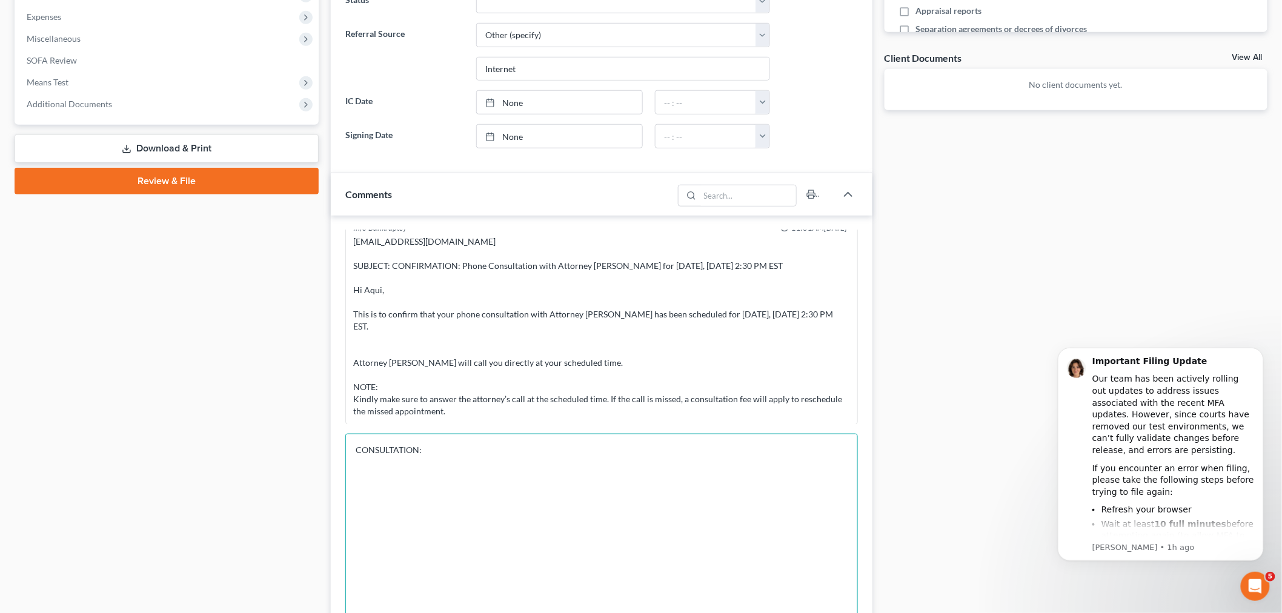
scroll to position [664, 0]
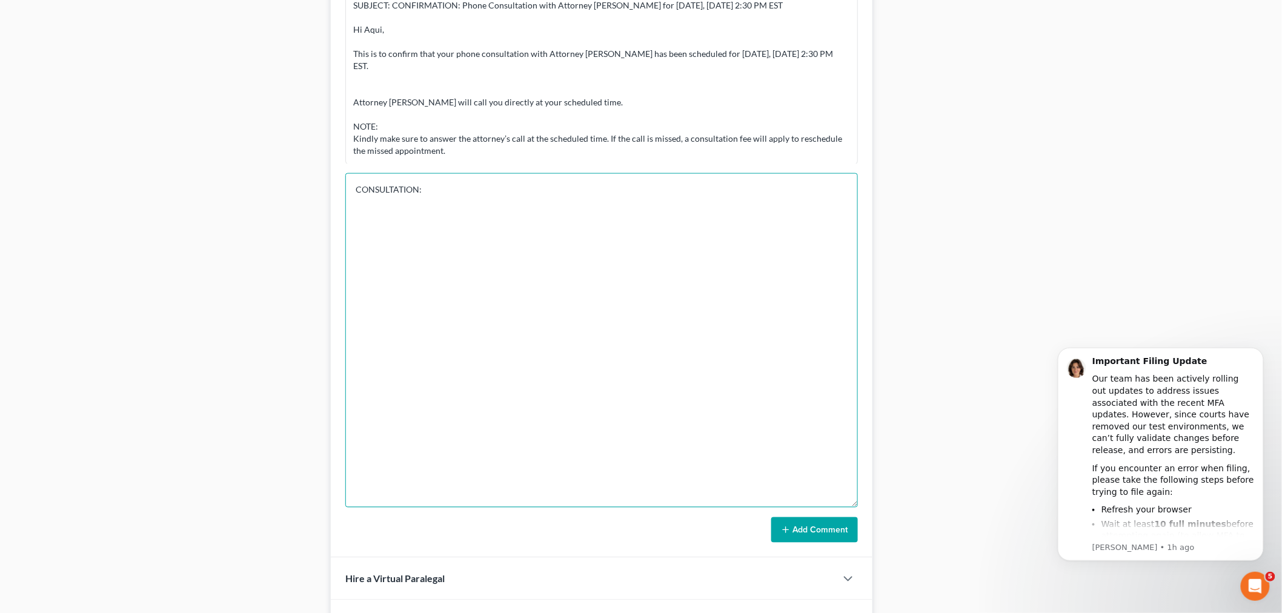
drag, startPoint x: 848, startPoint y: 386, endPoint x: 856, endPoint y: 542, distance: 155.9
click at [856, 508] on textarea "CONSULTATION:" at bounding box center [601, 340] width 512 height 334
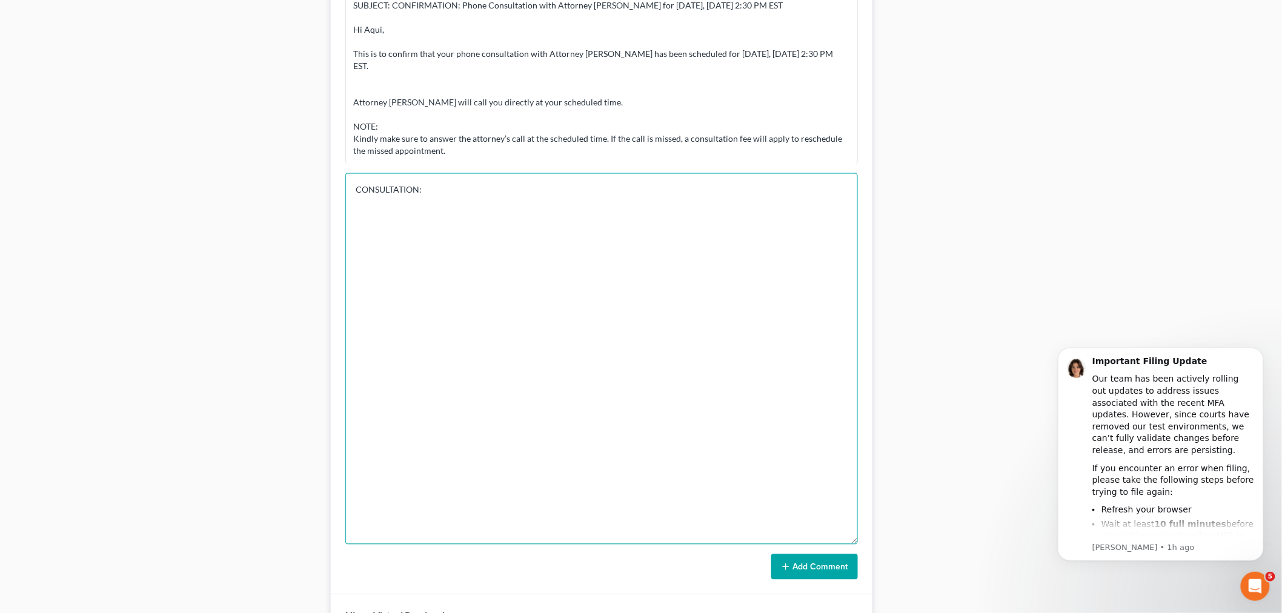
type textarea "CONSULTATION:"
click at [759, 197] on textarea "CONSULTATION:" at bounding box center [601, 358] width 512 height 371
click at [773, 180] on textarea "CONSULTATION:" at bounding box center [601, 358] width 512 height 371
type textarea "CONSULTATION: NO SHOW mailbox full and unable to leave VM"
click at [851, 550] on form "CONSULTATION: NO SHOW mailbox full and unable to leave VM Add Comment" at bounding box center [601, 376] width 512 height 406
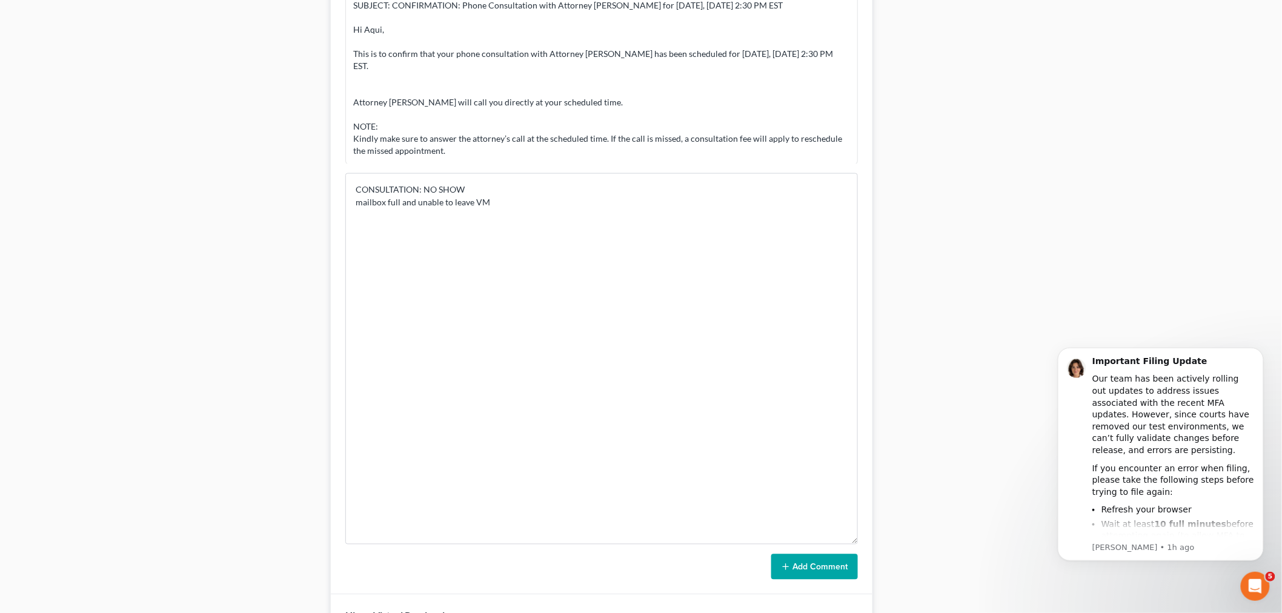
click at [844, 561] on button "Add Comment" at bounding box center [814, 566] width 87 height 25
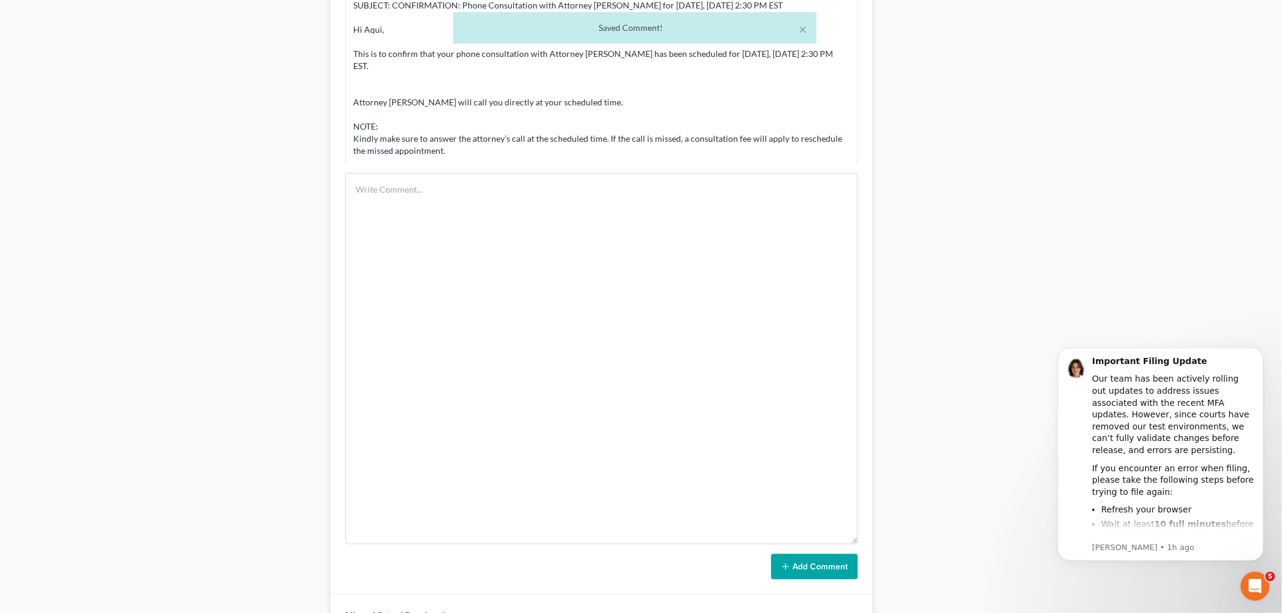
scroll to position [528, 0]
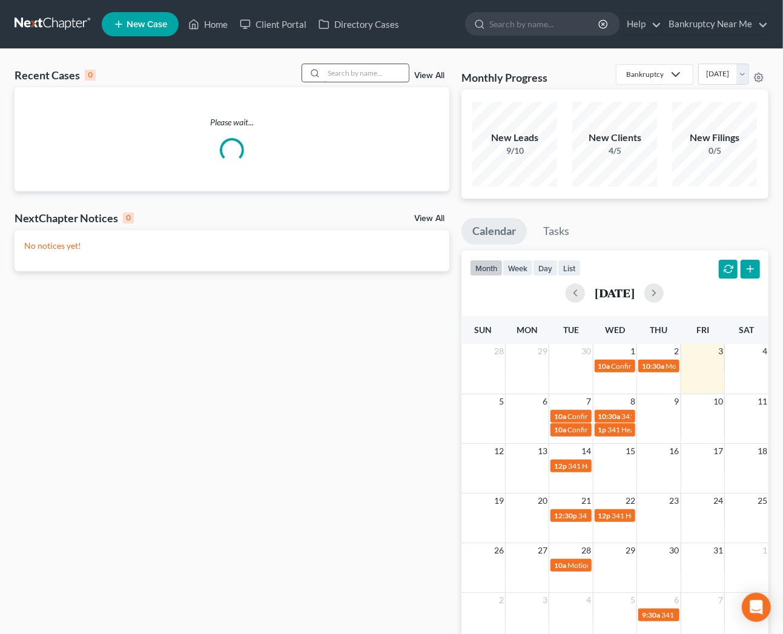
click at [341, 75] on input "search" at bounding box center [366, 73] width 85 height 18
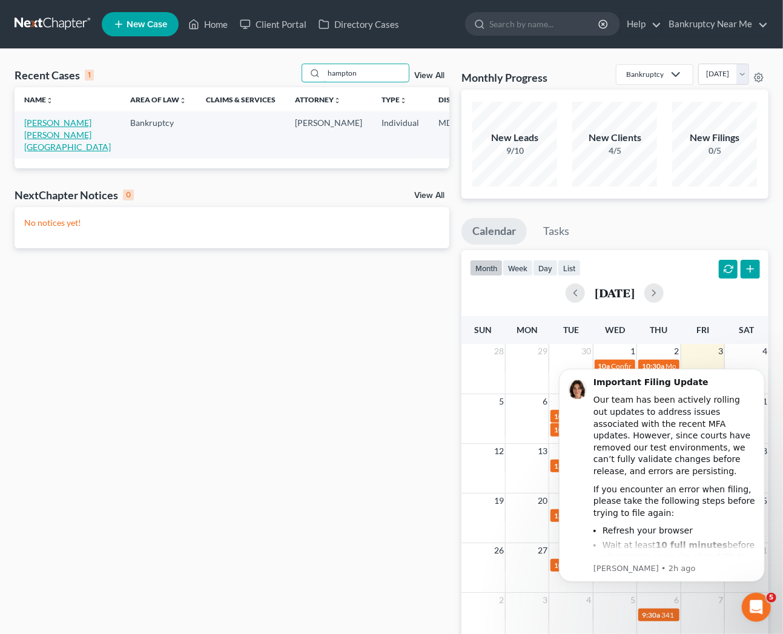
type input "hampton"
click at [41, 140] on link "[PERSON_NAME] [PERSON_NAME][GEOGRAPHIC_DATA]" at bounding box center [67, 134] width 87 height 35
select select "6"
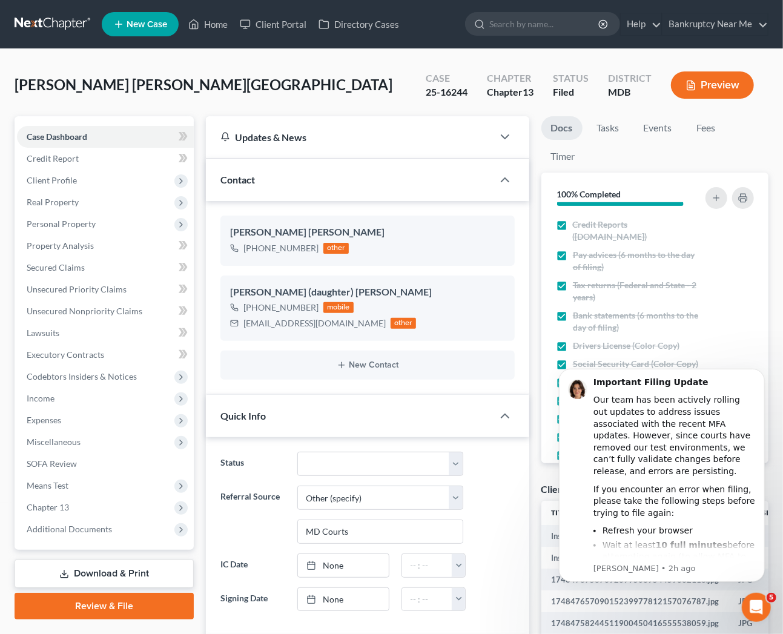
scroll to position [19114, 0]
click at [601, 127] on link "Tasks" at bounding box center [608, 128] width 42 height 24
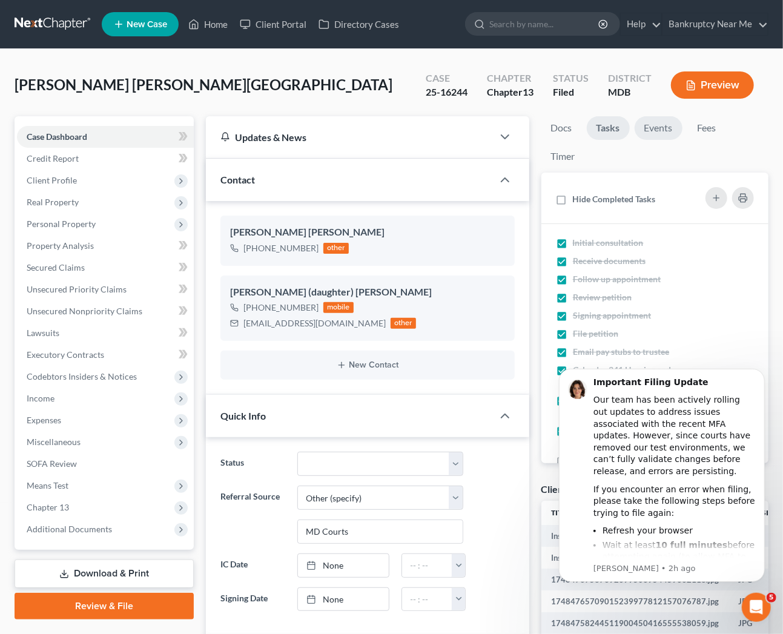
click at [652, 128] on link "Events" at bounding box center [659, 128] width 48 height 24
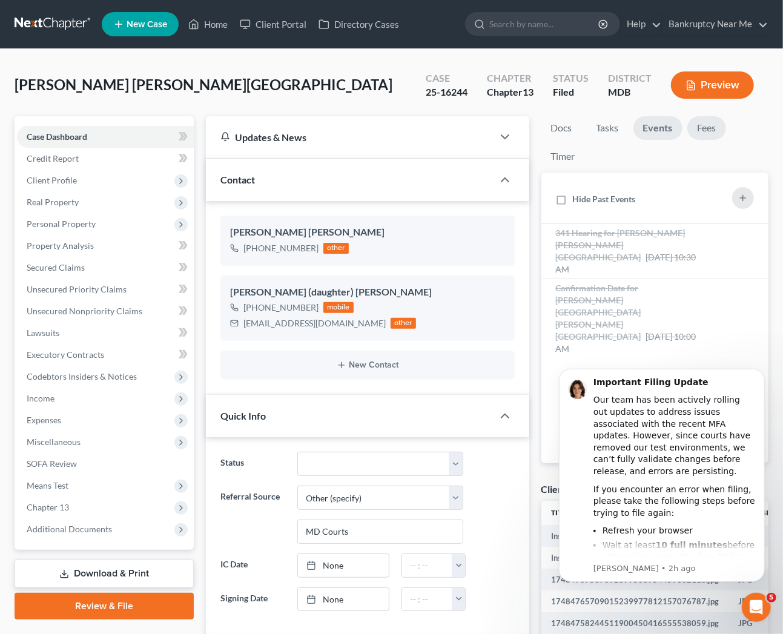
click at [715, 122] on link "Fees" at bounding box center [706, 128] width 39 height 24
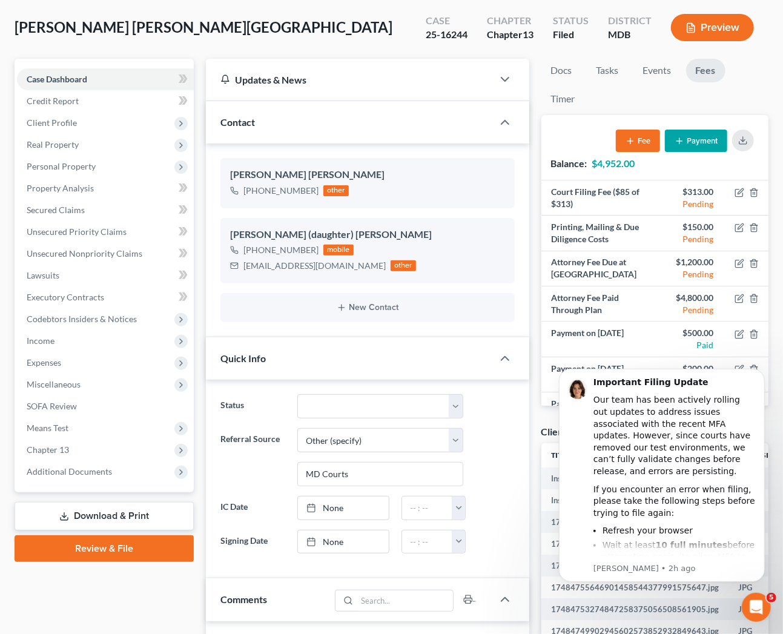
scroll to position [0, 0]
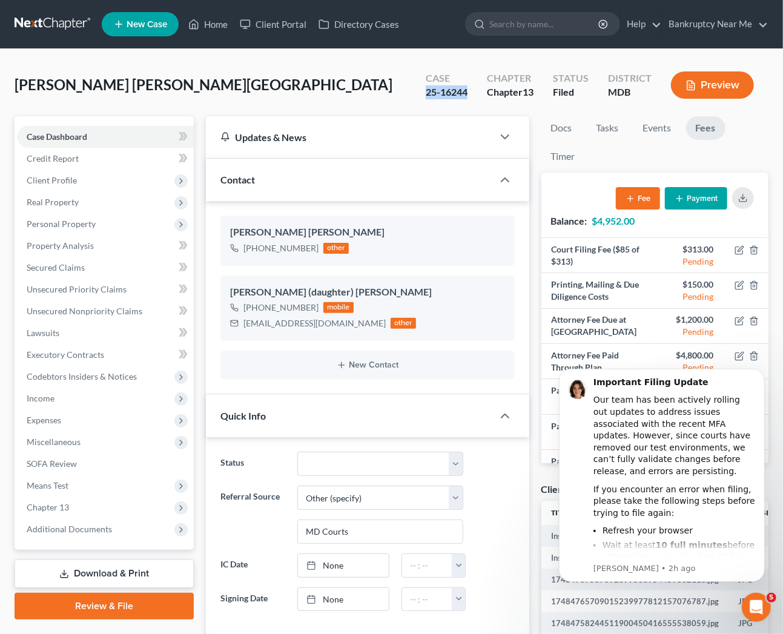
drag, startPoint x: 471, startPoint y: 94, endPoint x: 379, endPoint y: 89, distance: 92.8
click at [389, 94] on div "[PERSON_NAME] [PERSON_NAME][GEOGRAPHIC_DATA] Upgraded Case 25-16244 Chapter Cha…" at bounding box center [392, 90] width 754 height 53
copy div "25-16244"
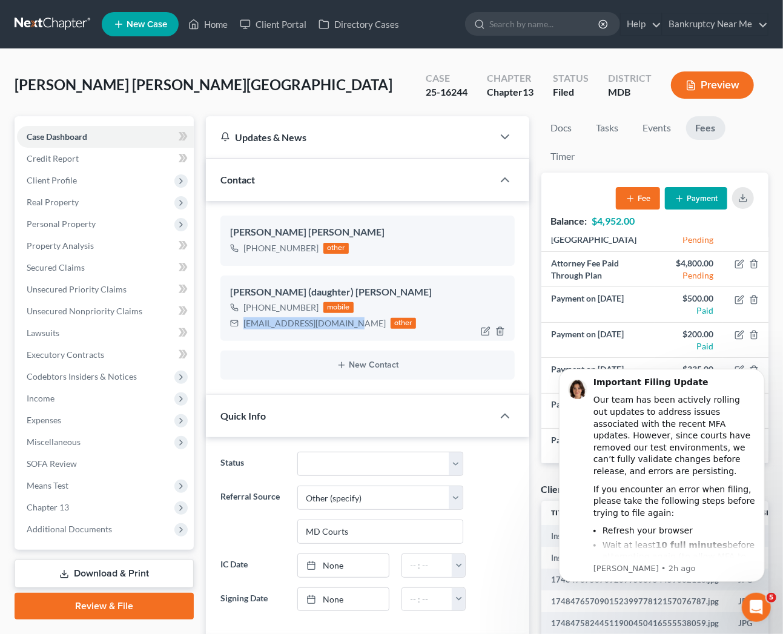
drag, startPoint x: 342, startPoint y: 323, endPoint x: 238, endPoint y: 334, distance: 104.2
click at [239, 335] on div "Maricar (daughter) [PERSON_NAME] [PHONE_NUMBER] mobile [EMAIL_ADDRESS][DOMAIN_N…" at bounding box center [367, 308] width 294 height 65
copy div "[EMAIL_ADDRESS][DOMAIN_NAME]"
